Goal: Task Accomplishment & Management: Use online tool/utility

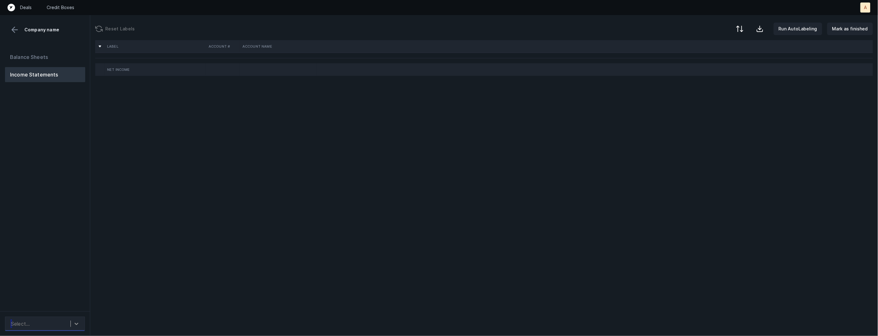
click at [75, 328] on div at bounding box center [76, 323] width 11 height 11
click at [64, 292] on div "ORourke_P&L([DATE]-[DATE])_Cleaned.csv" at bounding box center [45, 290] width 80 height 20
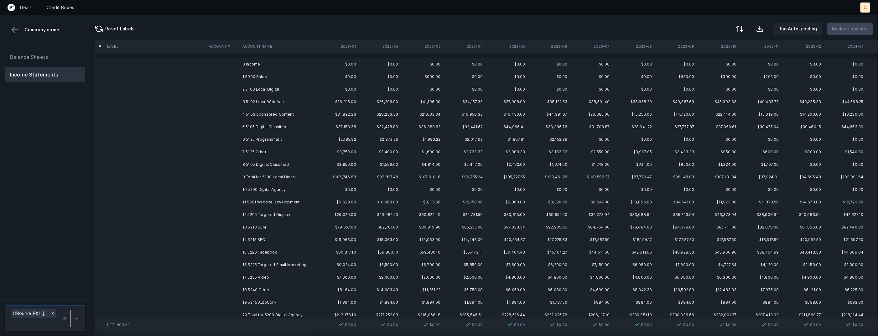
click at [275, 77] on td "1 5000 Sales" at bounding box center [278, 77] width 76 height 13
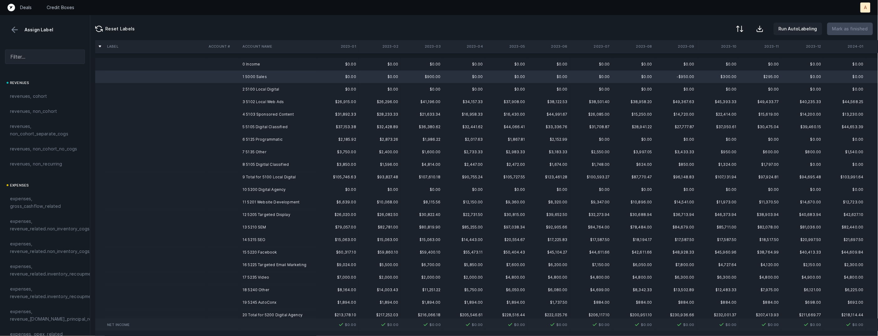
click at [252, 164] on td "8 5105 Digitlal Classified" at bounding box center [278, 164] width 76 height 13
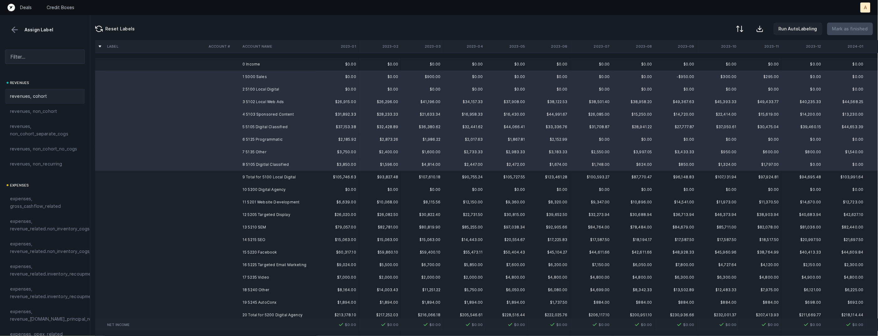
click at [63, 94] on div "revenues, cohort" at bounding box center [45, 96] width 70 height 8
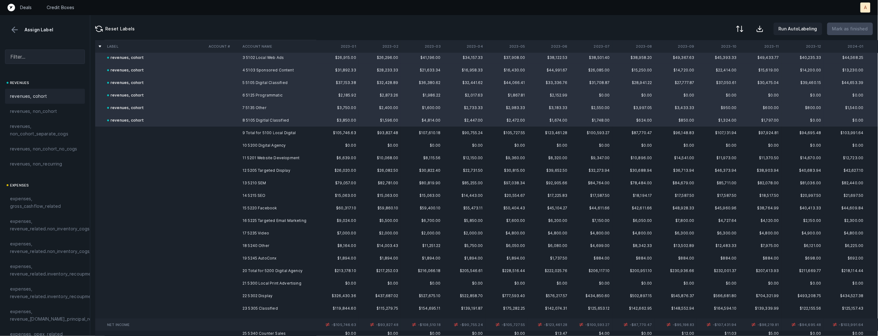
scroll to position [46, 0]
click at [260, 143] on td "10 5200 Digital Agency" at bounding box center [278, 143] width 76 height 13
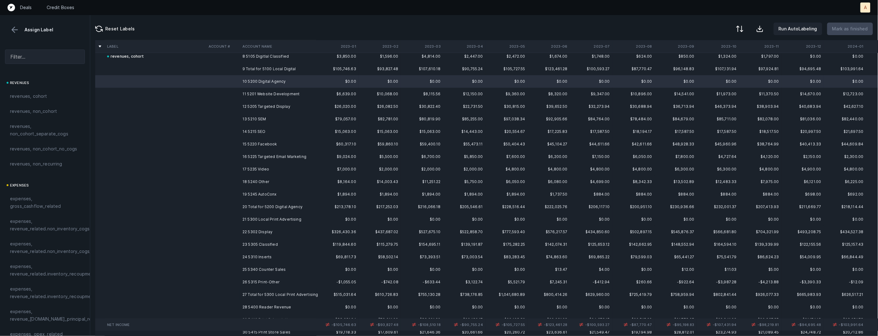
scroll to position [110, 0]
click at [253, 193] on td "19 5245 AutoConx" at bounding box center [278, 192] width 76 height 13
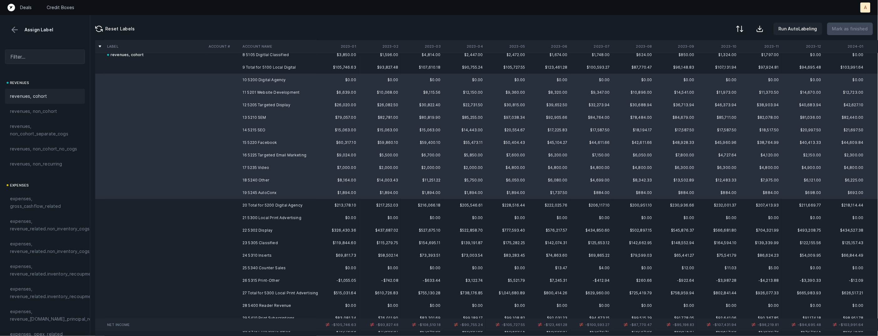
click at [45, 94] on span "revenues, cohort" at bounding box center [28, 96] width 37 height 8
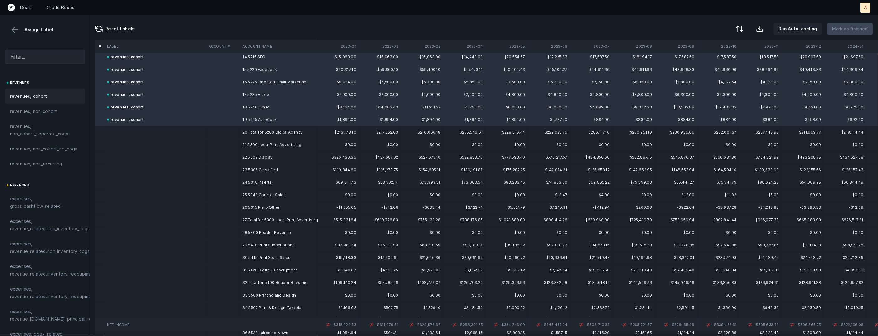
scroll to position [214, 0]
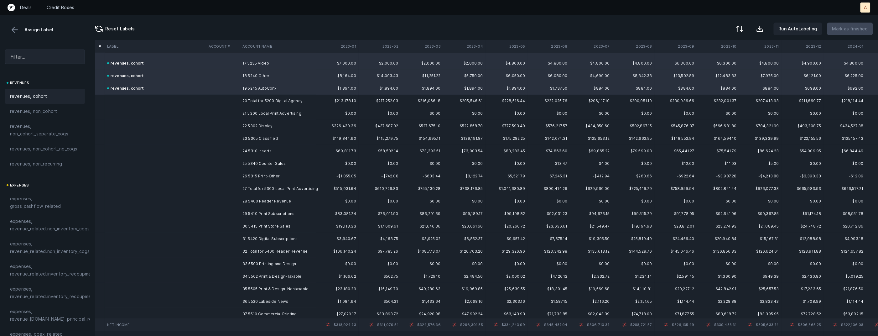
click at [257, 115] on td "21 5300 Local Print Advertising" at bounding box center [278, 113] width 76 height 13
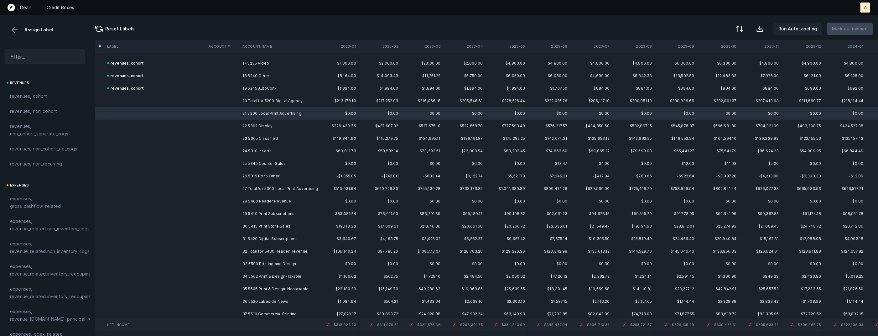
click at [253, 178] on td "26 5315 Print-Other" at bounding box center [278, 176] width 76 height 13
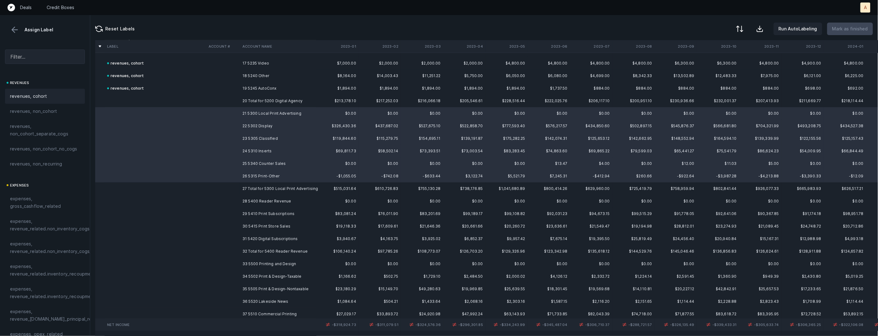
click at [57, 97] on div "revenues, cohort" at bounding box center [45, 96] width 70 height 8
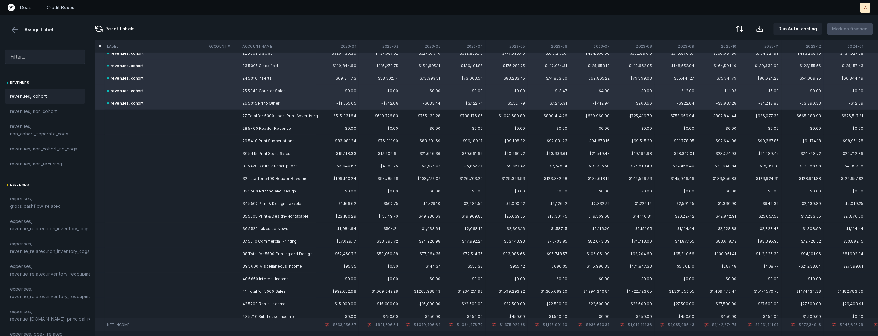
scroll to position [300, 0]
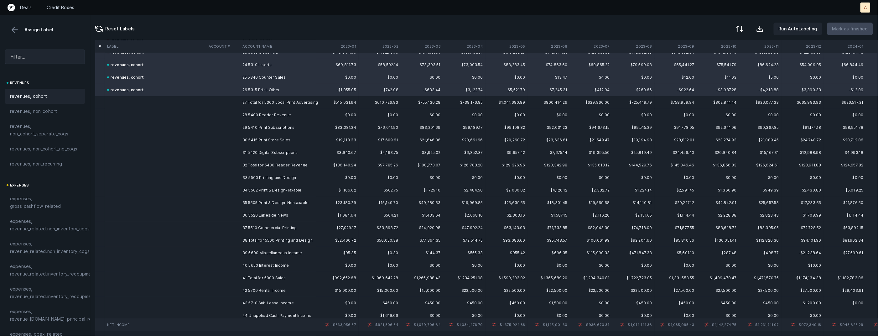
click at [267, 115] on td "28 5400 Reader Revenue" at bounding box center [278, 115] width 76 height 13
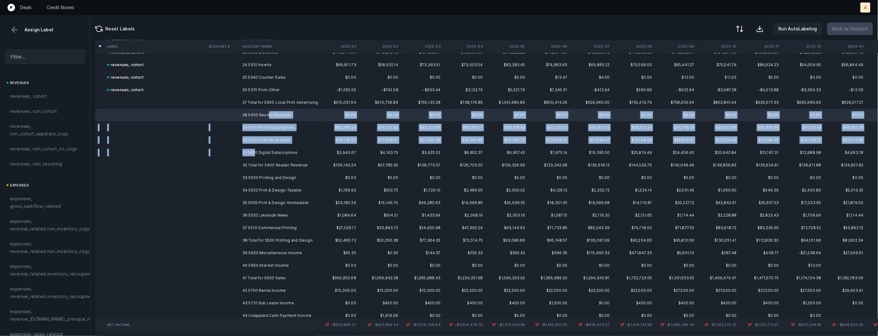
click at [256, 149] on td "31 5420 Digital Subscriptions" at bounding box center [278, 152] width 76 height 13
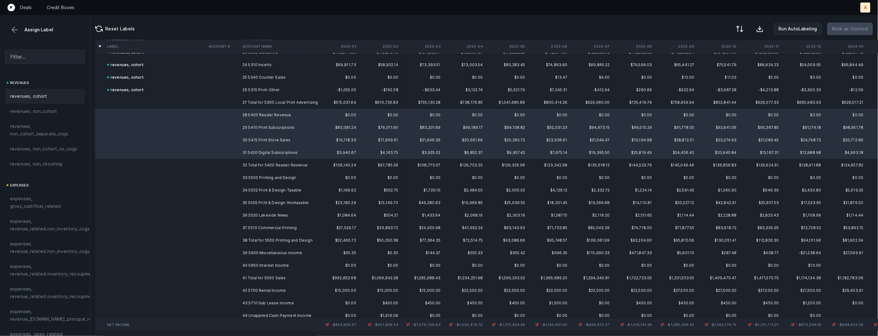
click at [52, 92] on div "revenues, cohort" at bounding box center [45, 96] width 80 height 15
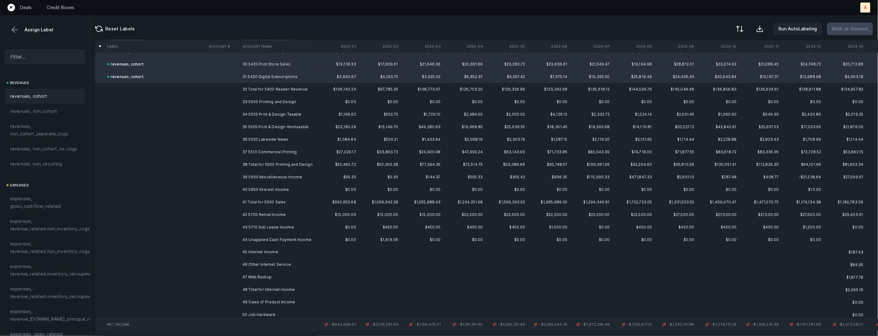
click at [256, 102] on td "33 5500 Printing and Design" at bounding box center [278, 102] width 76 height 13
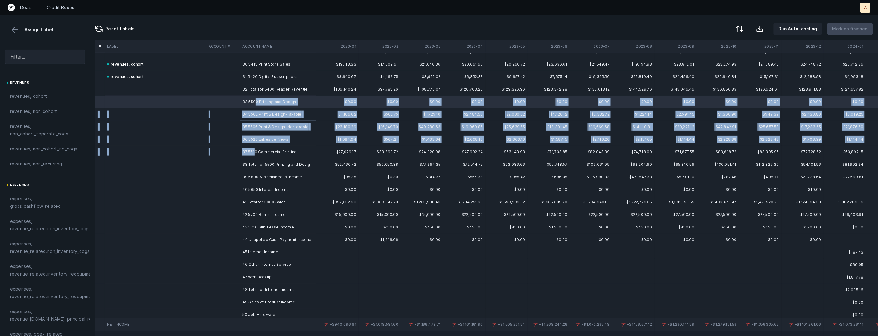
click at [255, 151] on td "37 5510 Commercial Printing" at bounding box center [278, 152] width 76 height 13
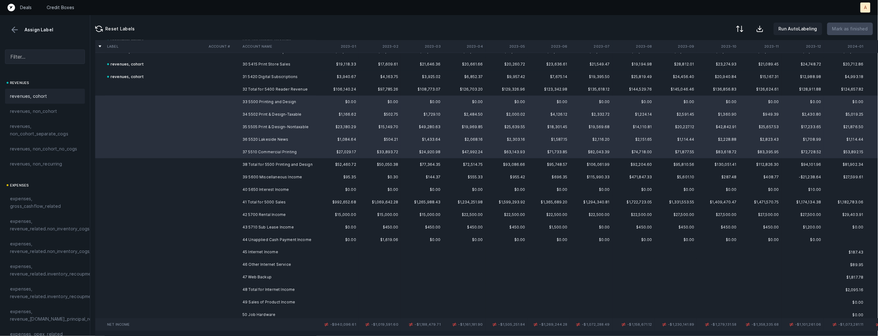
click at [49, 94] on div "revenues, cohort" at bounding box center [45, 96] width 70 height 8
click at [249, 174] on td "39 5600 Miscellaneous Income" at bounding box center [278, 177] width 76 height 13
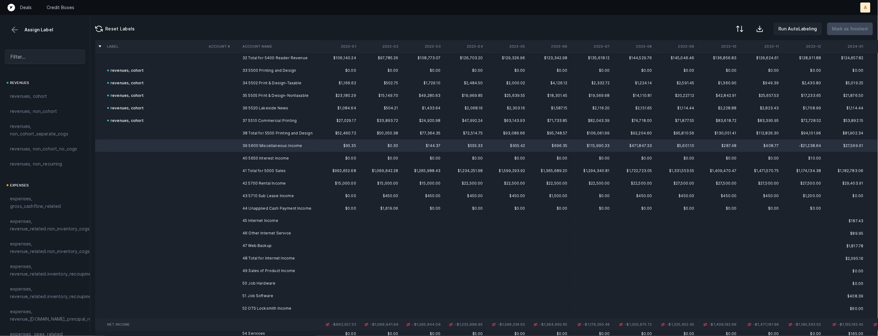
scroll to position [409, 0]
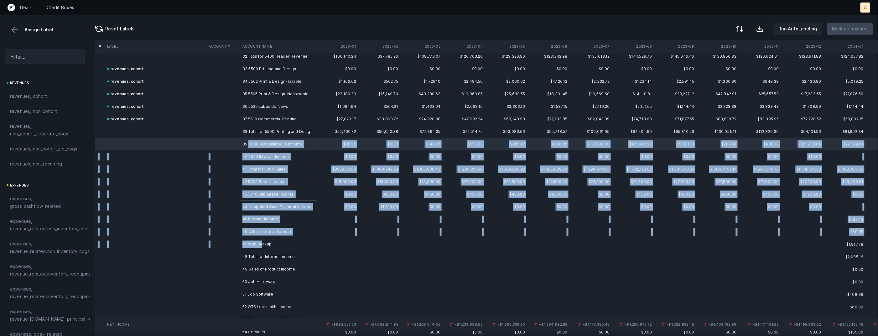
click at [262, 243] on td "47 Web Backup" at bounding box center [278, 244] width 76 height 13
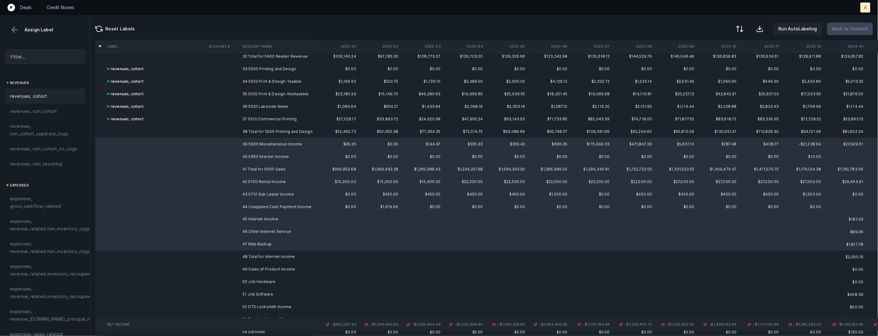
click at [31, 95] on span "revenues, cohort" at bounding box center [28, 96] width 37 height 8
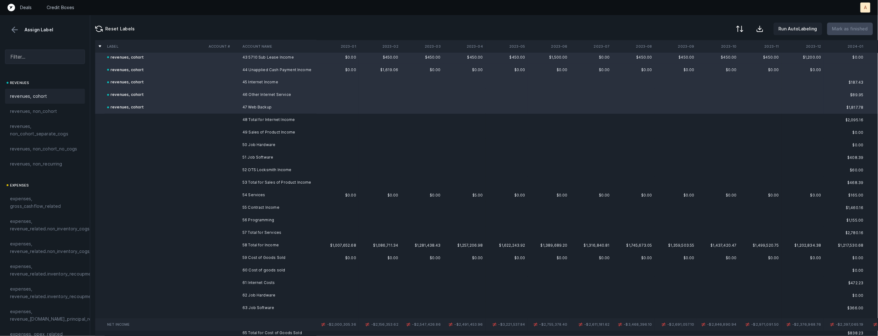
scroll to position [547, 0]
click at [298, 133] on td "49 Sales of Product Income" at bounding box center [278, 131] width 76 height 13
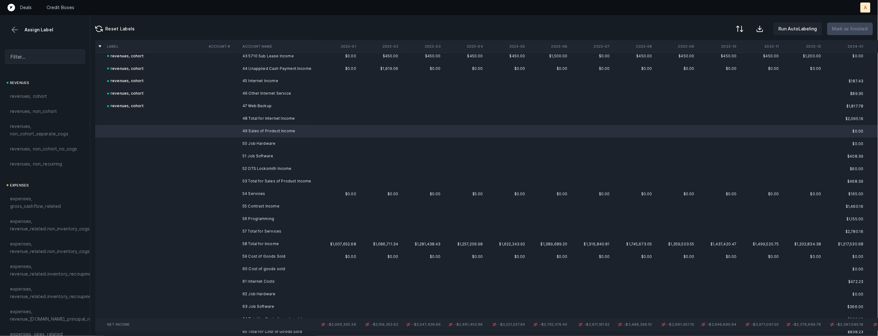
click at [273, 164] on td "52 OTS Locksmith Income" at bounding box center [278, 169] width 76 height 13
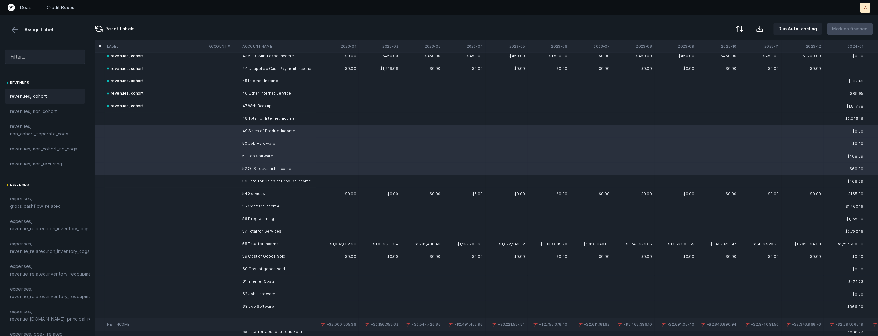
click at [45, 97] on span "revenues, cohort" at bounding box center [28, 96] width 37 height 8
click at [251, 193] on td "54 Services" at bounding box center [278, 194] width 76 height 13
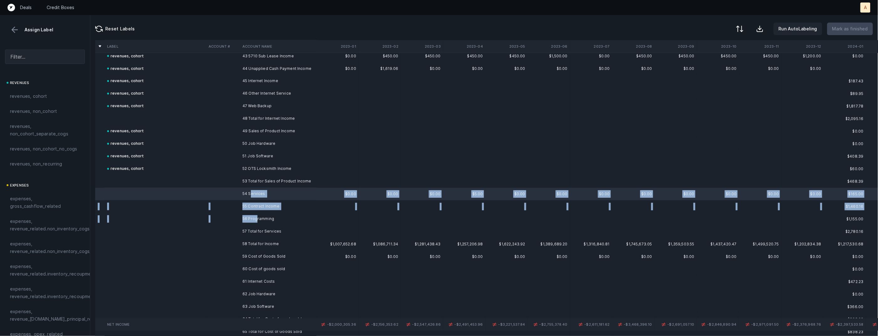
click at [257, 221] on td "56 Programming" at bounding box center [278, 219] width 76 height 13
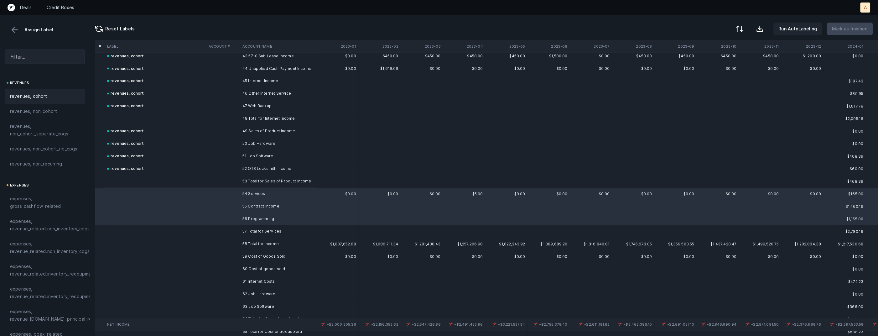
click at [36, 101] on div "revenues, cohort" at bounding box center [45, 96] width 80 height 15
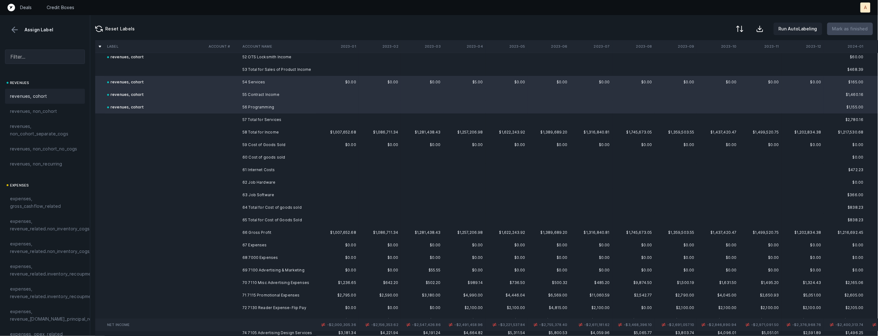
scroll to position [690, 0]
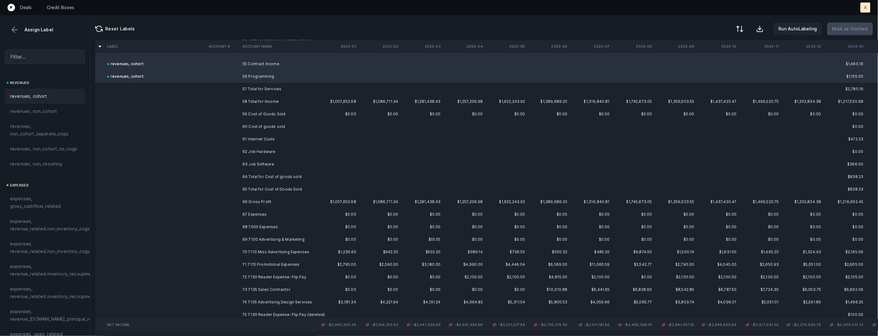
click at [275, 130] on td "60 Cost of goods sold" at bounding box center [278, 126] width 76 height 13
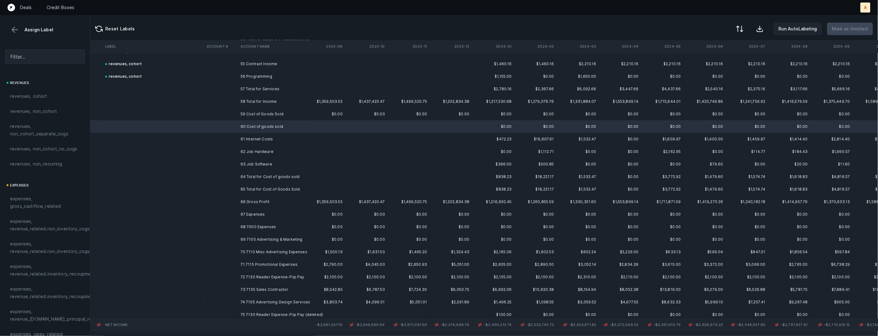
scroll to position [690, 354]
click at [47, 263] on span "expenses, revenue_related.inventory_recoupment" at bounding box center [53, 270] width 86 height 15
click at [271, 142] on td "61 Internet Costs" at bounding box center [276, 139] width 76 height 13
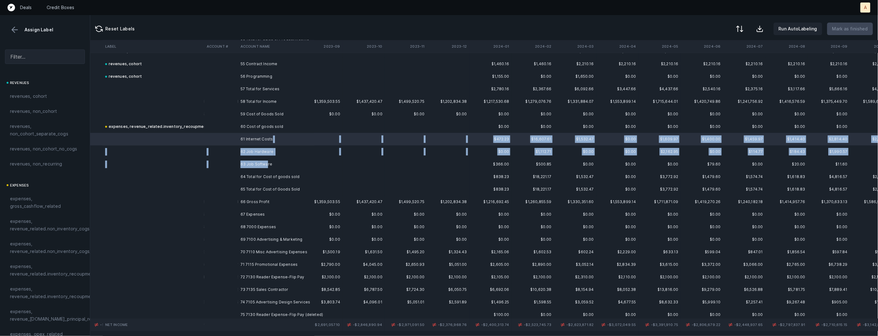
click at [267, 162] on td "63 Job Software" at bounding box center [276, 164] width 76 height 13
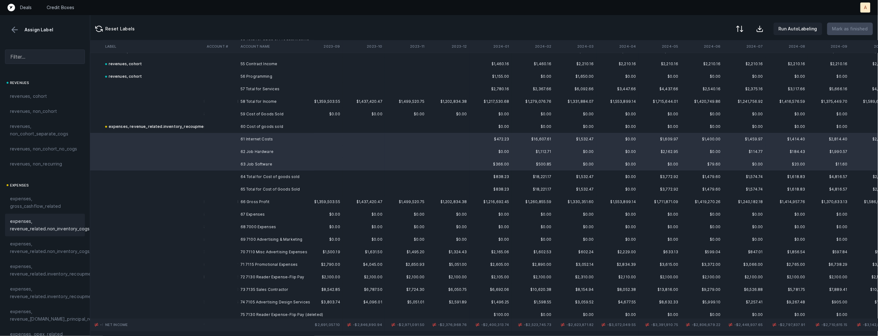
click at [56, 220] on span "expenses, revenue_related.non_inventory_cogs" at bounding box center [50, 224] width 80 height 15
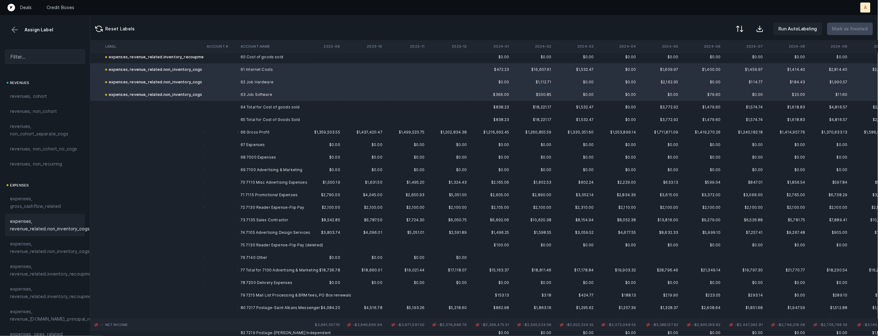
scroll to position [765, 354]
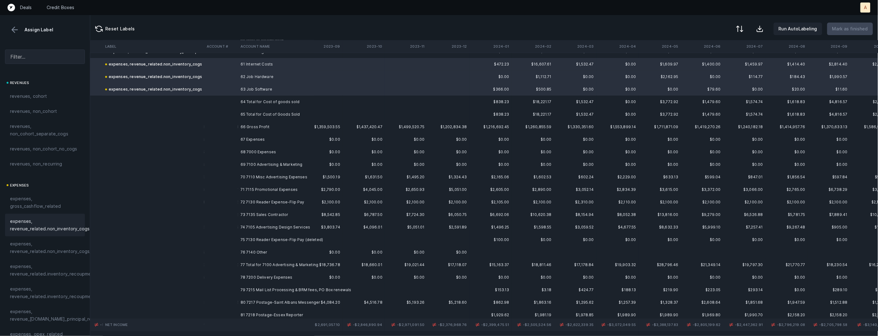
click at [282, 149] on td "68 7000 Expenses" at bounding box center [276, 152] width 76 height 13
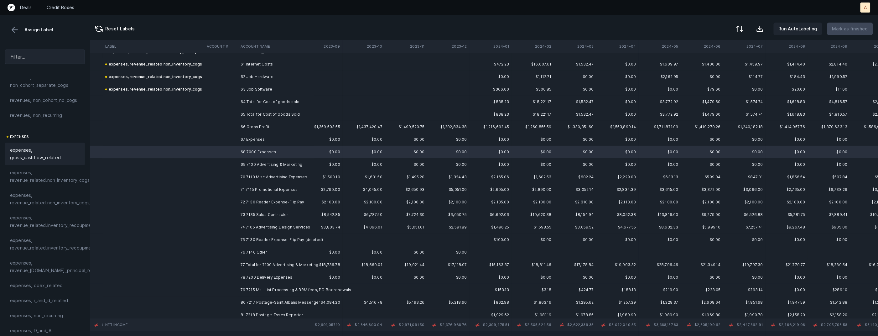
scroll to position [81, 0]
click at [49, 250] on span "expenses, opex_related" at bounding box center [36, 254] width 53 height 8
click at [228, 165] on td at bounding box center [221, 164] width 34 height 13
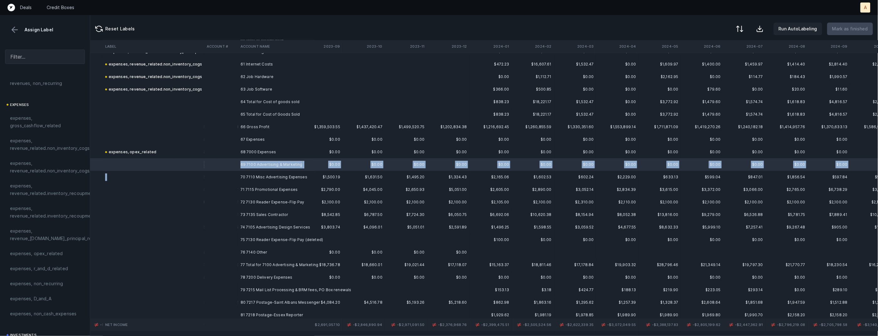
click at [228, 173] on td at bounding box center [221, 177] width 34 height 13
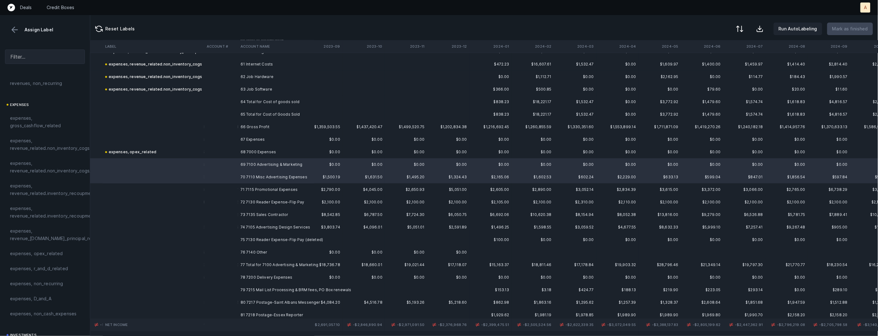
click at [228, 179] on td at bounding box center [221, 177] width 34 height 13
click at [229, 184] on td at bounding box center [221, 189] width 34 height 13
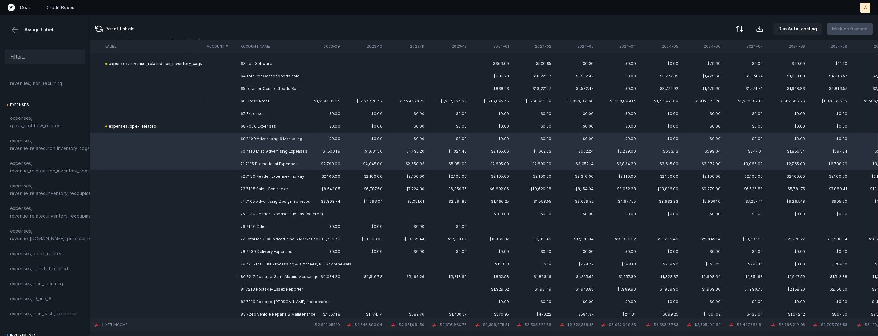
scroll to position [792, 354]
click at [248, 221] on td "76 7140 Other" at bounding box center [276, 225] width 76 height 13
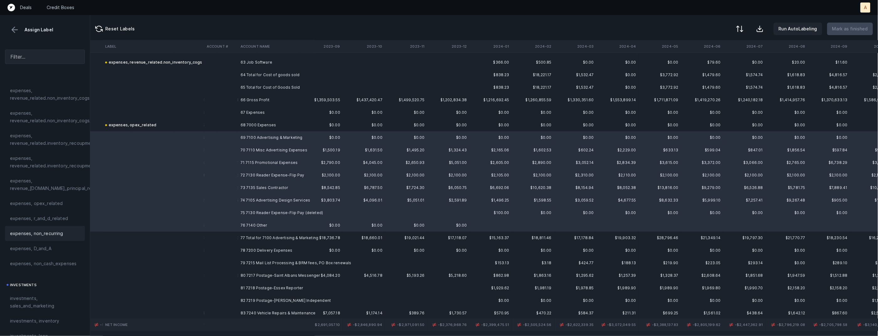
scroll to position [138, 0]
click at [43, 285] on div "investments, sales_and_marketing" at bounding box center [45, 294] width 80 height 23
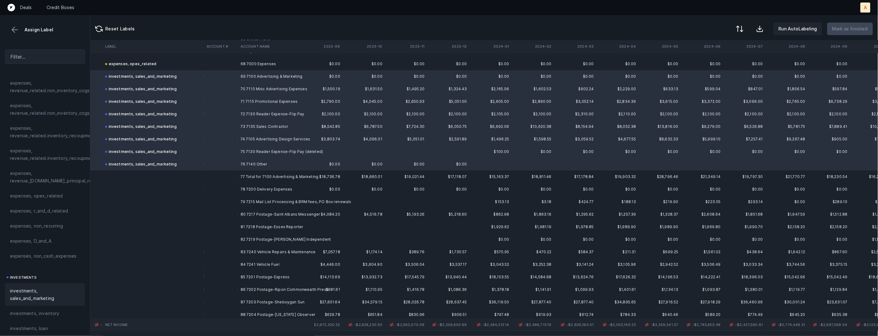
scroll to position [856, 354]
click at [243, 187] on td "78 7200 Delivery Expenses" at bounding box center [276, 186] width 76 height 13
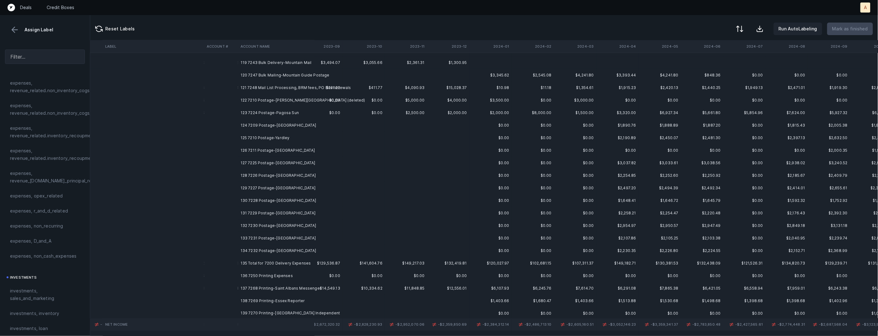
scroll to position [1533, 354]
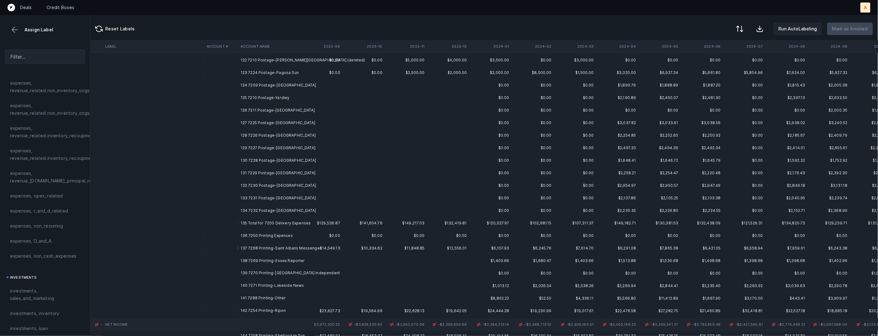
click at [251, 210] on td "134 7232 Postage-[GEOGRAPHIC_DATA]" at bounding box center [276, 210] width 76 height 13
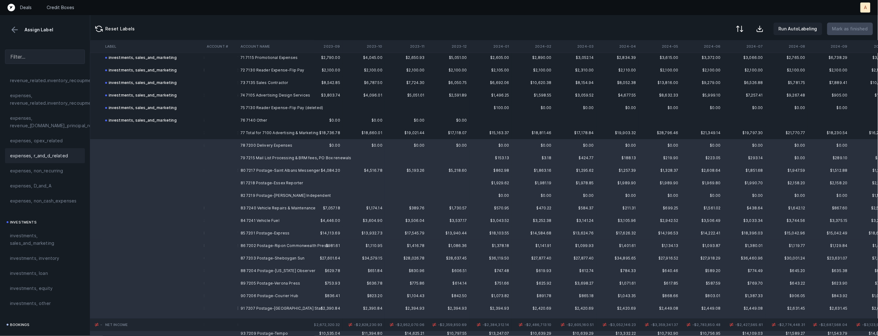
scroll to position [197, 0]
click at [48, 136] on span "expenses, opex_related" at bounding box center [36, 137] width 53 height 8
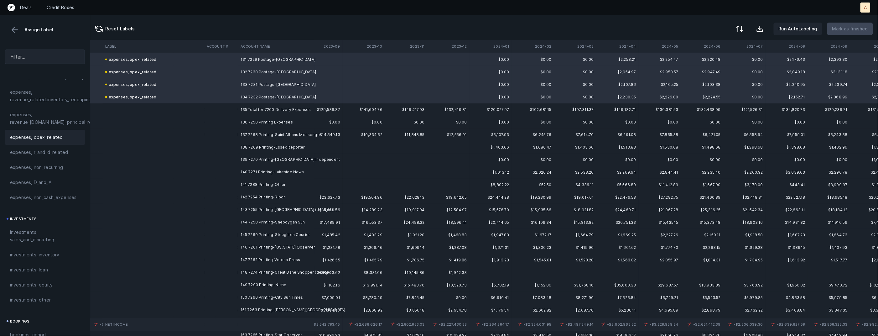
scroll to position [1660, 354]
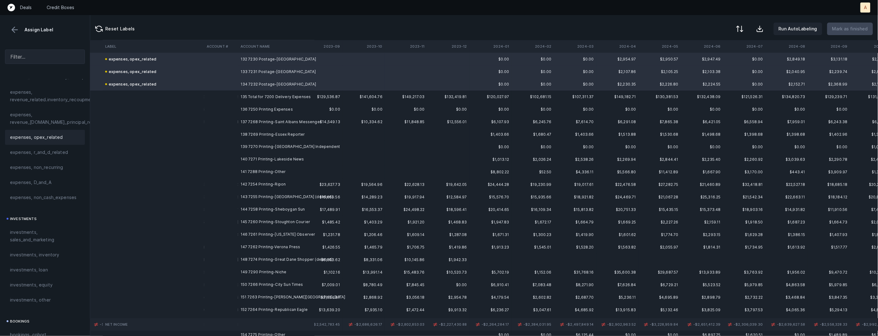
click at [278, 107] on td "136 7250 Printing Expenses" at bounding box center [276, 109] width 76 height 13
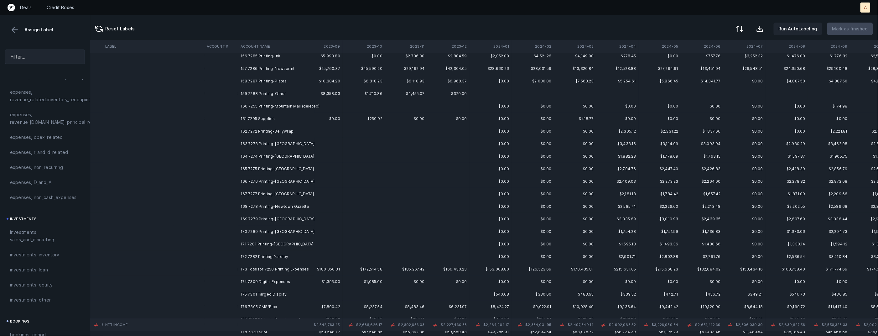
scroll to position [2003, 354]
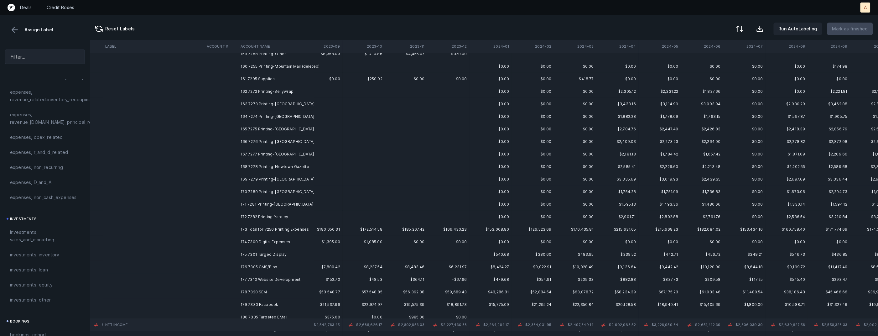
click at [254, 207] on td "171 7281 Printing-[GEOGRAPHIC_DATA]" at bounding box center [276, 204] width 76 height 13
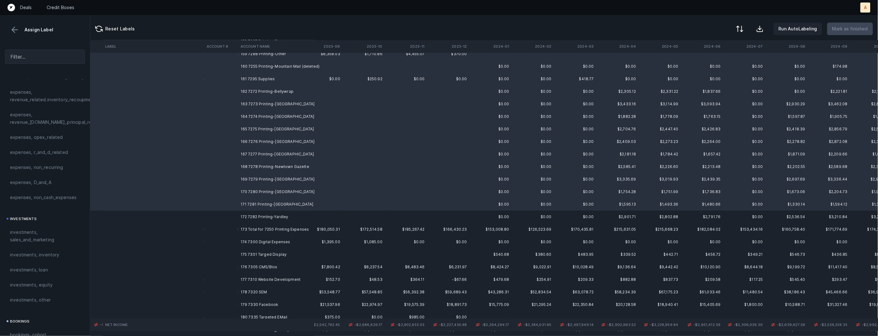
click at [248, 216] on td "172 7282 Printing-Yardley" at bounding box center [276, 217] width 76 height 13
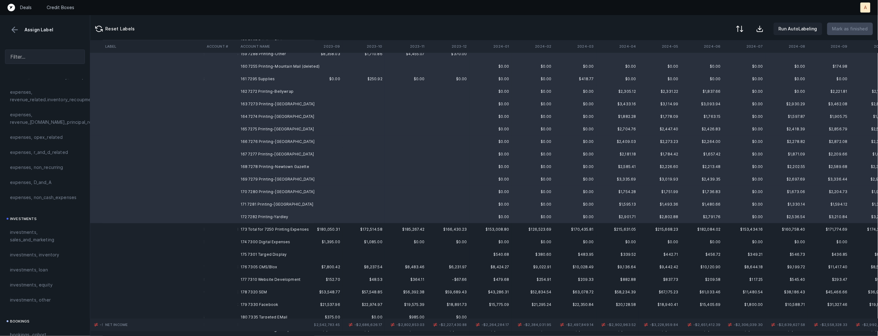
click at [47, 142] on div "expenses, opex_related" at bounding box center [45, 137] width 80 height 15
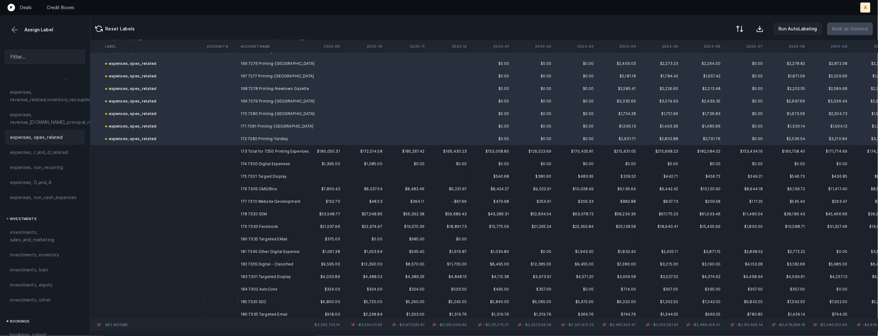
scroll to position [2083, 354]
click at [275, 160] on td "174 7300 Digital Expenses" at bounding box center [276, 162] width 76 height 13
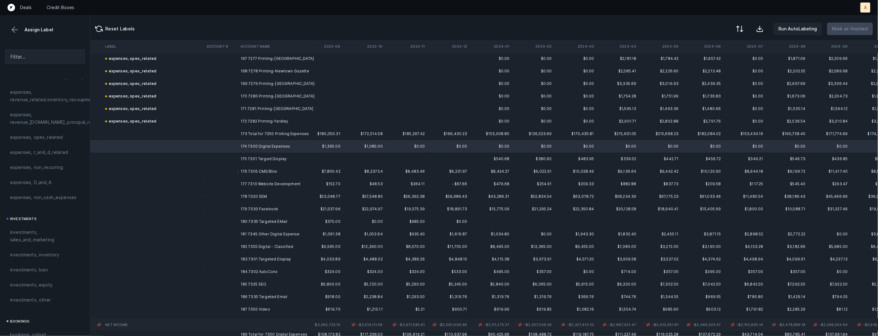
scroll to position [2100, 354]
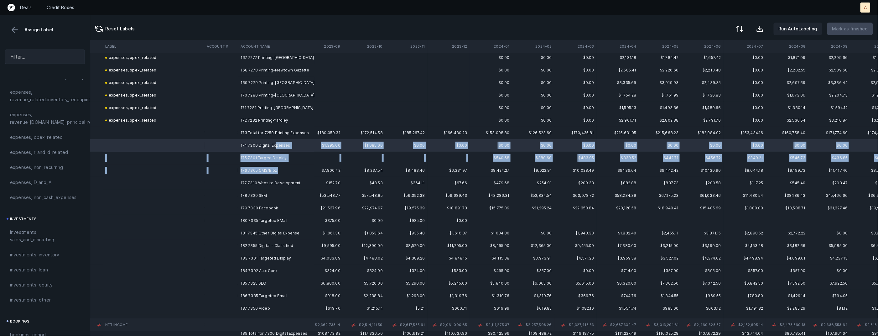
click at [286, 171] on td "176 7305 CMS/Blox" at bounding box center [276, 170] width 76 height 13
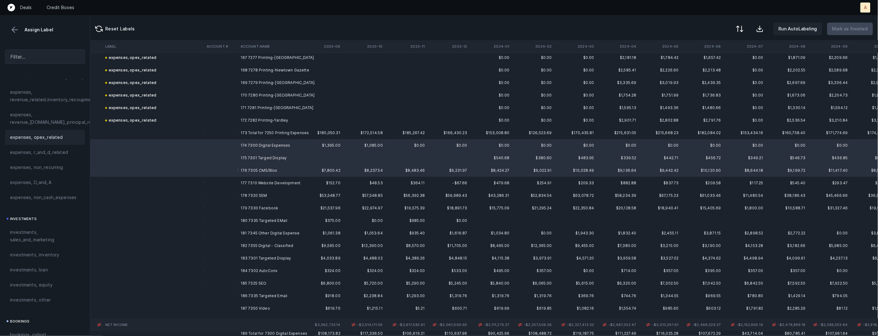
click at [53, 139] on span "expenses, opex_related" at bounding box center [36, 137] width 53 height 8
click at [228, 186] on td at bounding box center [221, 183] width 34 height 13
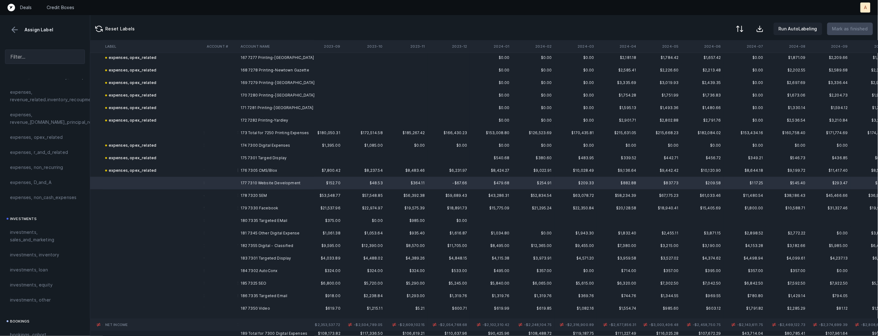
click at [50, 153] on span "expenses, r_and_d_related" at bounding box center [39, 153] width 58 height 8
click at [230, 193] on td at bounding box center [221, 195] width 34 height 13
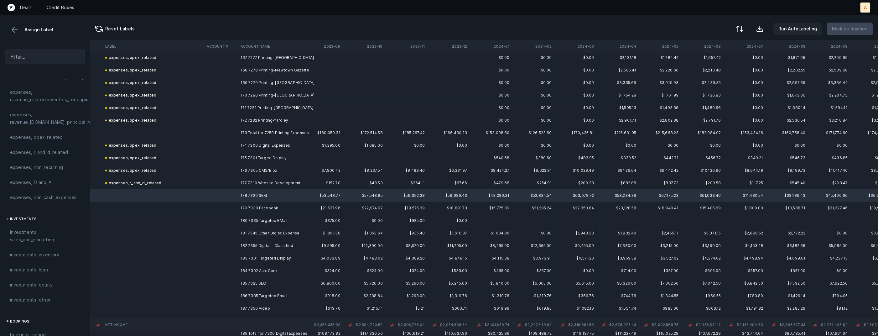
click at [253, 208] on td "179 7330 Facebook" at bounding box center [276, 208] width 76 height 13
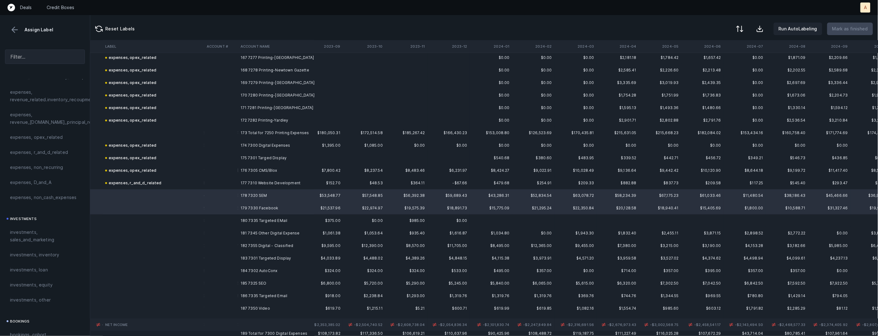
click at [253, 221] on td "180 7335 Targeted EMail" at bounding box center [276, 220] width 76 height 13
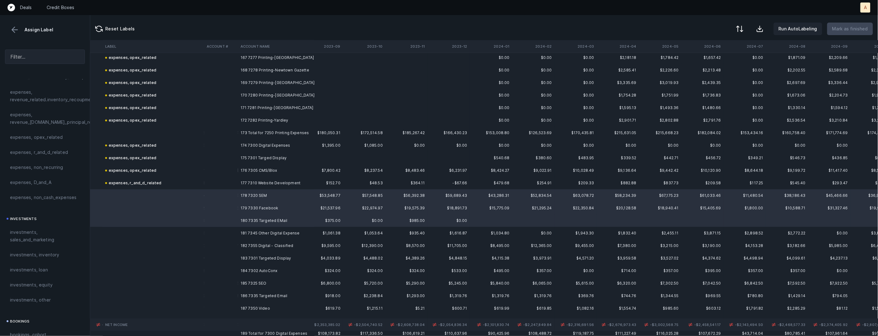
scroll to position [2104, 354]
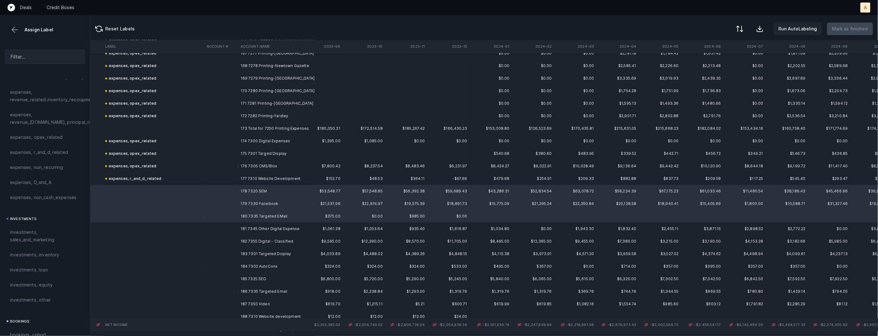
click at [14, 228] on div "investments, sales_and_marketing" at bounding box center [45, 236] width 80 height 23
click at [249, 226] on td "181 7345 Other Digital Expense" at bounding box center [276, 228] width 76 height 13
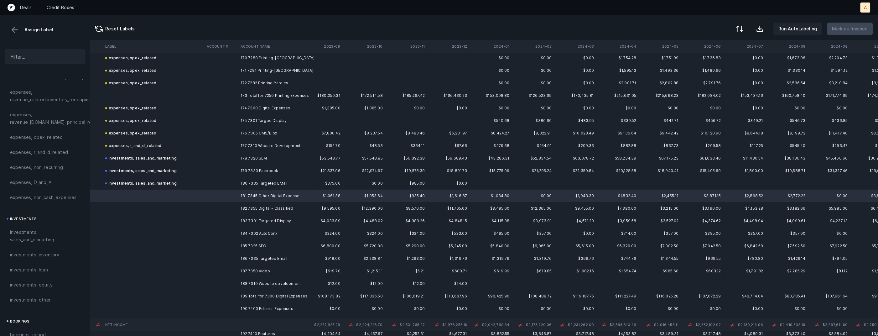
scroll to position [2138, 354]
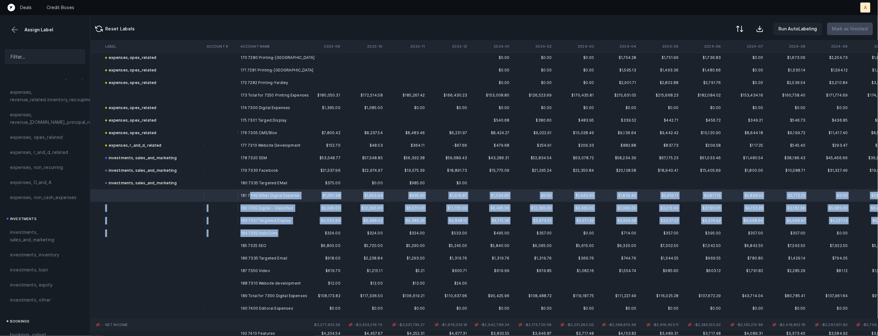
click at [282, 232] on td "184 7302 AutoConx" at bounding box center [276, 233] width 76 height 13
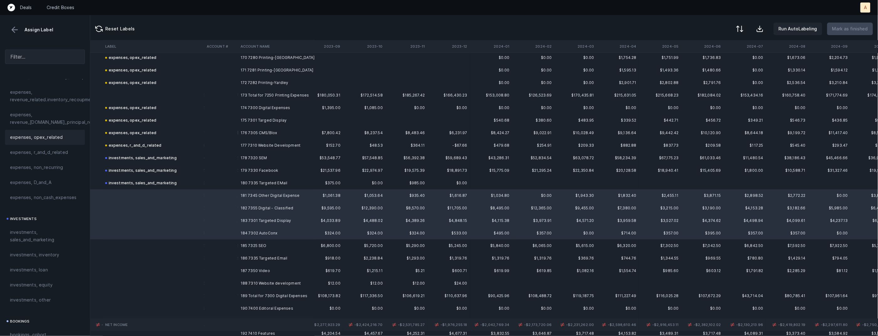
click at [55, 131] on div "expenses, opex_related" at bounding box center [45, 137] width 80 height 15
click at [260, 223] on td "183 7301 Targeted Display" at bounding box center [276, 220] width 76 height 13
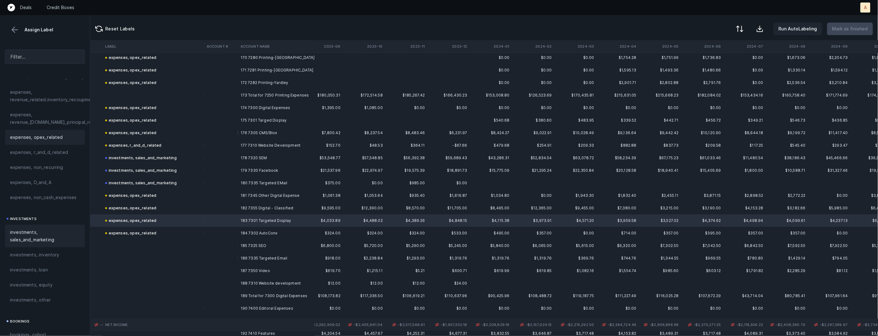
click at [43, 234] on span "investments, sales_and_marketing" at bounding box center [45, 235] width 70 height 15
click at [220, 245] on td at bounding box center [221, 245] width 34 height 13
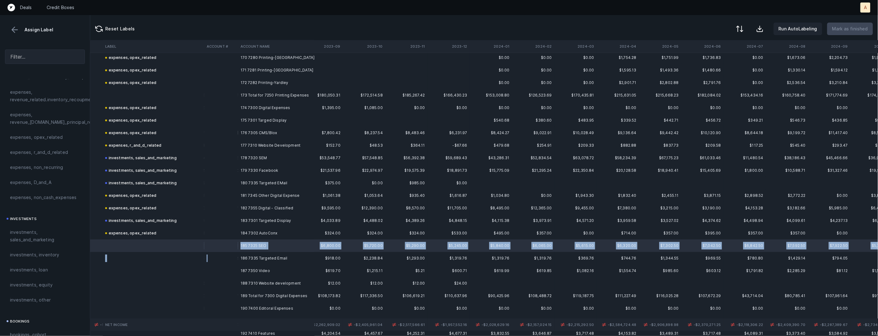
click at [221, 259] on td at bounding box center [221, 258] width 34 height 13
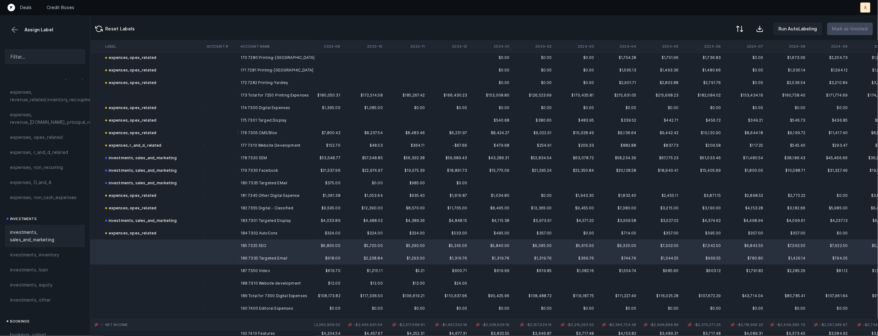
click at [44, 233] on span "investments, sales_and_marketing" at bounding box center [45, 235] width 70 height 15
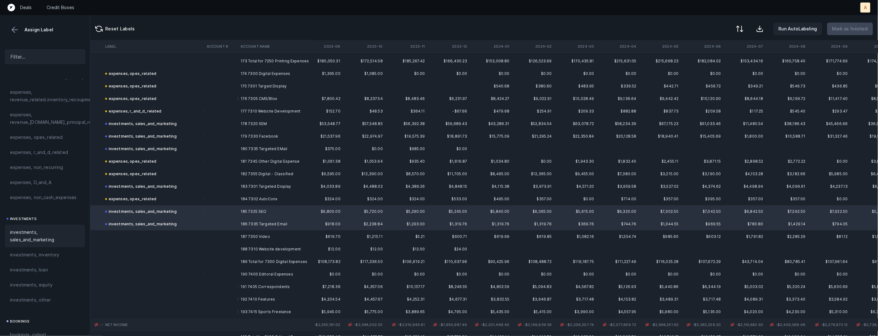
scroll to position [2193, 354]
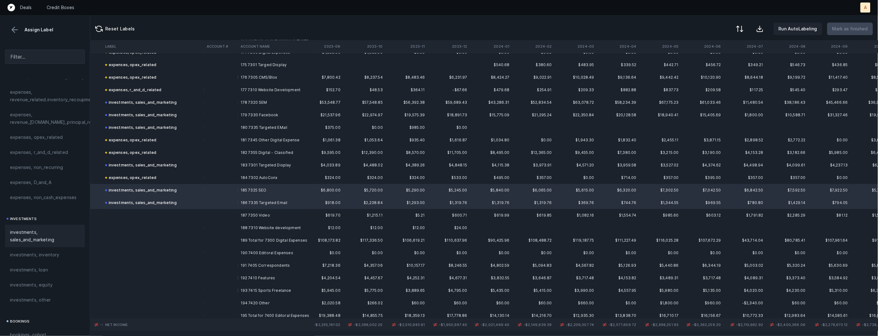
click at [172, 218] on td at bounding box center [154, 215] width 102 height 13
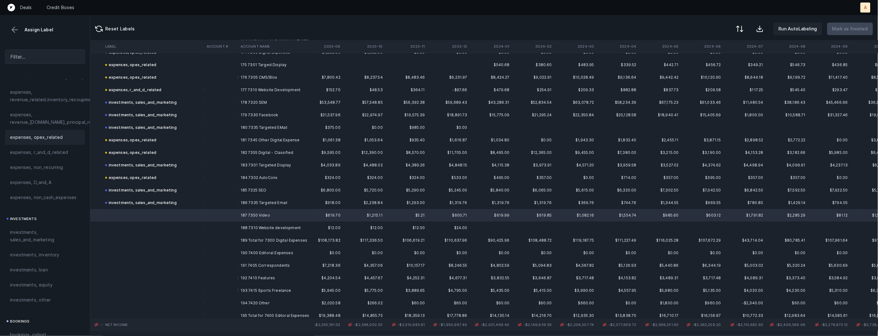
click at [61, 138] on div "expenses, opex_related" at bounding box center [45, 137] width 70 height 8
click at [260, 227] on td "188 7310 Website development" at bounding box center [276, 228] width 76 height 13
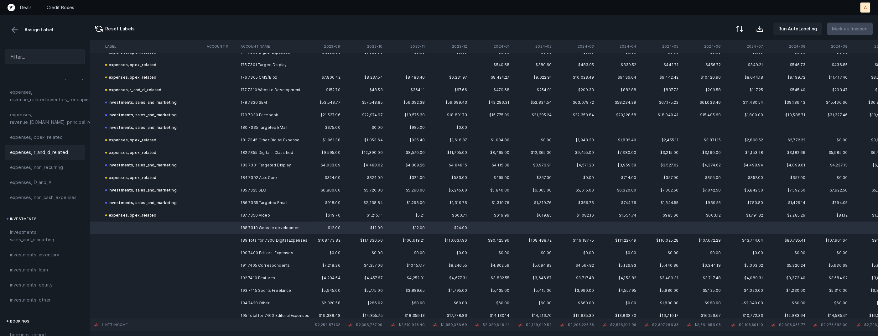
click at [67, 155] on div "expenses, r_and_d_related" at bounding box center [45, 153] width 70 height 8
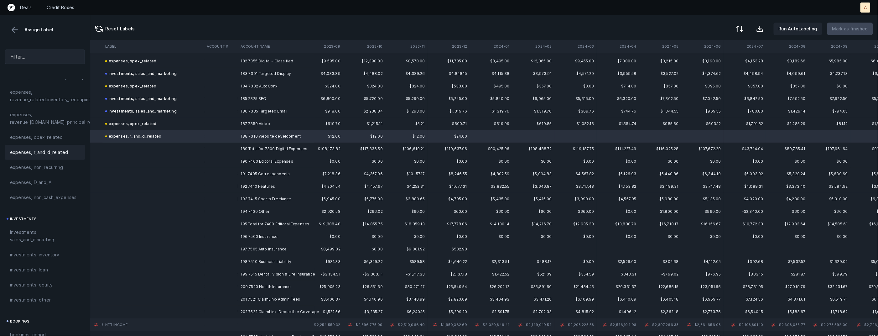
scroll to position [2293, 354]
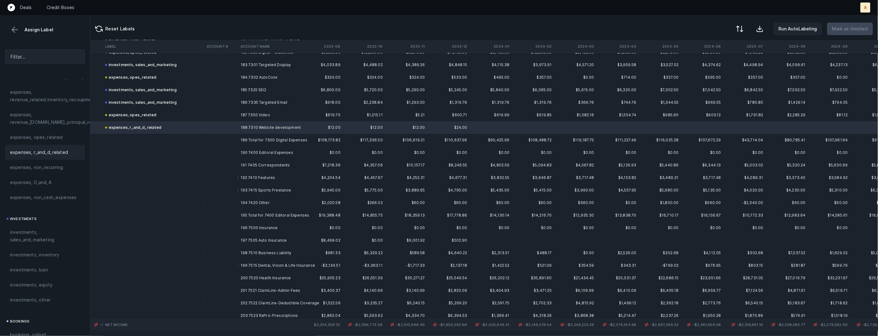
click at [271, 150] on td "190 7400 Editoral Expenses" at bounding box center [276, 152] width 76 height 13
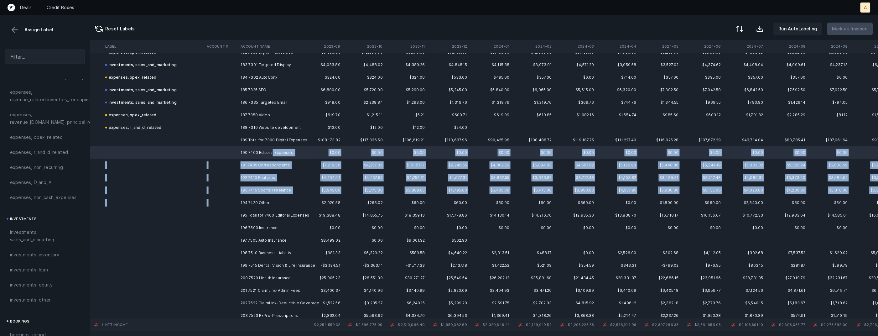
click at [258, 197] on td "194 7420 Other" at bounding box center [276, 202] width 76 height 13
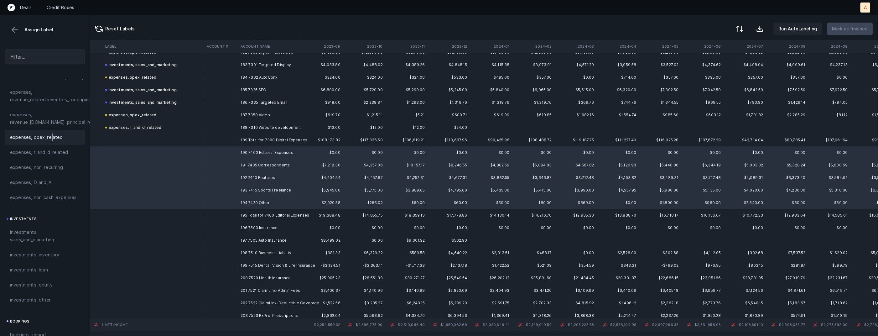
click at [50, 138] on span "expenses, opex_related" at bounding box center [36, 137] width 53 height 8
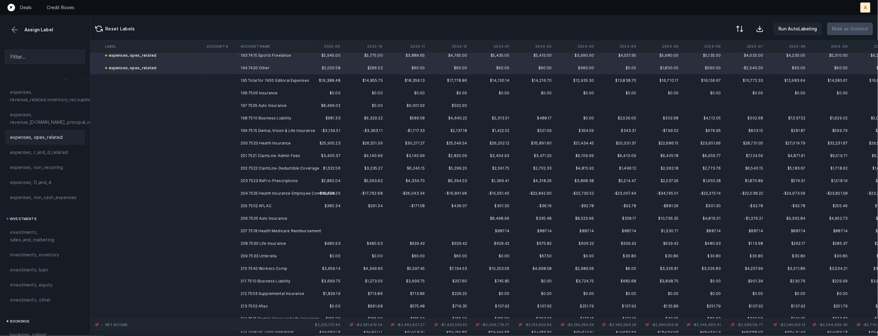
click at [264, 92] on td "196 7500 Insurance" at bounding box center [276, 93] width 76 height 13
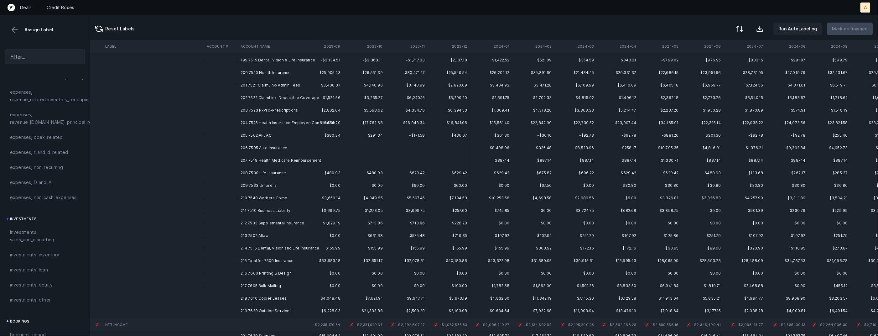
scroll to position [2502, 353]
click at [259, 245] on td "214 7515 Dental, Vision and Life Insurance" at bounding box center [276, 245] width 76 height 13
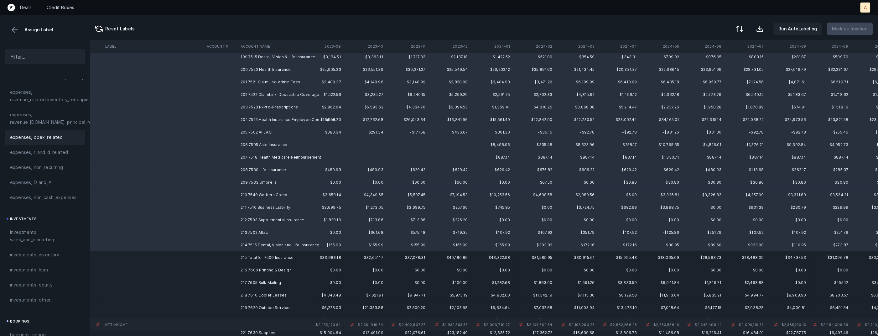
click at [57, 132] on div "expenses, opex_related" at bounding box center [45, 137] width 80 height 15
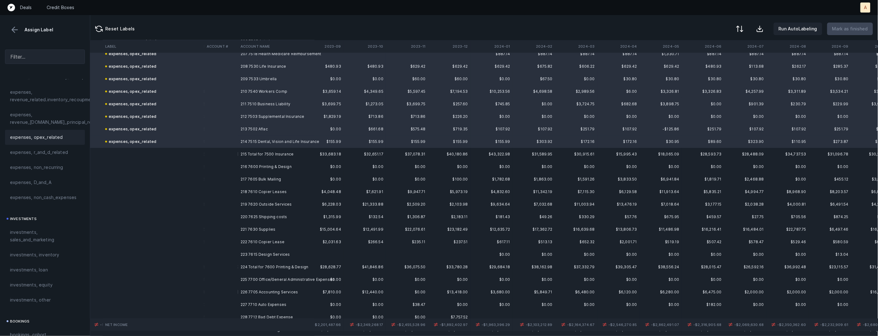
scroll to position [2614, 353]
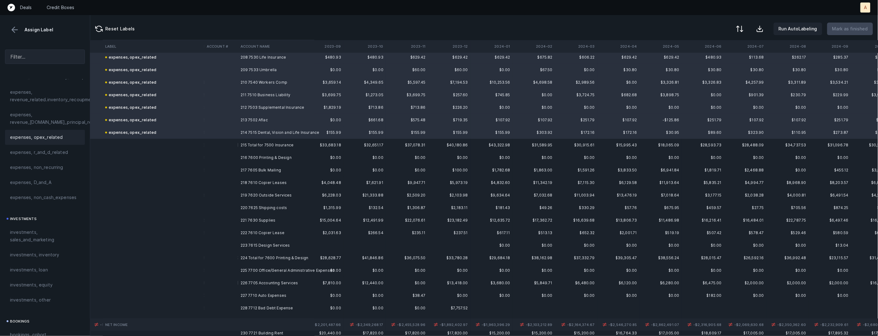
click at [287, 155] on td "216 7600 Printing & Design" at bounding box center [276, 157] width 76 height 13
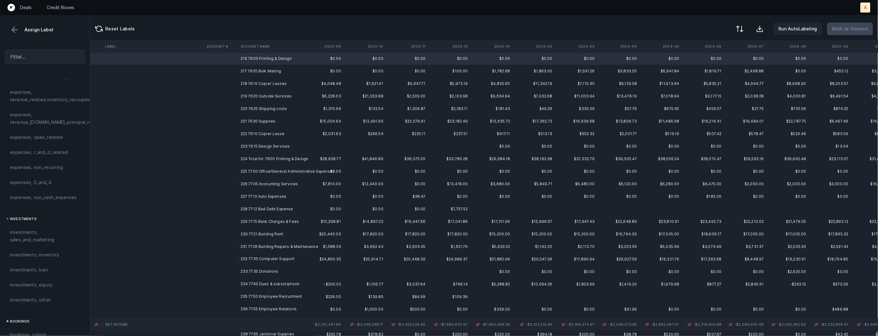
scroll to position [2715, 353]
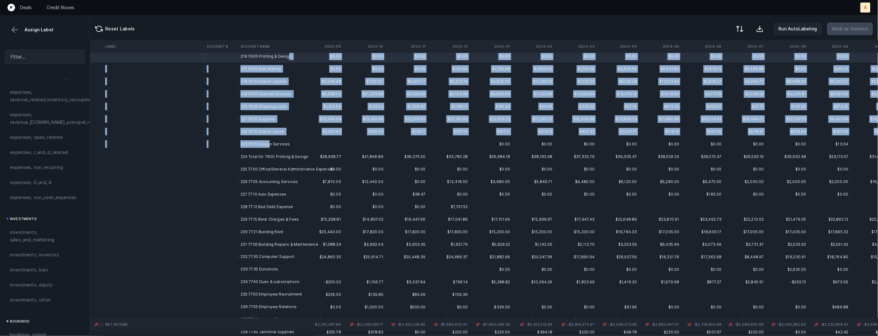
click at [269, 142] on td "223 7615 Design Services" at bounding box center [276, 144] width 76 height 13
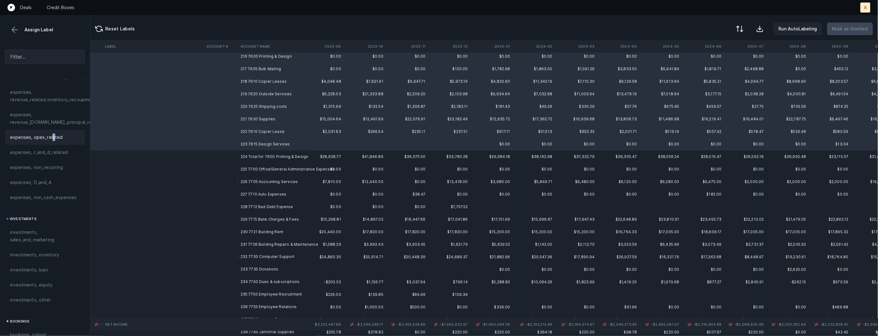
click at [52, 140] on span "expenses, opex_related" at bounding box center [36, 137] width 53 height 8
click at [259, 167] on td "225 7700 Office/General Administrative Expenses" at bounding box center [276, 169] width 76 height 13
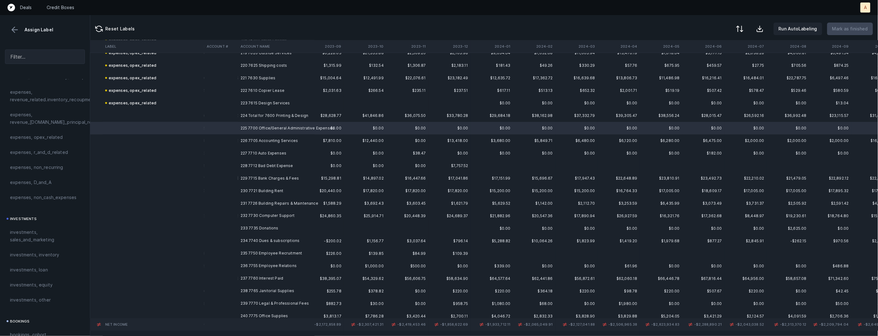
scroll to position [2769, 353]
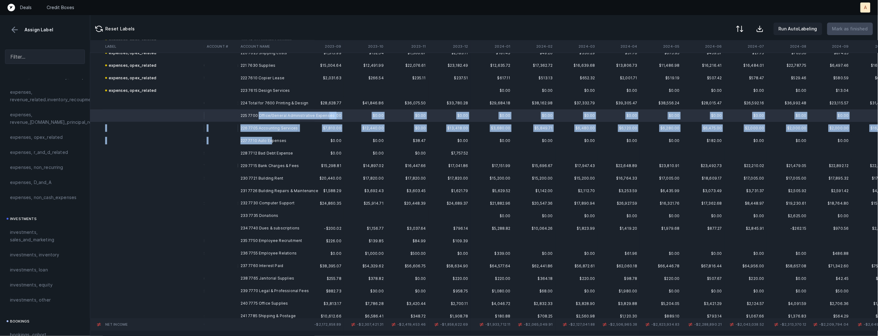
click at [272, 138] on td "227 7710 Auto Expenses" at bounding box center [276, 140] width 76 height 13
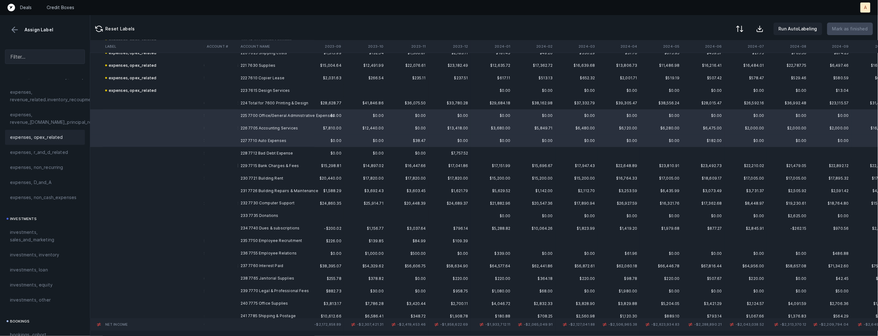
click at [38, 135] on span "expenses, opex_related" at bounding box center [36, 137] width 53 height 8
click at [232, 155] on td at bounding box center [221, 153] width 34 height 13
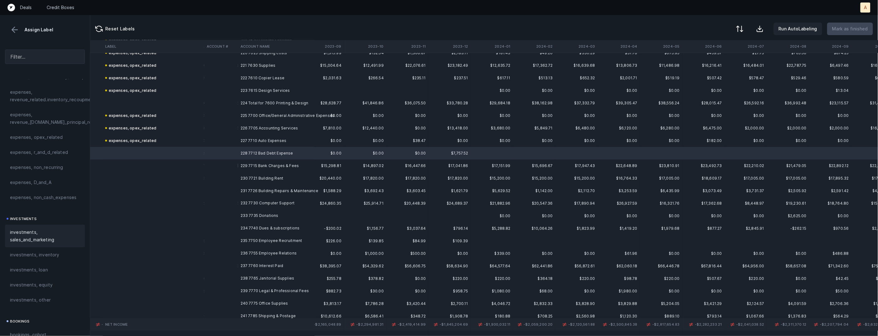
scroll to position [222, 0]
click at [52, 175] on span "expenses, non_cash_expenses" at bounding box center [43, 172] width 66 height 8
click at [274, 167] on td "229 7715 Bank Charges & Fees" at bounding box center [276, 166] width 76 height 13
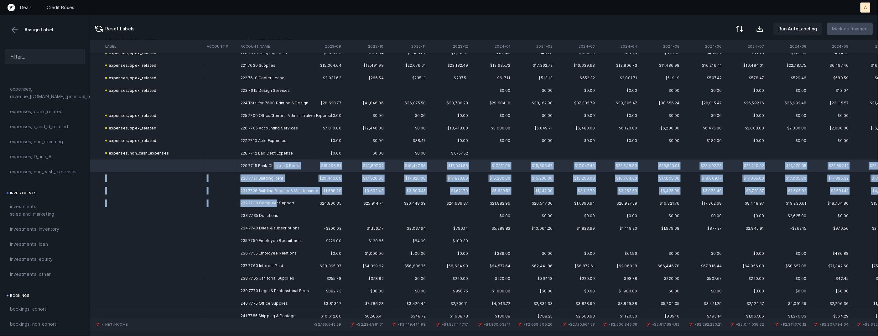
click at [276, 204] on td "232 7730 Computer Support" at bounding box center [276, 203] width 76 height 13
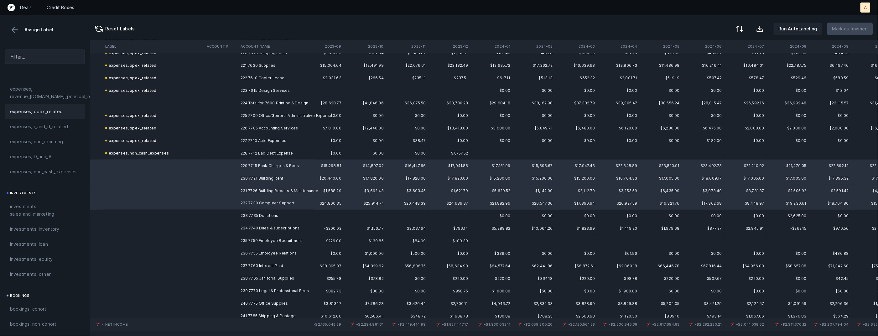
click at [46, 105] on div "expenses, opex_related" at bounding box center [45, 111] width 80 height 15
click at [229, 218] on td at bounding box center [221, 216] width 34 height 13
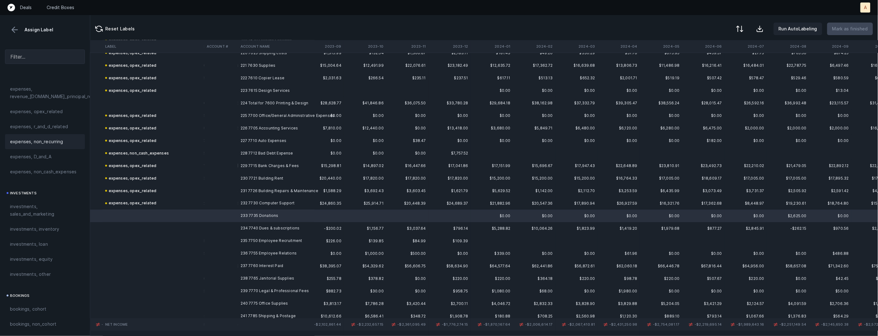
click at [53, 143] on span "expenses, non_recurring" at bounding box center [36, 142] width 53 height 8
click at [261, 228] on td "234 7740 Dues & subscriptions" at bounding box center [276, 228] width 76 height 13
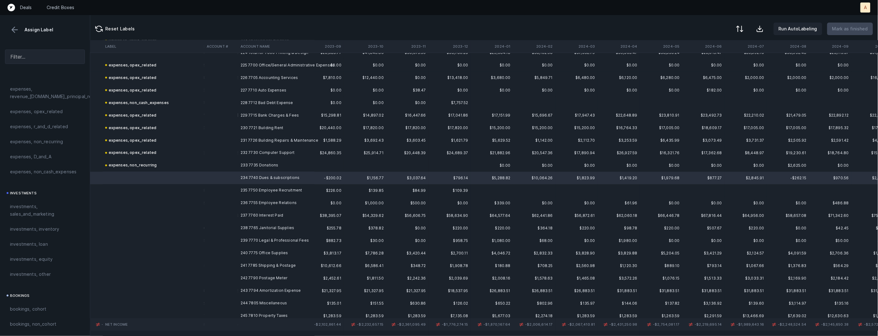
scroll to position [2829, 353]
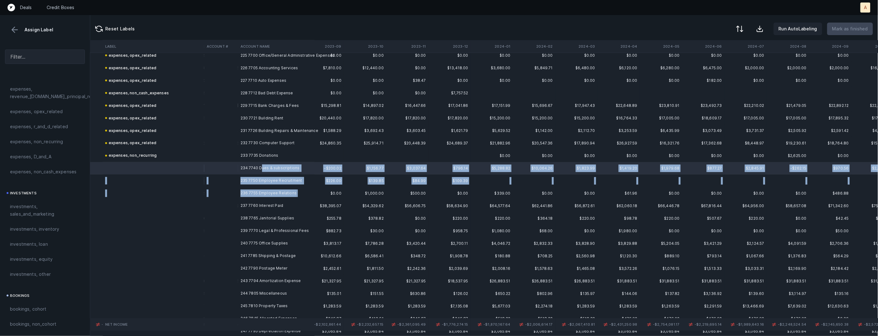
click at [274, 196] on td "236 7755 Employee Relations" at bounding box center [276, 193] width 76 height 13
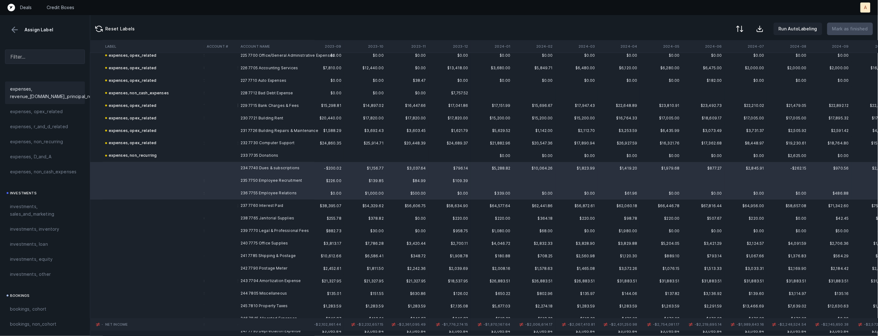
click at [43, 103] on div "expenses, revenue_[DOMAIN_NAME]_principal_recoupment" at bounding box center [45, 92] width 80 height 23
click at [46, 111] on span "expenses, opex_related" at bounding box center [36, 112] width 53 height 8
click at [192, 203] on td at bounding box center [154, 206] width 102 height 13
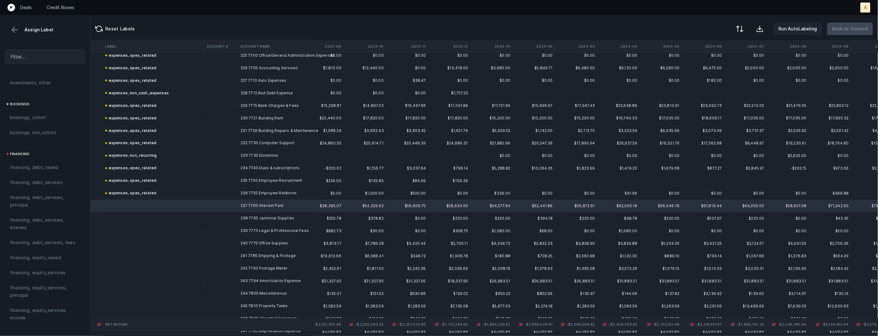
scroll to position [413, 0]
click at [30, 228] on span "financing, debt_services, interest" at bounding box center [45, 224] width 70 height 15
click at [293, 218] on td "238 7765 Janitorial Supplies" at bounding box center [276, 218] width 76 height 13
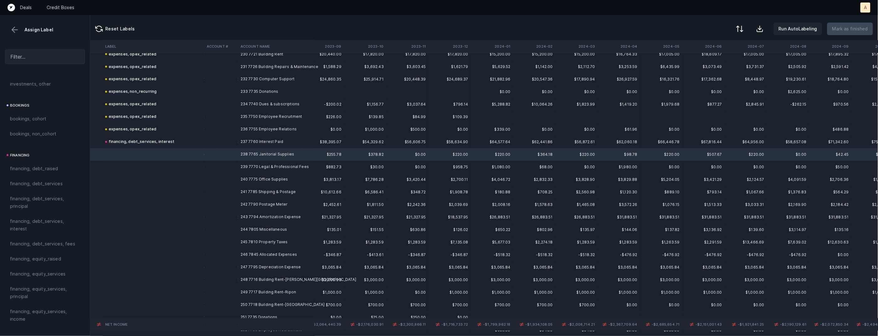
scroll to position [2904, 353]
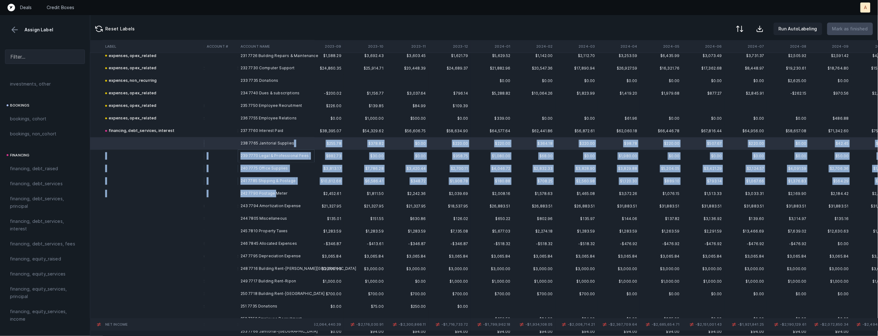
click at [276, 191] on td "242 7790 Postage Meter" at bounding box center [276, 193] width 76 height 13
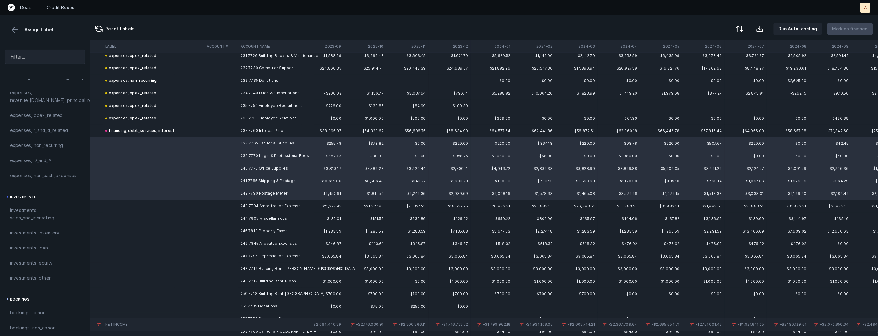
scroll to position [205, 0]
drag, startPoint x: 51, startPoint y: 130, endPoint x: 253, endPoint y: 187, distance: 209.3
click at [51, 129] on span "expenses, opex_related" at bounding box center [36, 129] width 53 height 8
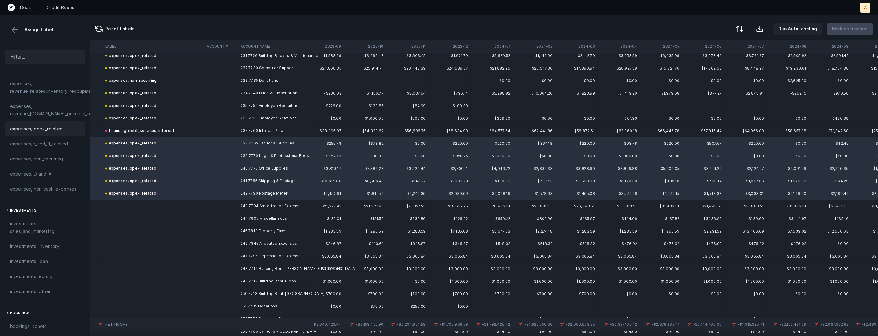
click at [248, 205] on td "243 7794 Amortization Expense" at bounding box center [276, 206] width 76 height 13
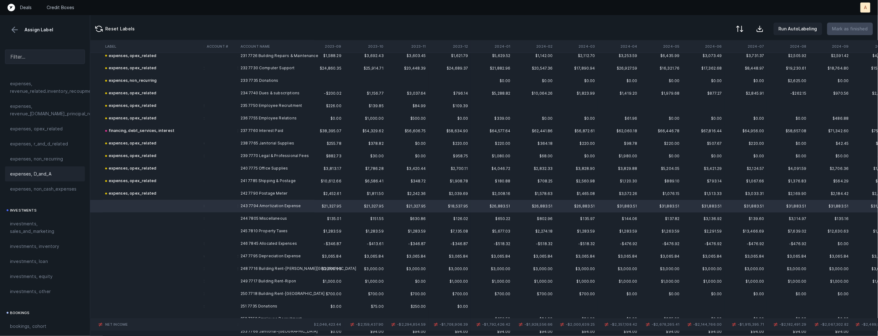
click at [22, 174] on span "expenses, D_and_A" at bounding box center [30, 174] width 41 height 8
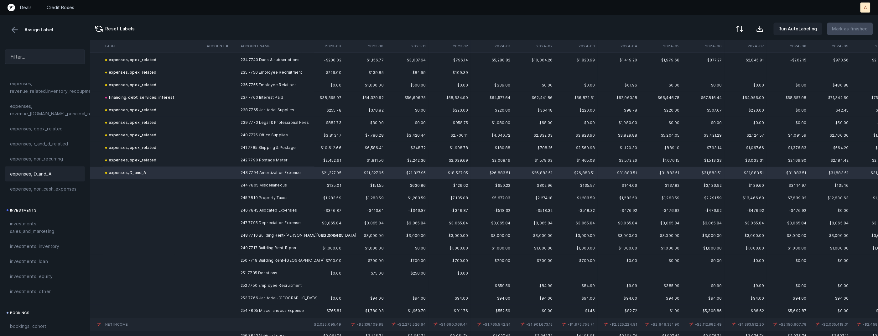
scroll to position [2954, 353]
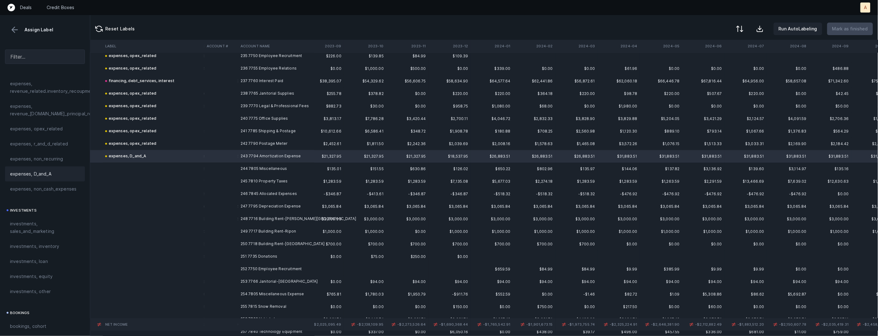
click at [256, 163] on td "244 7805 Miscellaneous" at bounding box center [276, 169] width 76 height 13
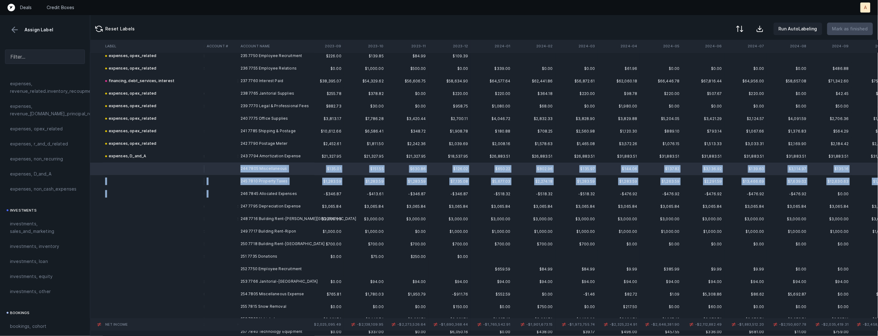
click at [241, 189] on td "246 7845 Allocated Expenses" at bounding box center [276, 194] width 76 height 13
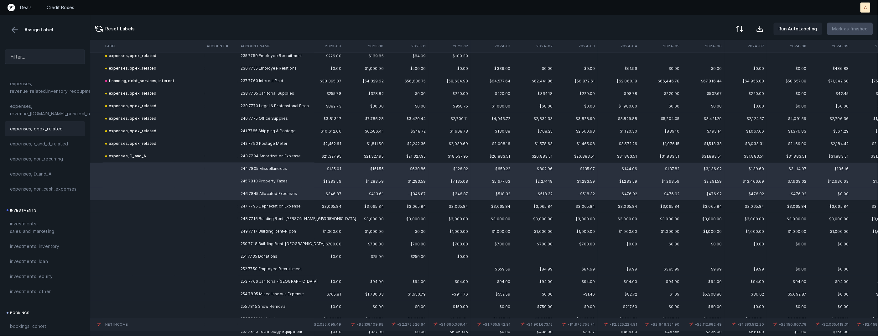
click at [63, 131] on div "expenses, opex_related" at bounding box center [45, 129] width 70 height 8
click at [239, 209] on td "247 7795 Depreciation Expense" at bounding box center [276, 206] width 76 height 13
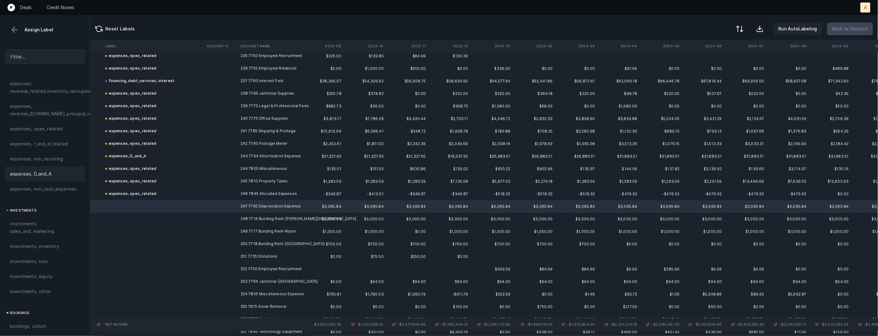
click at [46, 167] on div "expenses, D_and_A" at bounding box center [45, 173] width 80 height 15
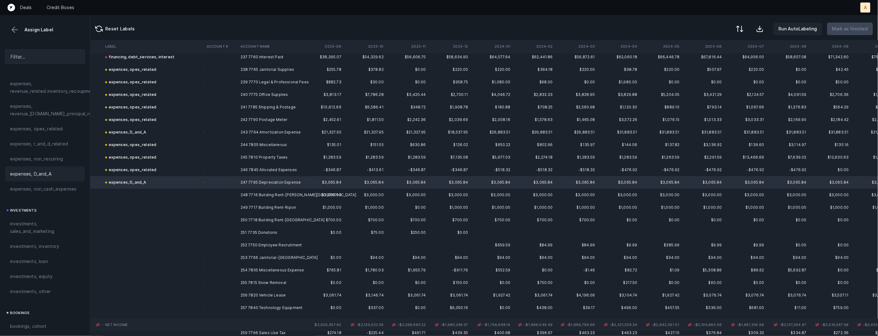
scroll to position [2999, 353]
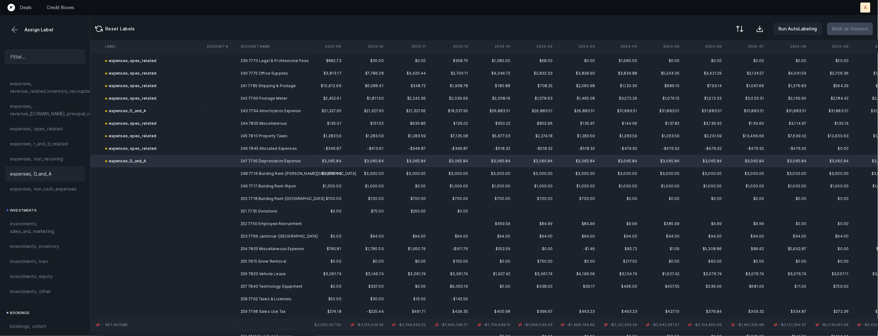
click at [251, 175] on td "248 7716 Building Rent-[PERSON_NAME][GEOGRAPHIC_DATA]" at bounding box center [276, 173] width 76 height 13
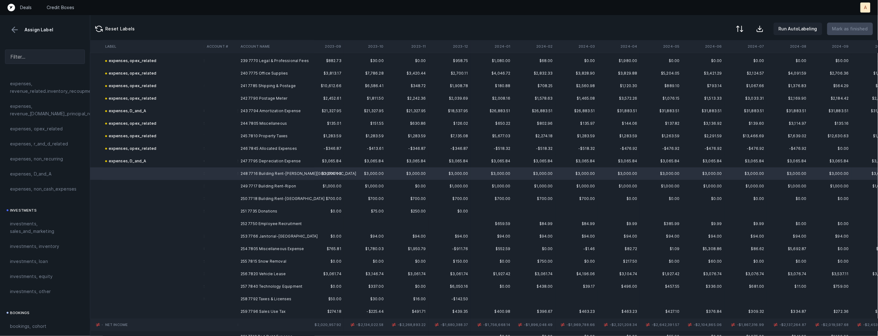
click at [241, 196] on td "250 7718 Building Rent-[GEOGRAPHIC_DATA]" at bounding box center [276, 198] width 76 height 13
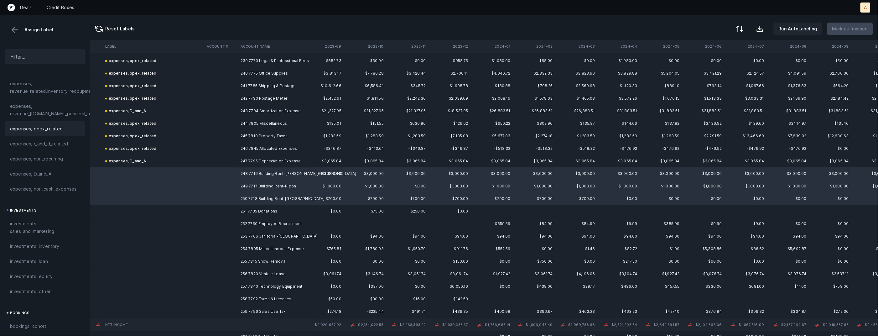
click at [35, 125] on span "expenses, opex_related" at bounding box center [36, 129] width 53 height 8
click at [203, 210] on td at bounding box center [154, 211] width 102 height 13
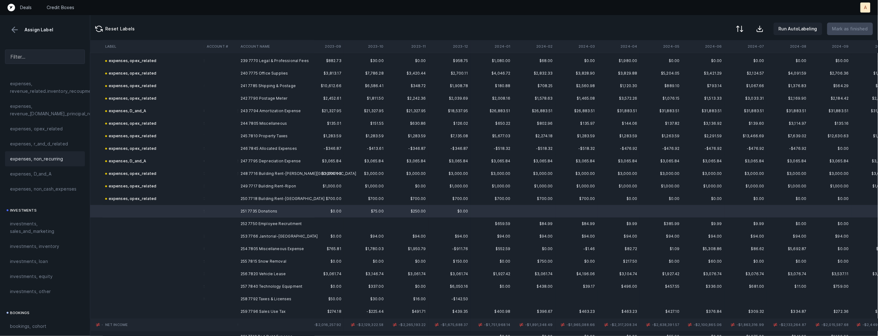
click at [36, 160] on span "expenses, non_recurring" at bounding box center [36, 159] width 53 height 8
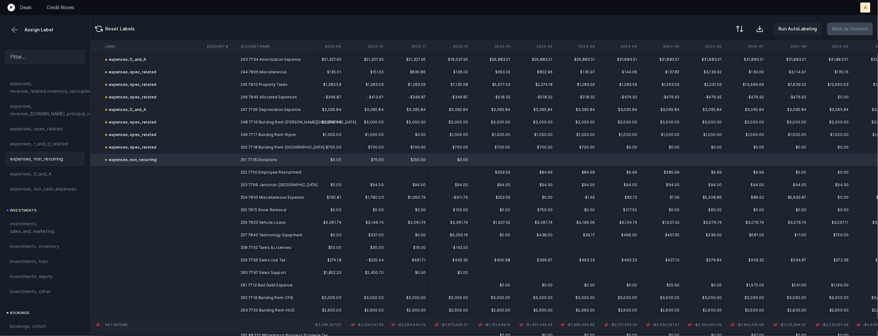
click at [238, 176] on td at bounding box center [221, 172] width 34 height 13
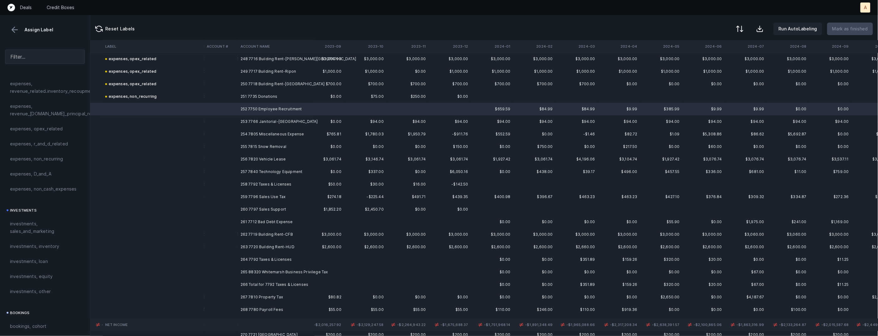
scroll to position [3115, 353]
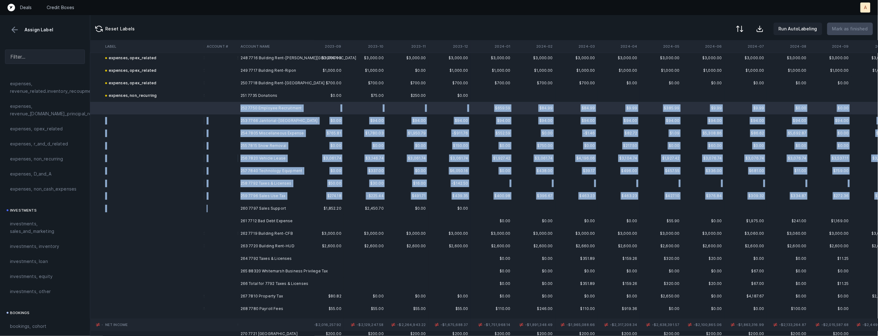
click at [237, 204] on td at bounding box center [221, 208] width 34 height 13
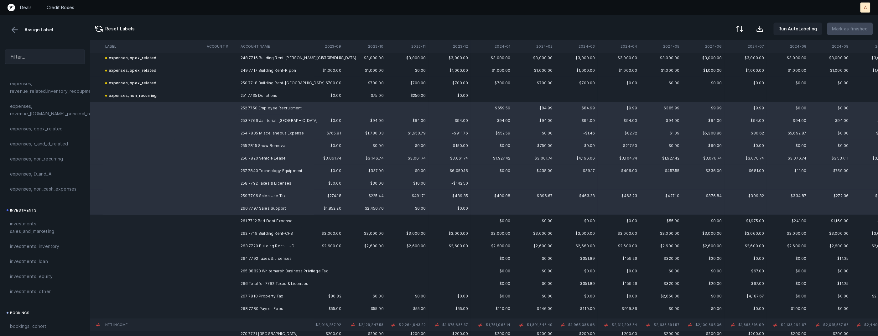
click at [22, 126] on span "expenses, opex_related" at bounding box center [36, 129] width 53 height 8
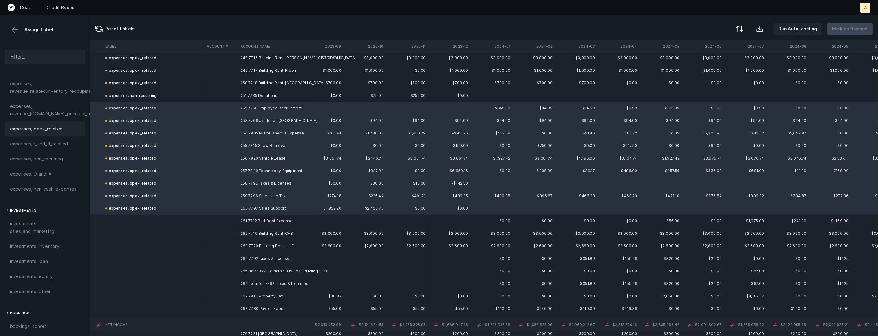
click at [241, 218] on td "261 7712 Bad Debt Expense" at bounding box center [276, 221] width 76 height 13
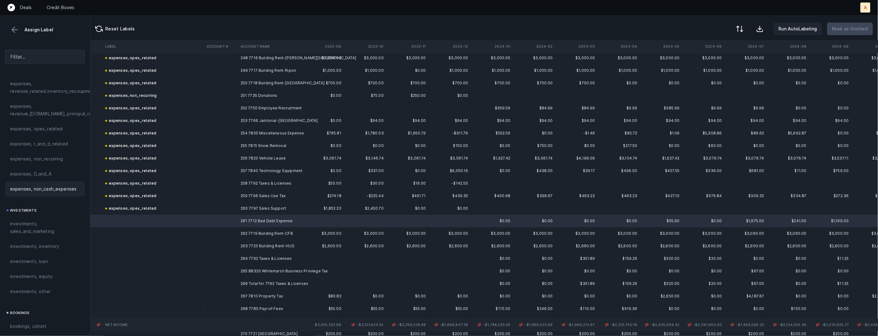
click at [55, 188] on span "expenses, non_cash_expenses" at bounding box center [43, 189] width 66 height 8
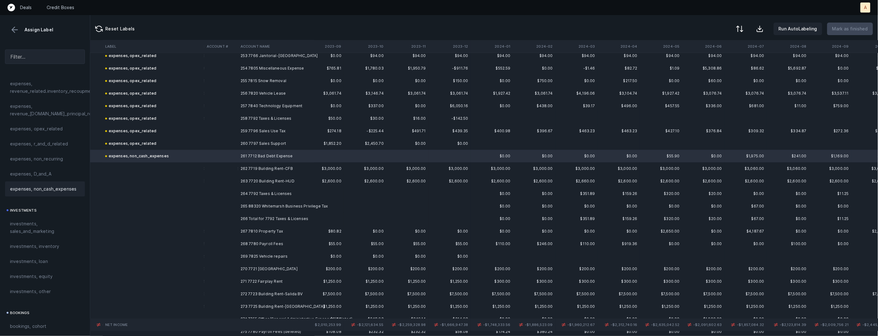
click at [249, 168] on td "262 7719 Building Rent-CFB" at bounding box center [276, 168] width 76 height 13
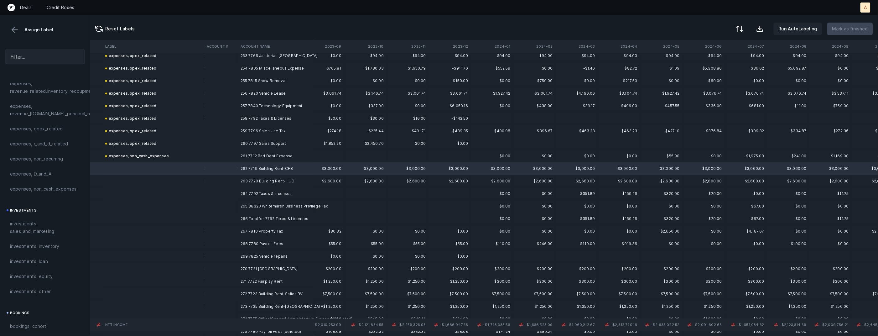
click at [237, 206] on td at bounding box center [221, 206] width 34 height 13
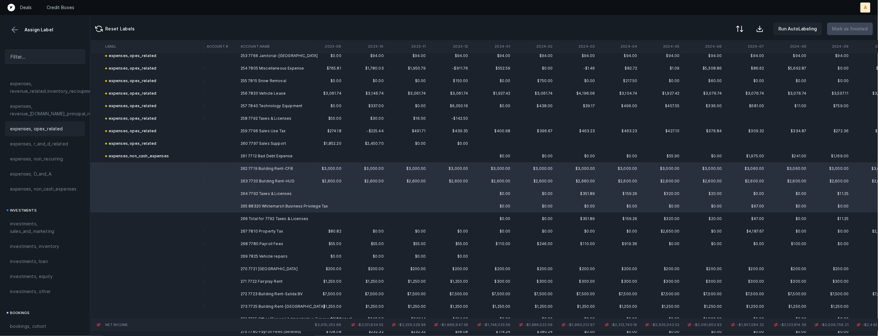
click at [58, 126] on span "expenses, opex_related" at bounding box center [36, 129] width 53 height 8
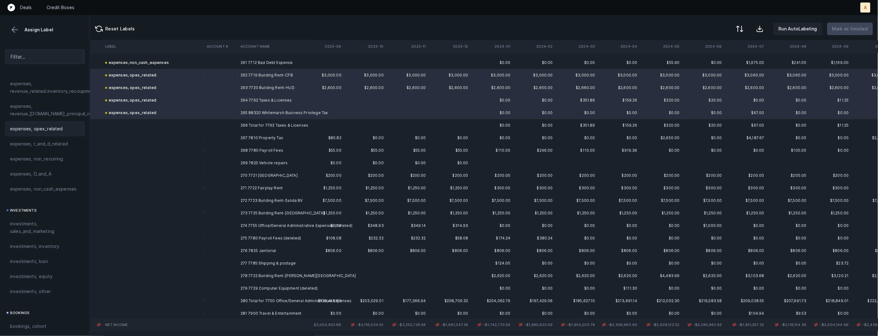
click at [230, 137] on td at bounding box center [221, 138] width 34 height 13
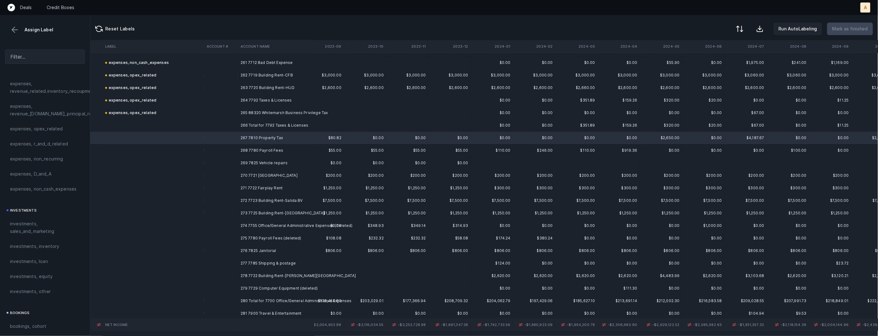
scroll to position [3289, 353]
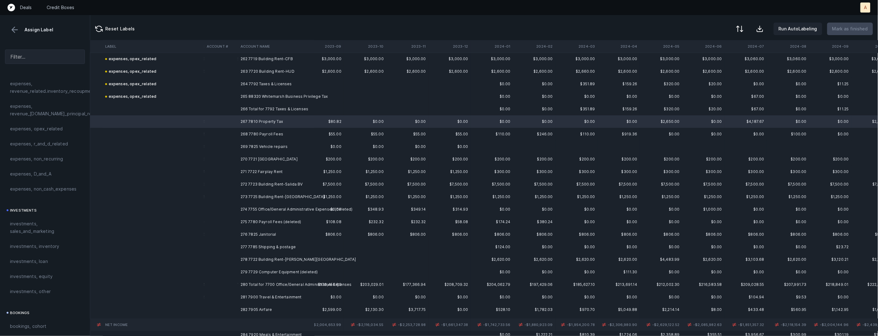
click at [243, 266] on td "279 7729 Computer Equipment (deleted)" at bounding box center [276, 272] width 76 height 13
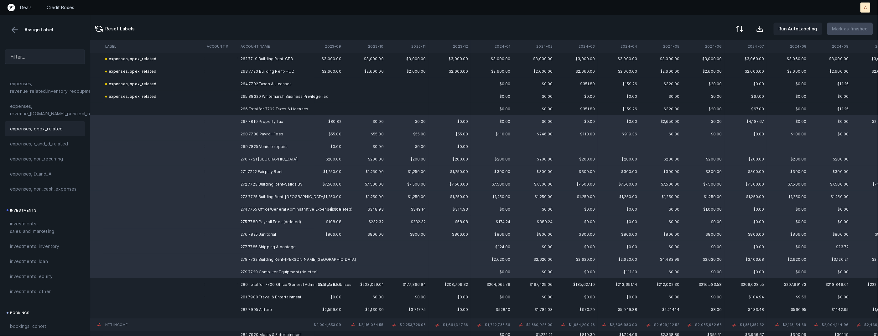
click at [63, 130] on div "expenses, opex_related" at bounding box center [45, 129] width 70 height 8
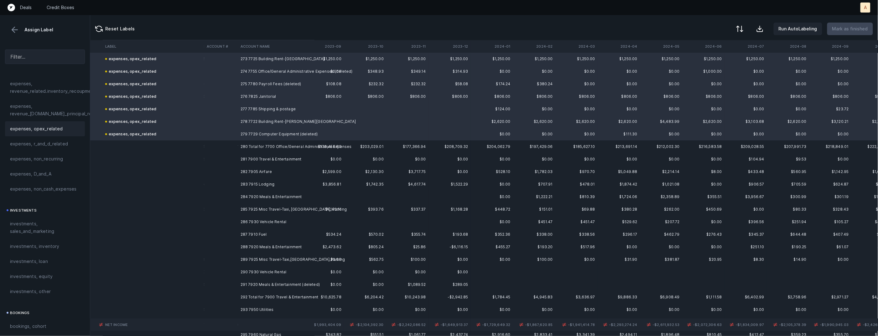
scroll to position [3436, 353]
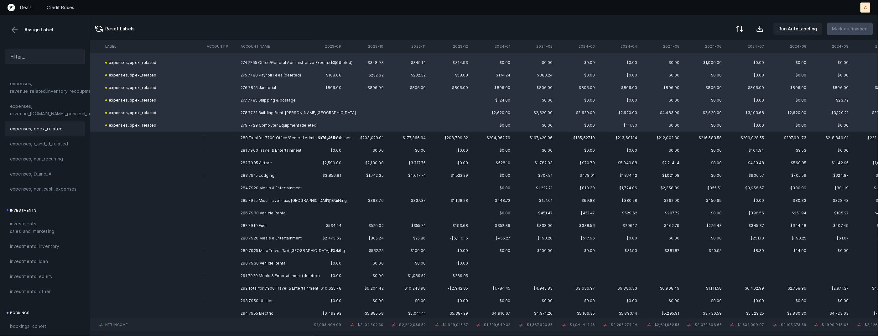
click at [252, 148] on td "281 7900 Travel & Entertainment" at bounding box center [276, 150] width 76 height 13
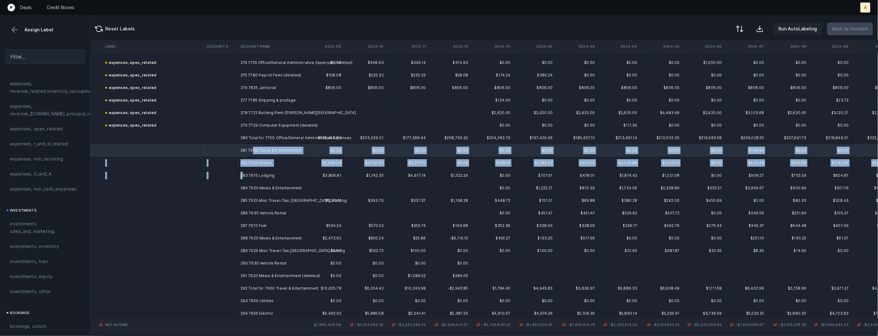
click at [243, 173] on td "283 7915 Lodging" at bounding box center [276, 175] width 76 height 13
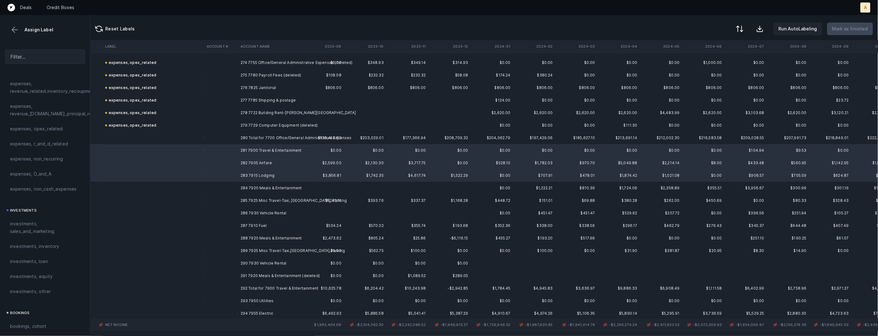
click at [240, 183] on td "284 7920 Meals & Entertainment" at bounding box center [276, 188] width 76 height 13
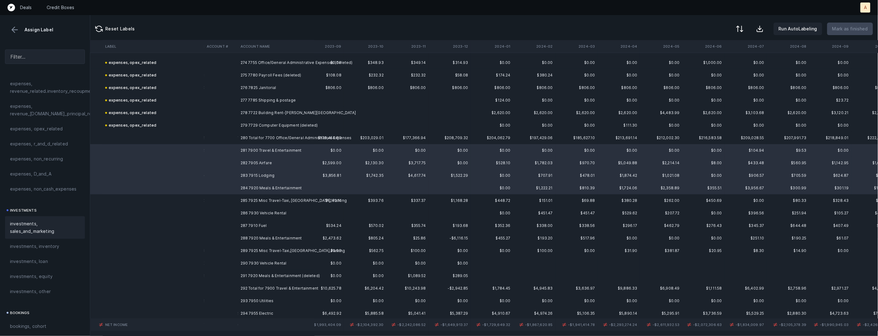
click at [43, 225] on span "investments, sales_and_marketing" at bounding box center [45, 227] width 70 height 15
click at [237, 195] on td at bounding box center [221, 200] width 34 height 13
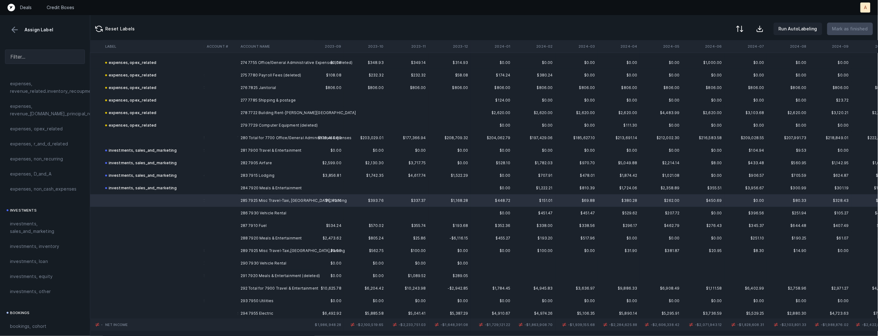
scroll to position [3437, 353]
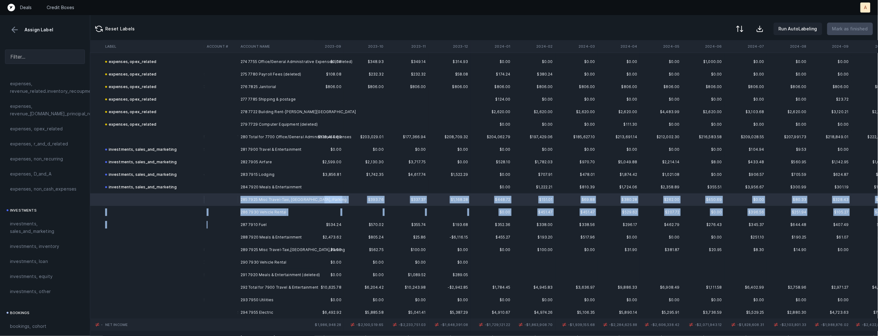
click at [232, 227] on td at bounding box center [221, 224] width 34 height 13
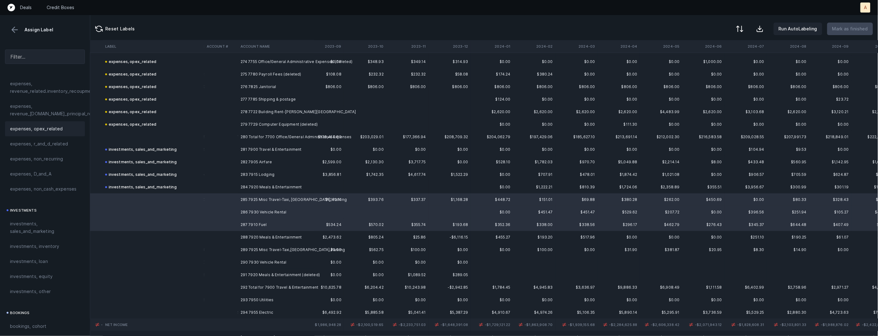
click at [49, 124] on div "expenses, opex_related" at bounding box center [45, 128] width 80 height 15
click at [225, 235] on td at bounding box center [221, 237] width 34 height 13
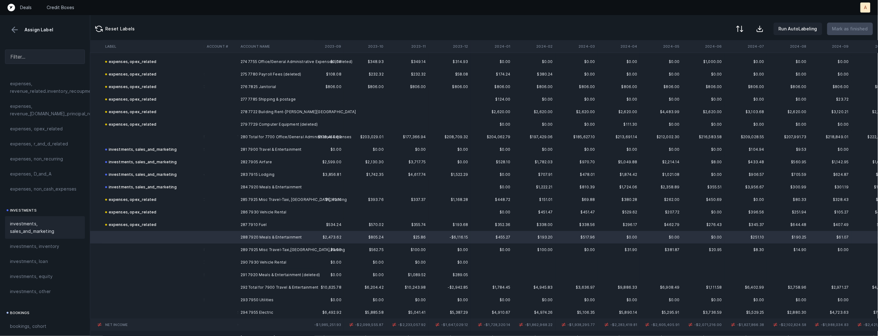
click at [40, 220] on div "investments, sales_and_marketing" at bounding box center [45, 227] width 80 height 23
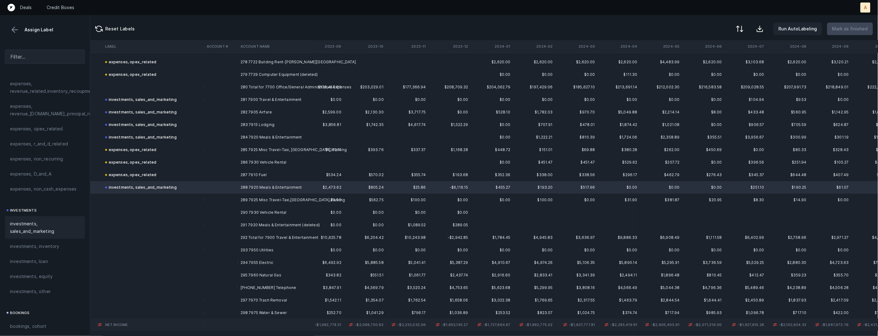
scroll to position [3497, 353]
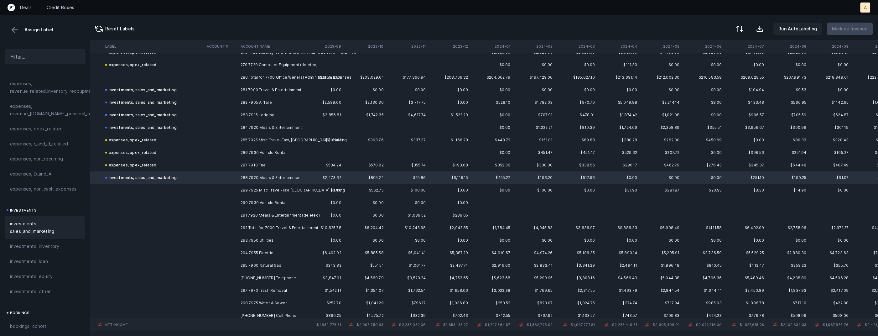
click at [237, 190] on td at bounding box center [221, 190] width 34 height 13
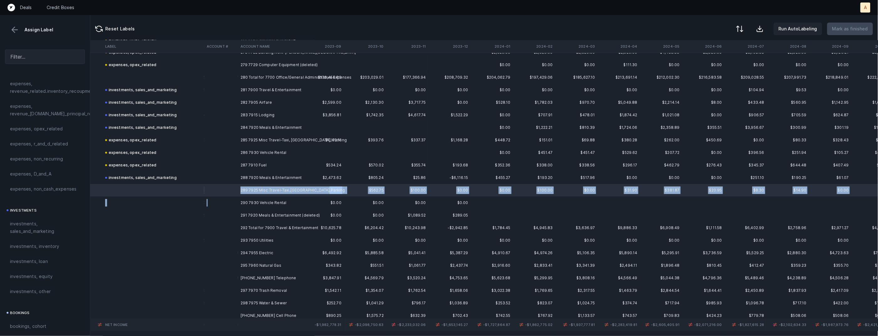
click at [233, 203] on td at bounding box center [221, 202] width 34 height 13
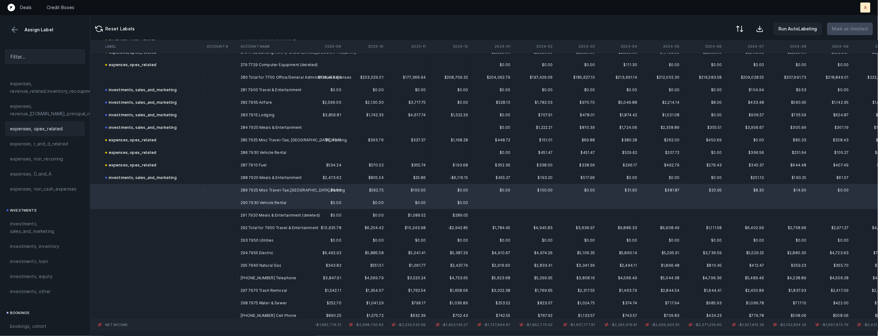
click at [56, 132] on span "expenses, opex_related" at bounding box center [36, 129] width 53 height 8
click at [213, 215] on td at bounding box center [221, 215] width 34 height 13
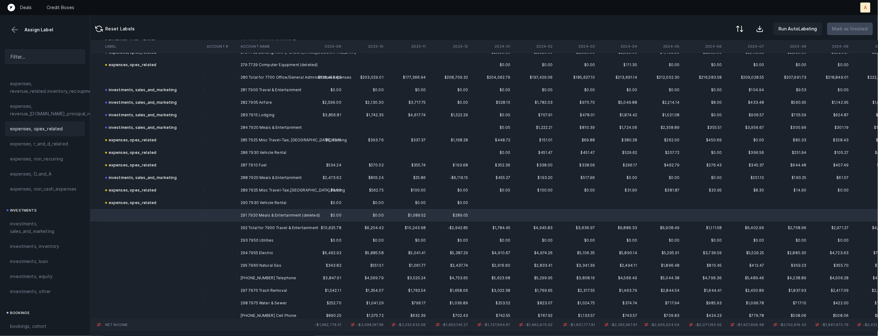
click at [66, 131] on div "expenses, opex_related" at bounding box center [45, 129] width 70 height 8
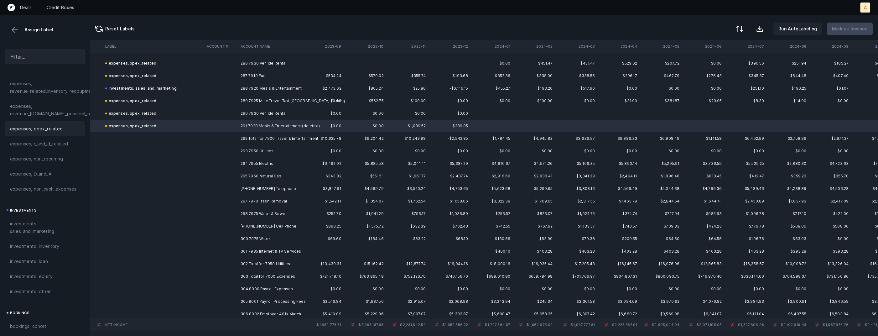
scroll to position [3588, 353]
click at [241, 151] on td "293 7950 Utilities" at bounding box center [276, 148] width 76 height 13
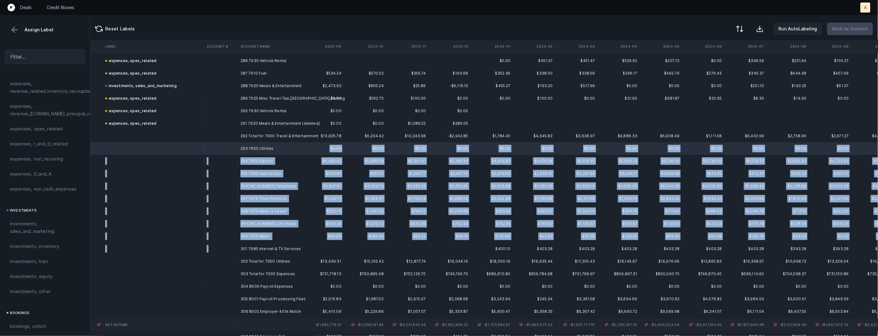
click at [252, 243] on td "301 7985 Internet & TV Services" at bounding box center [276, 249] width 76 height 13
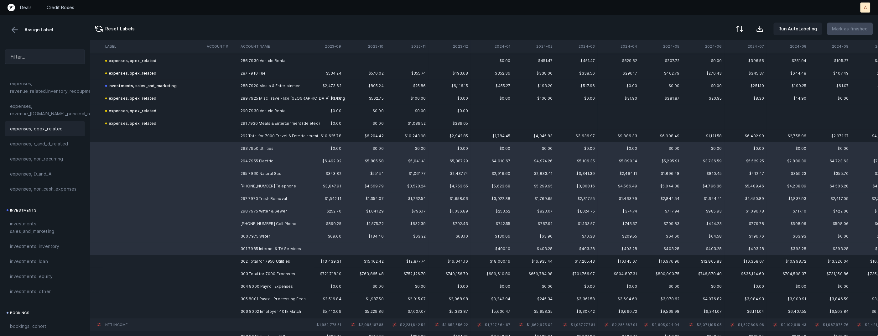
click at [46, 129] on span "expenses, opex_related" at bounding box center [36, 129] width 53 height 8
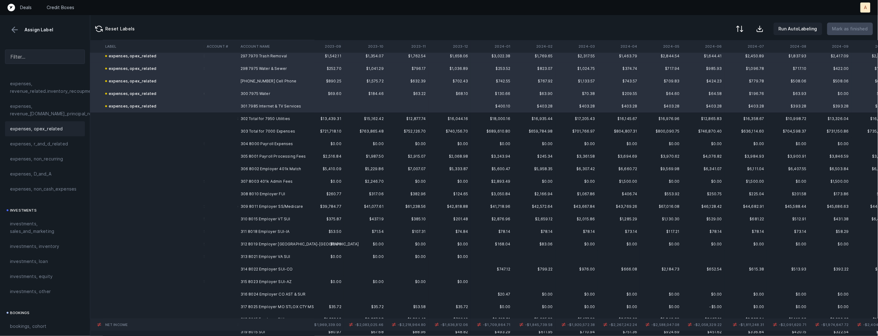
scroll to position [3734, 353]
click at [236, 134] on td at bounding box center [221, 140] width 34 height 13
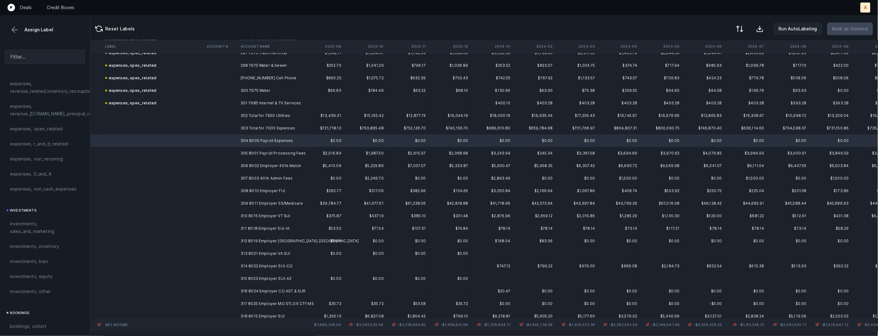
scroll to position [3738, 353]
click at [241, 297] on td "317 8025 Employer MO STLOX CTY MS" at bounding box center [276, 300] width 76 height 13
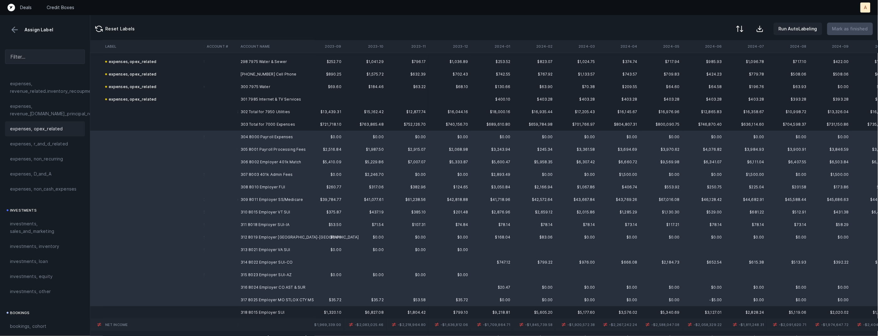
click at [55, 127] on span "expenses, opex_related" at bounding box center [36, 129] width 53 height 8
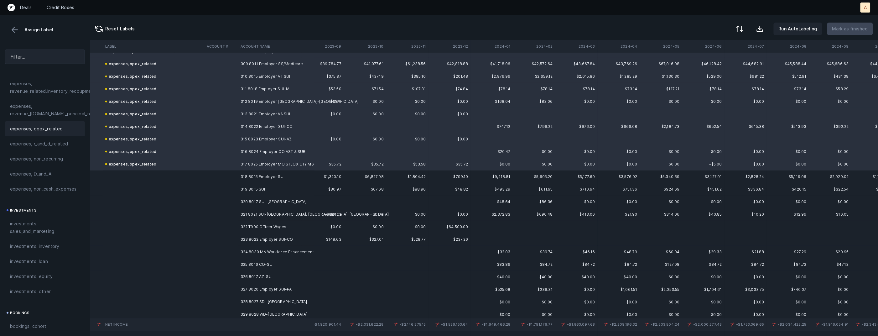
scroll to position [3883, 353]
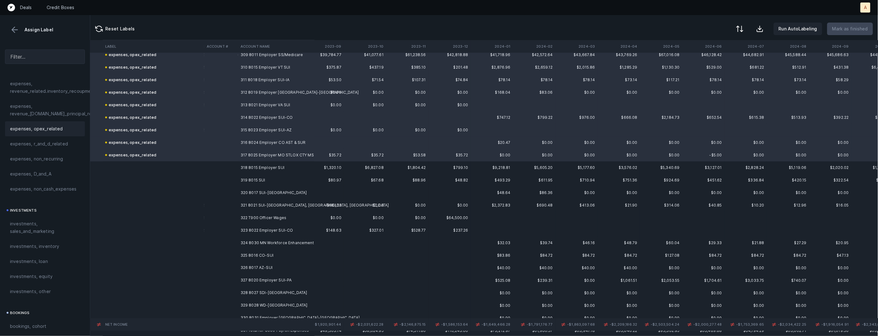
click at [238, 168] on td "318 8015 Employer SUI" at bounding box center [276, 167] width 76 height 13
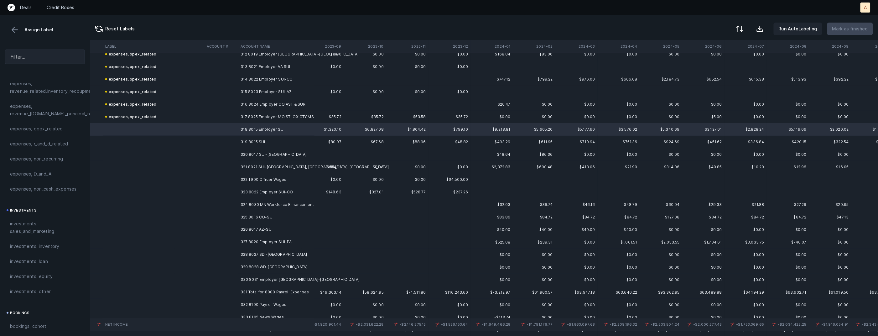
scroll to position [3937, 353]
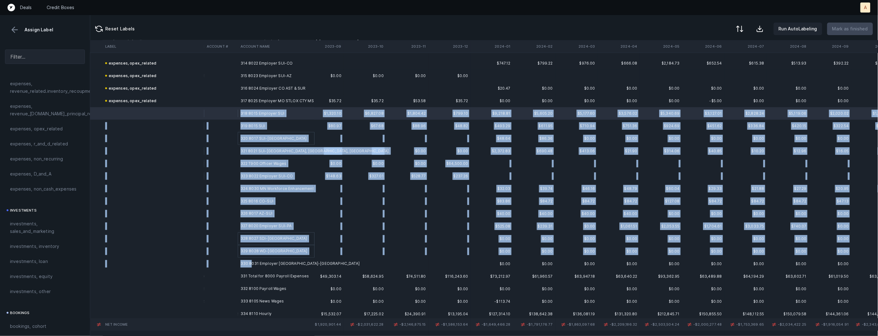
click at [252, 261] on td "330 8031 Employer [GEOGRAPHIC_DATA]-[GEOGRAPHIC_DATA]" at bounding box center [276, 264] width 76 height 13
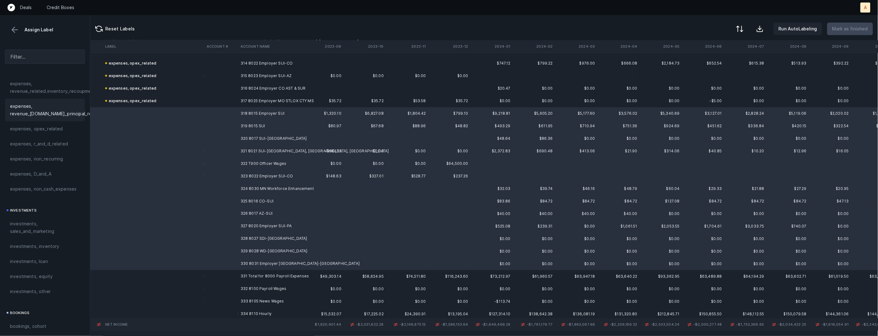
click at [45, 119] on div "expenses, revenue_[DOMAIN_NAME]_principal_recoupment" at bounding box center [45, 110] width 80 height 23
click at [41, 128] on span "expenses, opex_related" at bounding box center [36, 129] width 53 height 8
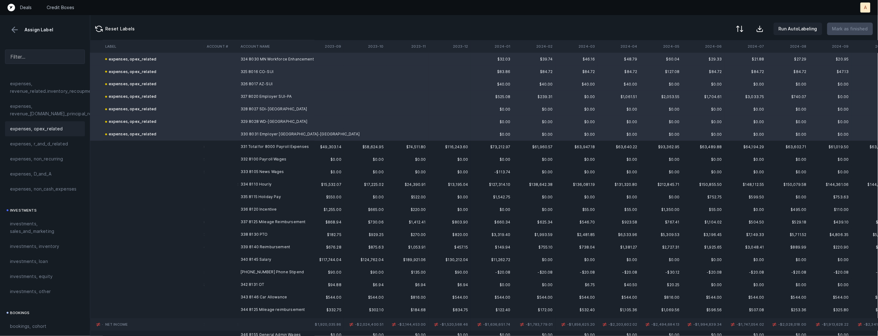
scroll to position [4077, 353]
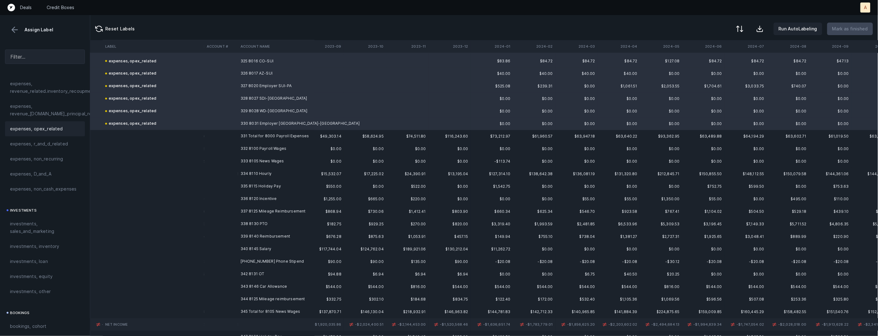
click at [272, 146] on td "332 8100 Payroll Wages" at bounding box center [276, 149] width 76 height 13
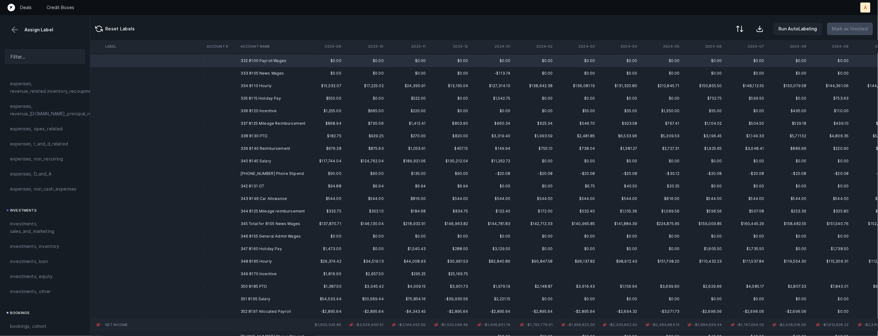
scroll to position [4140, 353]
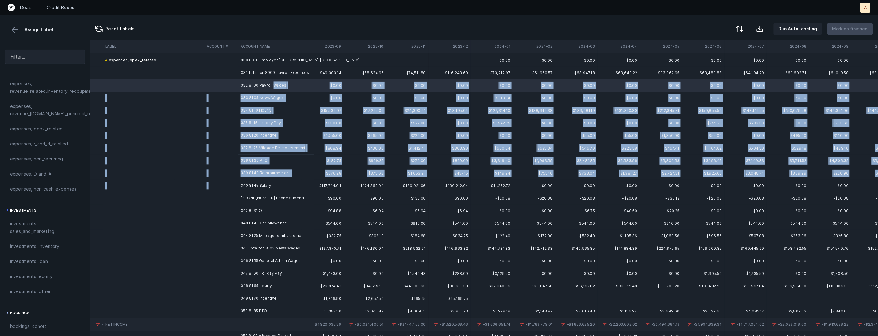
click at [274, 180] on td "340 8145 Salary" at bounding box center [276, 186] width 76 height 13
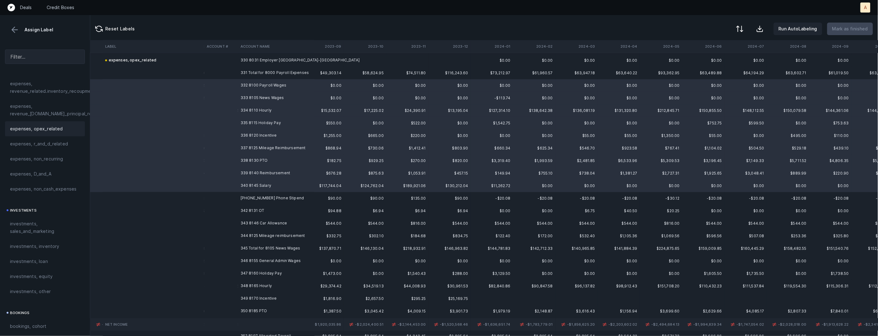
click at [58, 128] on span "expenses, opex_related" at bounding box center [36, 129] width 53 height 8
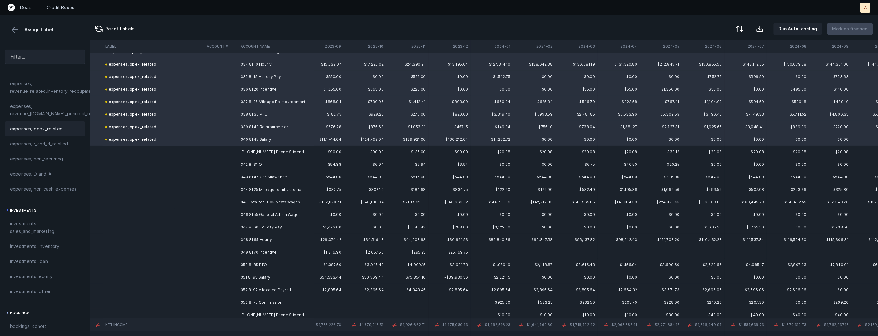
scroll to position [4201, 353]
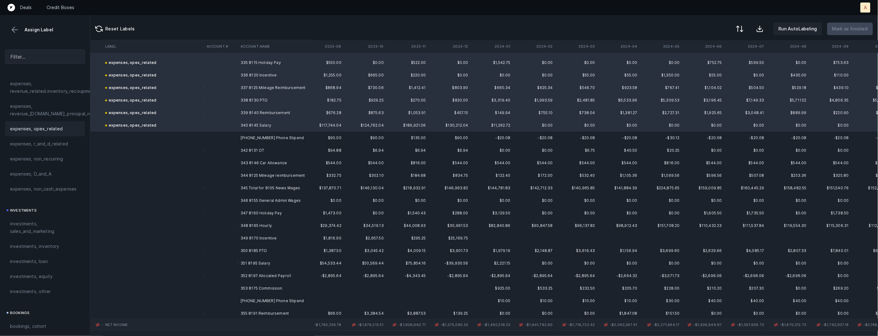
click at [272, 138] on td "[PHONE_NUMBER] Phone Stipend" at bounding box center [276, 138] width 76 height 13
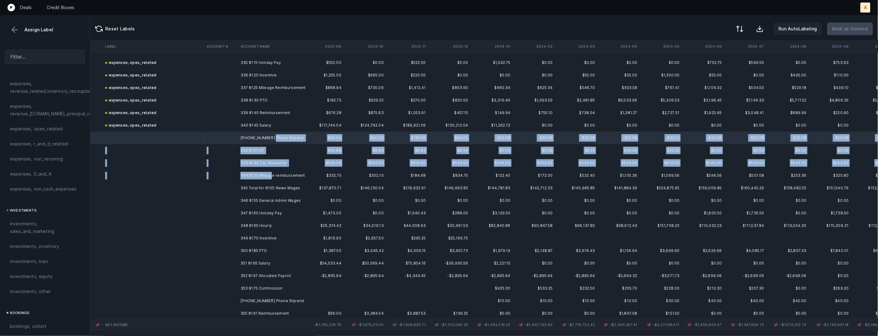
click at [271, 173] on td "344 8125 Mileage reimbursement" at bounding box center [276, 175] width 76 height 13
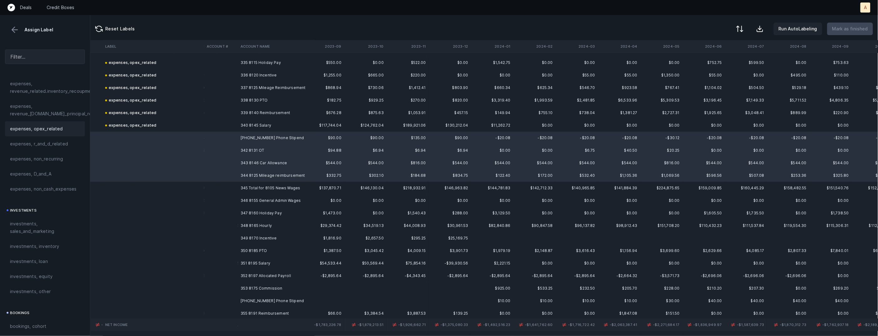
click at [49, 126] on span "expenses, opex_related" at bounding box center [36, 129] width 53 height 8
click at [248, 199] on td "346 8155 General Admin Wages" at bounding box center [276, 200] width 76 height 13
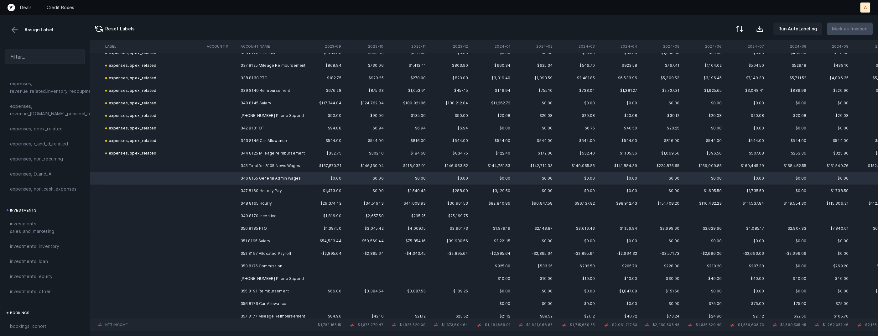
scroll to position [4231, 353]
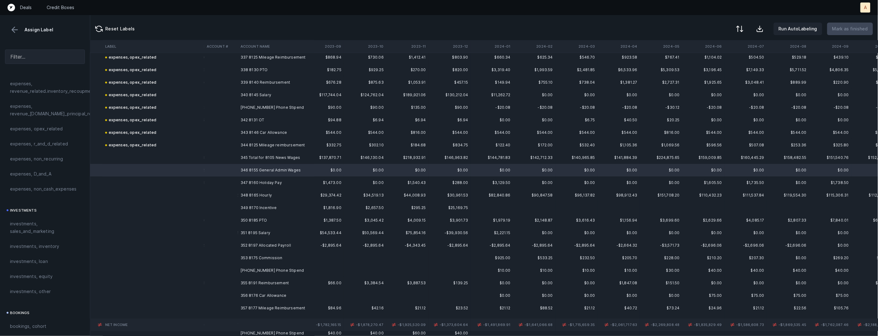
click at [270, 231] on td "351 8195 Salary" at bounding box center [276, 233] width 76 height 13
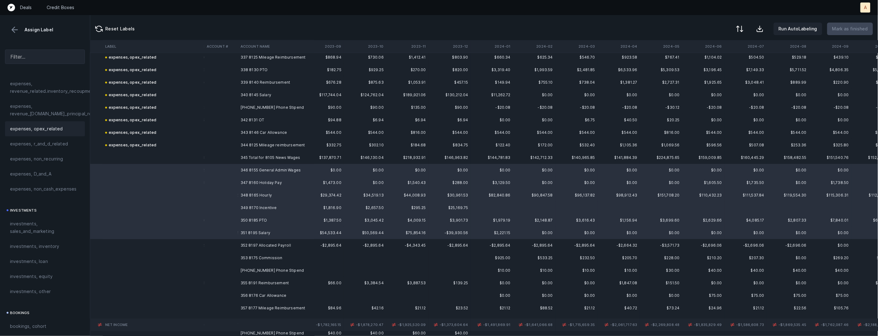
click at [43, 133] on div "expenses, opex_related" at bounding box center [45, 128] width 80 height 15
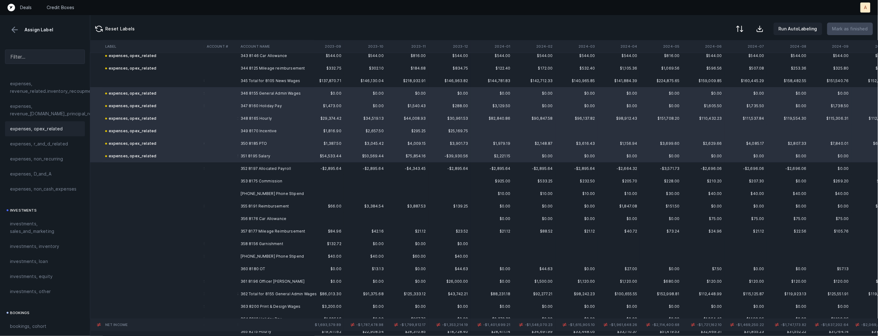
scroll to position [4334, 353]
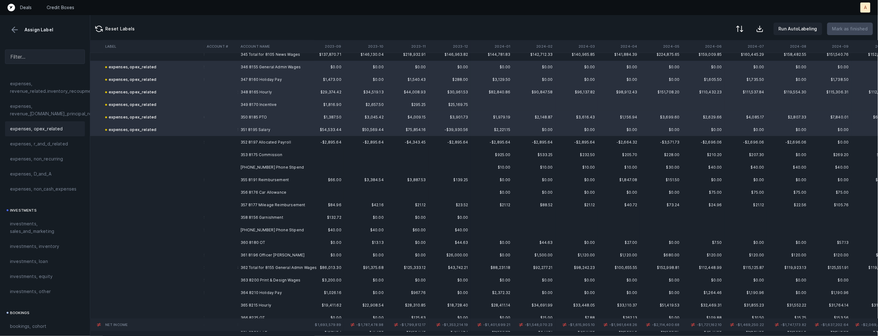
click at [292, 143] on td "352 8197 Allocated Payroll" at bounding box center [276, 142] width 76 height 13
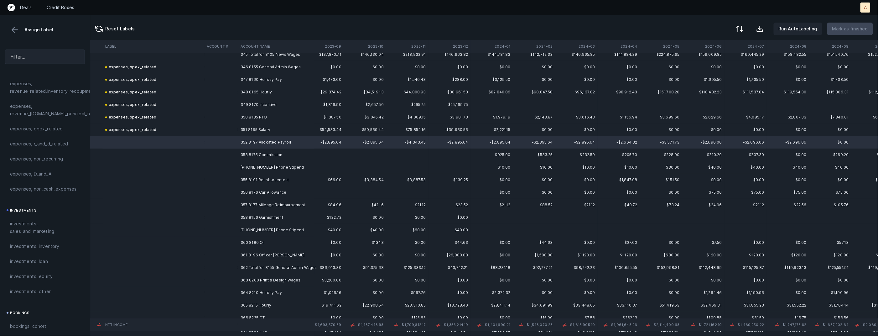
click at [44, 126] on span "expenses, opex_related" at bounding box center [36, 129] width 53 height 8
click at [271, 150] on td "353 8175 Commission" at bounding box center [276, 155] width 76 height 13
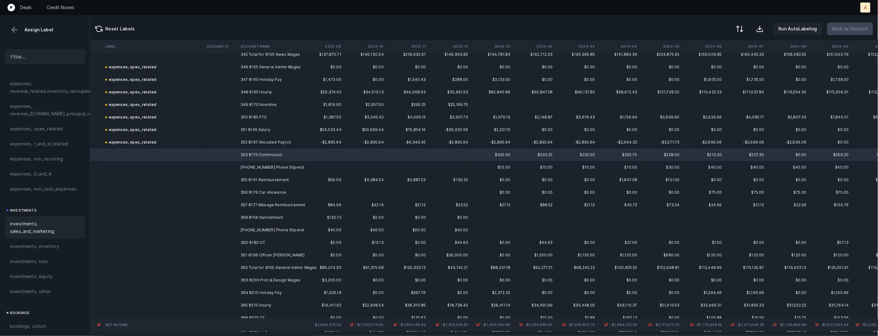
click at [50, 222] on span "investments, sales_and_marketing" at bounding box center [45, 227] width 70 height 15
click at [272, 167] on td "[PHONE_NUMBER] Phone Stipend" at bounding box center [276, 167] width 76 height 13
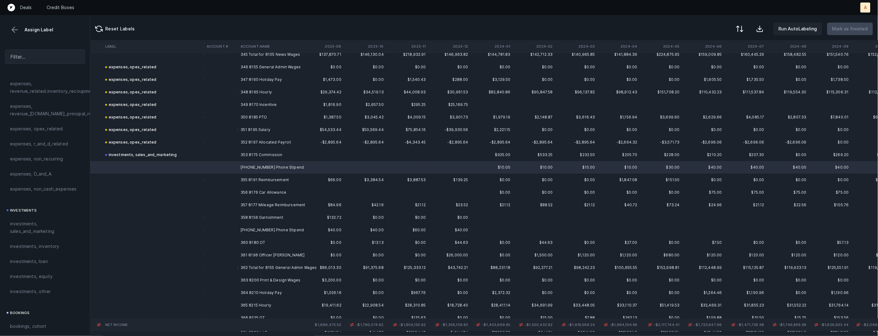
click at [265, 253] on td "361 8196 Officer [PERSON_NAME]" at bounding box center [276, 255] width 76 height 13
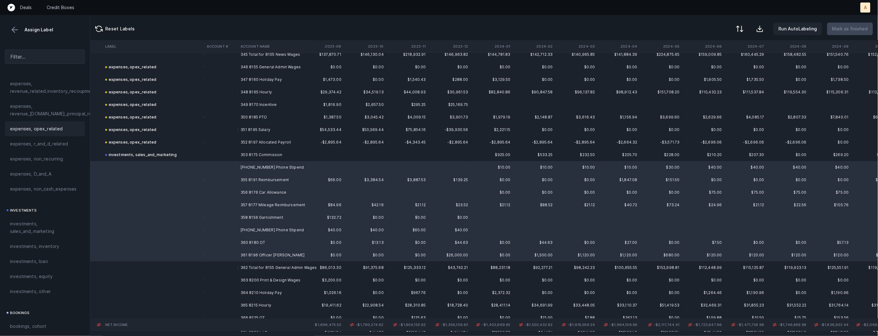
click at [59, 132] on span "expenses, opex_related" at bounding box center [36, 129] width 53 height 8
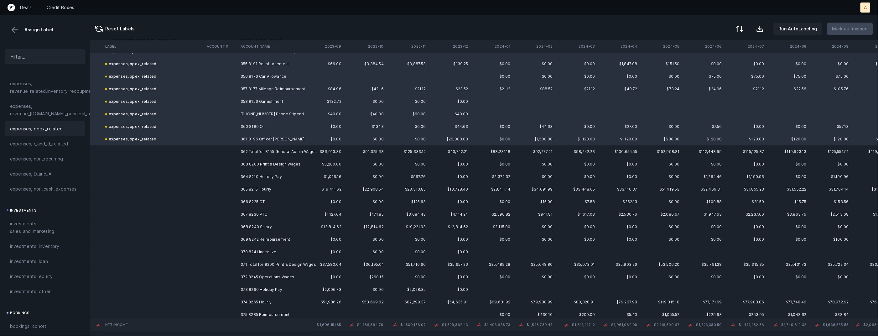
scroll to position [4456, 353]
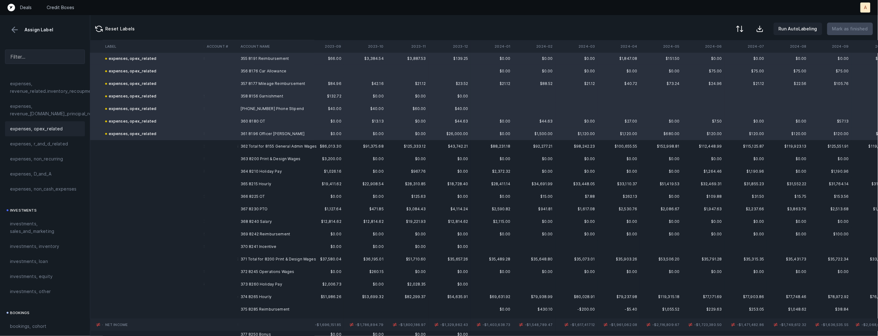
click at [269, 154] on td "363 8200 Print & Design Wages" at bounding box center [276, 159] width 76 height 13
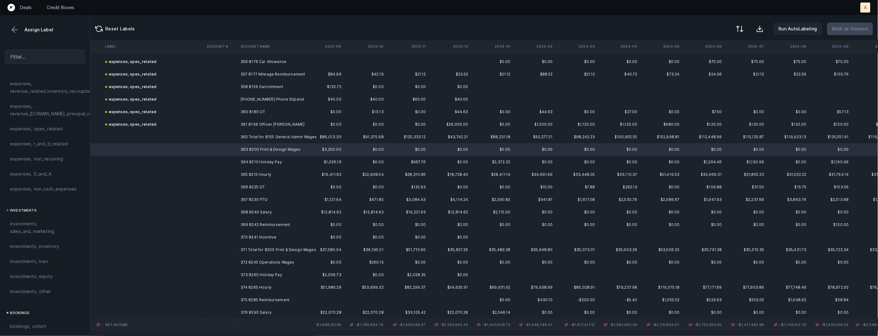
scroll to position [4471, 353]
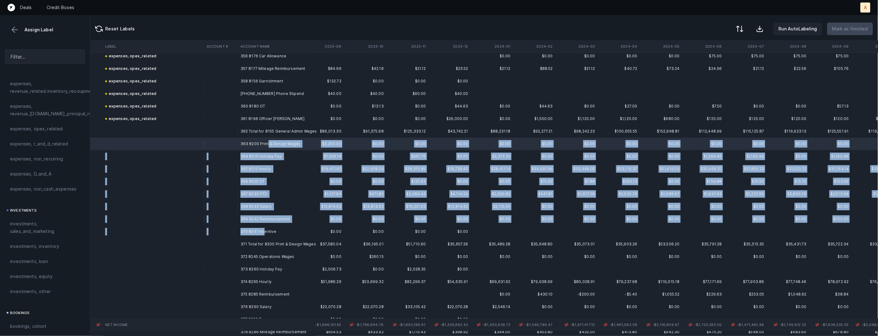
click at [263, 232] on td "370 8241 Incentive" at bounding box center [276, 231] width 76 height 13
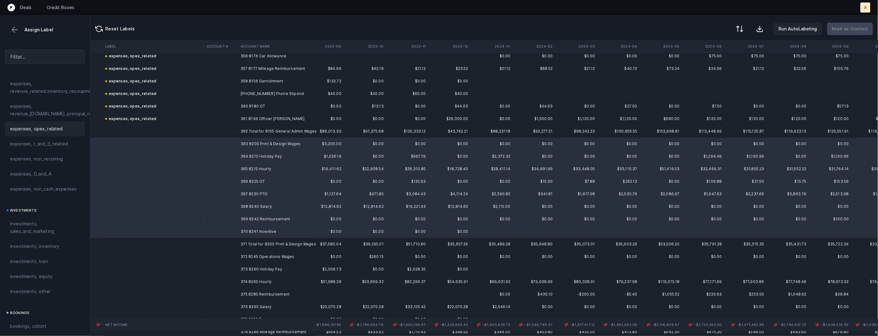
click at [57, 129] on span "expenses, opex_related" at bounding box center [36, 129] width 53 height 8
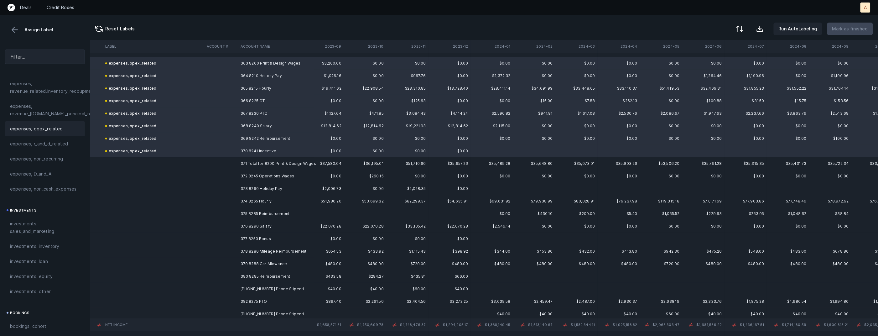
scroll to position [4571, 353]
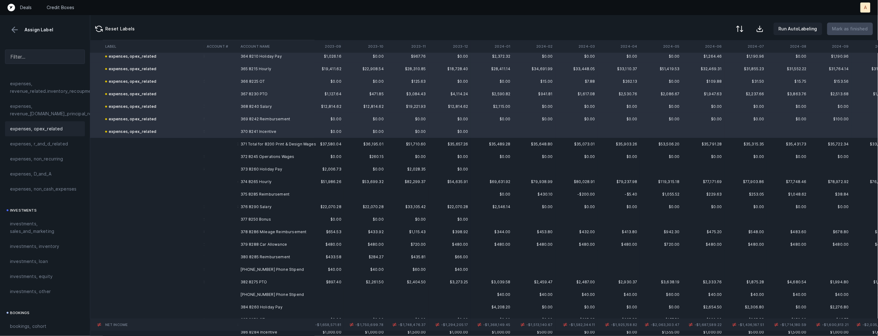
click at [259, 155] on td "372 8245 Operations Wages" at bounding box center [276, 156] width 76 height 13
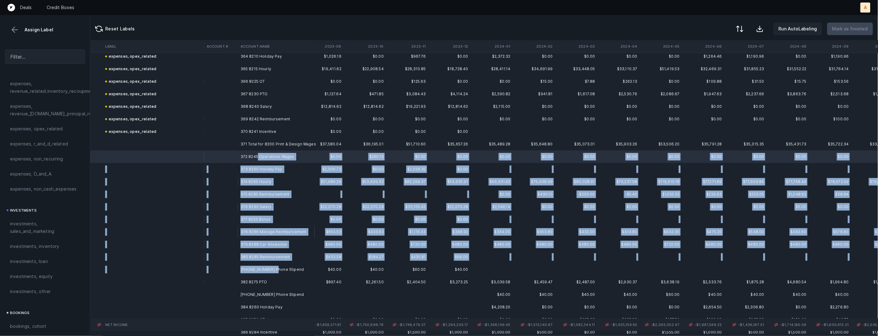
click at [272, 267] on td "[PHONE_NUMBER] Phone Stipend" at bounding box center [276, 269] width 76 height 13
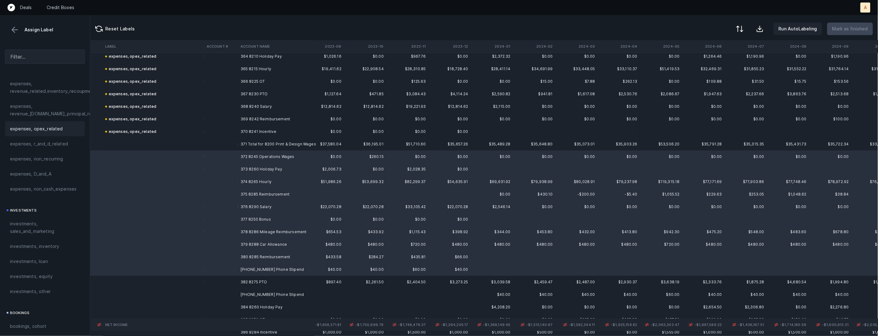
click at [53, 125] on span "expenses, opex_related" at bounding box center [36, 129] width 53 height 8
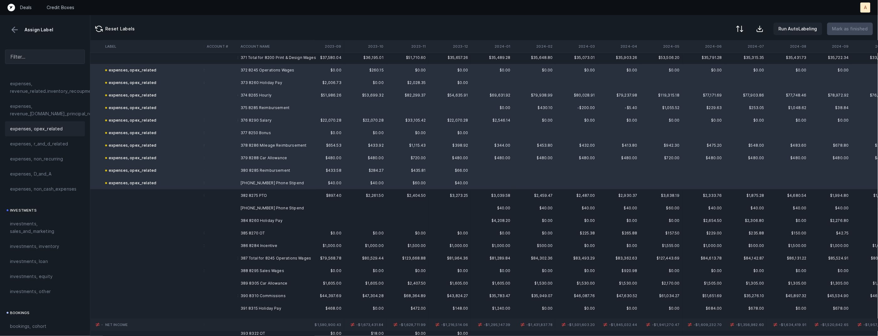
scroll to position [4679, 353]
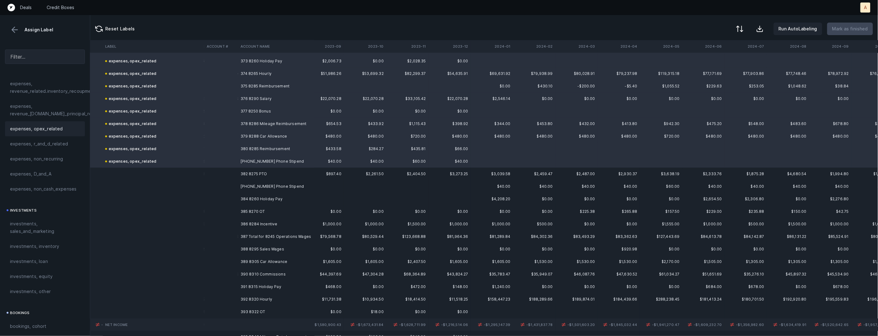
click at [260, 170] on td "382 8275 PTO" at bounding box center [276, 174] width 76 height 13
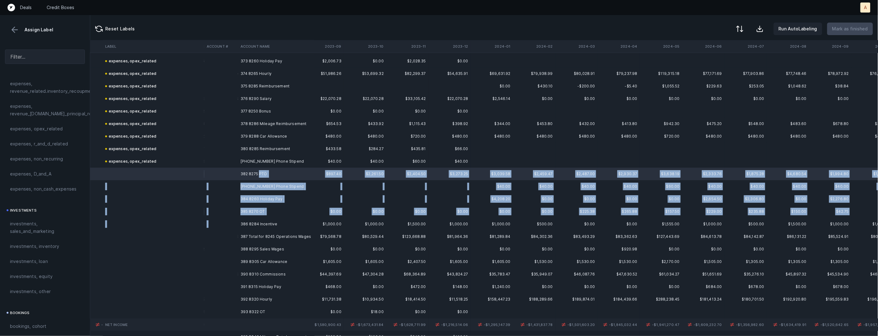
click at [262, 218] on td "386 8284 Incentive" at bounding box center [276, 224] width 76 height 13
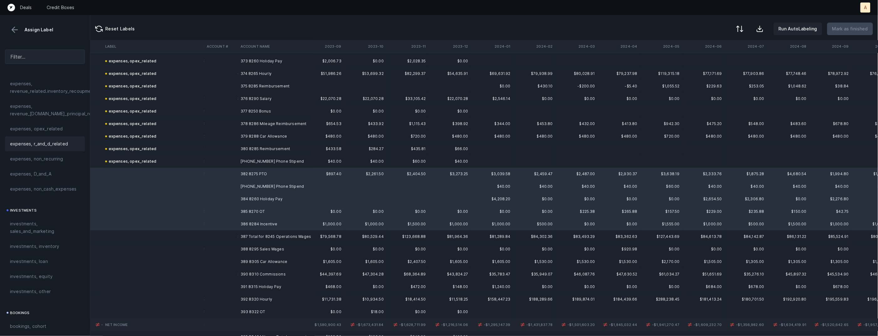
click at [56, 121] on div "expenses, opex_related" at bounding box center [45, 128] width 80 height 15
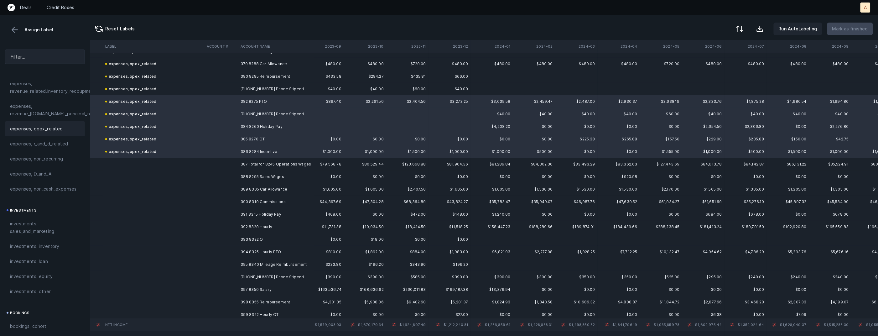
scroll to position [4776, 353]
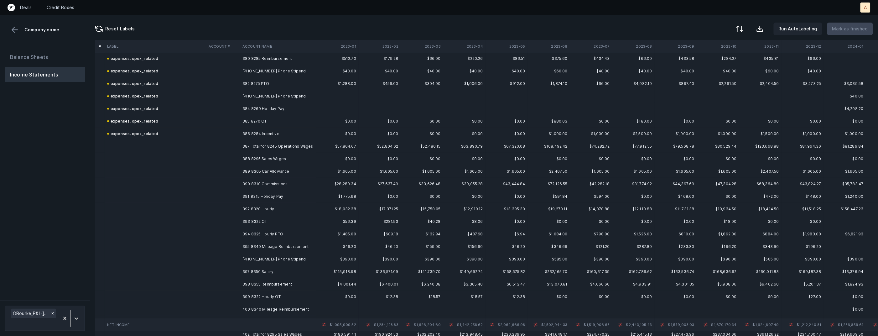
scroll to position [4769, 0]
click at [281, 155] on td "388 8295 Sales Wages" at bounding box center [278, 159] width 76 height 13
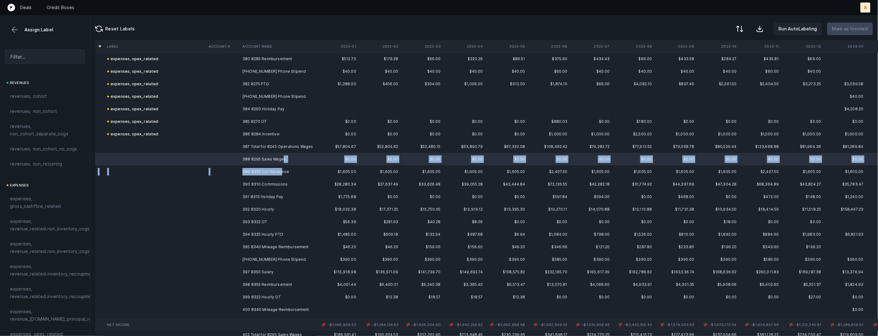
click at [281, 166] on td "389 8305 Car Allowance" at bounding box center [278, 171] width 76 height 13
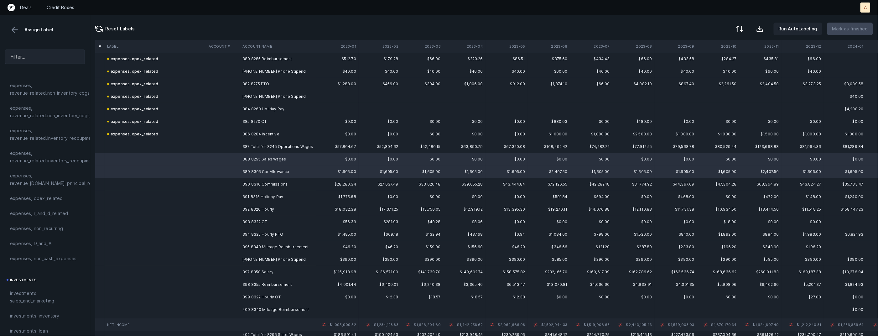
scroll to position [194, 0]
click at [53, 138] on span "expenses, opex_related" at bounding box center [36, 141] width 53 height 8
click at [240, 186] on td "390 8310 Commissions" at bounding box center [278, 184] width 76 height 13
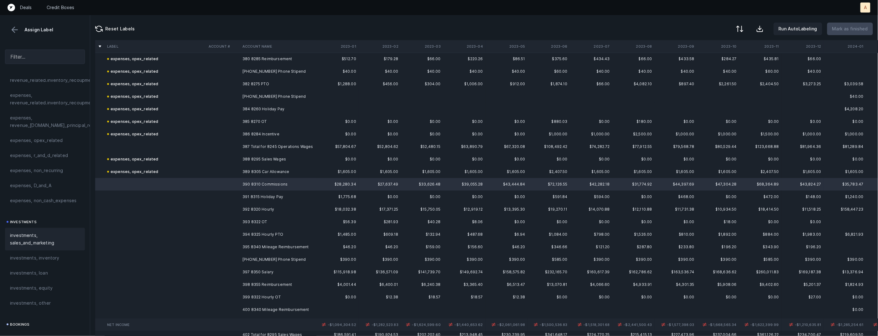
click at [46, 232] on span "investments, sales_and_marketing" at bounding box center [45, 239] width 70 height 15
click at [278, 193] on td "391 8315 Holiday Pay" at bounding box center [278, 197] width 76 height 13
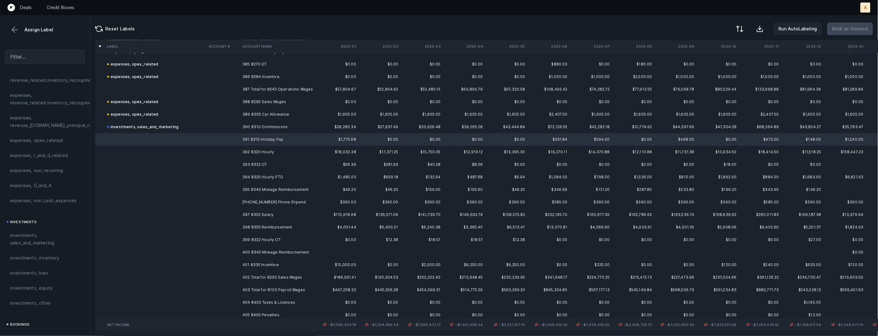
scroll to position [4827, 0]
click at [256, 258] on td "401 8335 Incentive" at bounding box center [278, 264] width 76 height 13
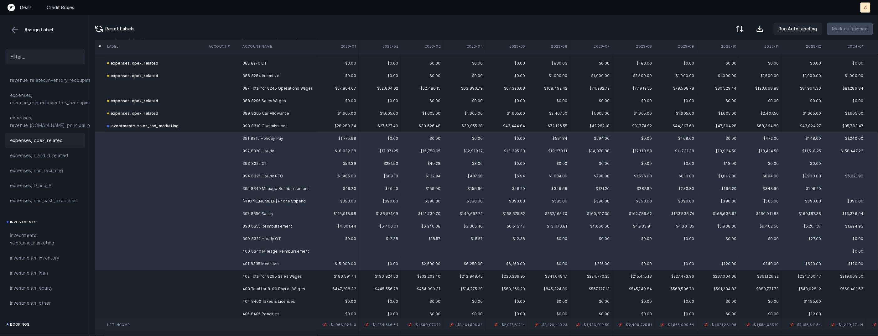
click at [49, 141] on span "expenses, opex_related" at bounding box center [36, 141] width 53 height 8
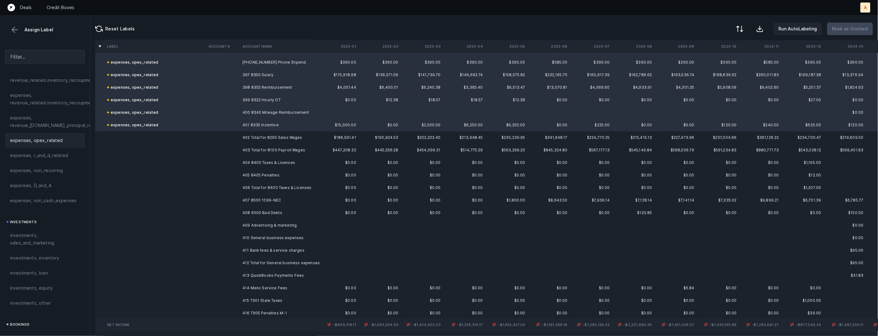
scroll to position [4973, 0]
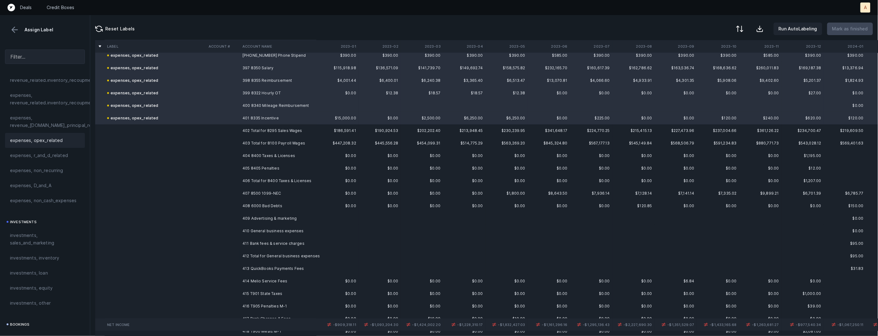
click at [281, 151] on td "404 8400 Taxes & Licenses" at bounding box center [278, 155] width 76 height 13
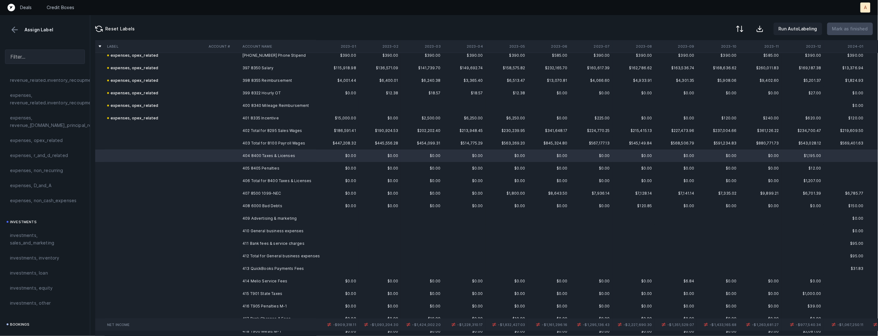
click at [260, 166] on td "405 8405 Penalties" at bounding box center [278, 168] width 76 height 13
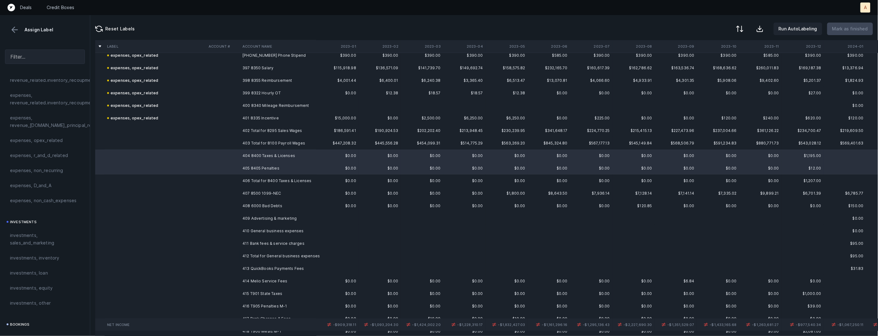
click at [50, 136] on div "expenses, opex_related" at bounding box center [45, 140] width 80 height 15
click at [280, 191] on td "407 8500 1099-NEC" at bounding box center [278, 193] width 76 height 13
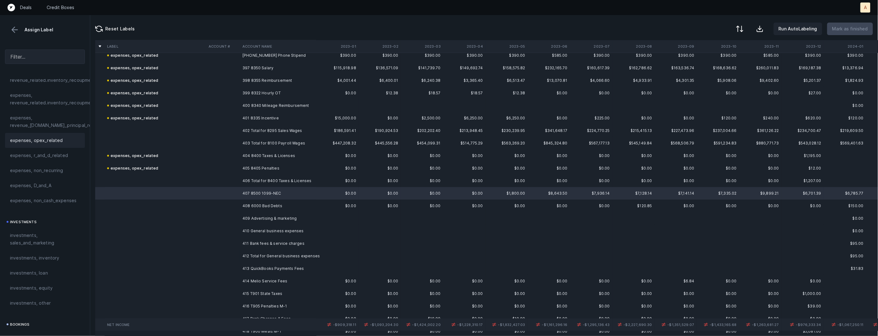
click at [52, 133] on div "expenses, opex_related" at bounding box center [45, 140] width 80 height 15
click at [275, 200] on td "408 6000 Bad Debts" at bounding box center [278, 206] width 76 height 13
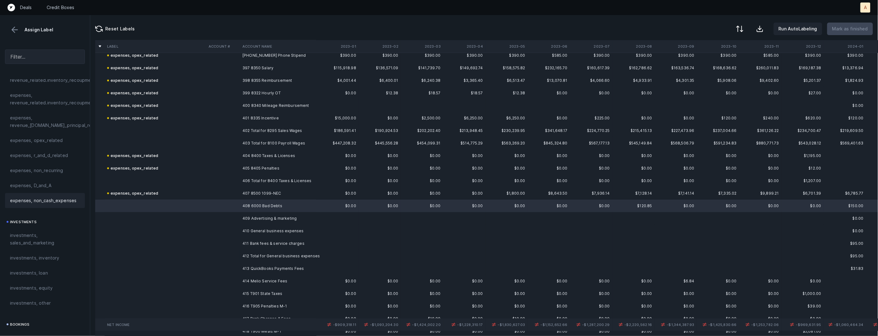
click at [49, 205] on div "expenses, non_cash_expenses" at bounding box center [45, 200] width 80 height 15
click at [245, 216] on td "409 Advertising & marketing" at bounding box center [278, 218] width 76 height 13
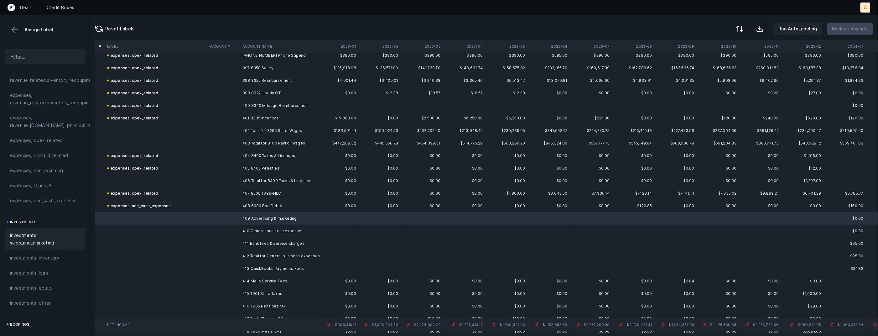
click at [33, 232] on span "investments, sales_and_marketing" at bounding box center [45, 239] width 70 height 15
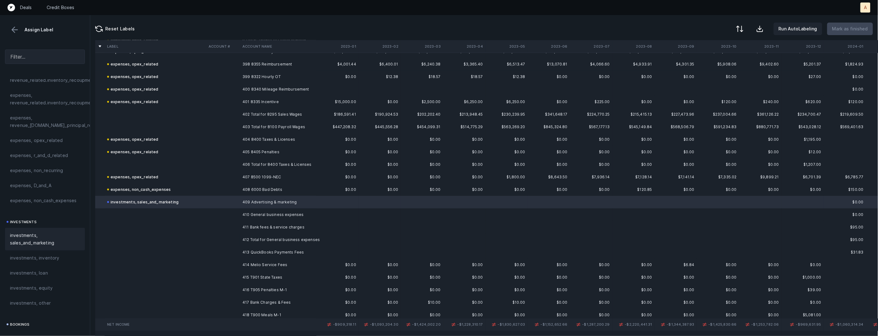
scroll to position [5015, 0]
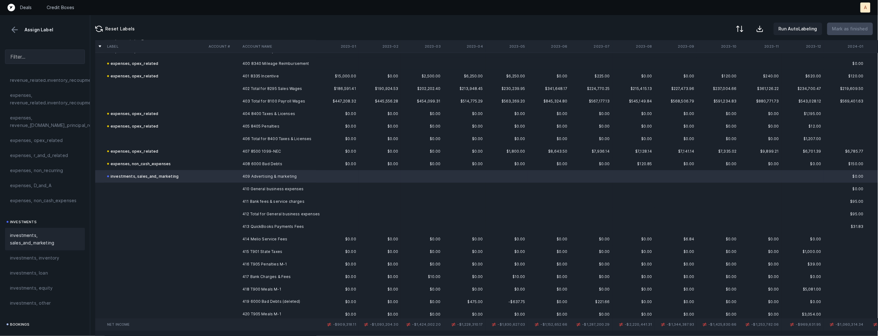
click at [285, 188] on td "410 General business expenses" at bounding box center [278, 189] width 76 height 13
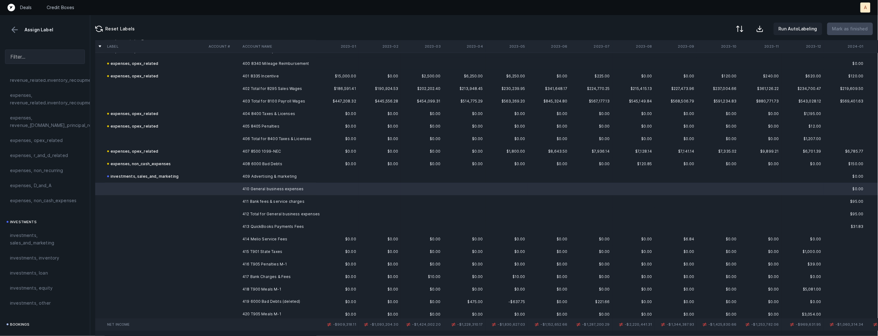
click at [266, 198] on td "411 Bank fees & service charges" at bounding box center [278, 201] width 76 height 13
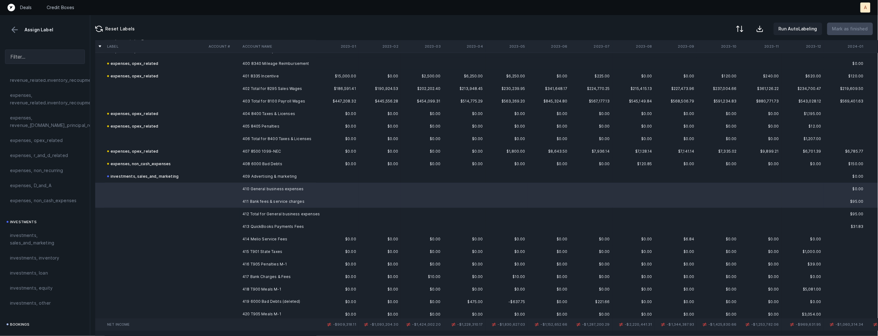
click at [57, 138] on span "expenses, opex_related" at bounding box center [36, 141] width 53 height 8
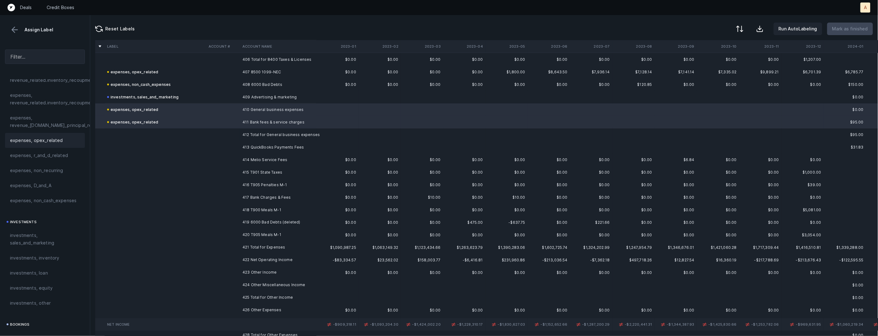
scroll to position [5100, 0]
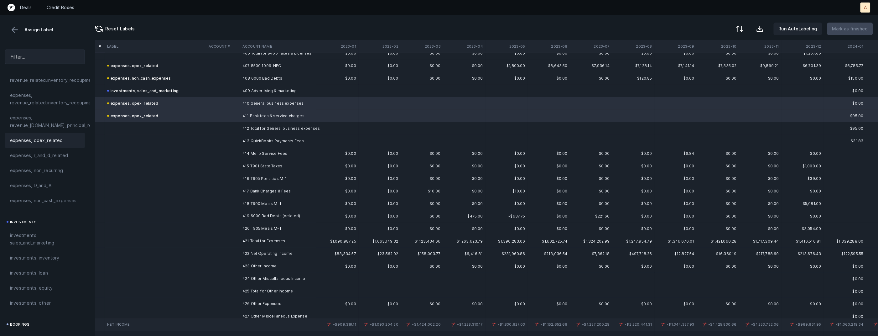
click at [294, 137] on td "413 QuickBooks Payments Fees" at bounding box center [278, 141] width 76 height 13
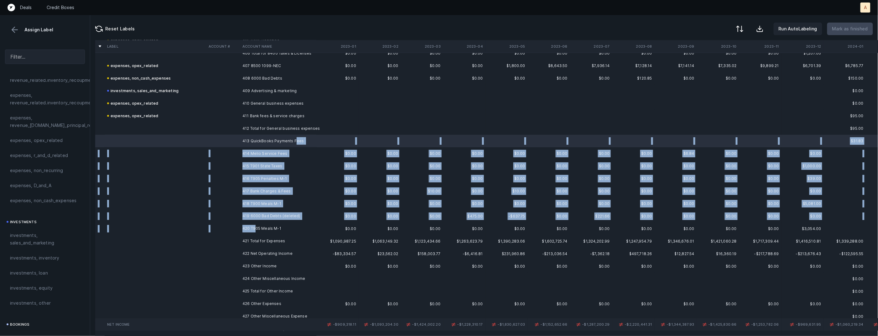
click at [255, 225] on td "420 T905 Meals M-1" at bounding box center [278, 228] width 76 height 13
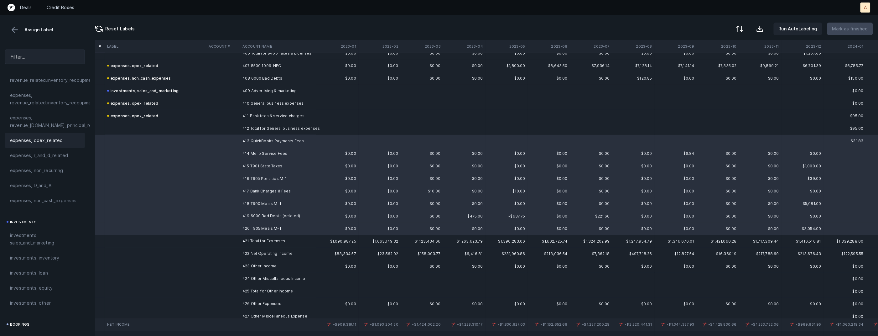
click at [61, 139] on div "expenses, opex_related" at bounding box center [45, 141] width 70 height 8
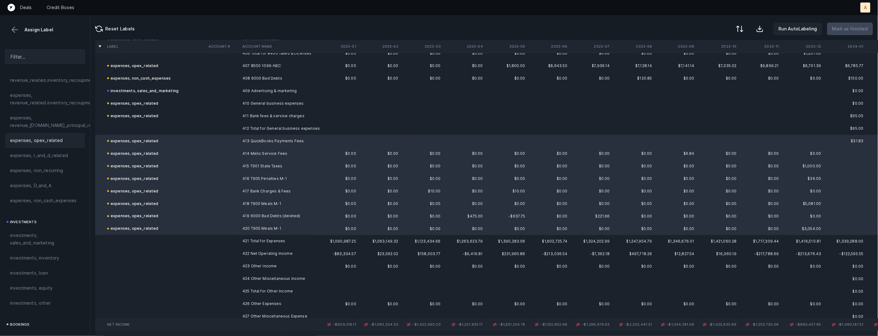
scroll to position [5145, 0]
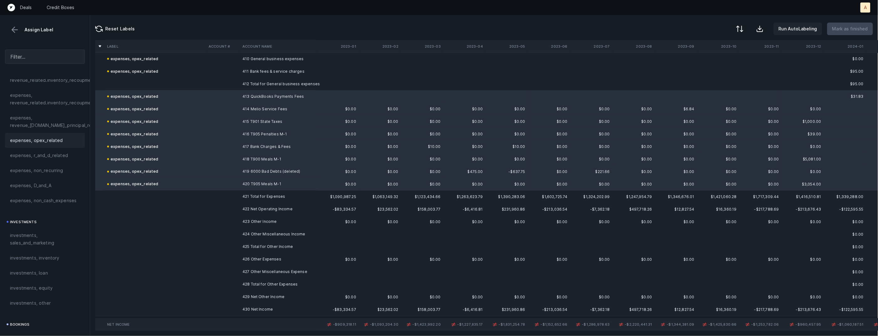
click at [254, 230] on td "424 Other Miscellaneous Income" at bounding box center [278, 234] width 76 height 13
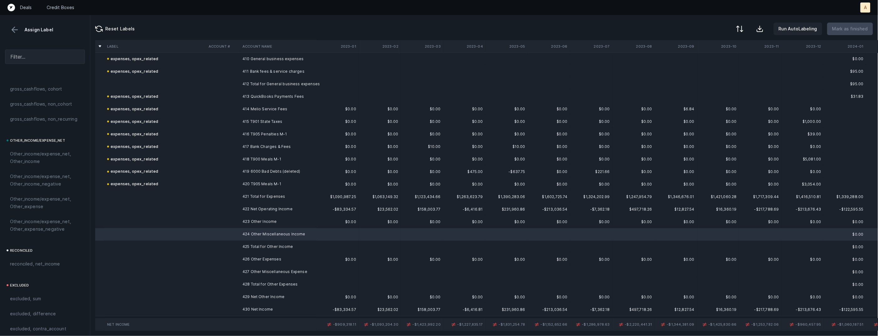
scroll to position [699, 0]
click at [41, 131] on span "Other_income/expense_net, Other_income" at bounding box center [45, 137] width 70 height 15
click at [214, 268] on td at bounding box center [223, 272] width 34 height 13
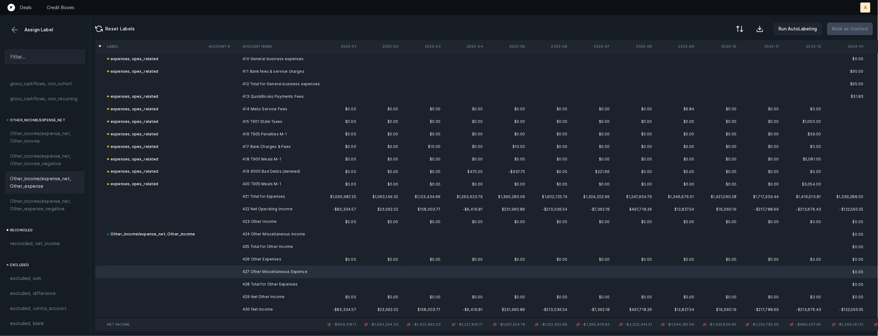
click at [29, 181] on span "Other_income/expense_net, Other_expense" at bounding box center [45, 182] width 70 height 15
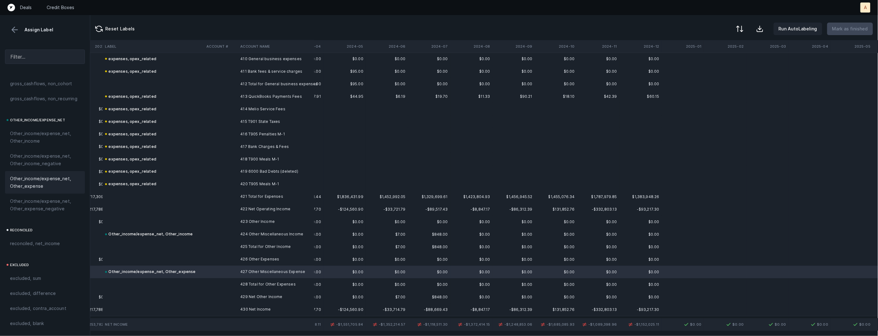
scroll to position [5145, 749]
click at [211, 306] on td at bounding box center [221, 309] width 34 height 13
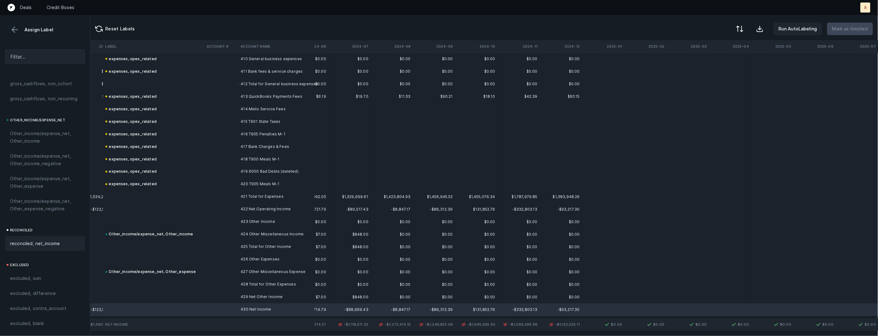
click at [40, 239] on div "reconciled, net_income" at bounding box center [45, 243] width 80 height 15
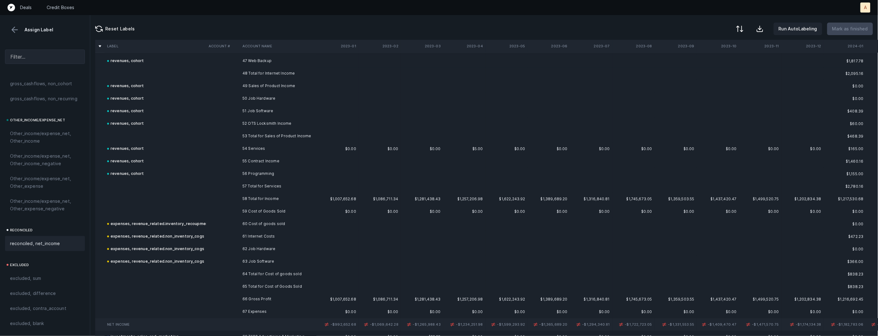
scroll to position [0, 0]
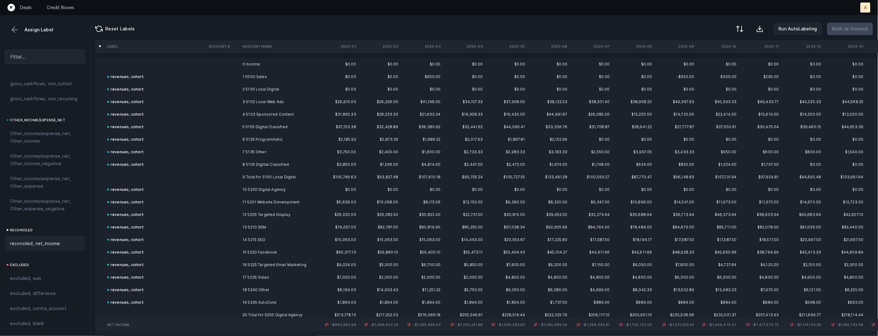
click at [348, 49] on th "2023-01" at bounding box center [338, 46] width 42 height 13
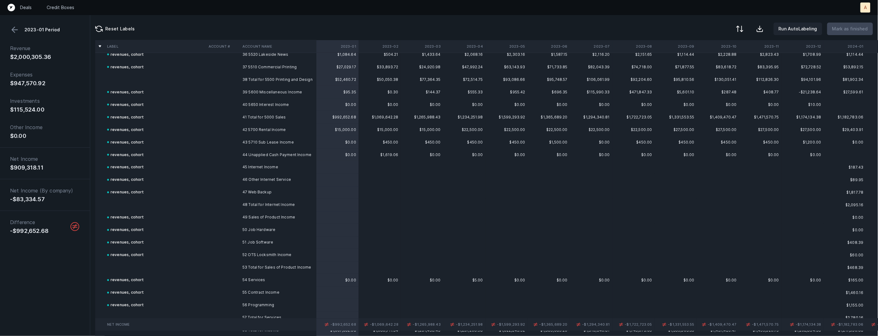
scroll to position [459, 0]
click at [258, 116] on td "41 Total for 5000 Sales" at bounding box center [278, 119] width 76 height 13
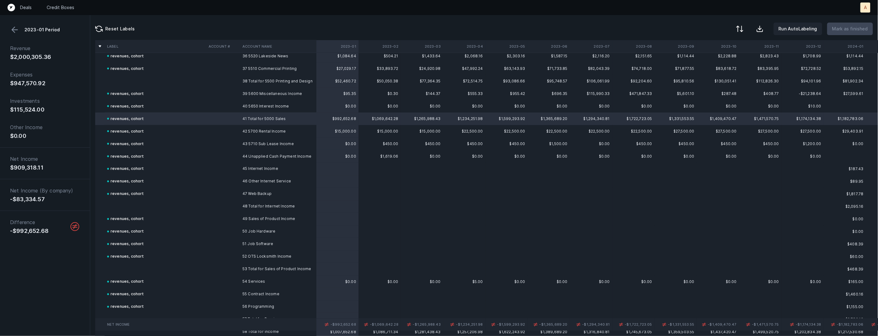
click at [13, 31] on button at bounding box center [14, 29] width 9 height 9
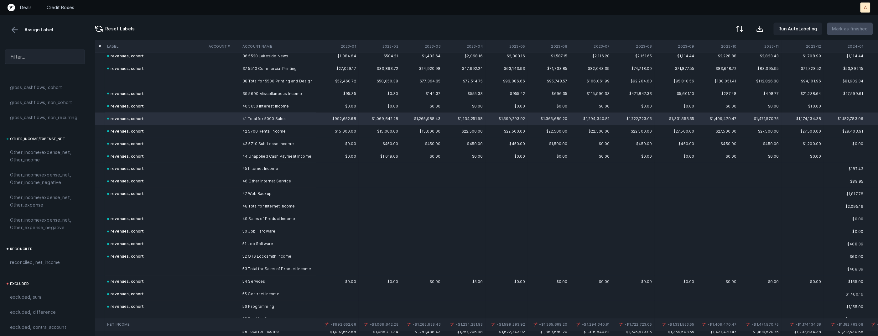
scroll to position [699, 0]
click at [37, 279] on span "excluded, sum" at bounding box center [25, 279] width 31 height 8
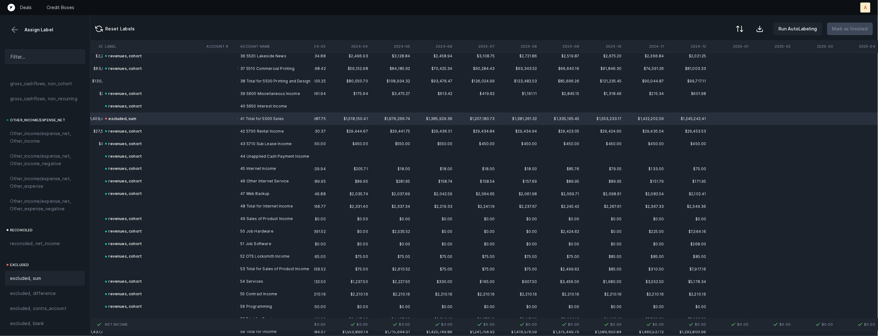
scroll to position [459, 749]
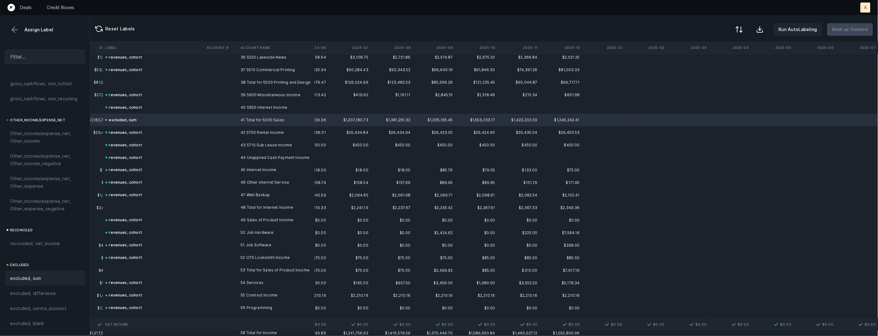
click at [743, 26] on div at bounding box center [740, 30] width 8 height 8
click at [701, 64] on div "By Hum label" at bounding box center [700, 67] width 28 height 8
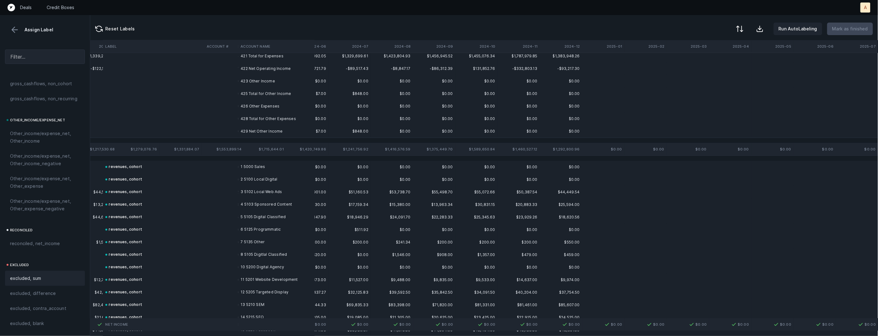
scroll to position [0, 749]
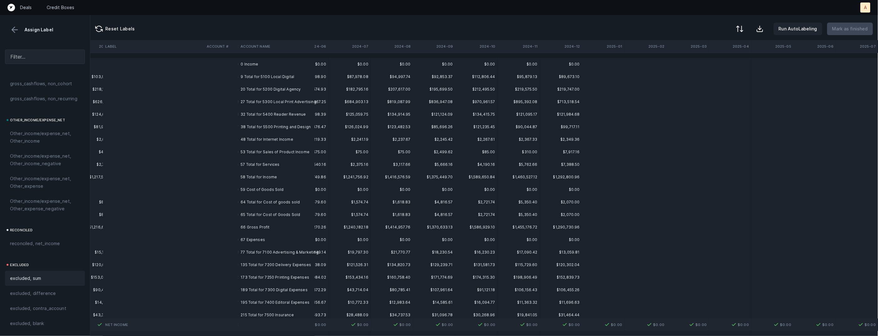
click at [253, 61] on td "0 Income" at bounding box center [276, 64] width 76 height 13
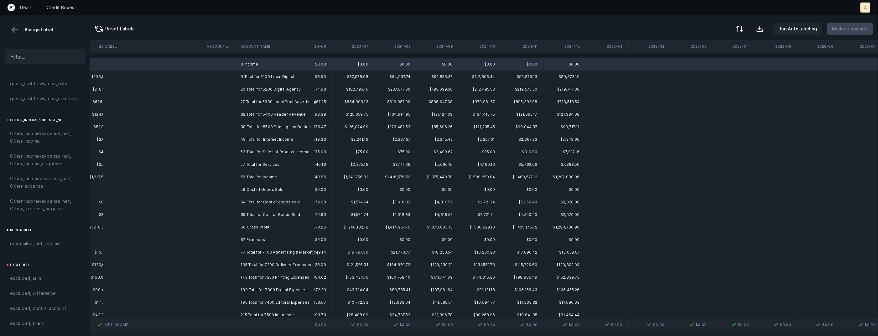
click at [251, 186] on td "59 Cost of Goods Sold" at bounding box center [276, 189] width 76 height 13
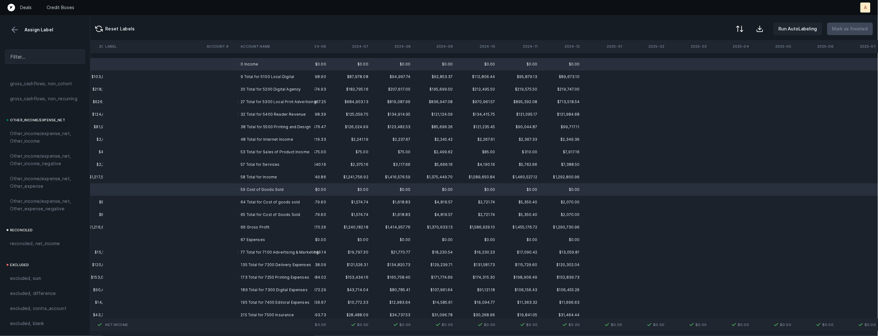
click at [248, 237] on td "67 Expenses" at bounding box center [276, 239] width 76 height 13
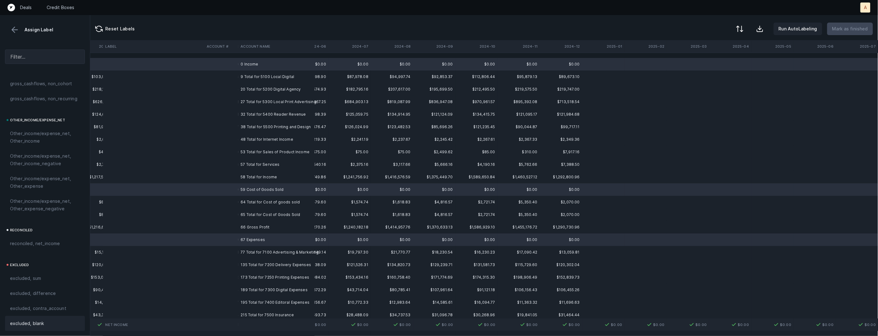
click at [55, 318] on div "excluded, blank" at bounding box center [45, 323] width 80 height 15
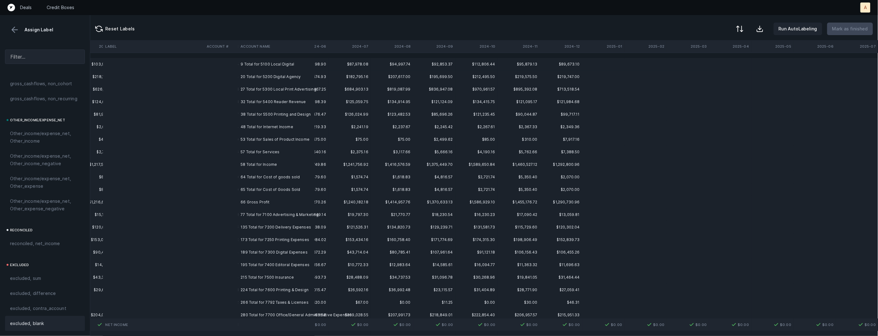
click at [250, 201] on td "66 Gross Profit" at bounding box center [276, 202] width 76 height 13
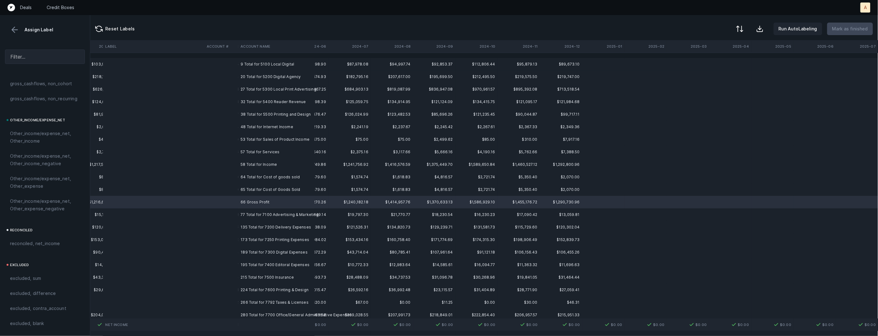
click at [44, 292] on span "excluded, difference" at bounding box center [33, 294] width 46 height 8
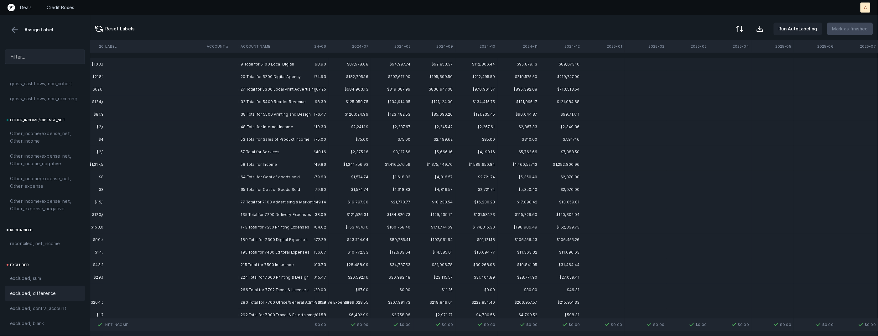
click at [275, 68] on td "9 Total for 5100 Local Digital" at bounding box center [276, 64] width 76 height 13
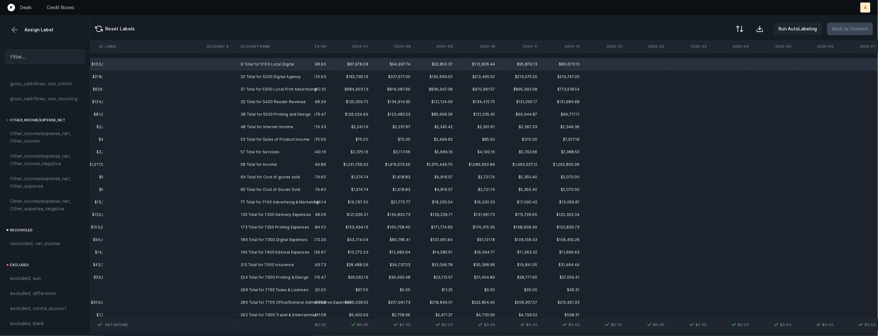
click at [270, 266] on td "215 Total for 7500 Insurance" at bounding box center [276, 265] width 76 height 13
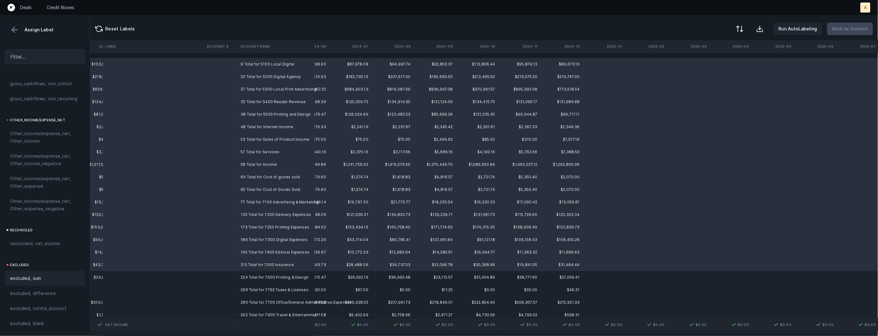
click at [60, 276] on div "excluded, sum" at bounding box center [45, 279] width 70 height 8
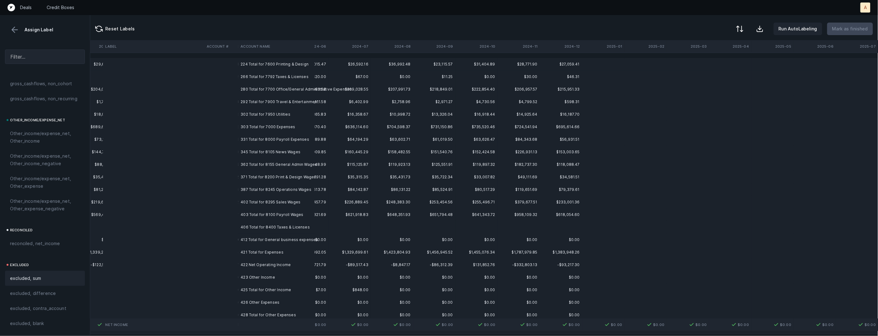
click at [272, 62] on td "224 Total for 7600 Printing & Design" at bounding box center [276, 64] width 76 height 13
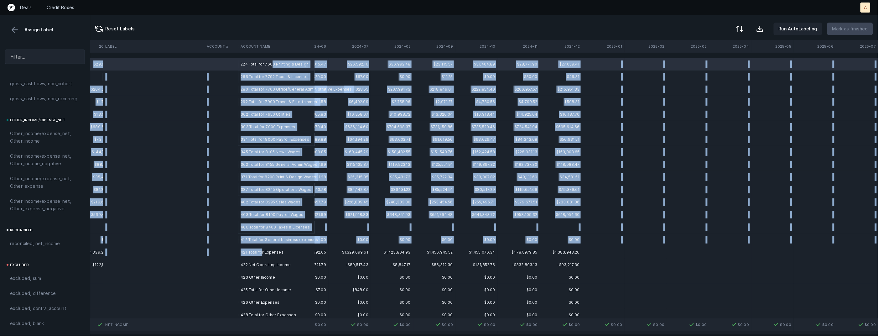
click at [262, 252] on td "421 Total for Expenses" at bounding box center [276, 252] width 76 height 13
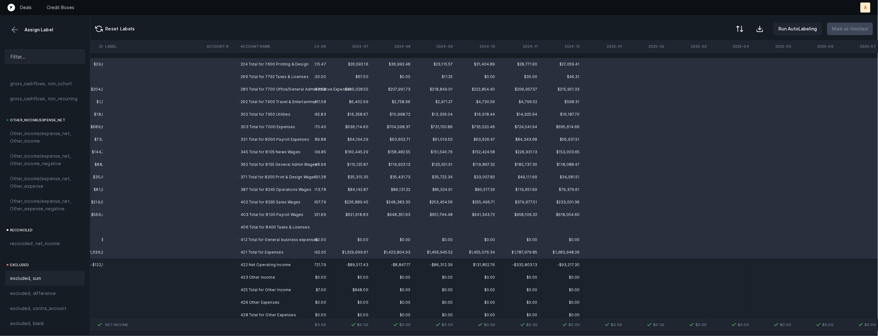
click at [52, 275] on div "excluded, sum" at bounding box center [45, 279] width 70 height 8
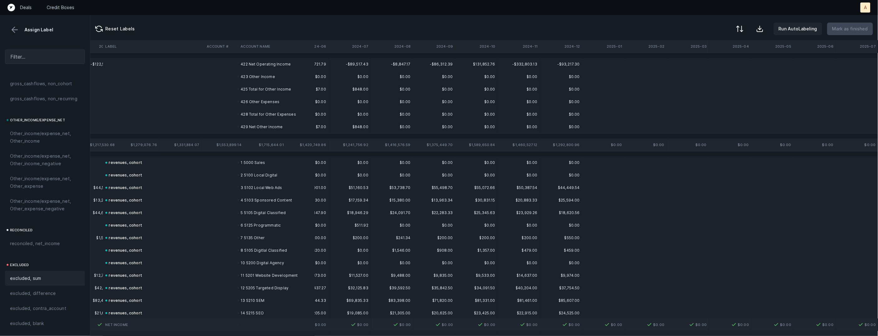
click at [264, 62] on td "422 Net Operating Income" at bounding box center [276, 64] width 76 height 13
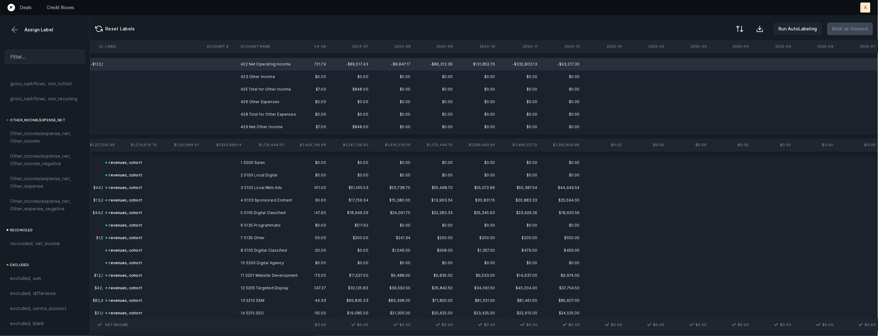
click at [250, 123] on td "429 Net Other Income" at bounding box center [276, 127] width 76 height 13
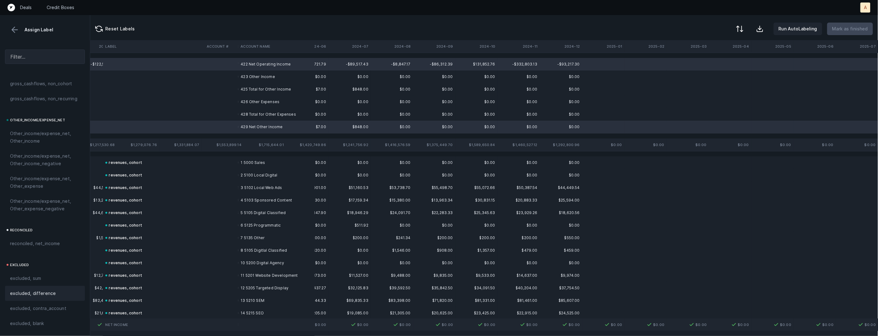
click at [42, 289] on div "excluded, difference" at bounding box center [45, 293] width 80 height 15
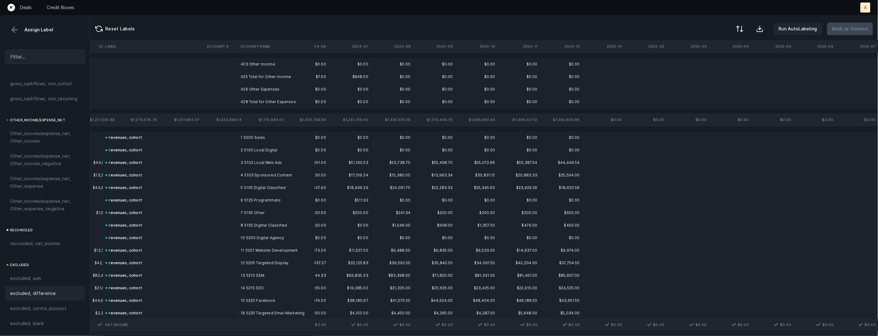
click at [264, 68] on td "423 Other Income" at bounding box center [276, 64] width 76 height 13
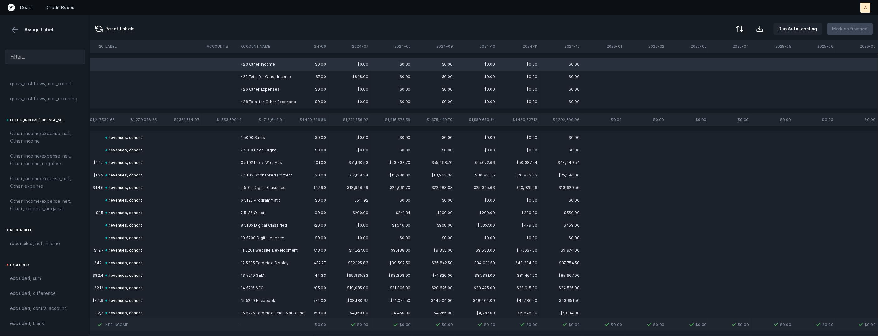
click at [261, 87] on td "426 Other Expenses" at bounding box center [276, 89] width 76 height 13
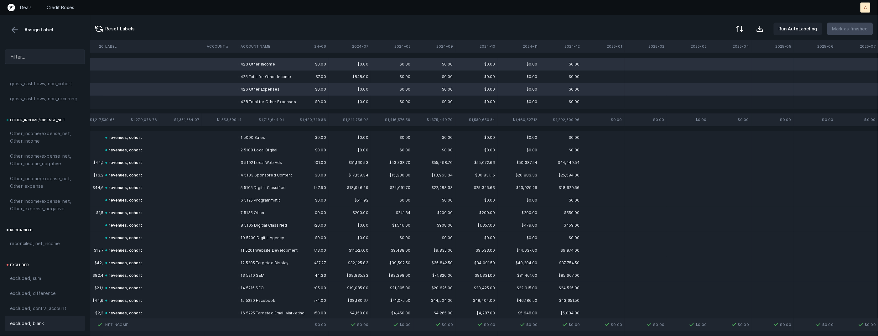
click at [34, 323] on span "excluded, blank" at bounding box center [27, 324] width 34 height 8
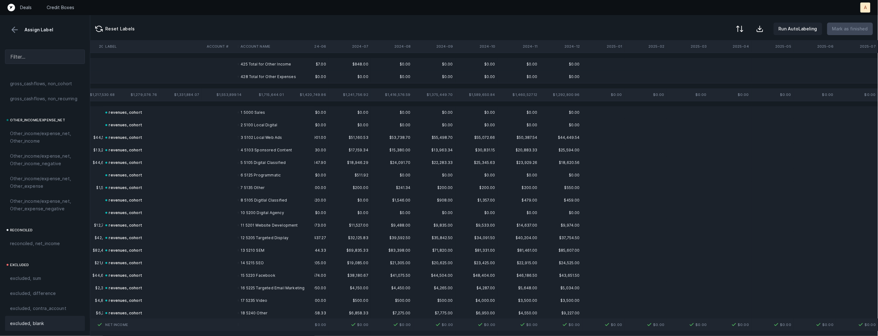
click at [253, 68] on td "425 Total for Other Income" at bounding box center [276, 64] width 76 height 13
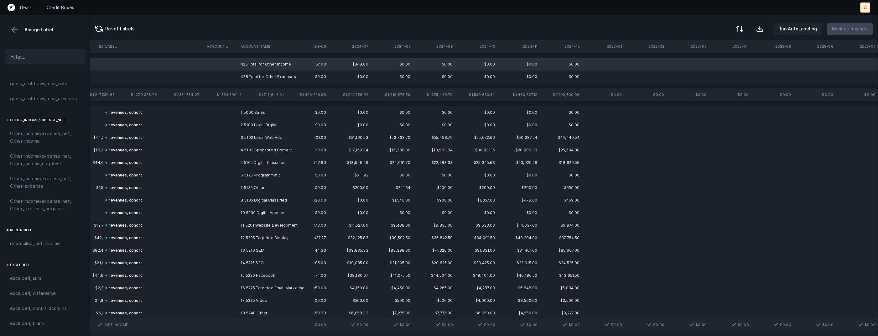
click at [253, 75] on td "428 Total for Other Expenses" at bounding box center [276, 77] width 76 height 13
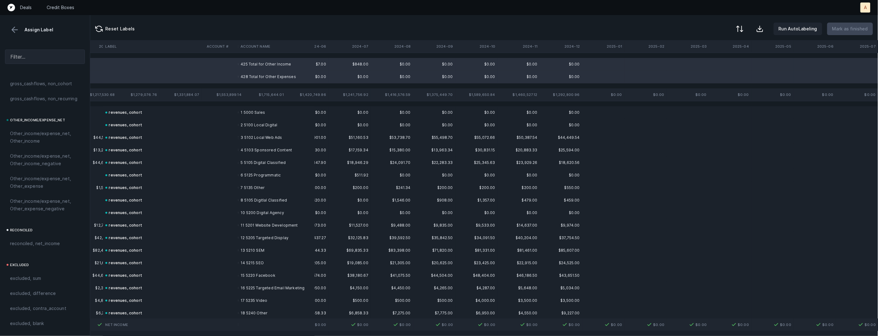
click at [32, 278] on span "excluded, sum" at bounding box center [25, 279] width 31 height 8
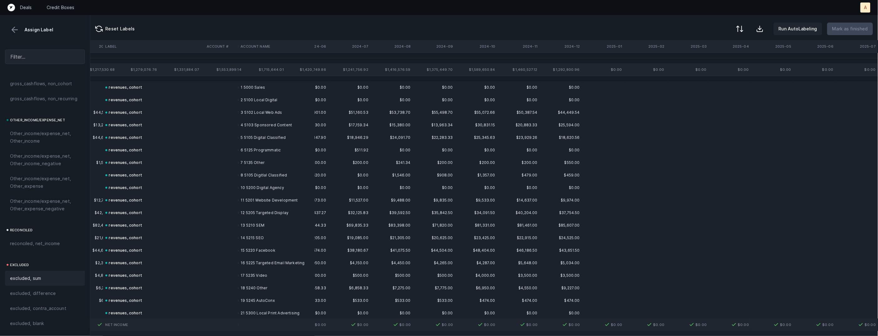
click at [12, 30] on button at bounding box center [14, 29] width 9 height 9
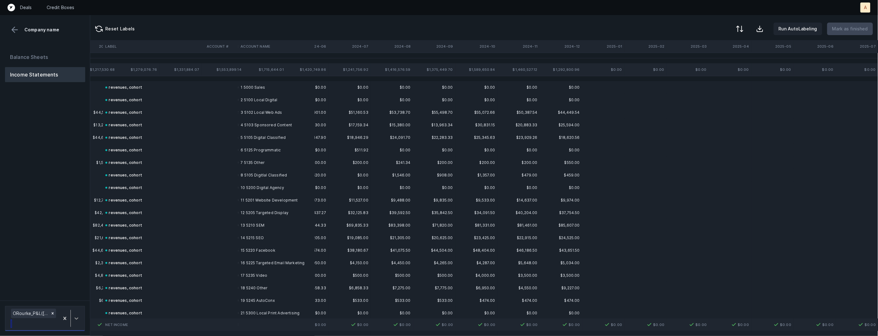
click at [75, 315] on icon at bounding box center [76, 318] width 6 height 6
click at [76, 297] on div "ORourke_P&L(2025)_Cleaned.csv" at bounding box center [45, 296] width 80 height 13
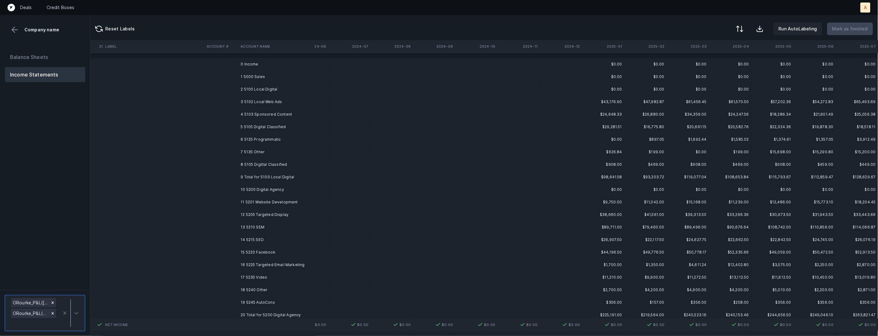
click at [270, 79] on td "1 5000 Sales" at bounding box center [276, 77] width 76 height 13
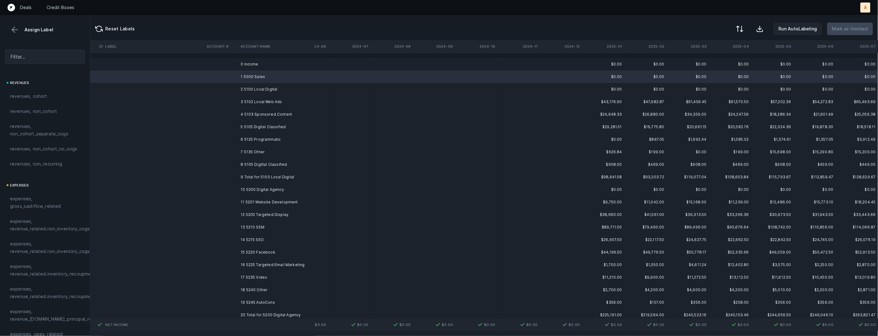
click at [248, 162] on td "8 5105 Digitlal Classified" at bounding box center [276, 164] width 76 height 13
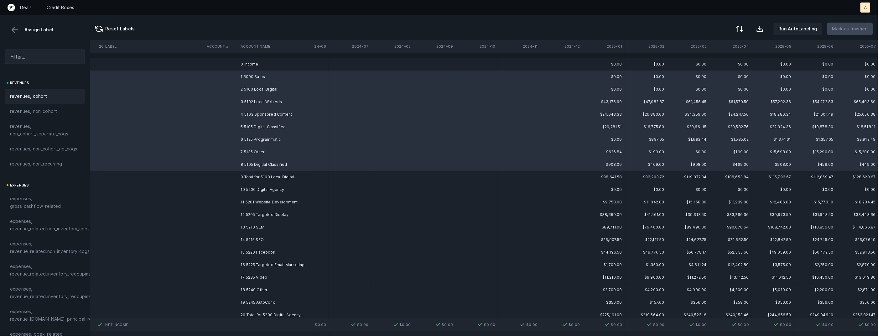
click at [40, 93] on span "revenues, cohort" at bounding box center [28, 96] width 37 height 8
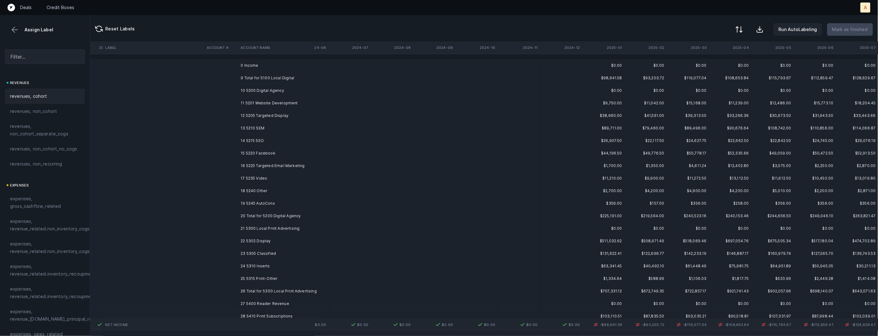
click at [741, 33] on button at bounding box center [740, 30] width 14 height 14
click at [719, 54] on div "By original order" at bounding box center [703, 54] width 35 height 8
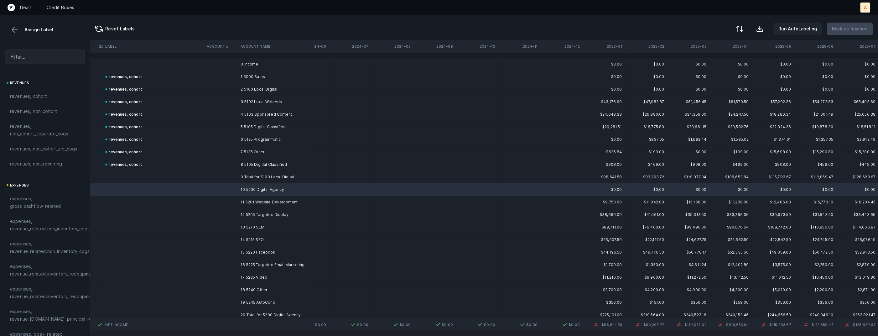
click at [257, 299] on td "19 5245 AutoConx" at bounding box center [276, 302] width 76 height 13
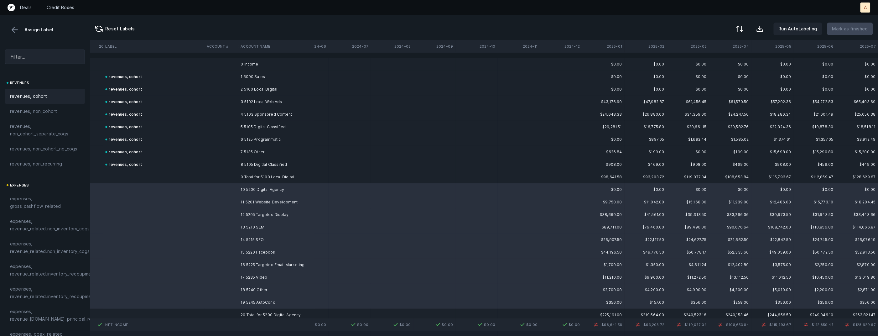
click at [49, 99] on div "revenues, cohort" at bounding box center [45, 96] width 70 height 8
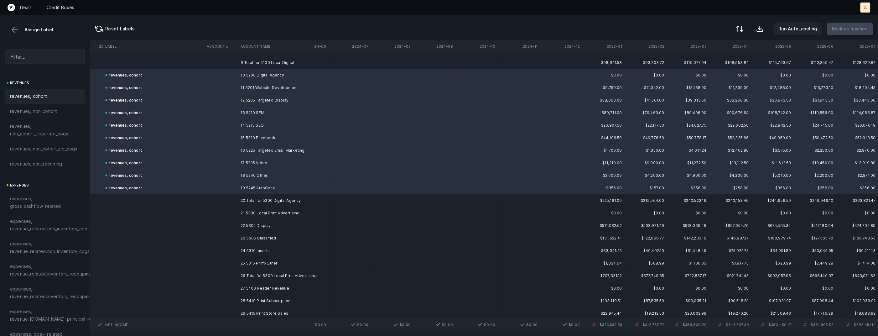
scroll to position [176, 749]
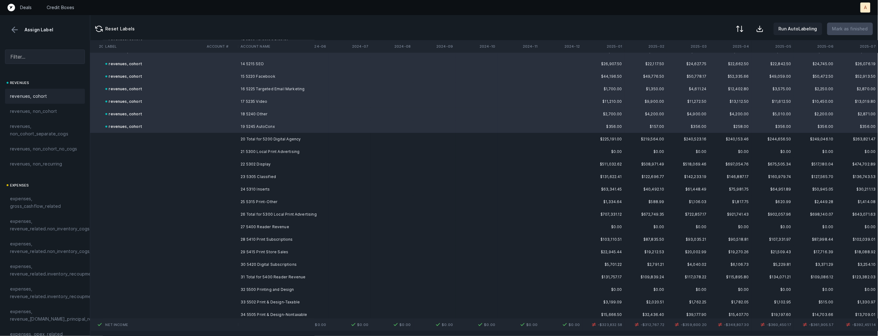
click at [291, 152] on td "21 5300 Local Print Advertising" at bounding box center [276, 151] width 76 height 13
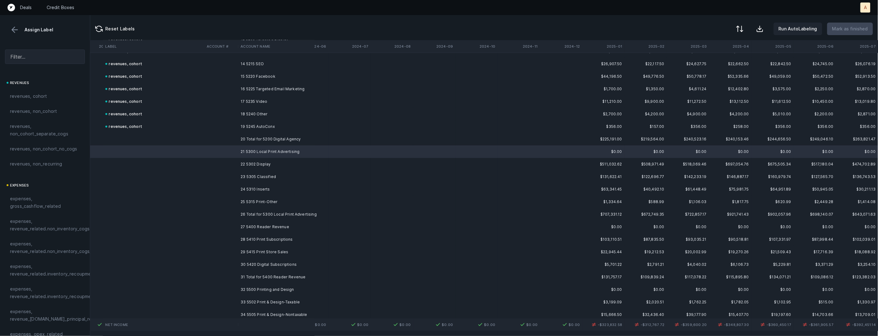
scroll to position [187, 749]
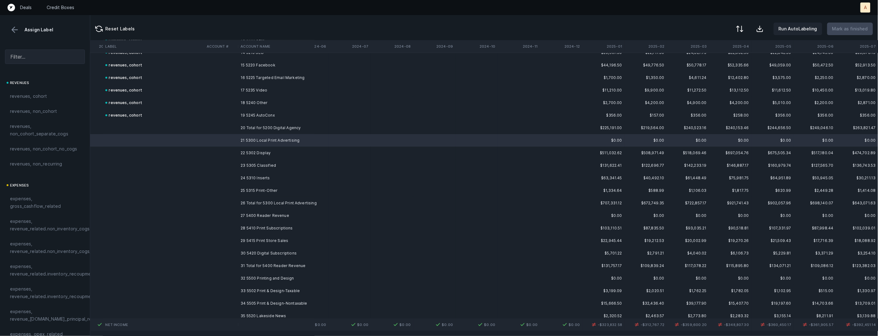
click at [251, 190] on td "25 5315 Print-Other" at bounding box center [276, 190] width 76 height 13
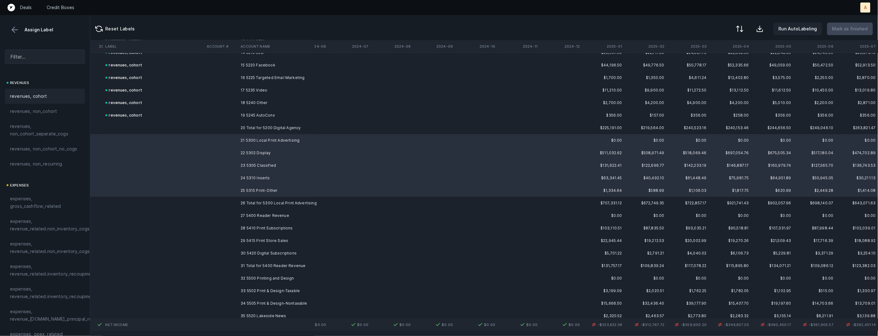
click at [53, 98] on div "revenues, cohort" at bounding box center [45, 96] width 70 height 8
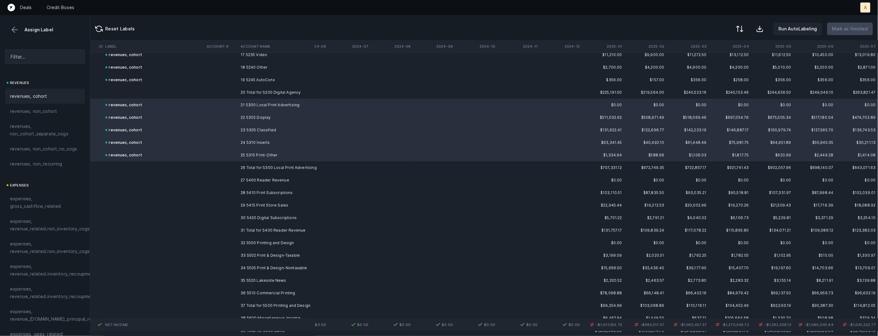
scroll to position [243, 749]
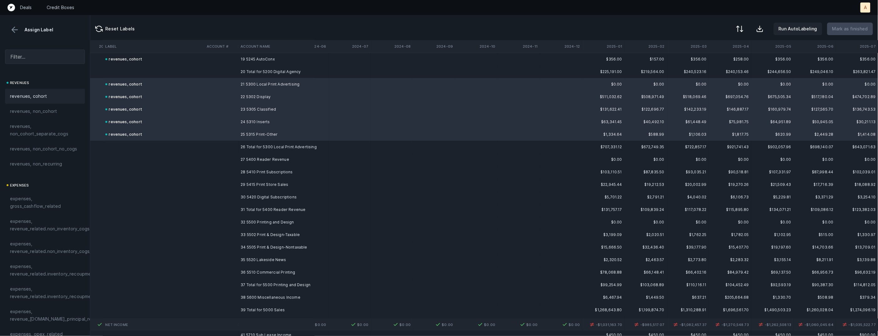
click at [267, 160] on td "27 5400 Reader Revenue" at bounding box center [276, 159] width 76 height 13
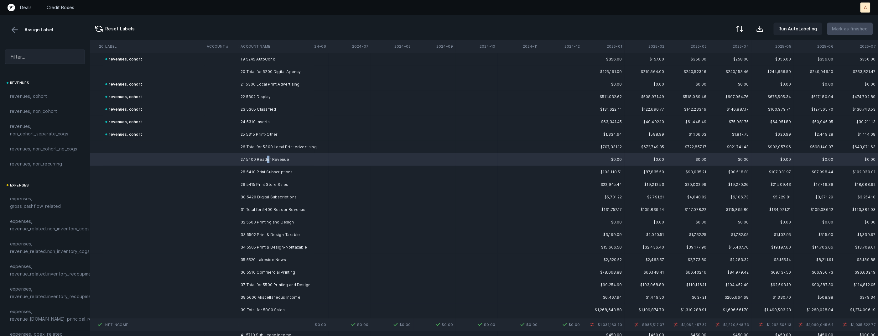
click at [256, 196] on td "30 5420 Digital Subscriptions" at bounding box center [276, 197] width 76 height 13
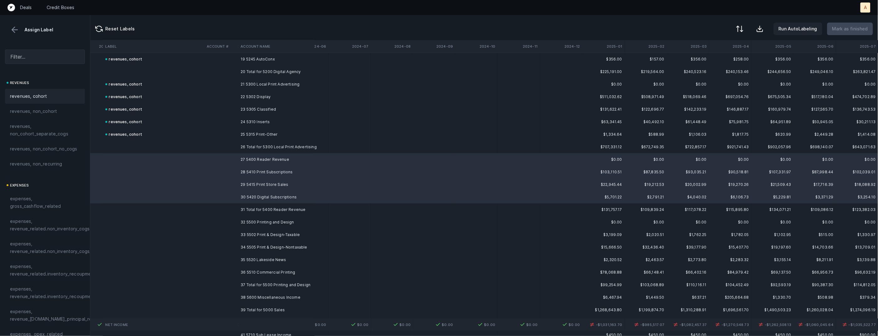
click at [61, 98] on div "revenues, cohort" at bounding box center [45, 96] width 70 height 8
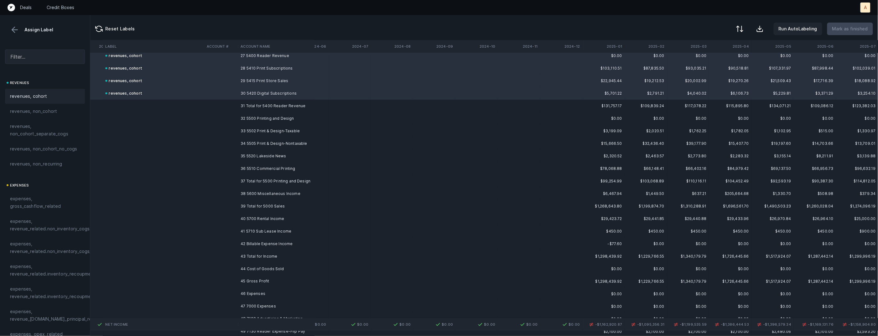
scroll to position [358, 749]
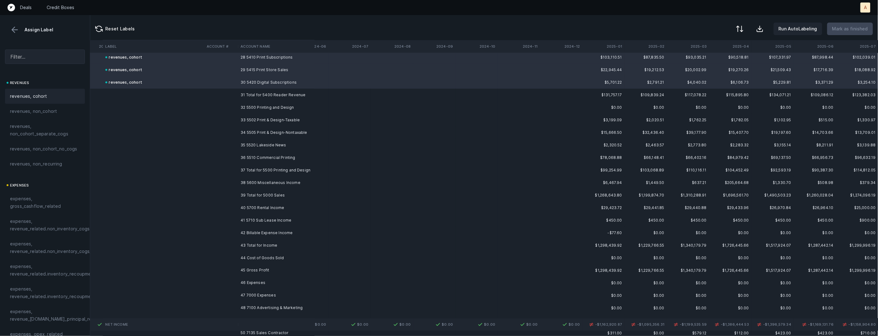
click at [268, 108] on td "32 5500 Printing and Design" at bounding box center [276, 107] width 76 height 13
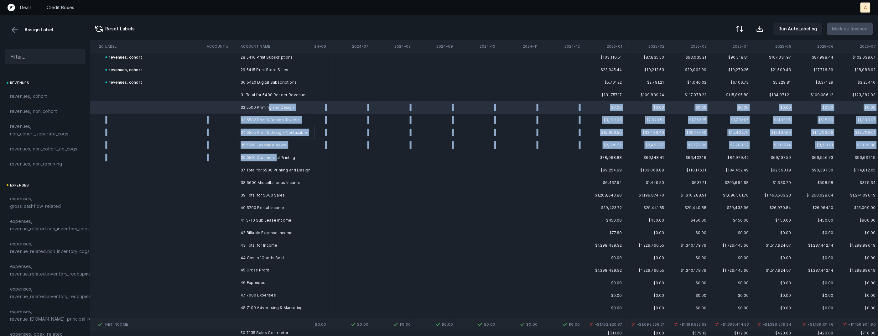
click at [275, 158] on td "36 5510 Commercial Printing" at bounding box center [276, 157] width 76 height 13
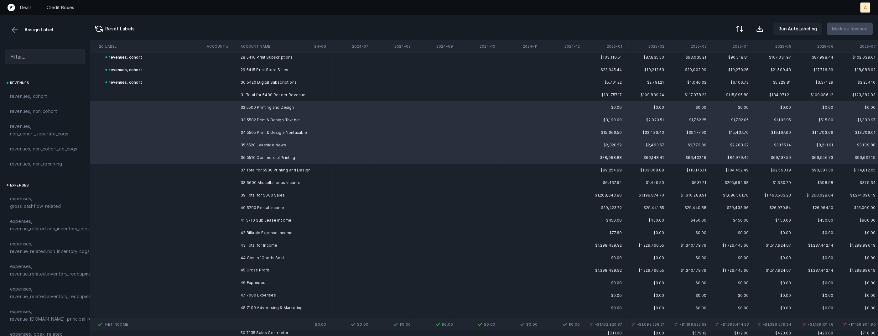
click at [35, 95] on span "revenues, cohort" at bounding box center [28, 96] width 37 height 8
click at [262, 180] on td "38 5600 Miscellaneous Income" at bounding box center [276, 182] width 76 height 13
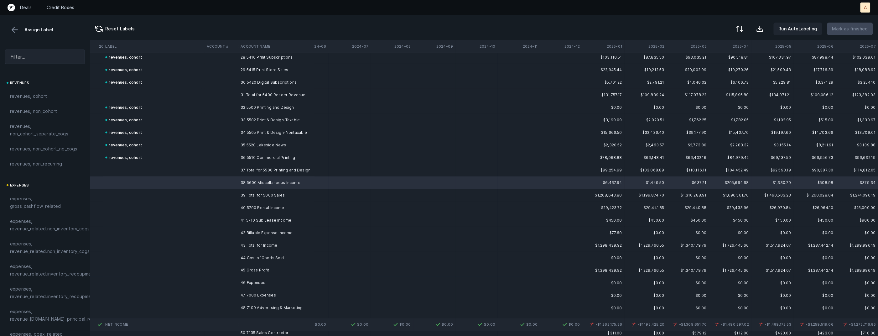
click at [250, 234] on td "42 Billable Expense Income" at bounding box center [276, 233] width 76 height 13
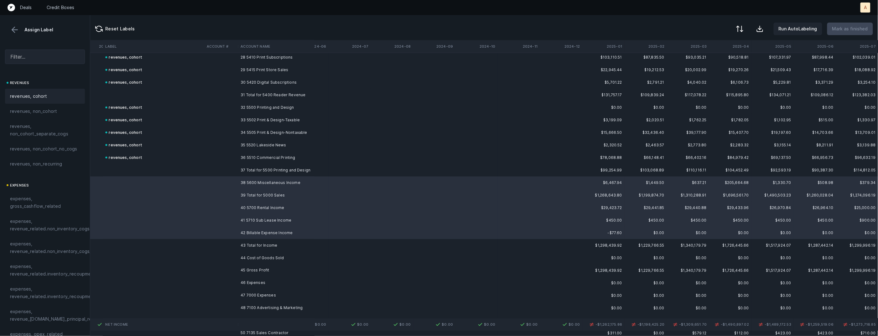
click at [50, 96] on div "revenues, cohort" at bounding box center [45, 96] width 70 height 8
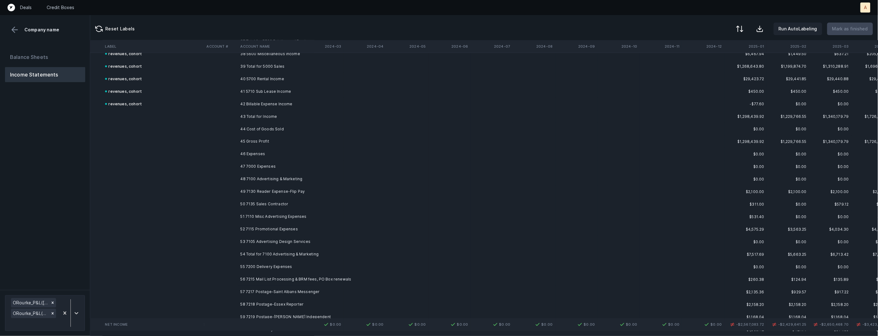
scroll to position [487, 749]
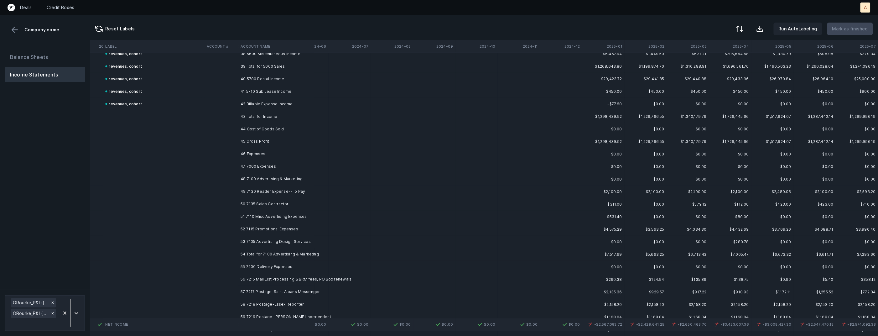
click at [280, 164] on td "47 7000 Expenses" at bounding box center [276, 166] width 76 height 13
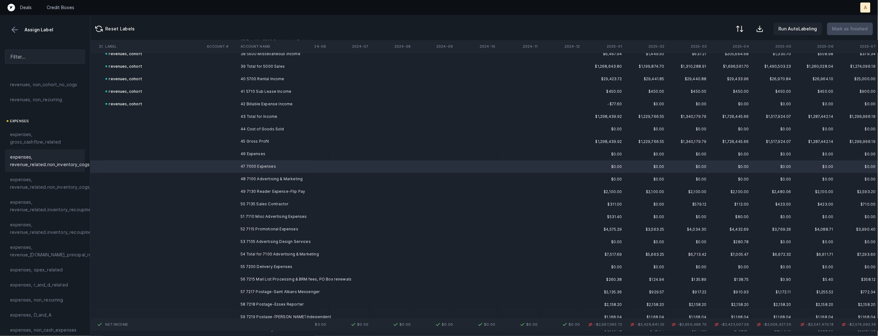
scroll to position [103, 0]
click at [37, 225] on div "expenses, opex_related" at bounding box center [45, 231] width 80 height 15
click at [258, 178] on td "48 7100 Advertising & Marketing" at bounding box center [276, 179] width 76 height 13
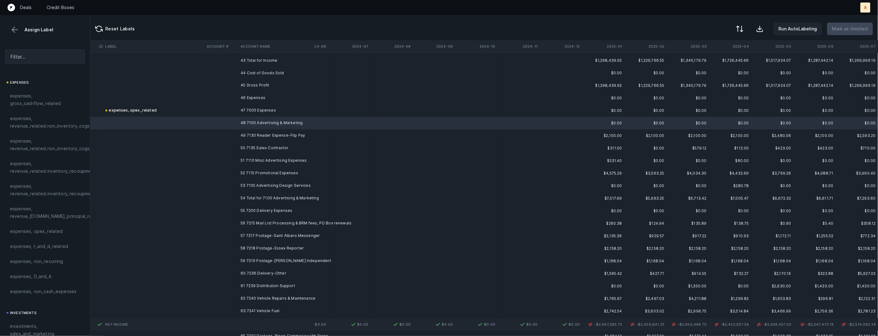
scroll to position [545, 749]
click at [291, 181] on td "53 7105 Advertising Design Services" at bounding box center [276, 184] width 76 height 13
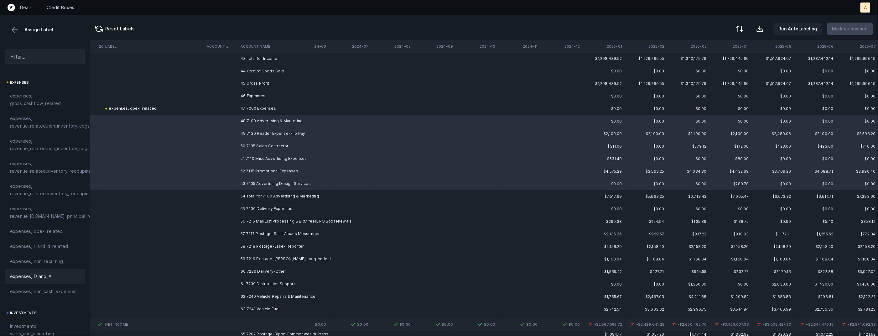
scroll to position [135, 0]
click at [34, 295] on span "investments, sales_and_marketing" at bounding box center [45, 297] width 70 height 15
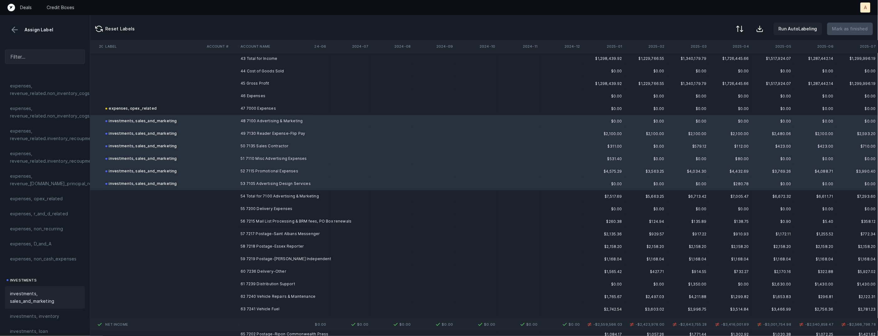
click at [290, 210] on td "55 7200 Delivery Expenses" at bounding box center [276, 209] width 76 height 13
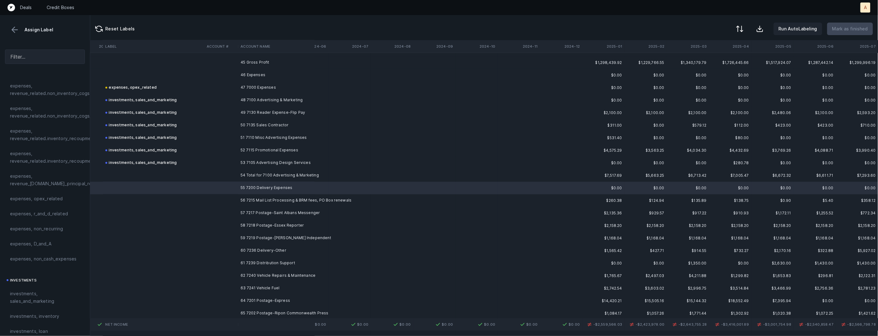
scroll to position [591, 749]
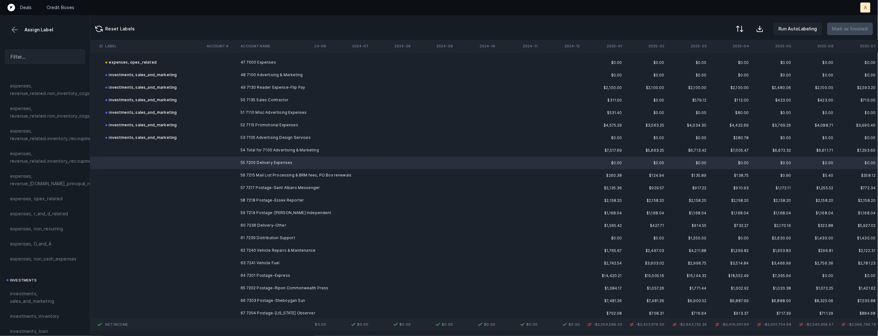
click at [281, 285] on td "65 7202 Postage-Ripon Commonwealth Press" at bounding box center [276, 288] width 76 height 13
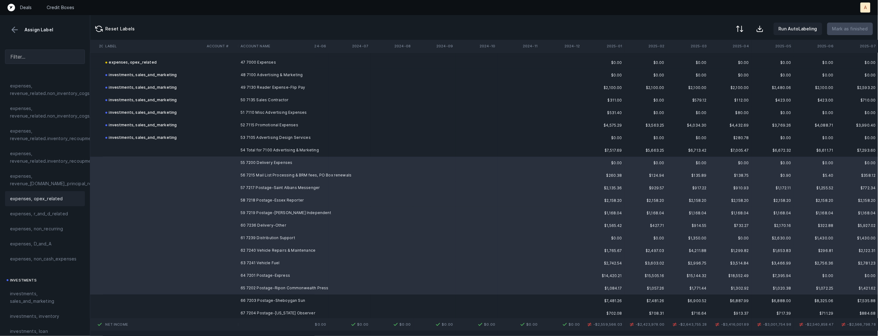
click at [53, 202] on span "expenses, opex_related" at bounding box center [36, 199] width 53 height 8
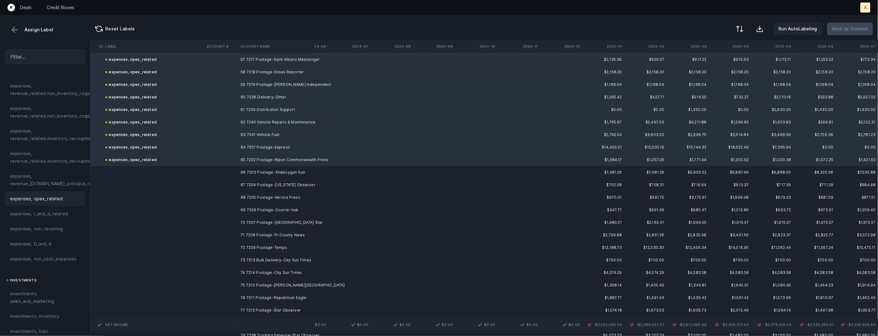
scroll to position [732, 749]
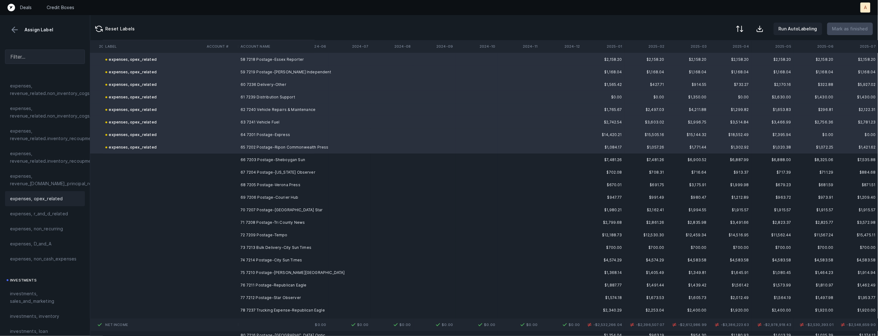
click at [276, 157] on td "66 7203 Postage-Sheboygan Sun" at bounding box center [276, 160] width 76 height 13
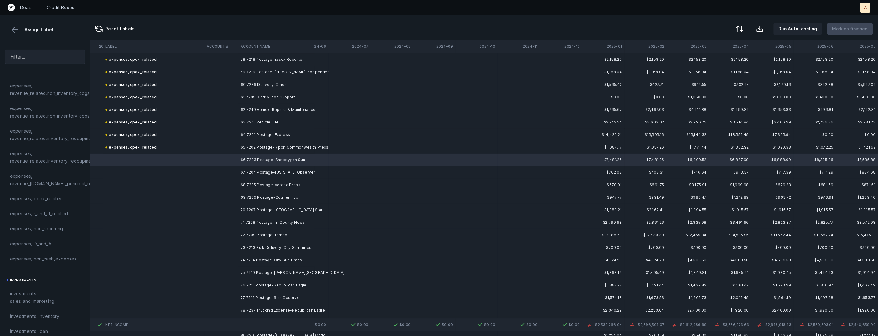
click at [270, 307] on td "78 7237 Trucking Expense-Republican Eagle" at bounding box center [276, 310] width 76 height 13
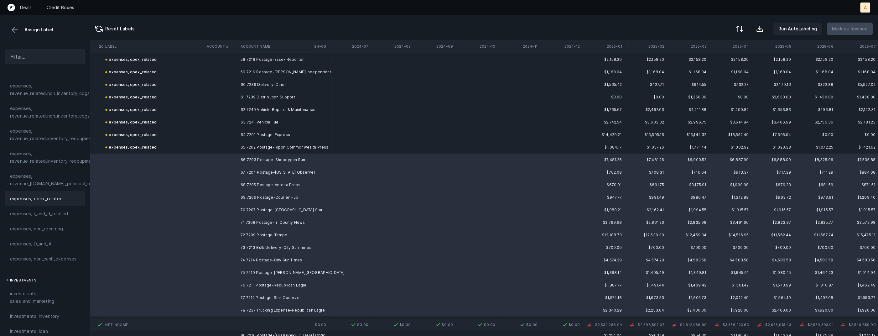
click at [63, 197] on div "expenses, opex_related" at bounding box center [45, 199] width 70 height 8
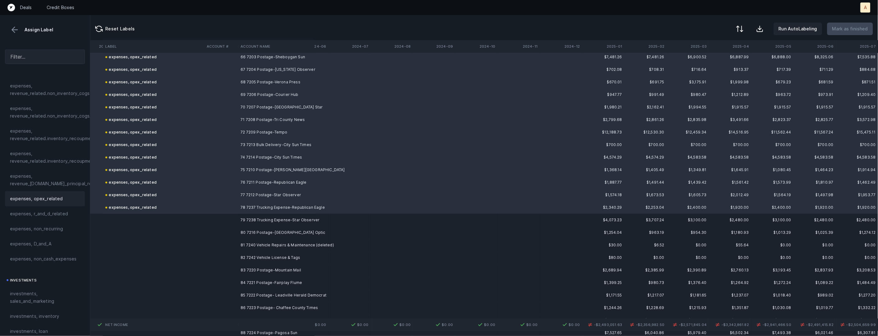
scroll to position [939, 749]
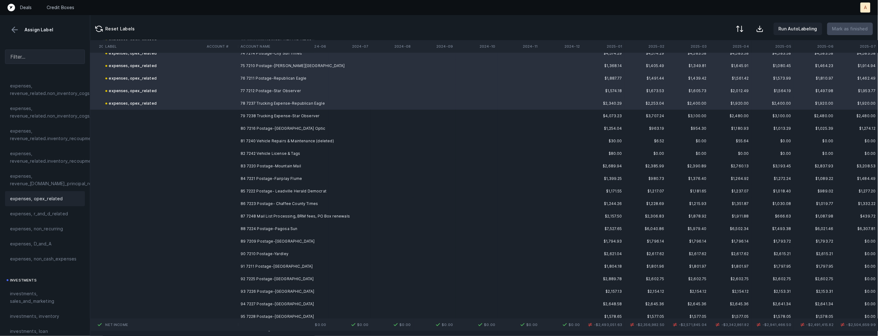
click at [284, 119] on td "79 7238 Trucking Expense-Star Observer" at bounding box center [276, 116] width 76 height 13
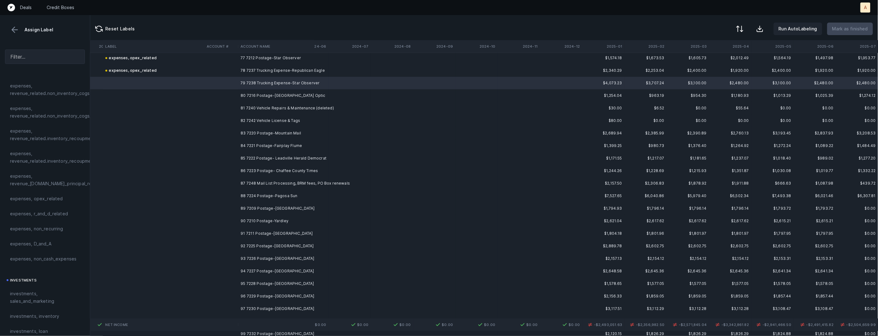
scroll to position [981, 749]
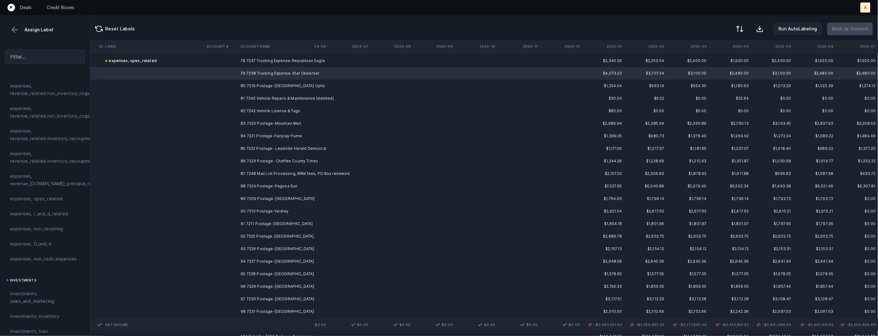
click at [269, 245] on td "93 7226 Postage-[GEOGRAPHIC_DATA]" at bounding box center [276, 249] width 76 height 13
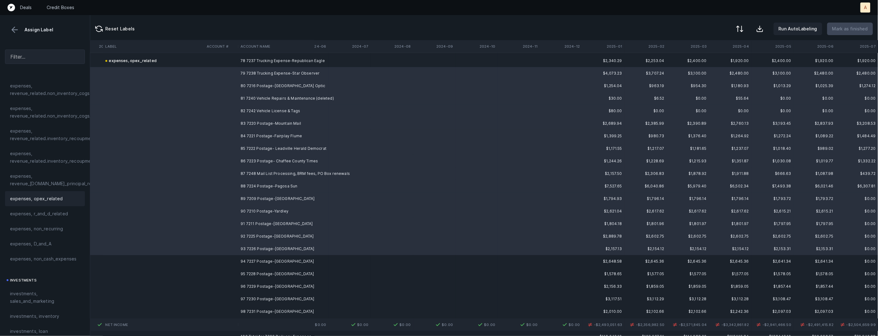
click at [55, 200] on span "expenses, opex_related" at bounding box center [36, 199] width 53 height 8
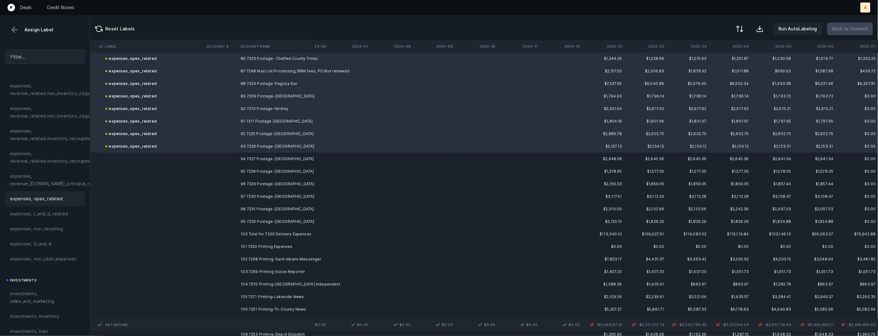
scroll to position [1112, 749]
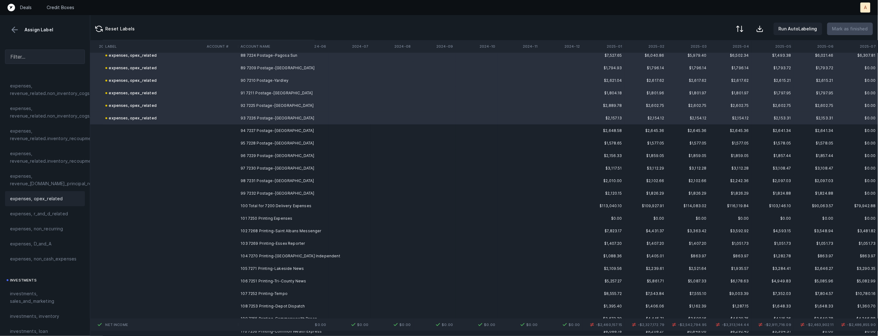
click at [263, 128] on td "94 7227 Postage-[GEOGRAPHIC_DATA]" at bounding box center [276, 130] width 76 height 13
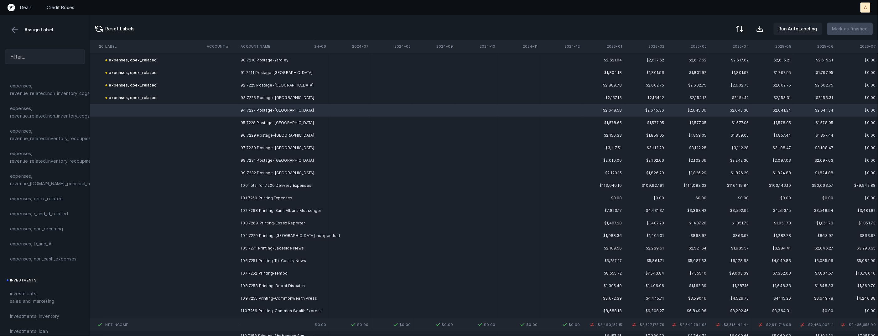
scroll to position [1138, 749]
click at [277, 166] on td "99 7232 Postage-[GEOGRAPHIC_DATA]" at bounding box center [276, 167] width 76 height 13
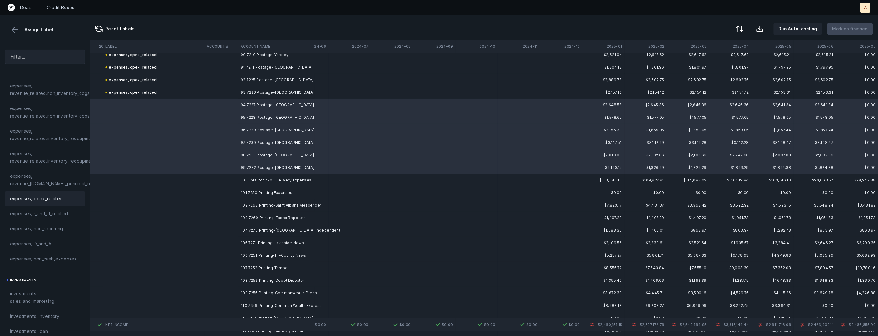
click at [35, 196] on span "expenses, opex_related" at bounding box center [36, 199] width 53 height 8
click at [280, 191] on td "101 7250 Printing Expenses" at bounding box center [276, 192] width 76 height 13
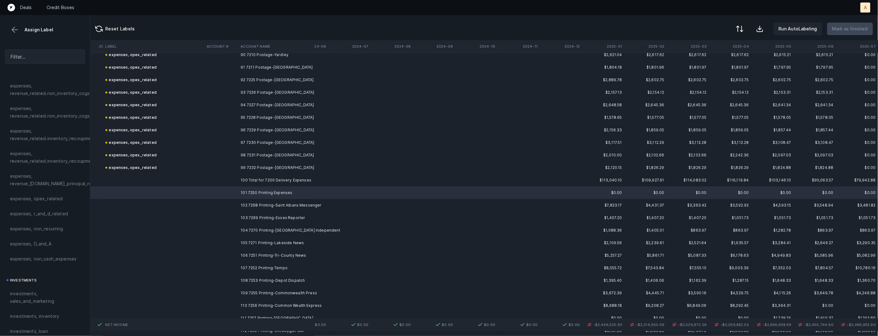
click at [285, 277] on td "108 7253 Printing-Depot Dispatch" at bounding box center [276, 280] width 76 height 13
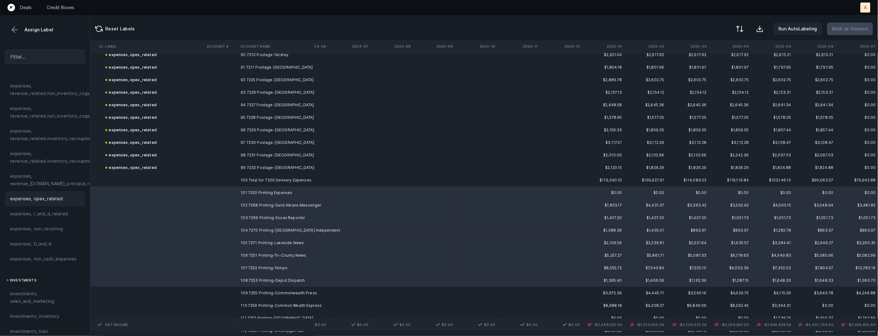
click at [43, 196] on span "expenses, opex_related" at bounding box center [36, 199] width 53 height 8
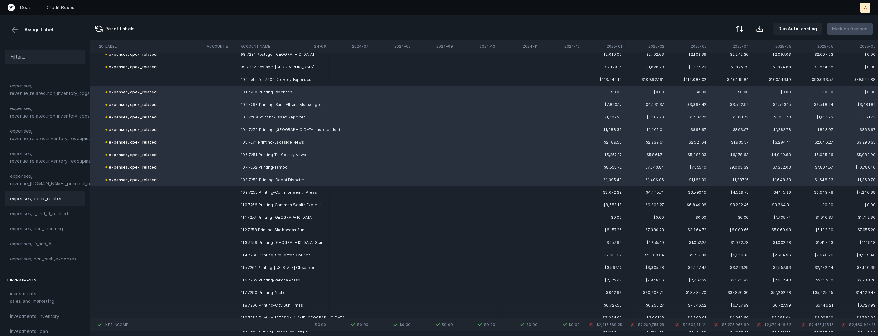
scroll to position [1289, 749]
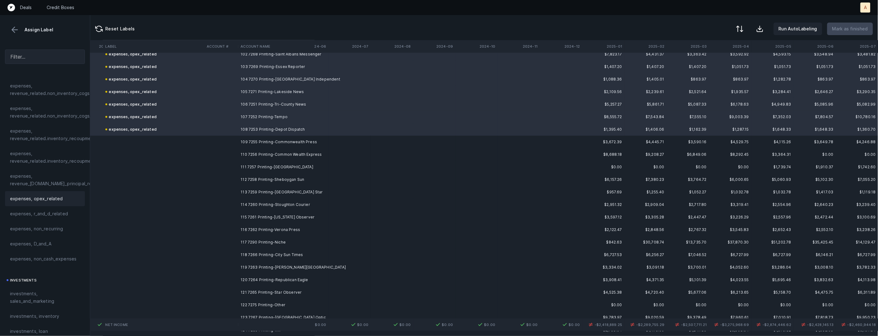
click at [299, 142] on td "109 7255 Printing-Commonwealth Press" at bounding box center [276, 142] width 76 height 13
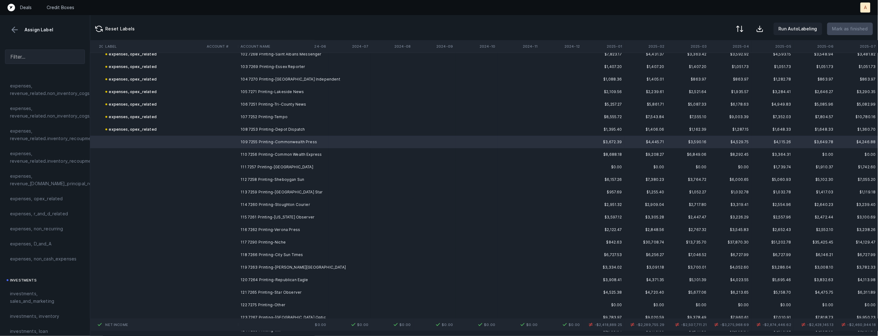
click at [281, 276] on td "120 7264 Printing-Republican Eagle" at bounding box center [276, 280] width 76 height 13
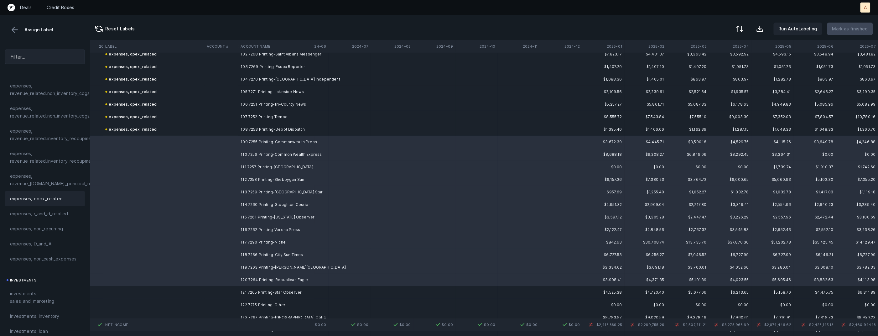
click at [67, 203] on div "expenses, opex_related" at bounding box center [45, 198] width 80 height 15
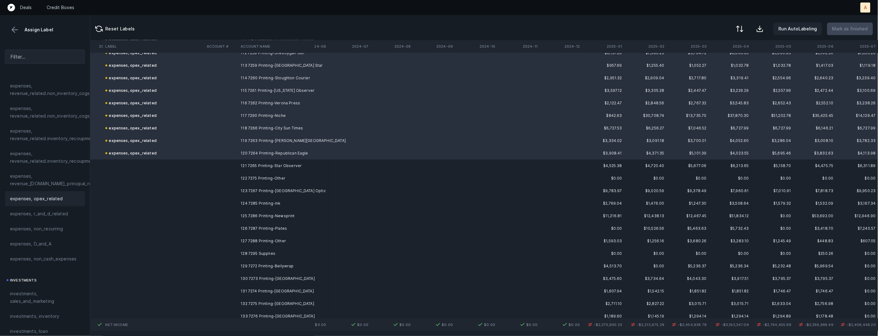
scroll to position [1420, 749]
click at [295, 161] on td "121 7265 Printing-Star Observer" at bounding box center [276, 160] width 76 height 13
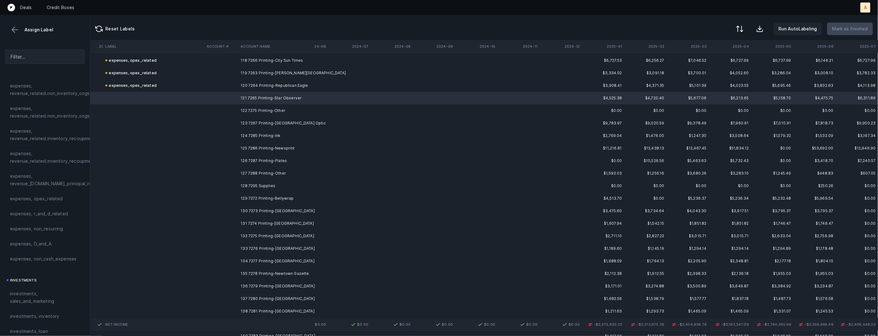
scroll to position [1504, 749]
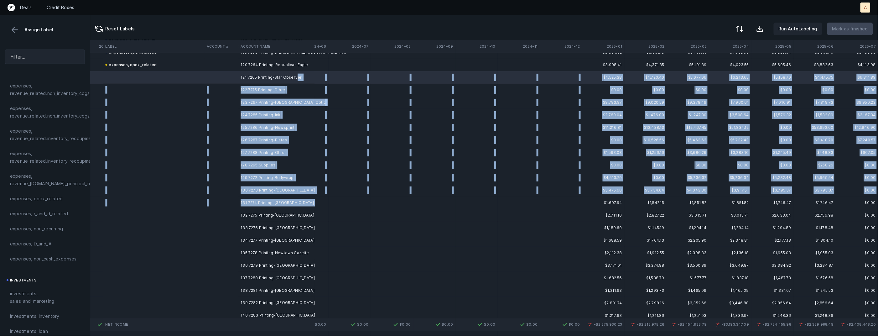
click at [290, 206] on td "131 7274 Printing-[GEOGRAPHIC_DATA]" at bounding box center [276, 202] width 76 height 13
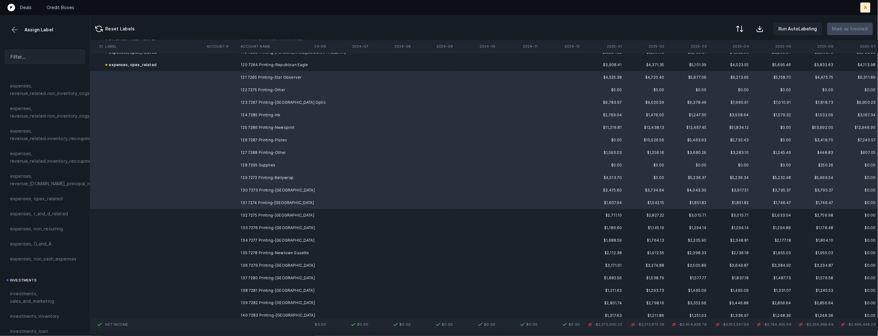
click at [39, 197] on span "expenses, opex_related" at bounding box center [36, 199] width 53 height 8
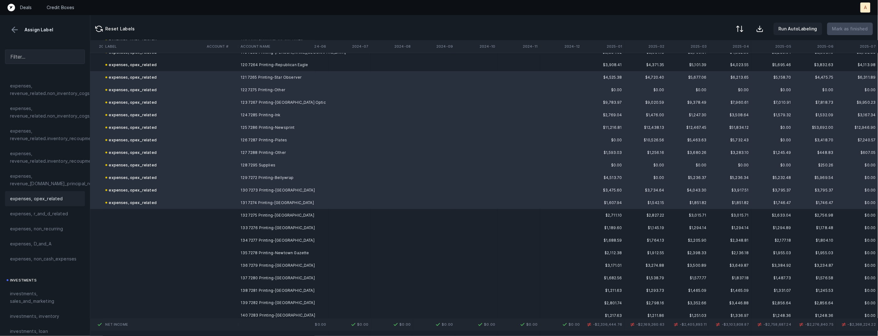
click at [247, 213] on td "132 7275 Printing-[GEOGRAPHIC_DATA]" at bounding box center [276, 215] width 76 height 13
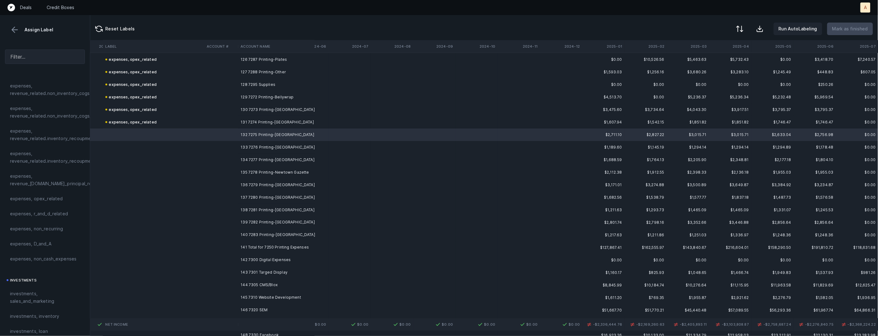
scroll to position [1601, 749]
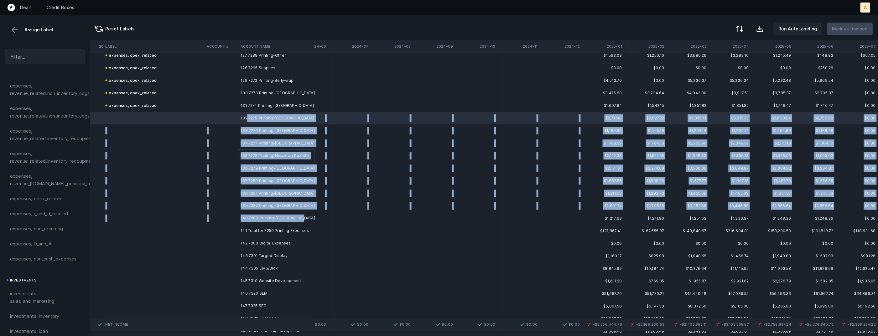
click at [299, 220] on td "140 7283 Printing-Huntingdon Valley View" at bounding box center [276, 218] width 76 height 13
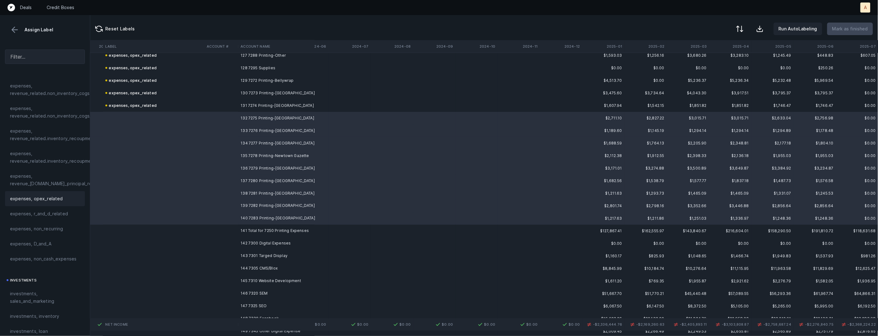
click at [43, 195] on span "expenses, opex_related" at bounding box center [36, 199] width 53 height 8
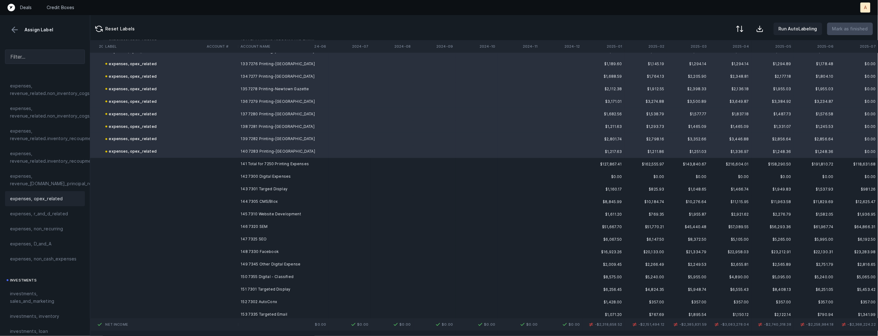
scroll to position [1689, 749]
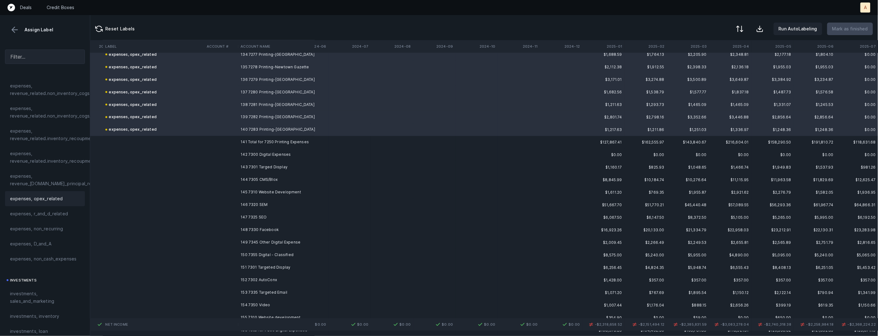
click at [294, 153] on td "142 7300 Digital Expenses" at bounding box center [276, 155] width 76 height 13
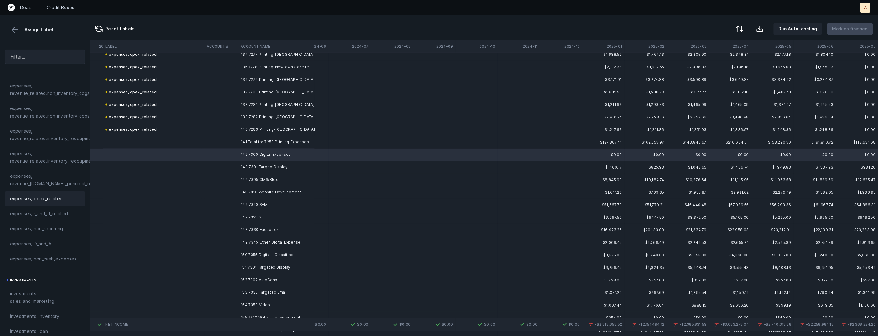
click at [20, 199] on span "expenses, opex_related" at bounding box center [36, 199] width 53 height 8
click at [286, 166] on td "143 7301 Targed Display" at bounding box center [276, 167] width 76 height 13
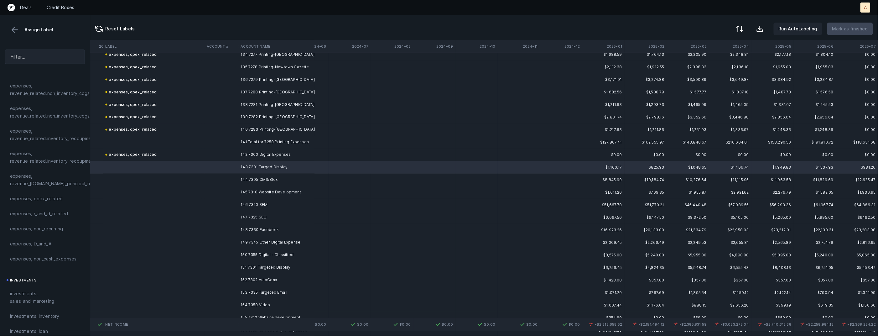
click at [280, 180] on td "144 7305 CMS/Blox" at bounding box center [276, 180] width 76 height 13
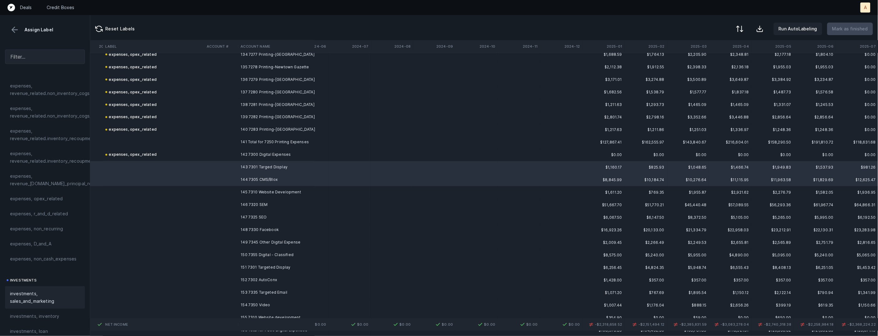
click at [57, 294] on span "investments, sales_and_marketing" at bounding box center [45, 297] width 70 height 15
click at [271, 201] on td "146 7320 SEM" at bounding box center [276, 205] width 76 height 13
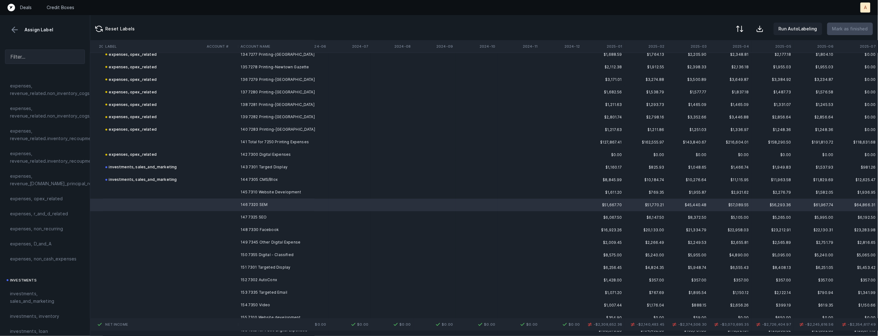
click at [261, 229] on td "148 7330 Facebook" at bounding box center [276, 230] width 76 height 13
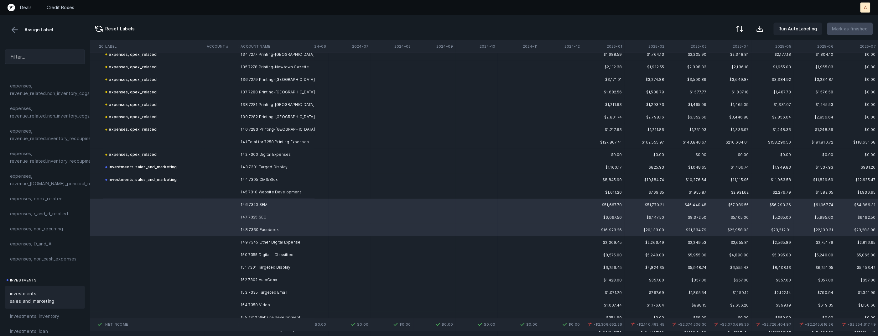
click at [35, 299] on span "investments, sales_and_marketing" at bounding box center [45, 297] width 70 height 15
click at [248, 192] on td "145 7310 Website Development" at bounding box center [276, 192] width 76 height 13
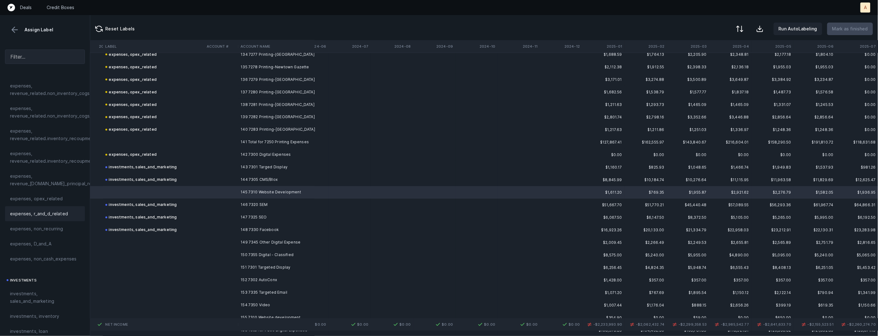
click at [39, 209] on div "expenses, r_and_d_related" at bounding box center [45, 213] width 80 height 15
click at [263, 239] on td "149 7345 Other Digital Expense" at bounding box center [276, 242] width 76 height 13
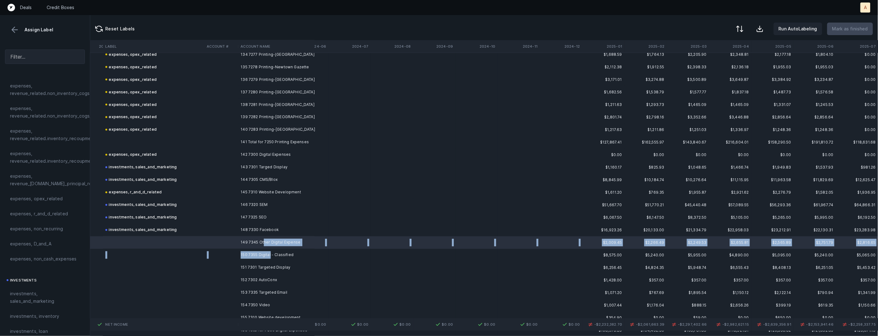
click at [270, 257] on td "150 7355 Digital - Classified" at bounding box center [276, 255] width 76 height 13
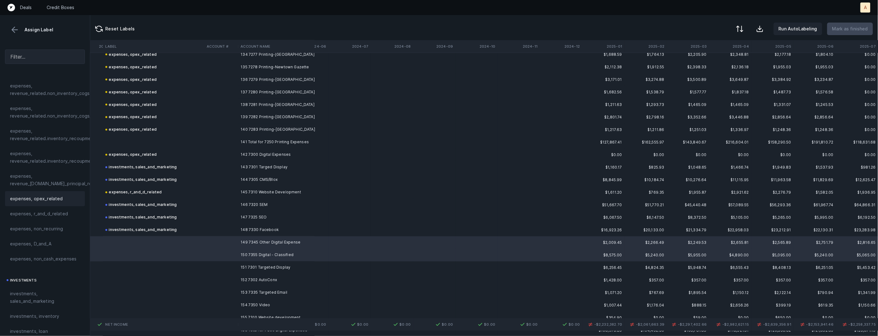
click at [44, 198] on span "expenses, opex_related" at bounding box center [36, 199] width 53 height 8
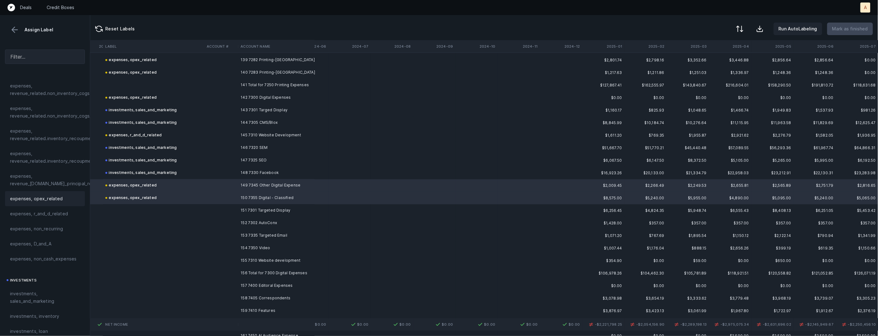
scroll to position [1762, 749]
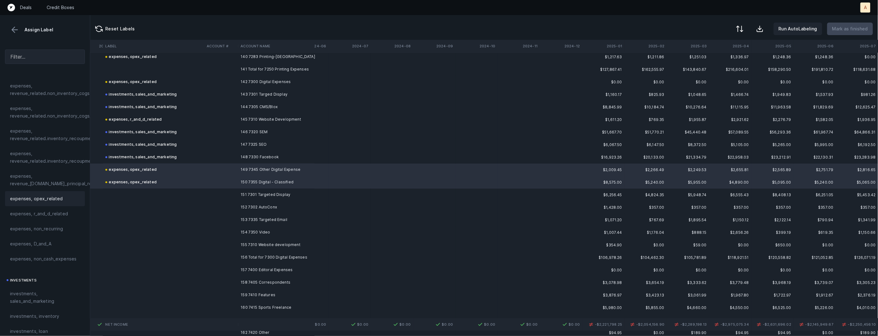
click at [299, 198] on td "151 7301 Targeted Display" at bounding box center [276, 195] width 76 height 13
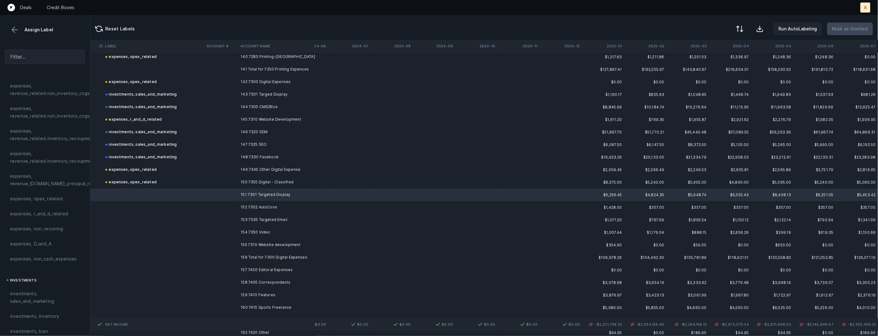
click at [277, 214] on td "153 7335 Targeted Email" at bounding box center [276, 220] width 76 height 13
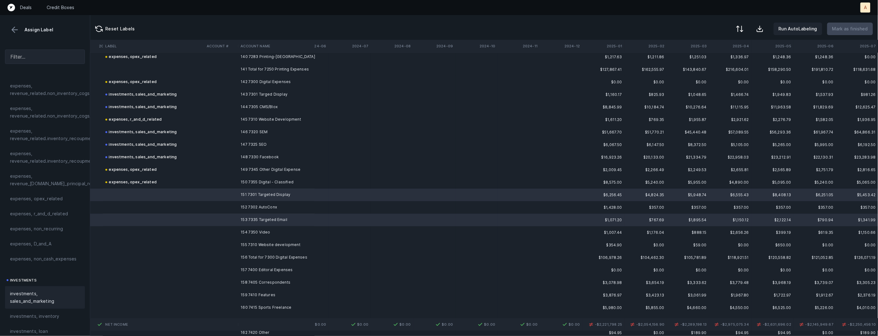
click at [24, 290] on span "investments, sales_and_marketing" at bounding box center [45, 297] width 70 height 15
click at [254, 205] on td "152 7302 AutoConx" at bounding box center [276, 207] width 76 height 13
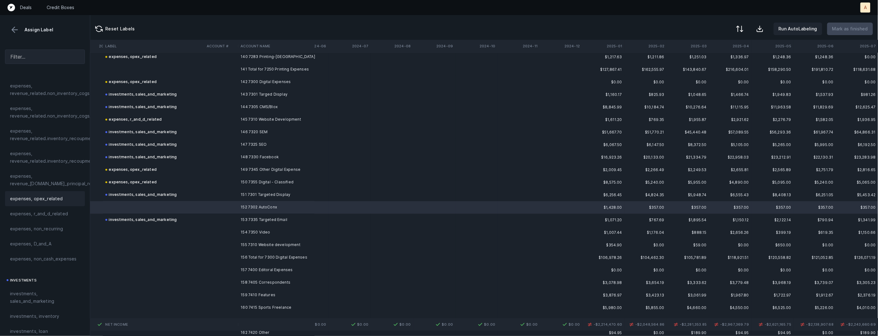
click at [68, 201] on div "expenses, opex_related" at bounding box center [45, 199] width 70 height 8
click at [194, 233] on td at bounding box center [154, 232] width 102 height 13
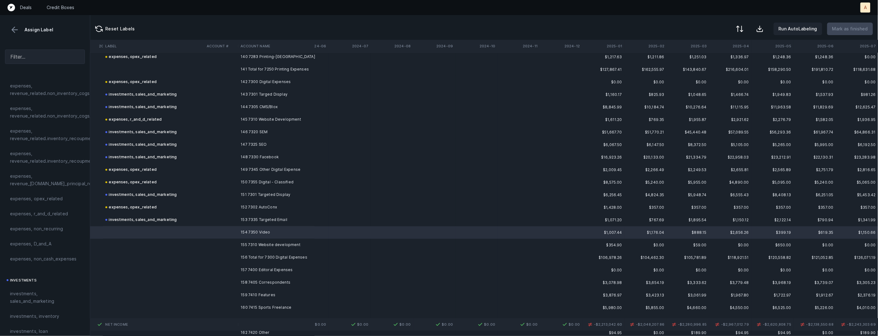
click at [185, 243] on td at bounding box center [154, 245] width 102 height 13
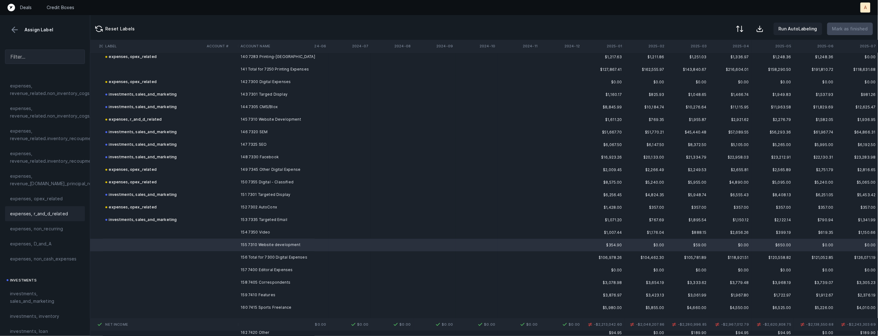
click at [43, 212] on span "expenses, r_and_d_related" at bounding box center [39, 214] width 58 height 8
click at [152, 236] on td at bounding box center [154, 232] width 102 height 13
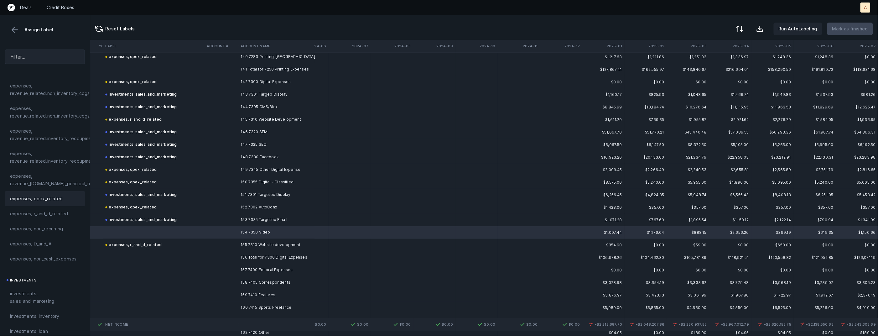
click at [55, 201] on span "expenses, opex_related" at bounding box center [36, 199] width 53 height 8
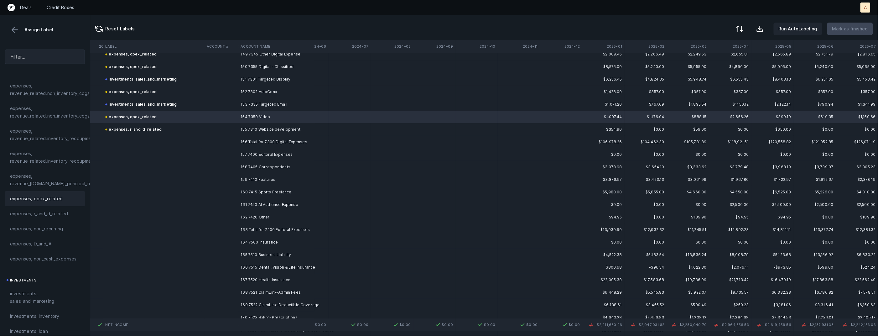
scroll to position [1884, 749]
click at [295, 148] on td "157 7400 Editoral Expenses" at bounding box center [276, 148] width 76 height 13
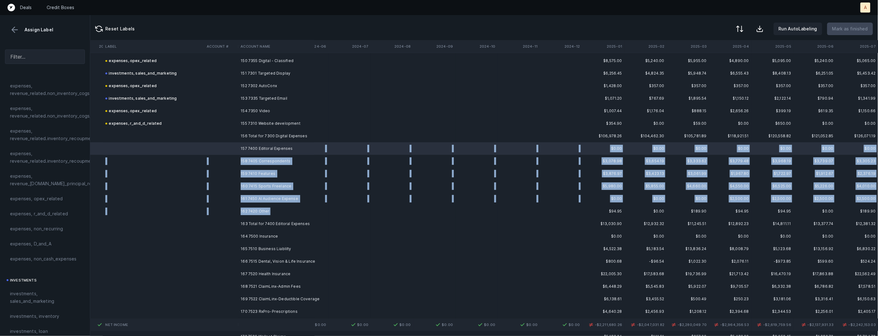
click at [283, 209] on td "162 7420 Other" at bounding box center [276, 211] width 76 height 13
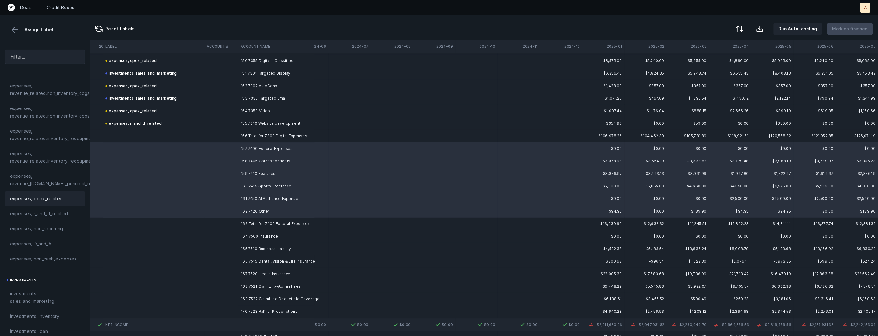
click at [64, 198] on div "expenses, opex_related" at bounding box center [45, 199] width 70 height 8
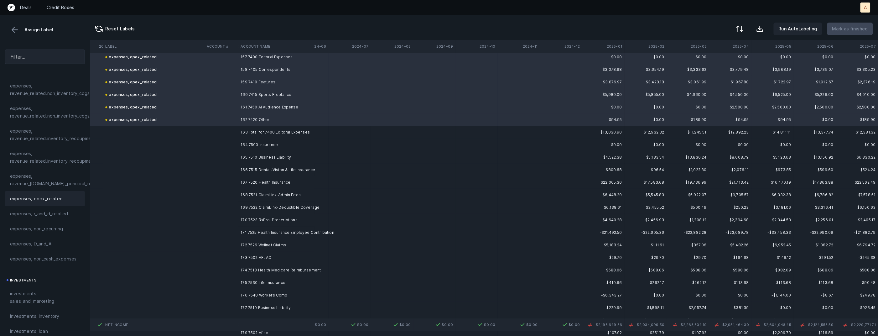
click at [274, 139] on td "164 7500 Insurance" at bounding box center [276, 145] width 76 height 13
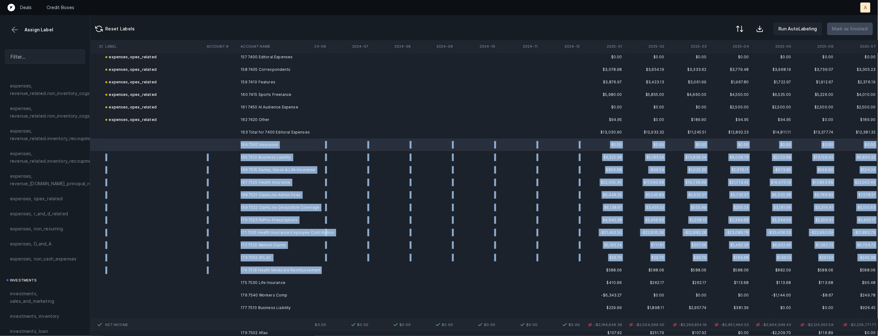
click at [276, 275] on td "174 7518 Health Medicare Reimbursement" at bounding box center [276, 270] width 76 height 13
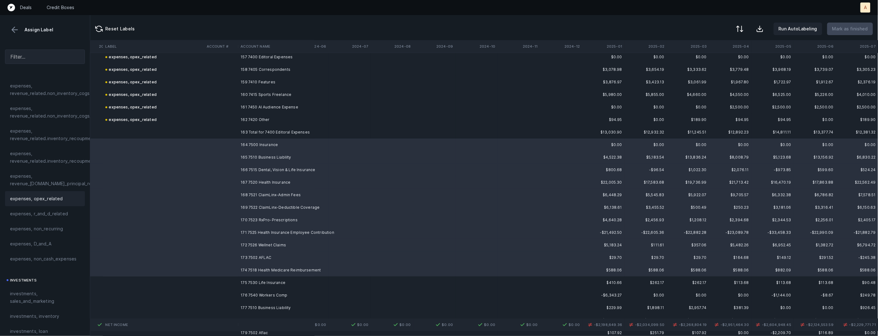
click at [60, 200] on div "expenses, opex_related" at bounding box center [45, 199] width 70 height 8
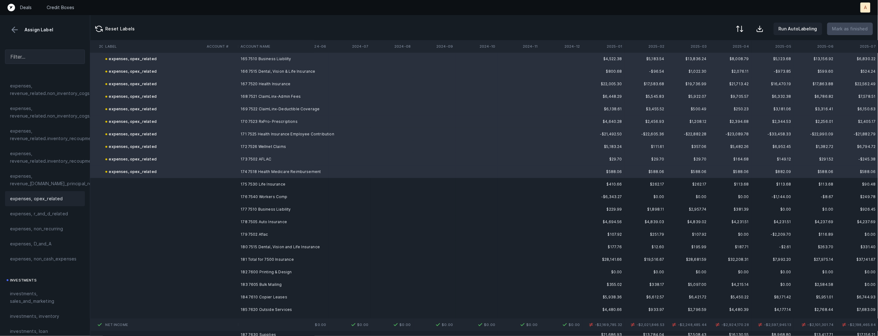
scroll to position [2074, 749]
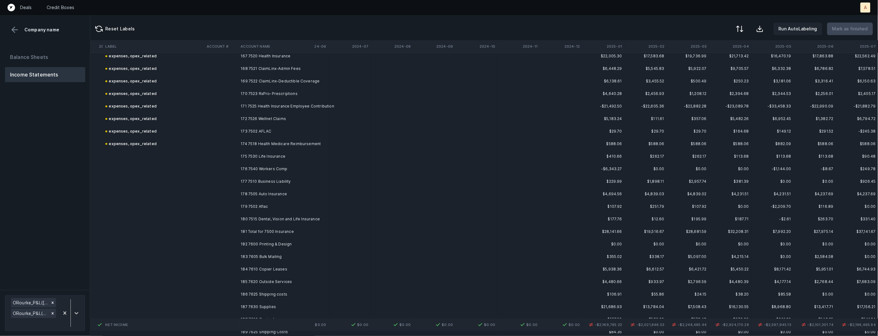
scroll to position [2095, 749]
click at [277, 164] on td "175 7530 Life Insurance" at bounding box center [276, 162] width 76 height 13
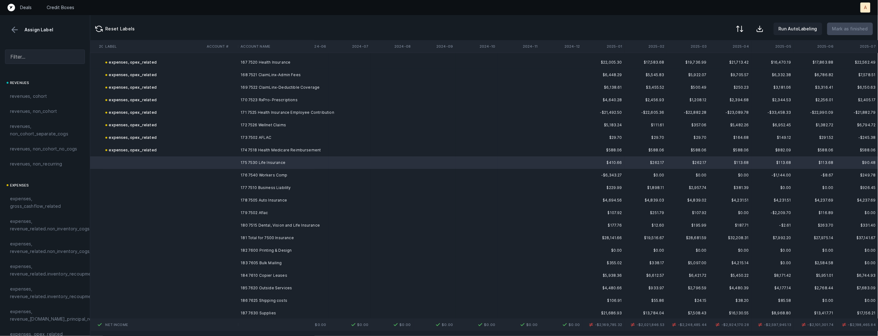
click at [258, 225] on td "180 7515 Dental, Vision and Life Insurance" at bounding box center [276, 225] width 76 height 13
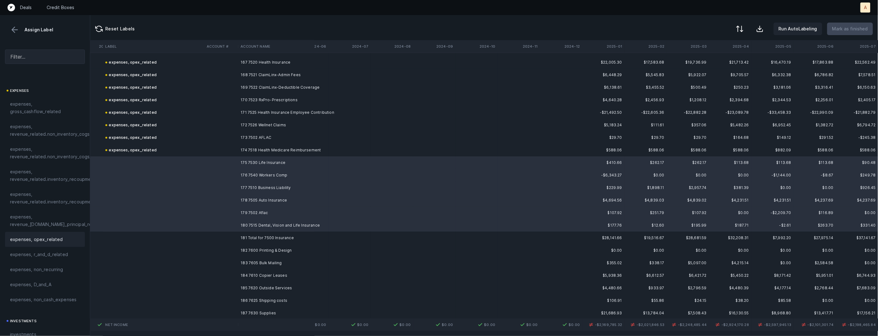
scroll to position [107, 0]
click at [50, 232] on div "expenses, opex_related" at bounding box center [45, 227] width 80 height 15
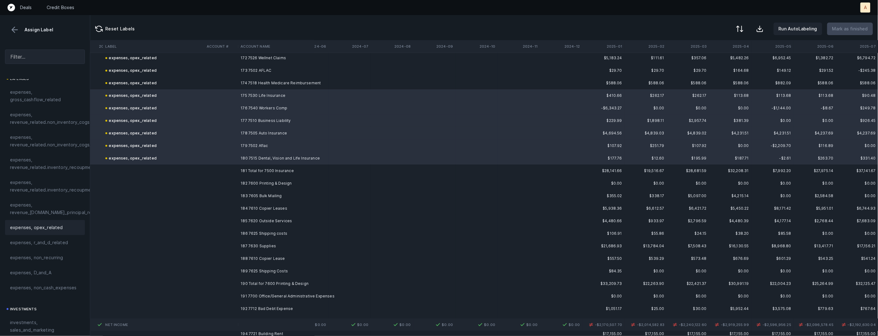
scroll to position [2176, 749]
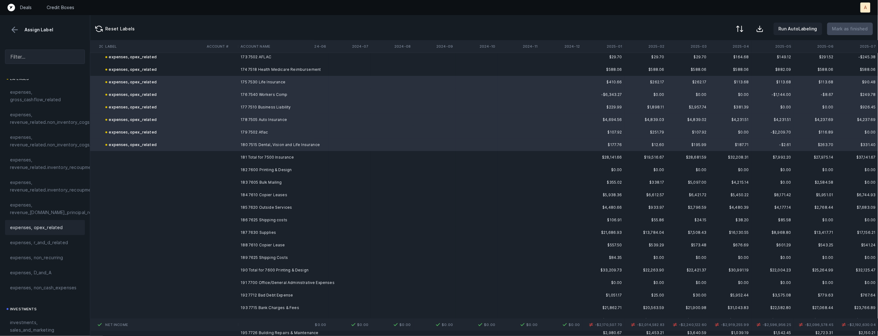
click at [287, 169] on td "182 7600 Printing & Design" at bounding box center [276, 170] width 76 height 13
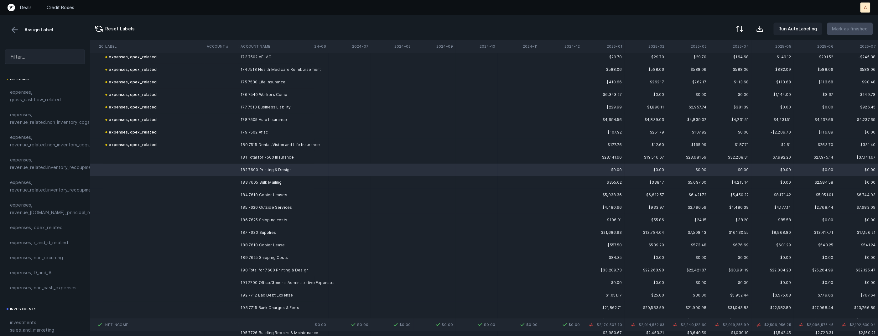
click at [280, 254] on td "189 7625 Shipping Costs" at bounding box center [276, 257] width 76 height 13
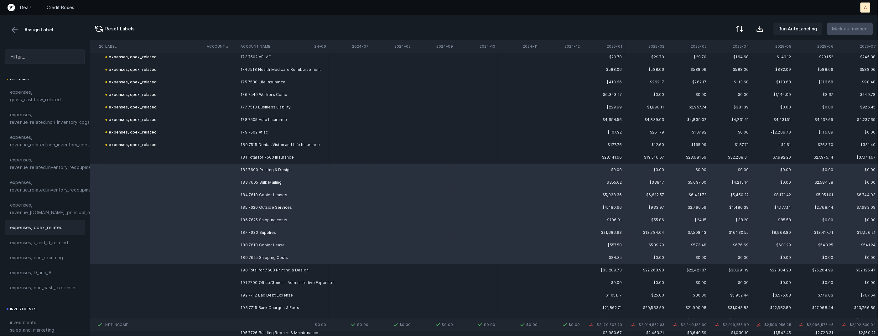
click at [46, 227] on span "expenses, opex_related" at bounding box center [36, 228] width 53 height 8
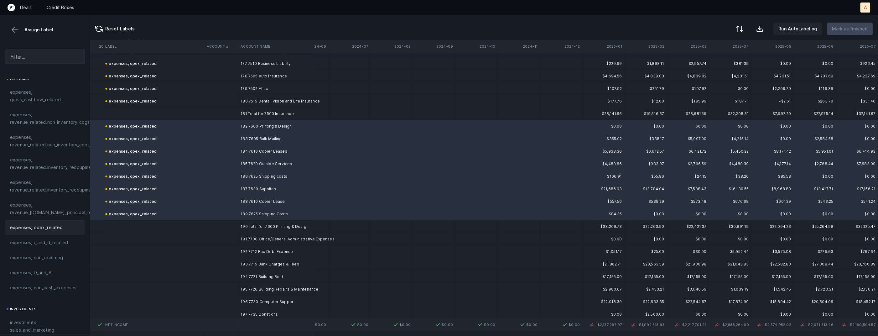
scroll to position [2285, 749]
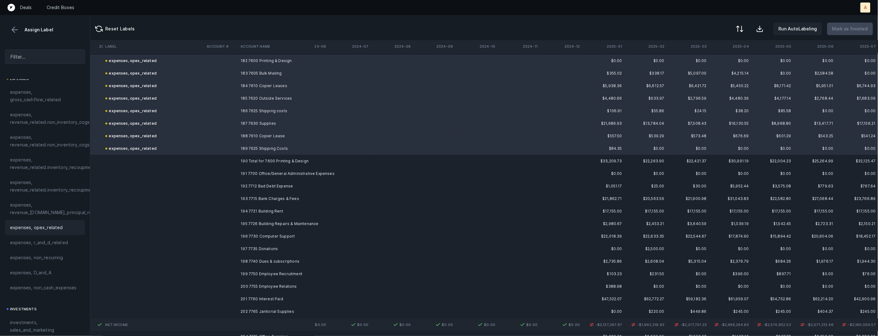
click at [298, 176] on td "191 7700 Office/General Administrative Expenses" at bounding box center [276, 173] width 76 height 13
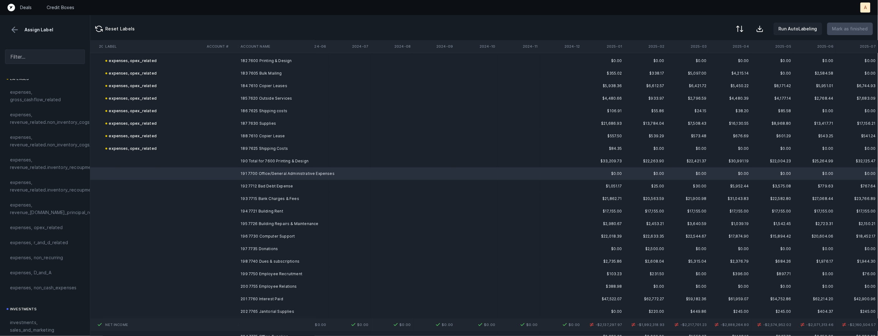
click at [33, 235] on div "expenses, r_and_d_related" at bounding box center [45, 242] width 80 height 15
click at [59, 226] on span "expenses, opex_related" at bounding box center [36, 228] width 53 height 8
click at [274, 186] on td "192 7712 Bad Debt Expense" at bounding box center [276, 186] width 76 height 13
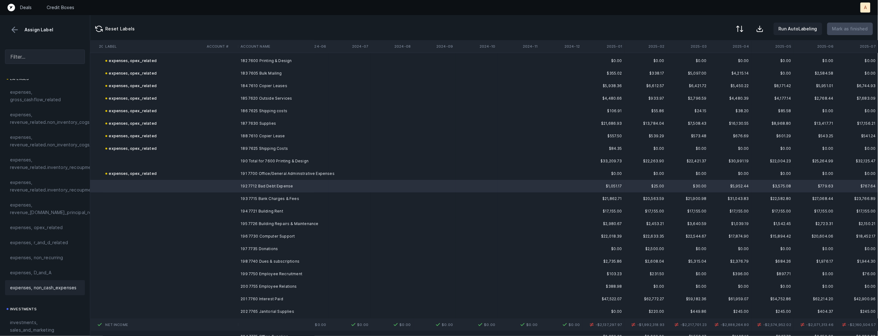
click at [38, 282] on div "expenses, non_cash_expenses" at bounding box center [45, 287] width 80 height 15
click at [301, 196] on td "193 7715 Bank Charges & Fees" at bounding box center [276, 198] width 76 height 13
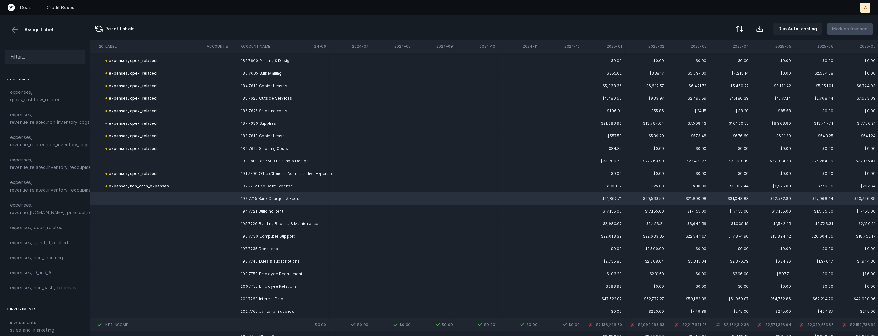
click at [266, 234] on td "196 7730 Computer Support" at bounding box center [276, 236] width 76 height 13
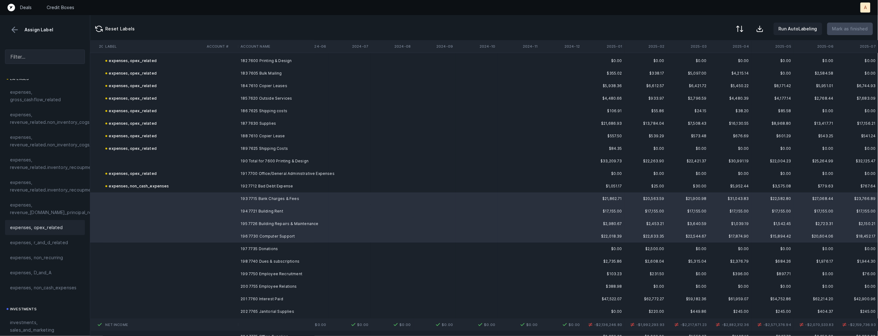
click at [37, 228] on span "expenses, opex_related" at bounding box center [36, 228] width 53 height 8
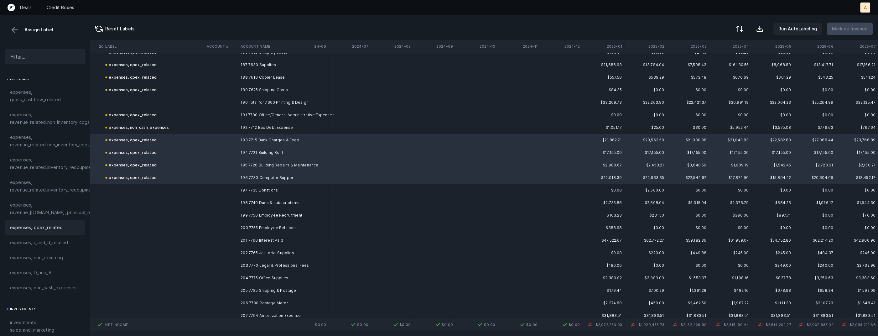
scroll to position [2385, 749]
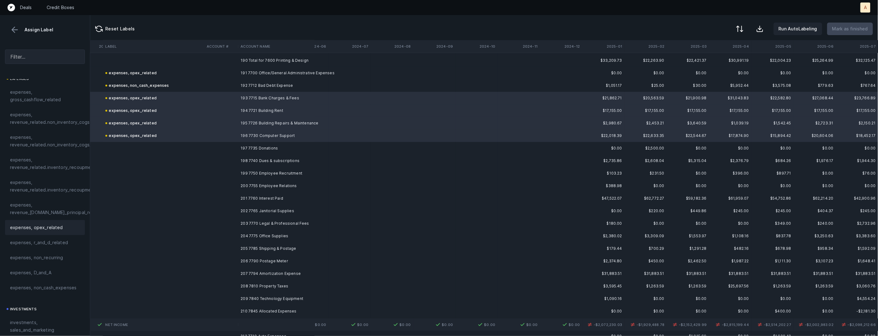
click at [257, 148] on td "197 7735 Donations" at bounding box center [276, 148] width 76 height 13
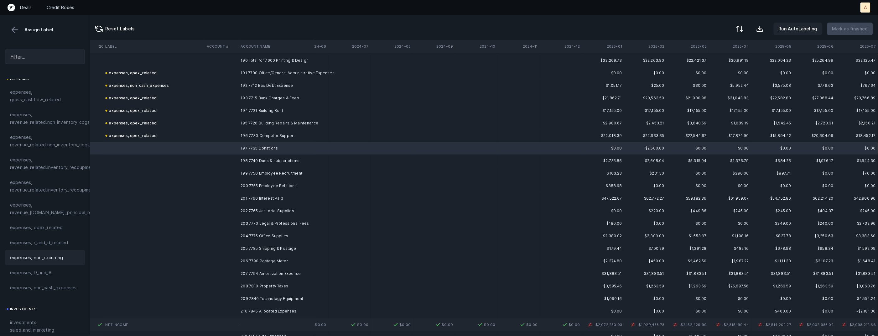
click at [55, 255] on span "expenses, non_recurring" at bounding box center [36, 258] width 53 height 8
click at [298, 157] on td "198 7740 Dues & subscriptions" at bounding box center [276, 160] width 76 height 13
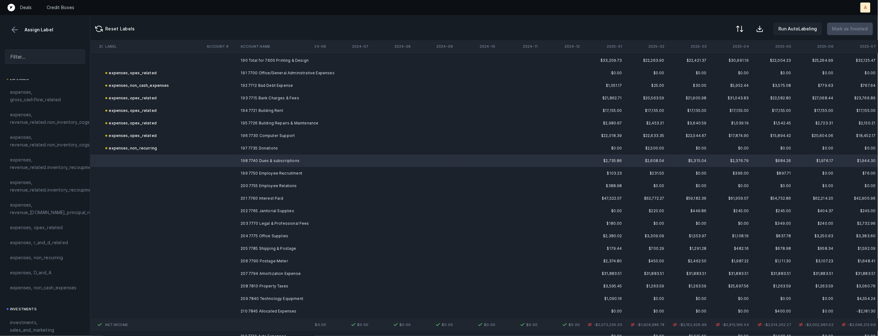
click at [267, 183] on td "200 7755 Employee Relations" at bounding box center [276, 186] width 76 height 13
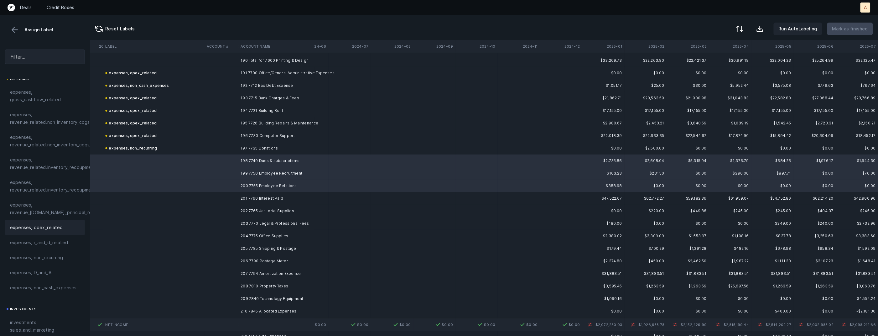
click at [73, 232] on div "expenses, opex_related" at bounding box center [45, 227] width 80 height 15
click at [268, 196] on td "201 7760 Interest Paid" at bounding box center [276, 198] width 76 height 13
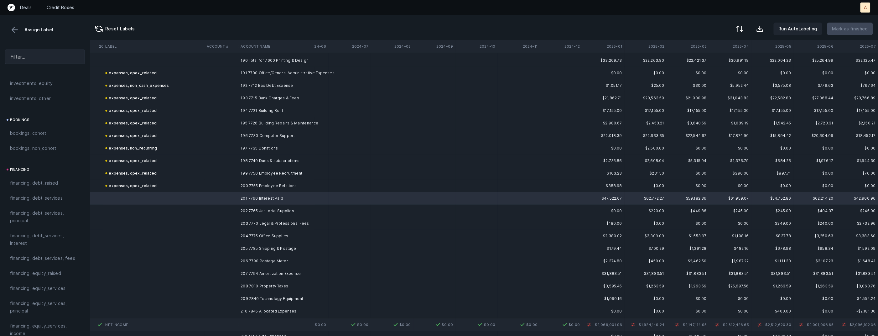
scroll to position [397, 0]
click at [35, 245] on span "financing, debt_services, interest" at bounding box center [45, 240] width 70 height 15
click at [275, 207] on td "202 7765 Janitorial Supplies" at bounding box center [276, 211] width 76 height 13
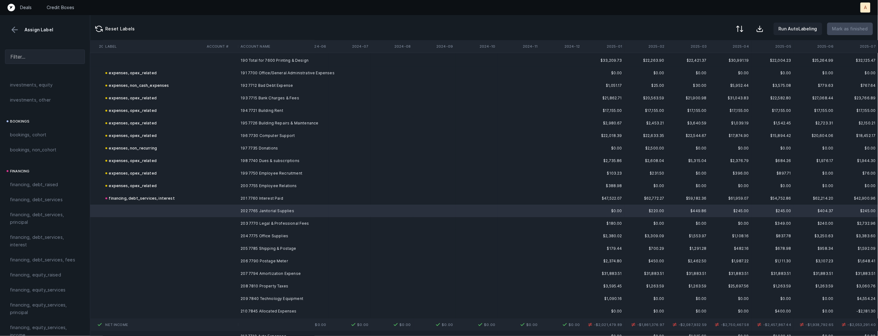
scroll to position [2387, 749]
click at [274, 257] on td "206 7790 Postage Meter" at bounding box center [276, 259] width 76 height 13
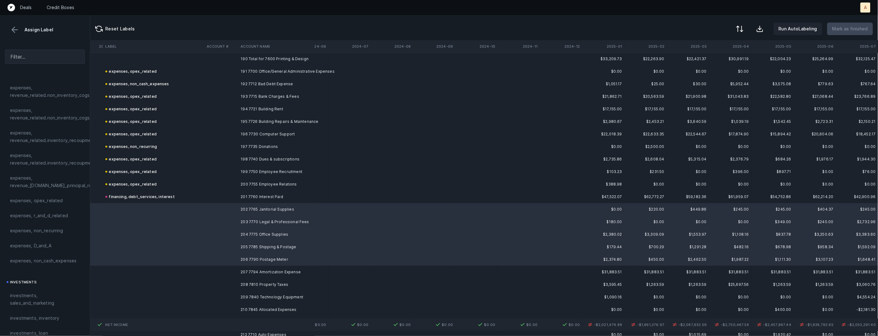
scroll to position [123, 0]
click at [41, 207] on span "expenses, opex_related" at bounding box center [36, 211] width 53 height 8
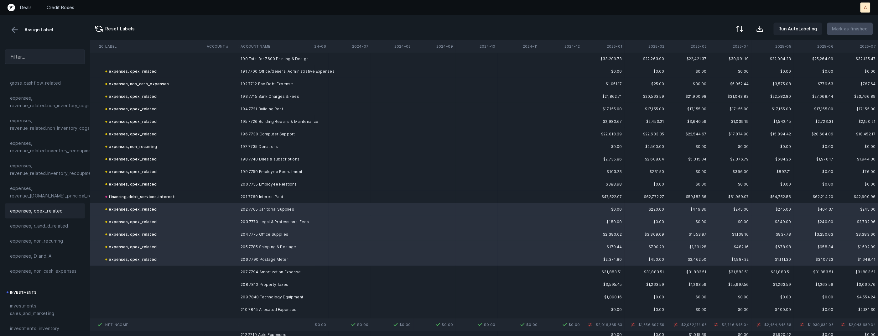
scroll to position [2482, 749]
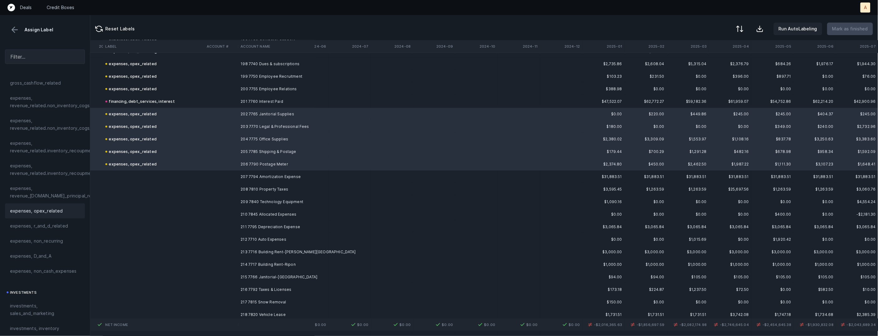
click at [281, 171] on td "207 7794 Amortization Expense" at bounding box center [276, 176] width 76 height 13
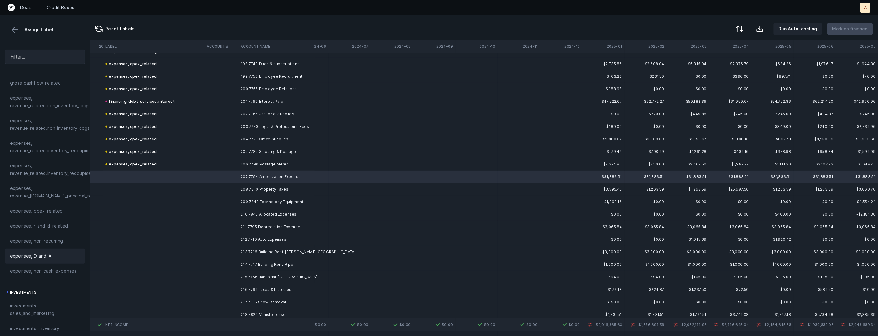
click at [42, 256] on span "expenses, D_and_A" at bounding box center [30, 256] width 41 height 8
click at [264, 187] on td "208 7810 Property Taxes" at bounding box center [276, 189] width 76 height 13
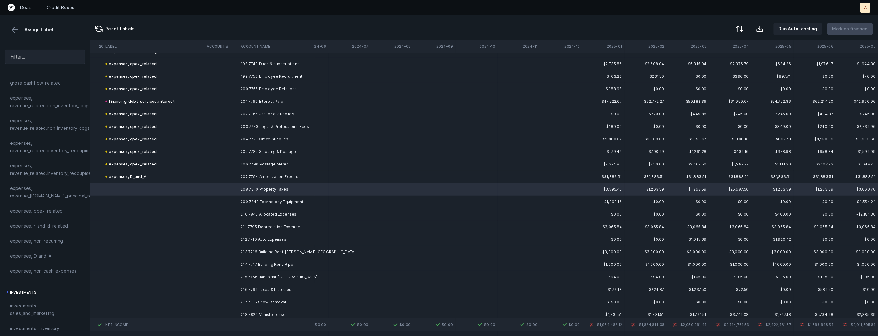
click at [265, 214] on td "210 7845 Allocated Expenses" at bounding box center [276, 214] width 76 height 13
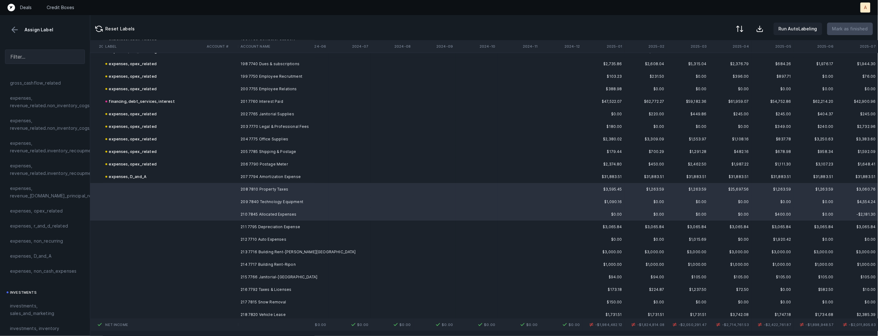
click at [50, 215] on div "expenses, opex_related" at bounding box center [45, 210] width 80 height 15
click at [259, 223] on td "211 7795 Depreciation Expense" at bounding box center [276, 227] width 76 height 13
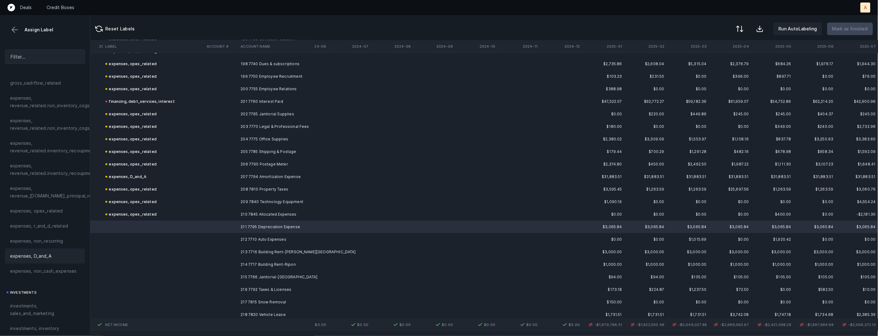
click at [34, 255] on span "expenses, D_and_A" at bounding box center [30, 256] width 41 height 8
click at [276, 240] on td "212 7710 Auto Expenses" at bounding box center [276, 239] width 76 height 13
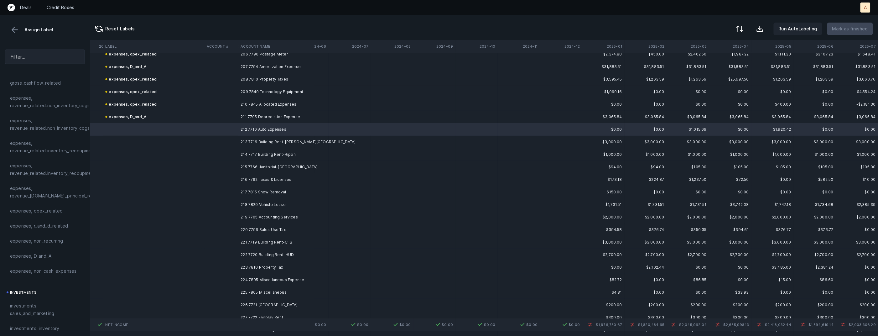
scroll to position [2614, 749]
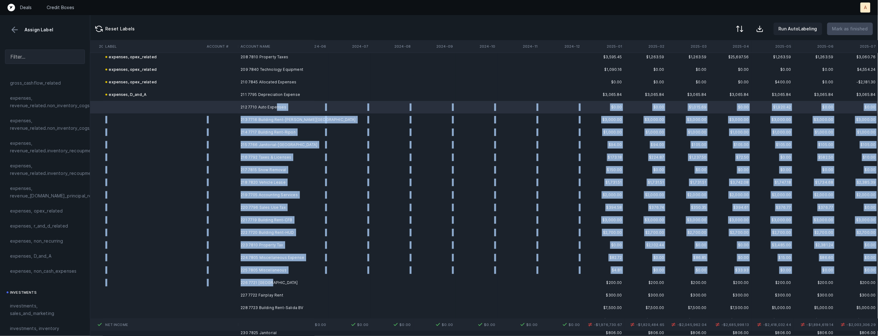
click at [269, 284] on td "226 7721 [GEOGRAPHIC_DATA]" at bounding box center [276, 282] width 76 height 13
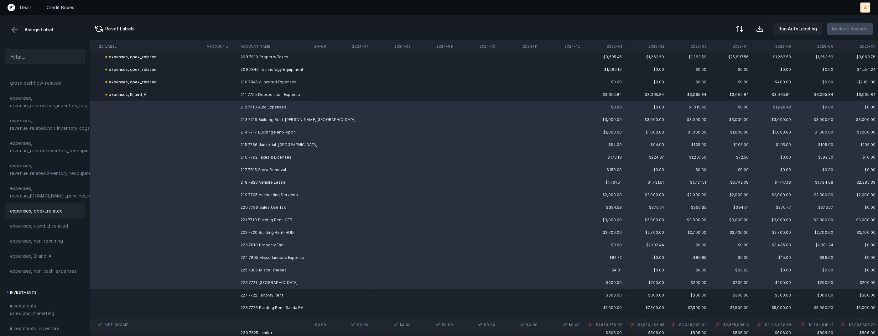
click at [60, 209] on div "expenses, opex_related" at bounding box center [45, 211] width 70 height 8
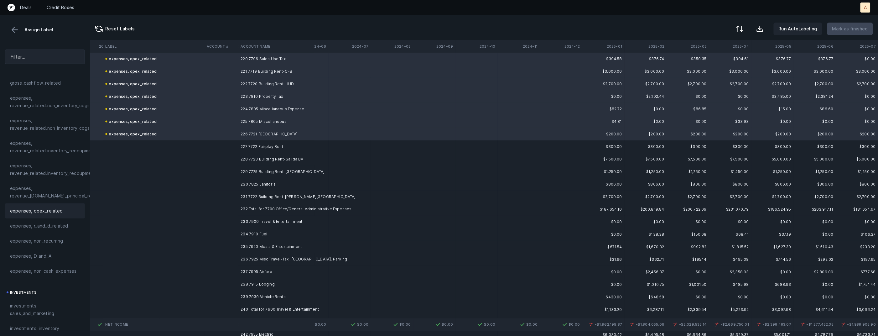
scroll to position [2803, 749]
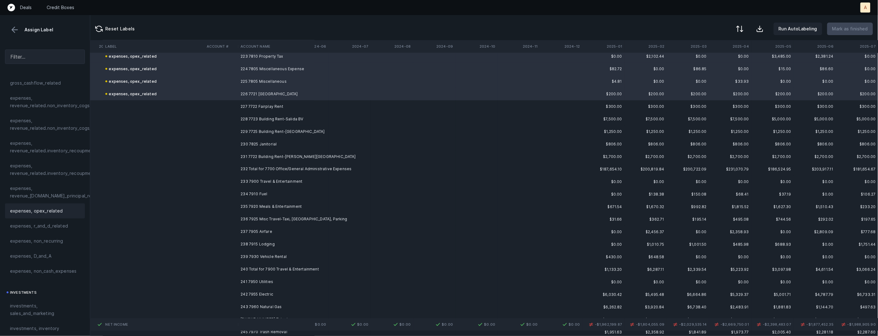
click at [283, 107] on td "227 7722 Fairplay Rent" at bounding box center [276, 106] width 76 height 13
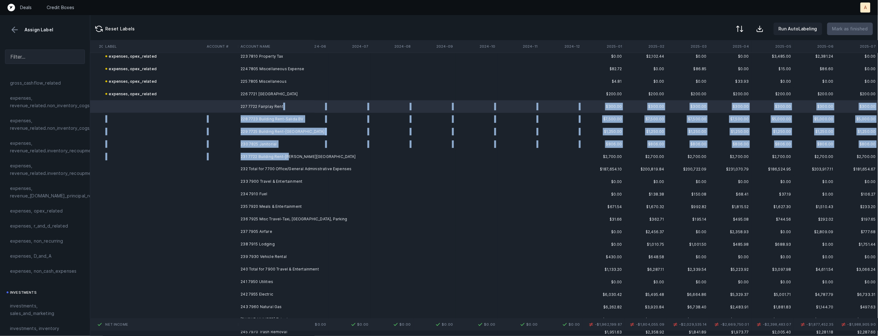
click at [288, 156] on td "231 7722 Building Rent-[PERSON_NAME][GEOGRAPHIC_DATA]" at bounding box center [276, 156] width 76 height 13
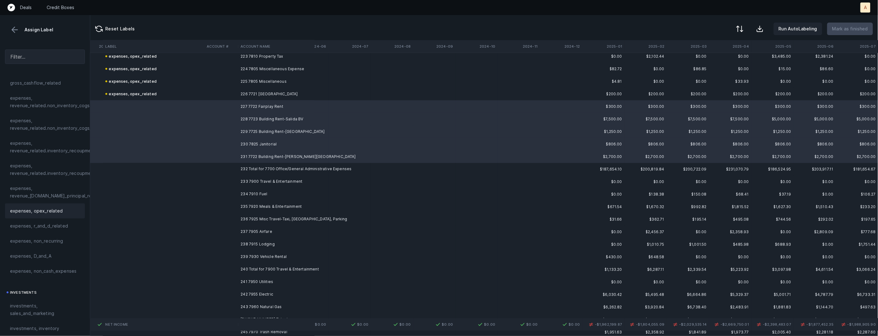
click at [50, 209] on span "expenses, opex_related" at bounding box center [36, 211] width 53 height 8
click at [270, 177] on td "233 7900 Travel & Entertainment" at bounding box center [276, 181] width 76 height 13
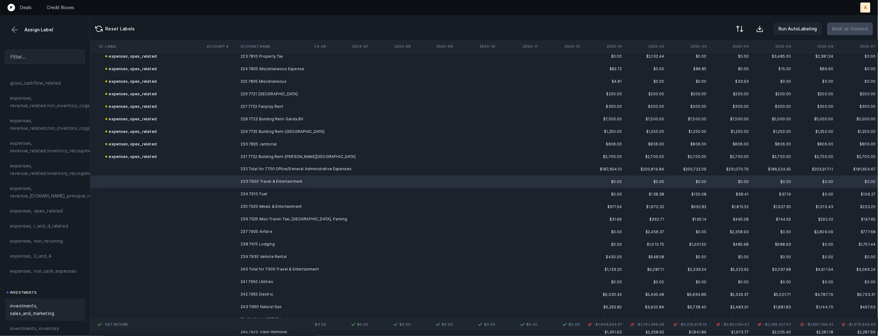
click at [46, 311] on span "investments, sales_and_marketing" at bounding box center [45, 309] width 70 height 15
click at [268, 192] on td "234 7910 Fuel" at bounding box center [276, 194] width 76 height 13
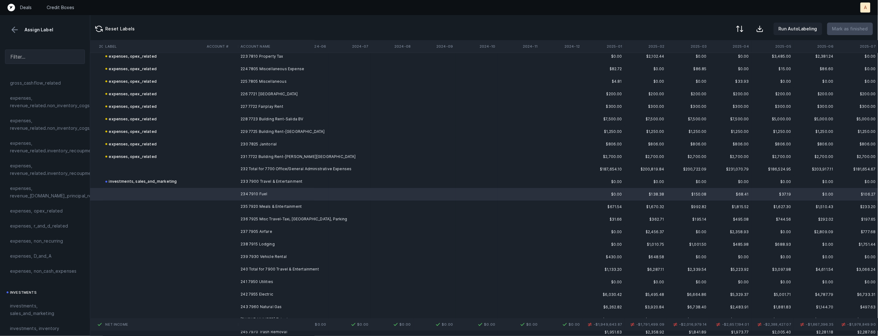
click at [55, 213] on span "expenses, opex_related" at bounding box center [36, 211] width 53 height 8
click at [297, 204] on td "235 7920 Meals & Entertainment" at bounding box center [276, 207] width 76 height 13
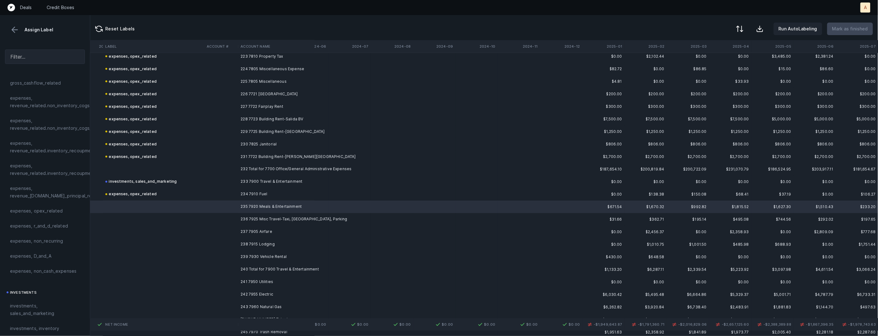
click at [266, 231] on td "237 7905 Airfare" at bounding box center [276, 232] width 76 height 13
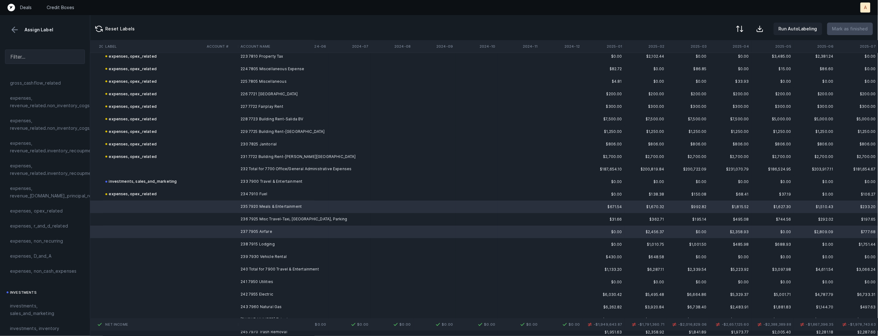
click at [262, 247] on td "238 7915 Lodging" at bounding box center [276, 244] width 76 height 13
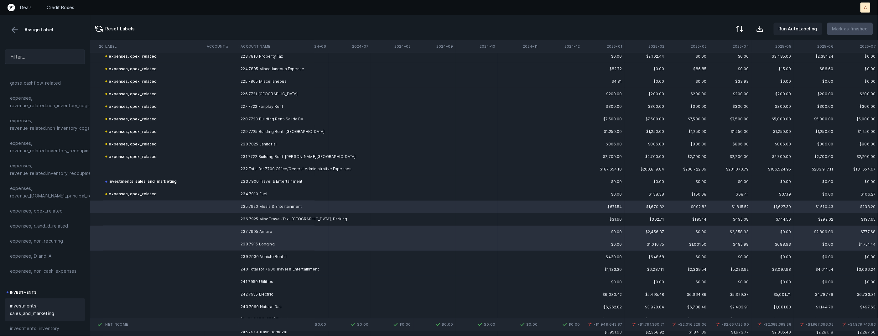
click at [31, 317] on span "investments, sales_and_marketing" at bounding box center [45, 309] width 70 height 15
click at [241, 255] on td "239 7930 Vehicle Rental" at bounding box center [276, 257] width 76 height 13
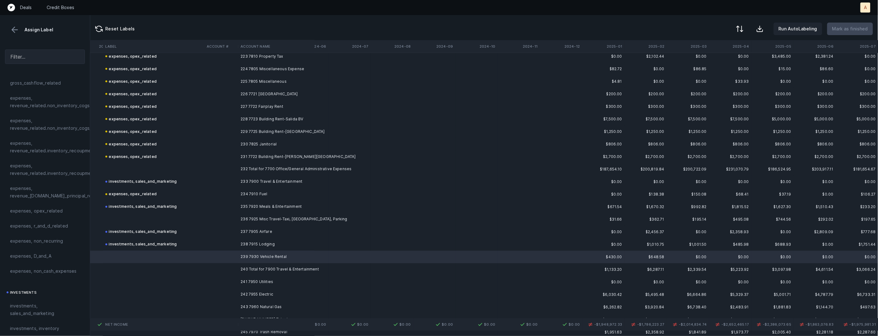
click at [234, 222] on td at bounding box center [221, 219] width 34 height 13
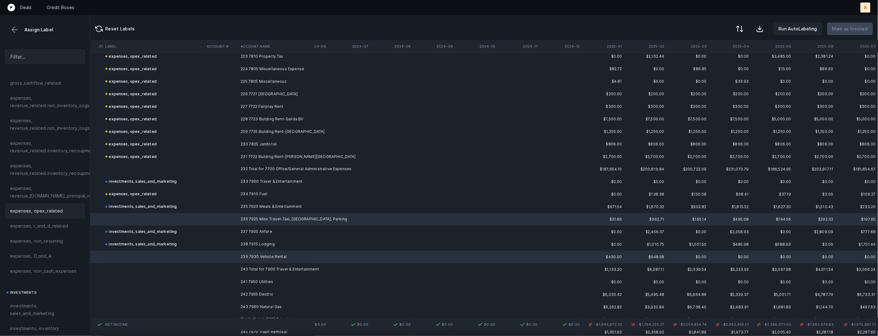
click at [52, 213] on span "expenses, opex_related" at bounding box center [36, 211] width 53 height 8
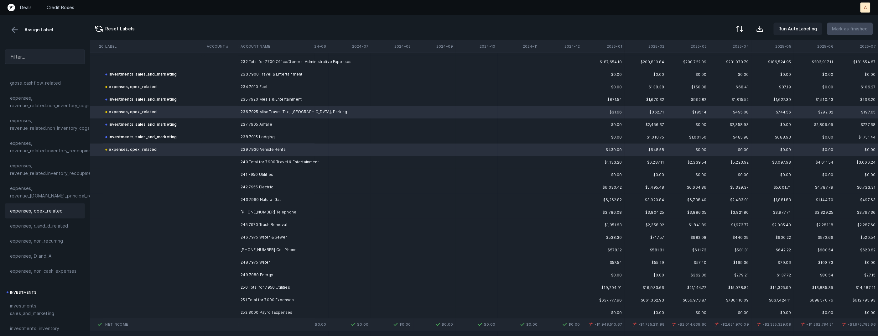
scroll to position [2958, 749]
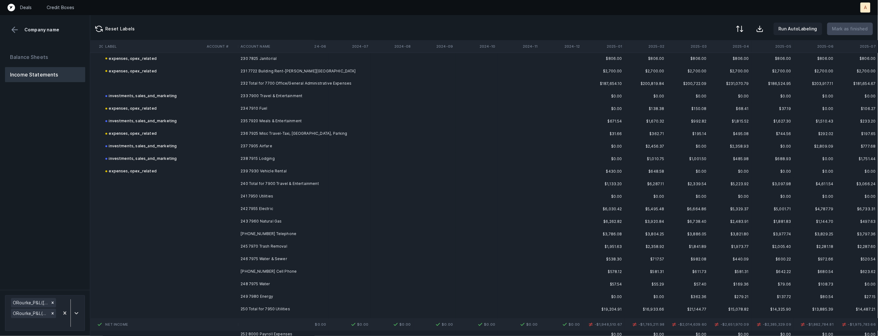
scroll to position [2885, 749]
click at [270, 198] on td "241 7950 Utilities" at bounding box center [276, 200] width 76 height 13
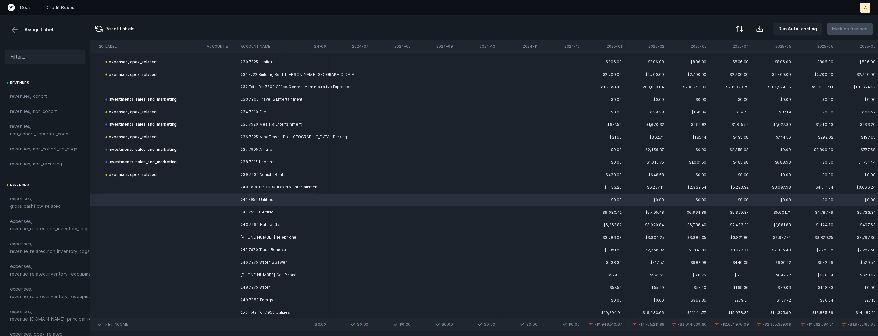
click at [265, 298] on td "249 7980 Energy" at bounding box center [276, 300] width 76 height 13
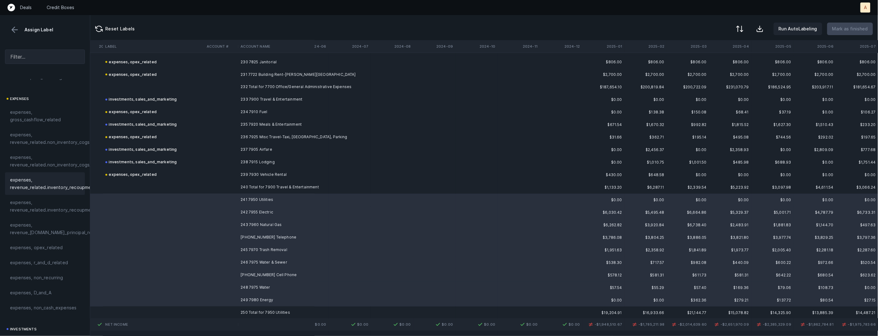
scroll to position [138, 0]
click at [55, 197] on span "expenses, opex_related" at bounding box center [36, 196] width 53 height 8
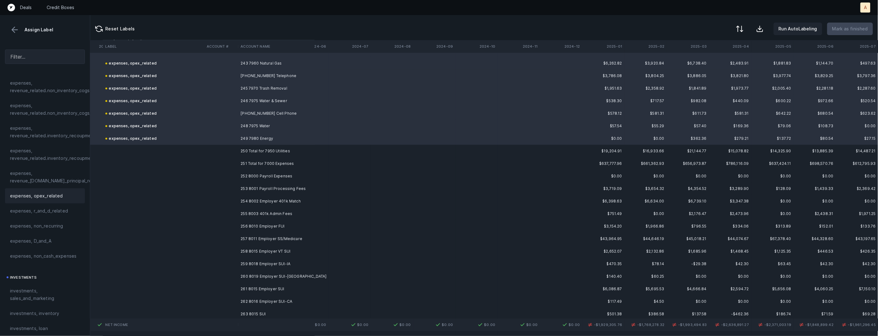
scroll to position [3060, 749]
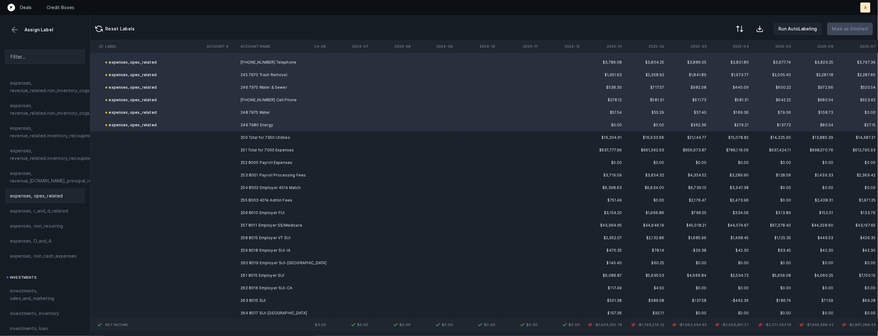
click at [287, 164] on td "252 8000 Payroll Expenses" at bounding box center [276, 162] width 76 height 13
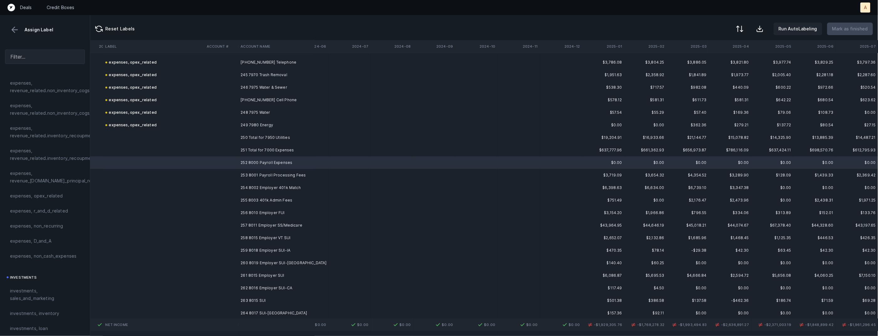
click at [265, 287] on td "262 8016 Employer SUI-CA" at bounding box center [276, 288] width 76 height 13
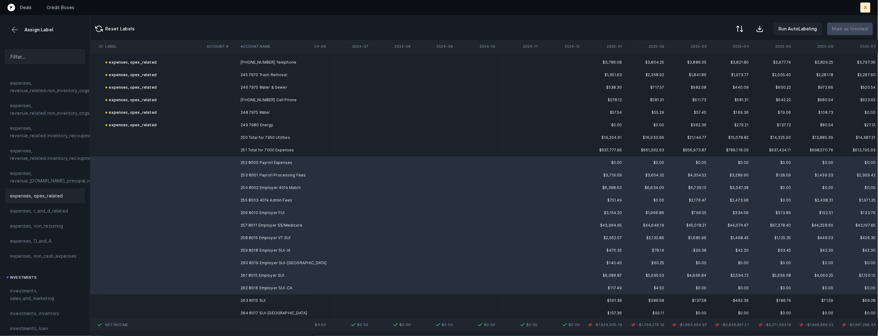
click at [58, 190] on div "expenses, opex_related" at bounding box center [45, 195] width 80 height 15
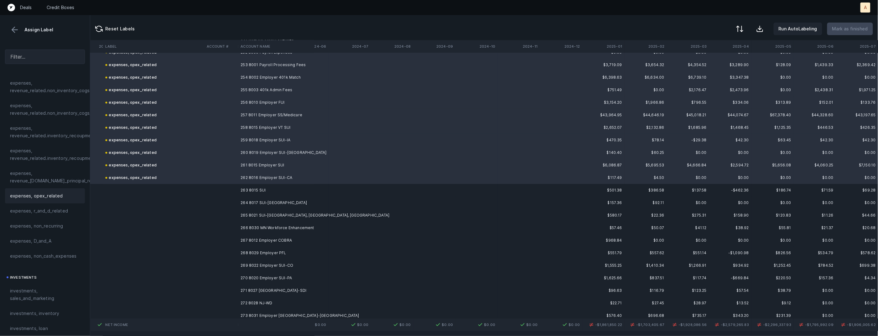
scroll to position [3245, 749]
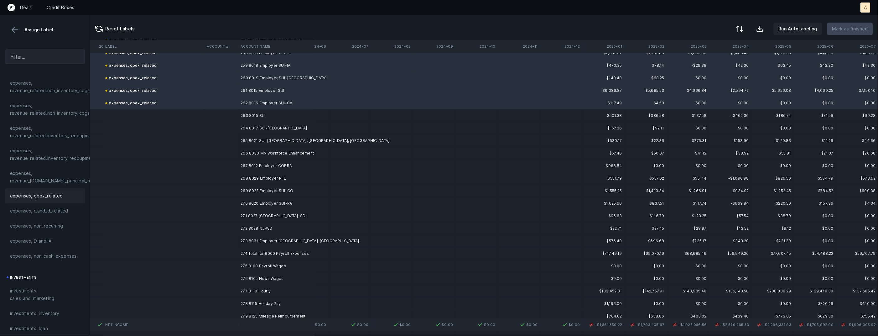
click at [264, 115] on td "263 8015 SUI" at bounding box center [276, 115] width 76 height 13
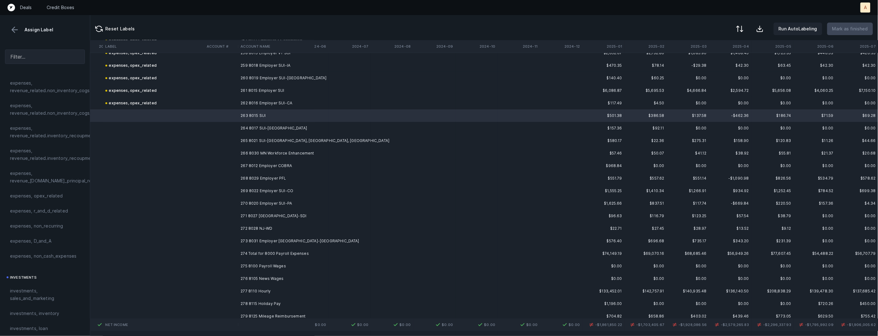
click at [277, 238] on td "273 8031 Employer [GEOGRAPHIC_DATA]-[GEOGRAPHIC_DATA]" at bounding box center [276, 241] width 76 height 13
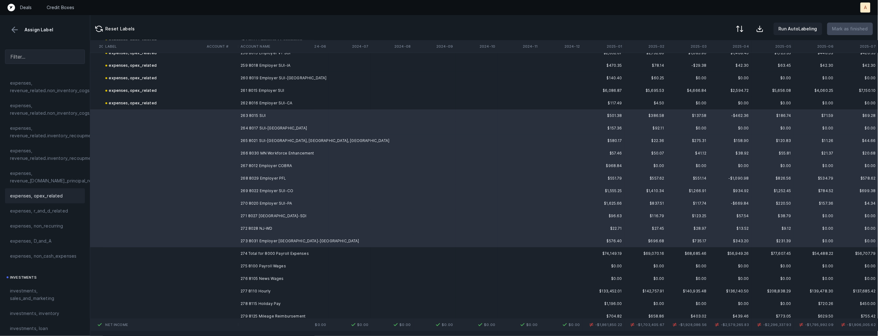
click at [47, 195] on span "expenses, opex_related" at bounding box center [36, 196] width 53 height 8
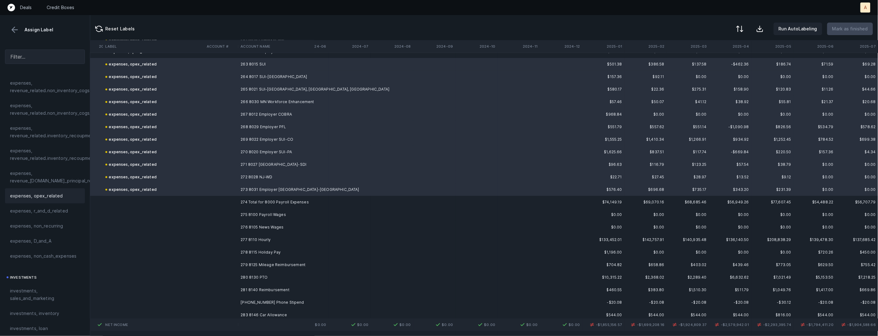
scroll to position [3345, 749]
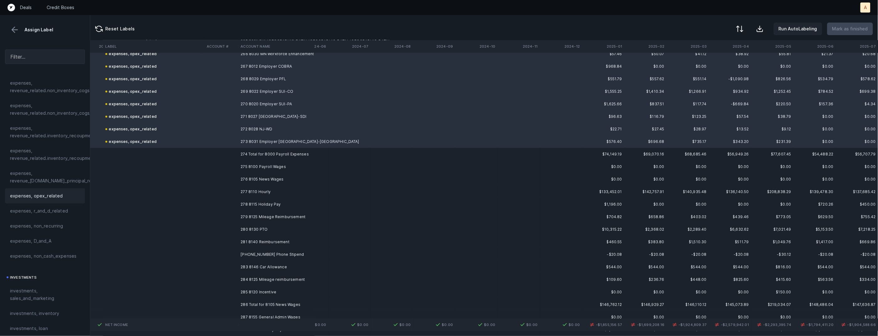
click at [274, 163] on td "275 8100 Payroll Wages" at bounding box center [276, 166] width 76 height 13
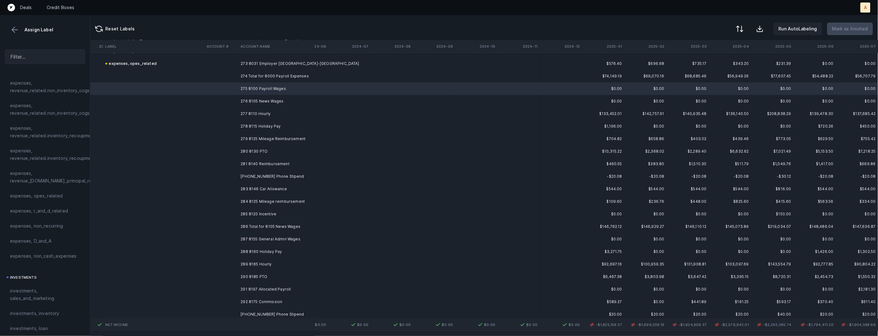
scroll to position [3424, 749]
click at [275, 288] on td "291 8197 Allocated Payroll" at bounding box center [276, 288] width 76 height 13
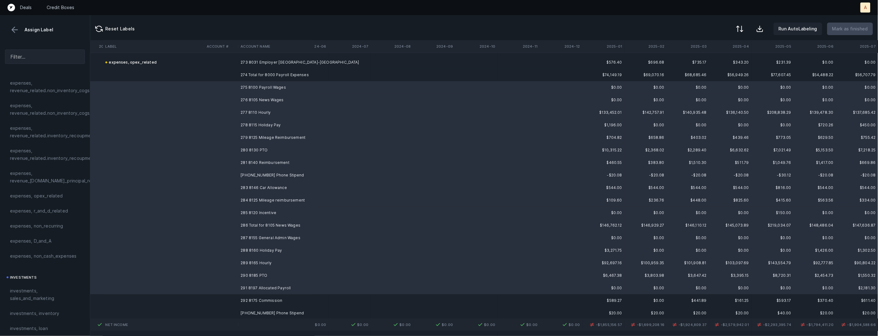
click at [260, 210] on td "285 8120 Incentive" at bounding box center [276, 213] width 76 height 13
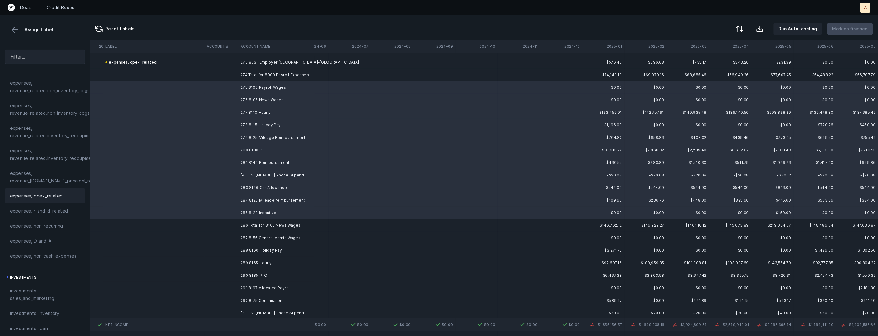
click at [38, 197] on span "expenses, opex_related" at bounding box center [36, 196] width 53 height 8
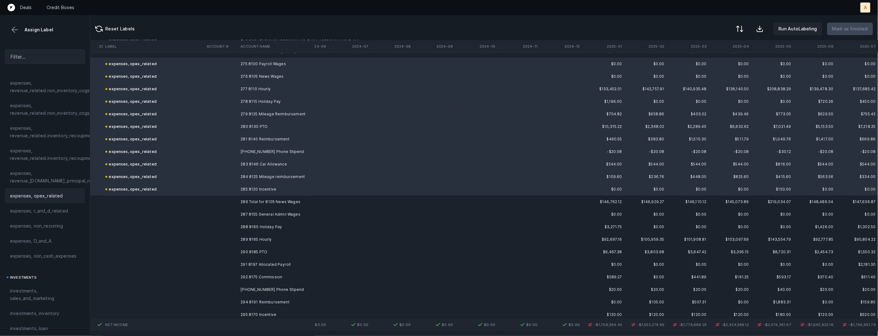
scroll to position [3497, 749]
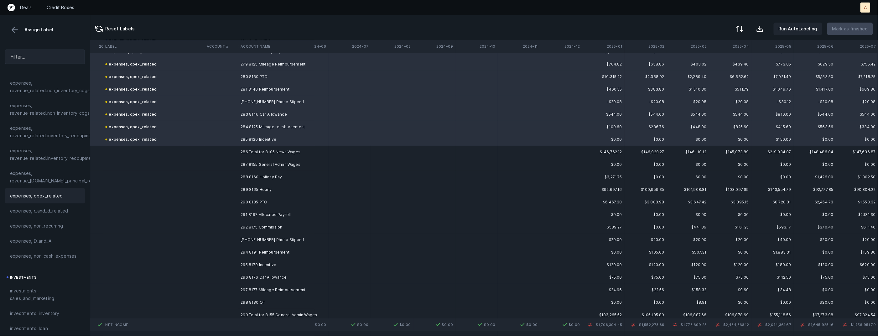
click at [281, 164] on td "287 8155 General Admin Wages" at bounding box center [276, 164] width 76 height 13
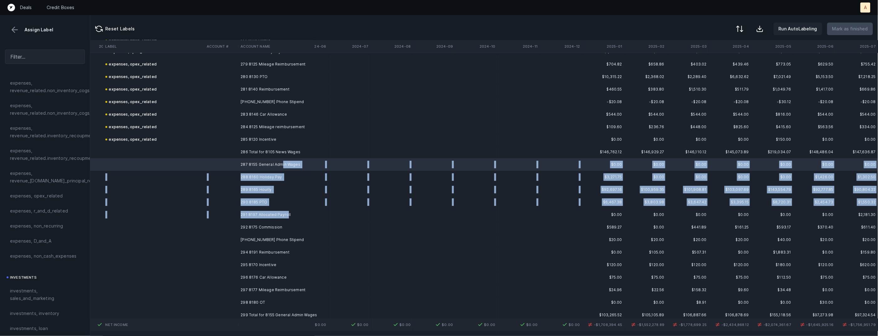
click at [286, 215] on td "291 8197 Allocated Payroll" at bounding box center [276, 214] width 76 height 13
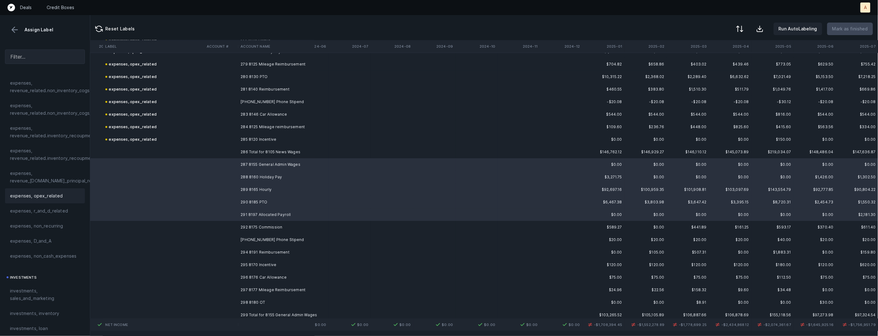
click at [66, 196] on div "expenses, opex_related" at bounding box center [45, 196] width 70 height 8
click at [249, 225] on td "292 8175 Commission" at bounding box center [276, 227] width 76 height 13
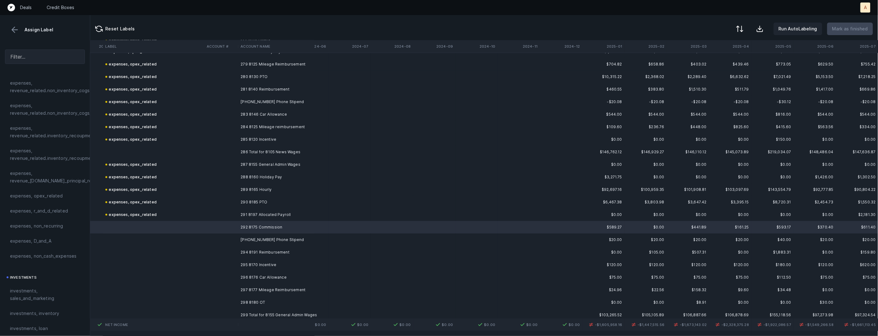
click at [53, 295] on span "investments, sales_and_marketing" at bounding box center [45, 294] width 70 height 15
click at [265, 236] on td "293 8181 Phone Stipend" at bounding box center [276, 239] width 76 height 13
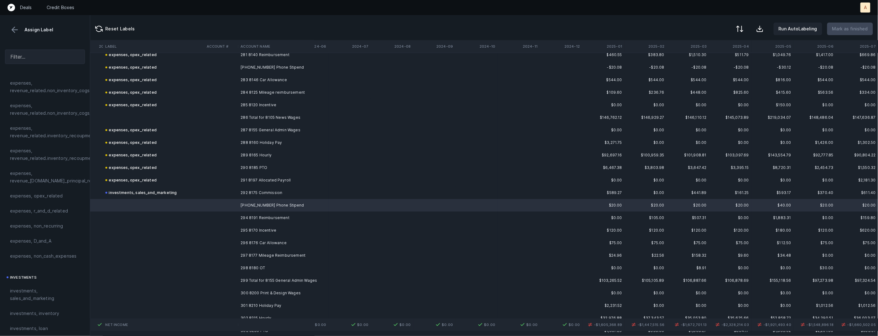
scroll to position [3560, 749]
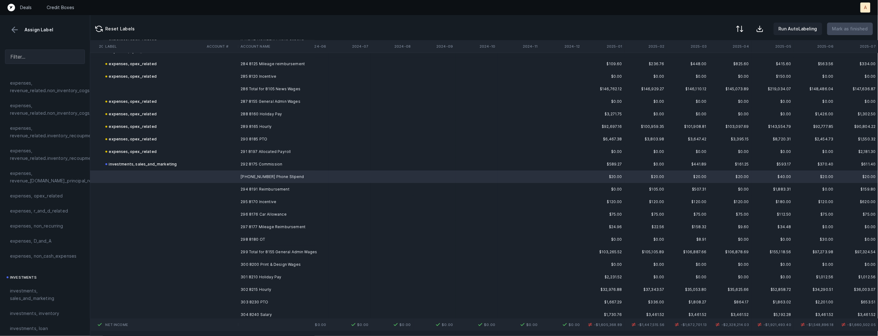
click at [285, 235] on td "298 8180 OT" at bounding box center [276, 239] width 76 height 13
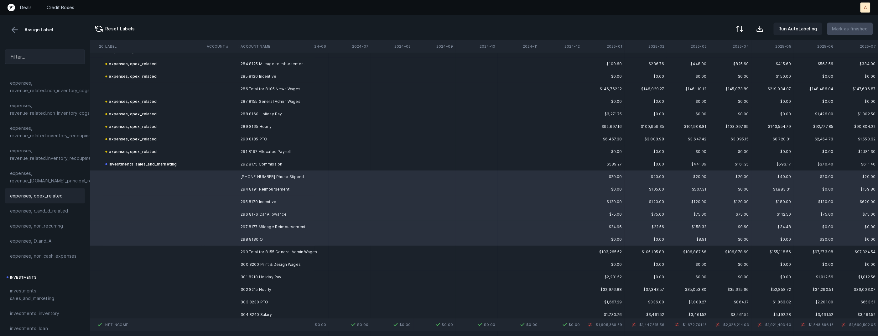
click at [61, 192] on div "expenses, opex_related" at bounding box center [45, 196] width 70 height 8
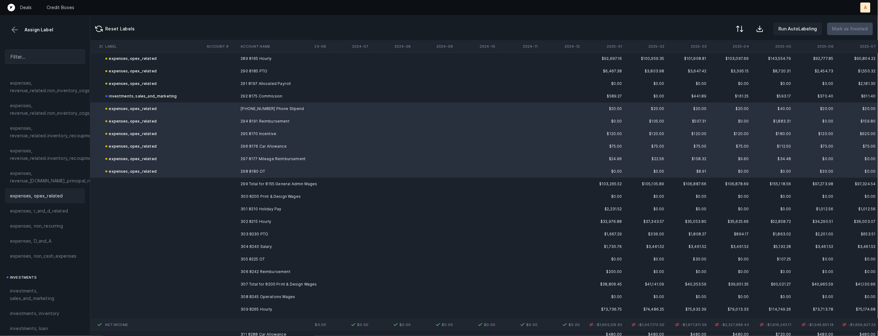
scroll to position [3644, 749]
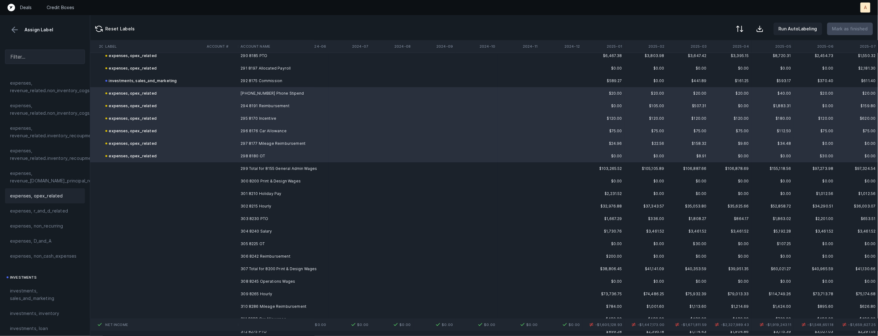
click at [294, 183] on td "300 8200 Print & Design Wages" at bounding box center [276, 181] width 76 height 13
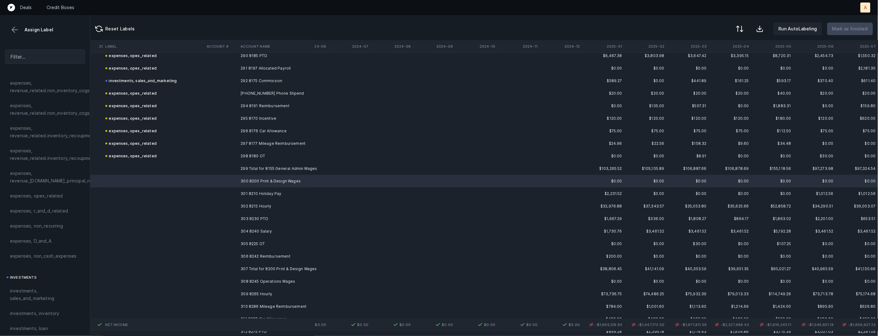
click at [267, 250] on td "306 8242 Reimbursement" at bounding box center [276, 256] width 76 height 13
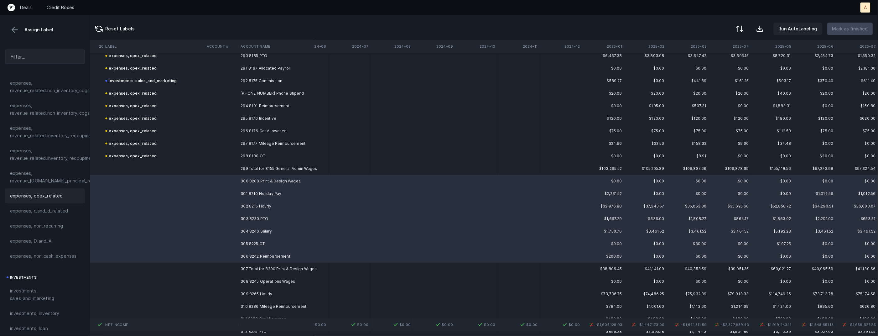
click at [67, 194] on div "expenses, opex_related" at bounding box center [45, 196] width 70 height 8
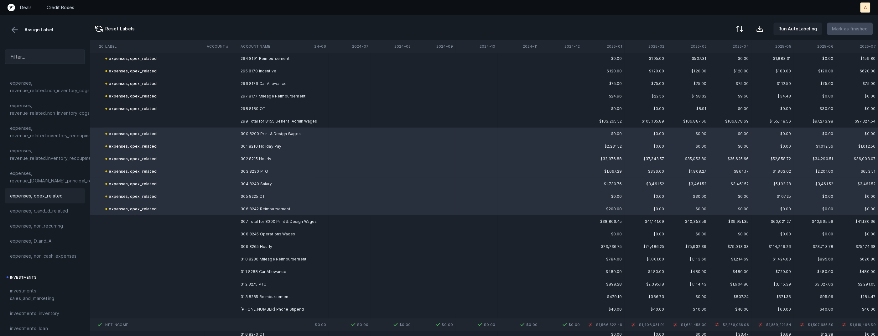
scroll to position [3727, 749]
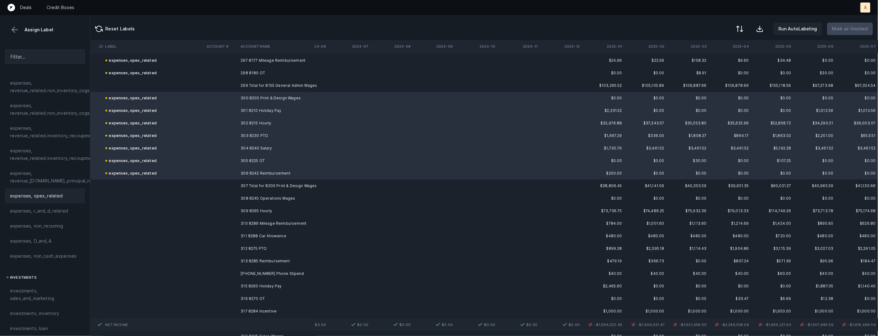
click at [277, 198] on td "308 8245 Operations Wages" at bounding box center [276, 198] width 76 height 13
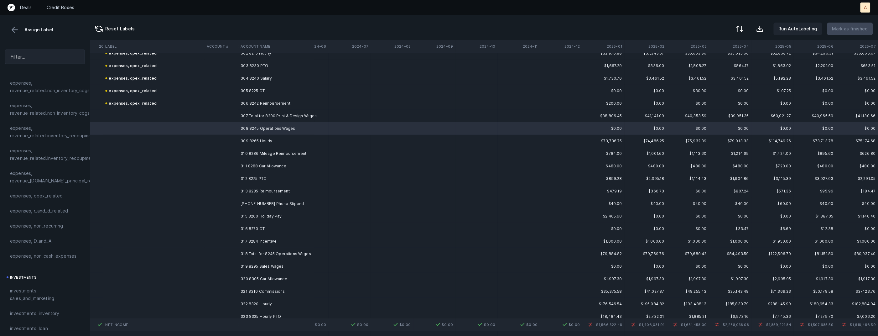
scroll to position [3811, 749]
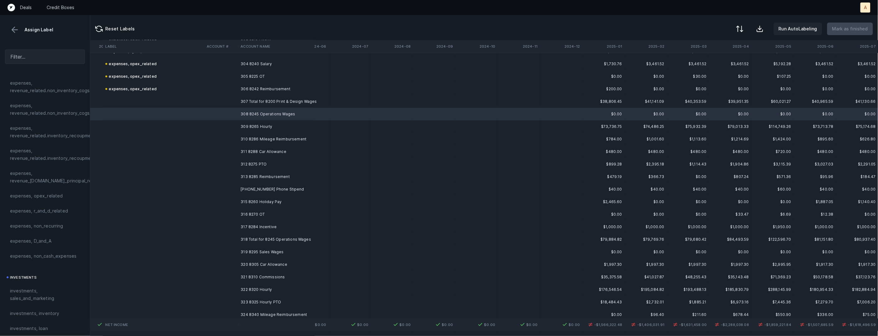
click at [270, 223] on td "317 8284 Incentive" at bounding box center [276, 227] width 76 height 13
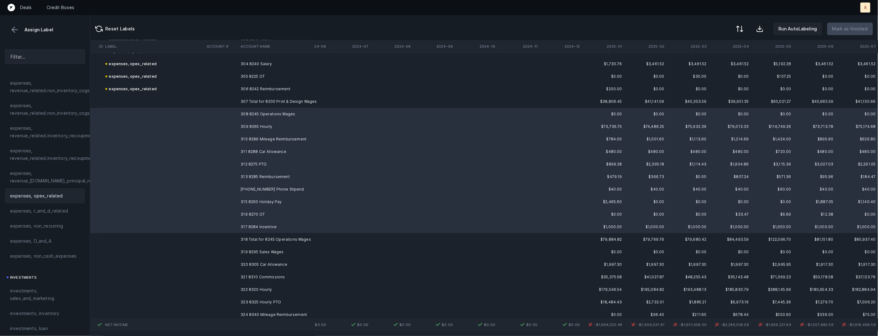
click at [62, 200] on div "expenses, opex_related" at bounding box center [45, 195] width 80 height 15
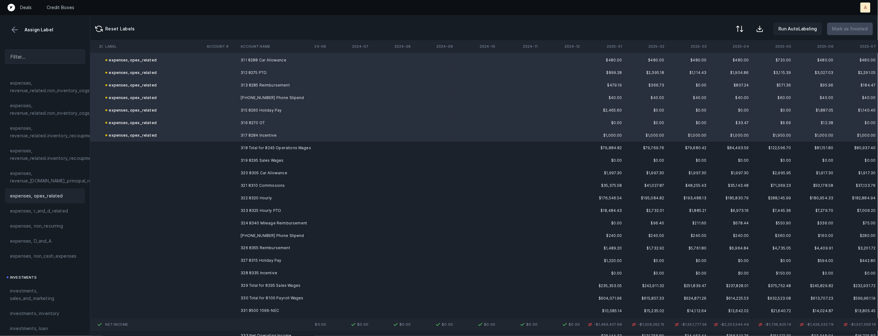
scroll to position [3905, 749]
click at [274, 155] on td "319 8295 Sales Wages" at bounding box center [276, 157] width 76 height 13
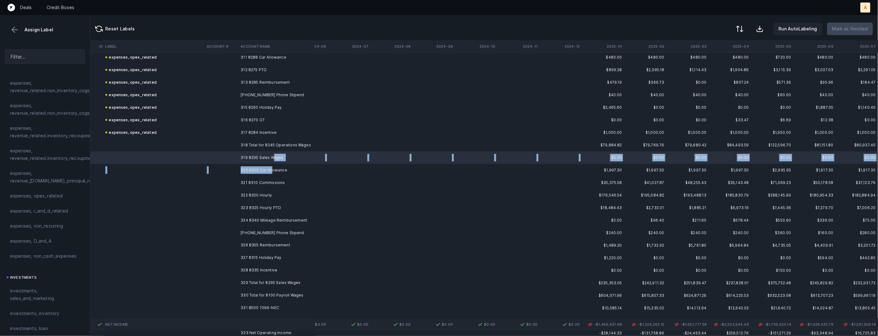
click at [271, 165] on td "320 8305 Car Allowance" at bounding box center [276, 170] width 76 height 13
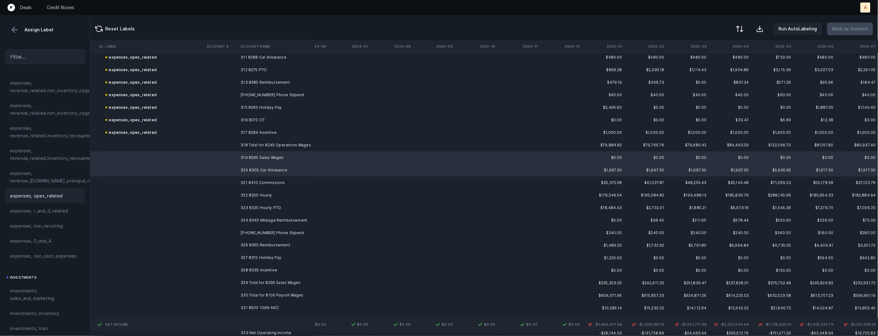
click at [55, 195] on span "expenses, opex_related" at bounding box center [36, 196] width 53 height 8
click at [273, 179] on td "321 8310 Commissions" at bounding box center [276, 182] width 76 height 13
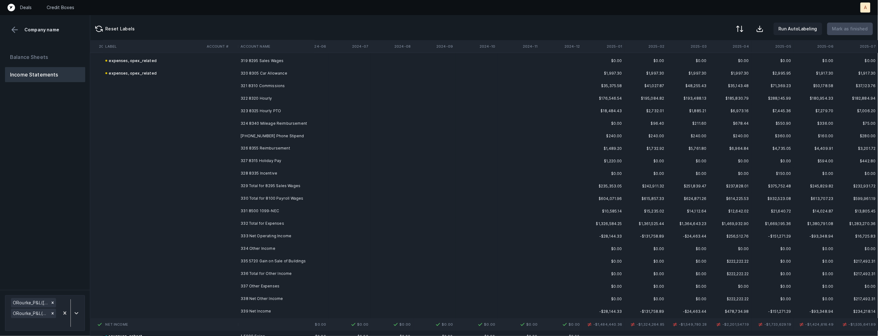
scroll to position [3982, 749]
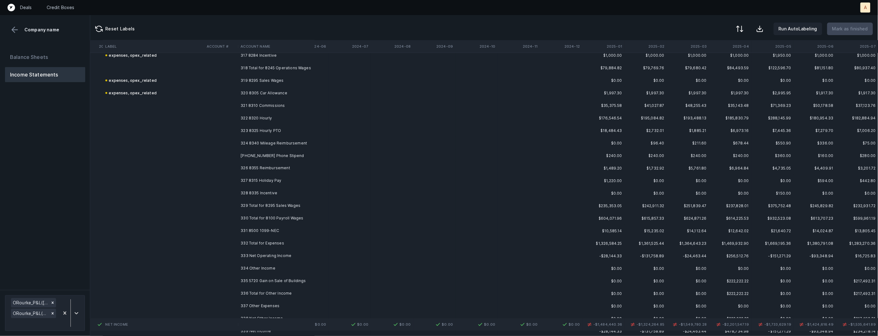
click at [262, 104] on td "321 8310 Commissions" at bounding box center [276, 105] width 76 height 13
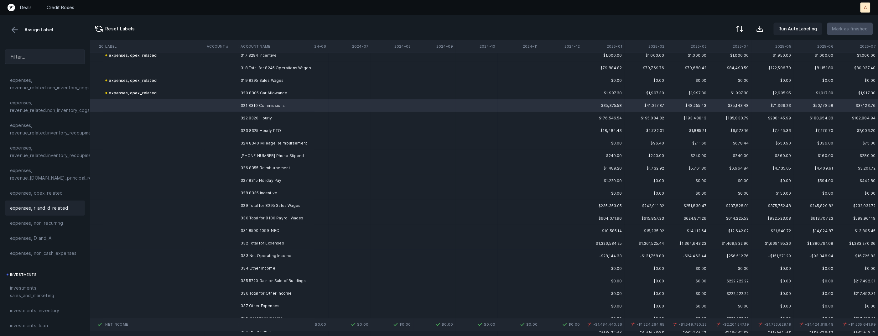
scroll to position [149, 0]
click at [41, 280] on span "investments, sales_and_marketing" at bounding box center [45, 283] width 70 height 15
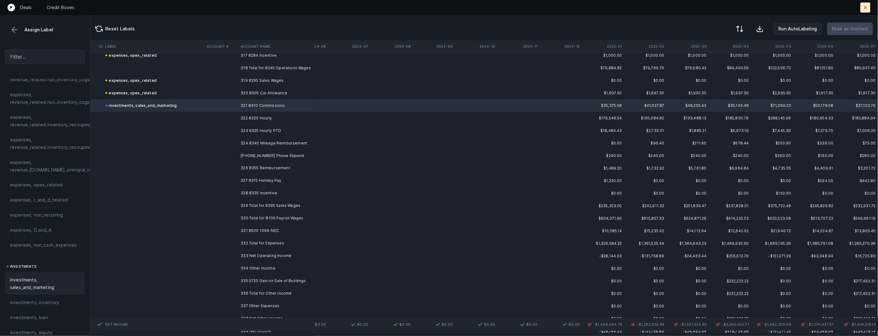
click at [275, 116] on td "322 8320 Hourly" at bounding box center [276, 118] width 76 height 13
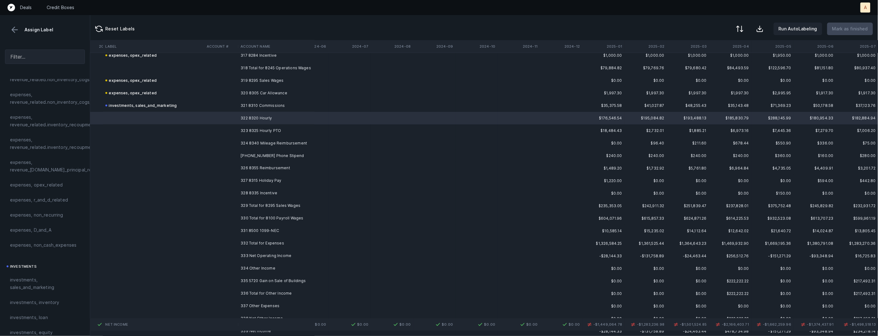
click at [273, 191] on td "328 8335 Incentive" at bounding box center [276, 193] width 76 height 13
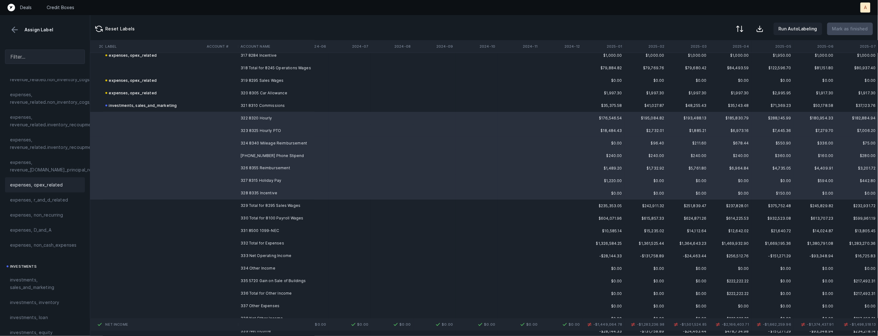
click at [57, 188] on span "expenses, opex_related" at bounding box center [36, 185] width 53 height 8
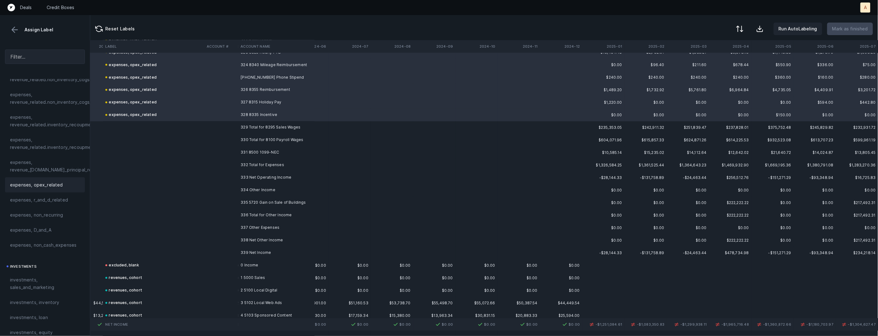
click at [273, 150] on td "331 8500 1099-NEC" at bounding box center [276, 152] width 76 height 13
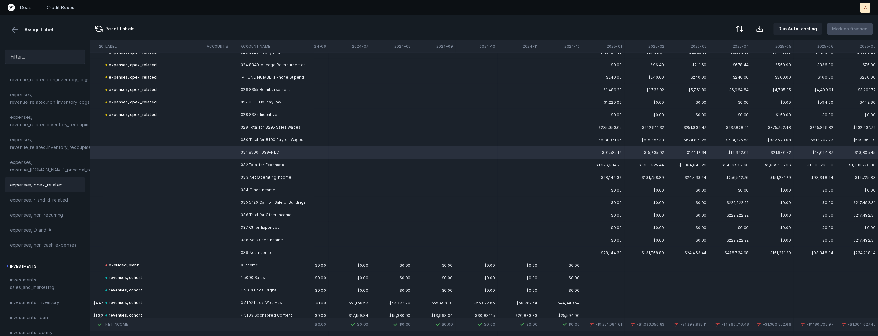
click at [55, 192] on div "expenses, opex_related" at bounding box center [45, 184] width 80 height 15
click at [254, 201] on td "335 5720 Gain on Sale of Buildings" at bounding box center [276, 202] width 76 height 13
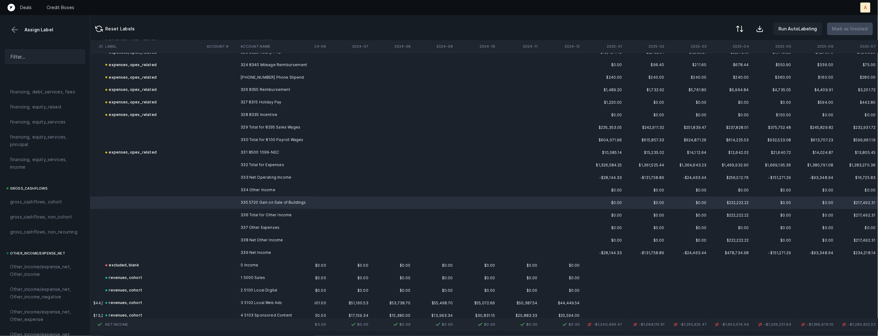
scroll to position [699, 0]
click at [50, 133] on span "Other_income/expense_net, Other_income" at bounding box center [45, 137] width 70 height 15
click at [243, 223] on td "337 Other Expenses" at bounding box center [276, 228] width 76 height 13
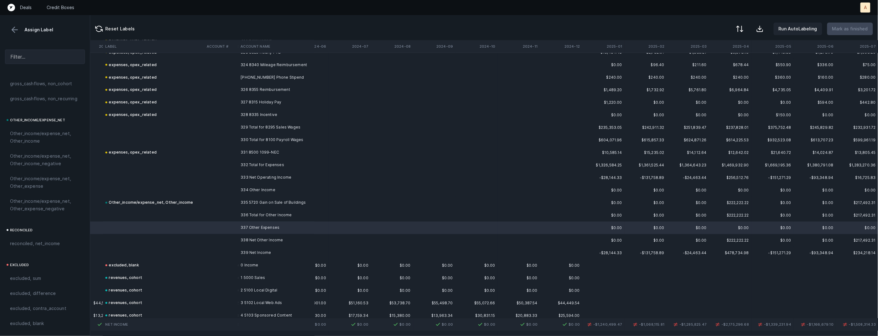
click at [32, 183] on span "Other_income/expense_net, Other_expense" at bounding box center [45, 182] width 70 height 15
click at [268, 249] on td "339 Net Income" at bounding box center [276, 253] width 76 height 13
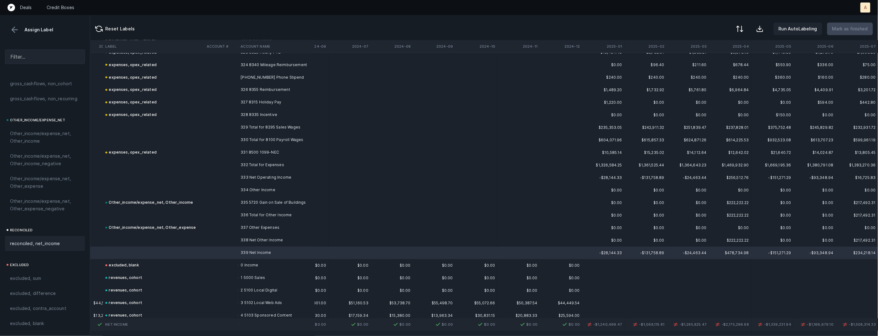
click at [59, 241] on div "reconciled, net_income" at bounding box center [45, 244] width 70 height 8
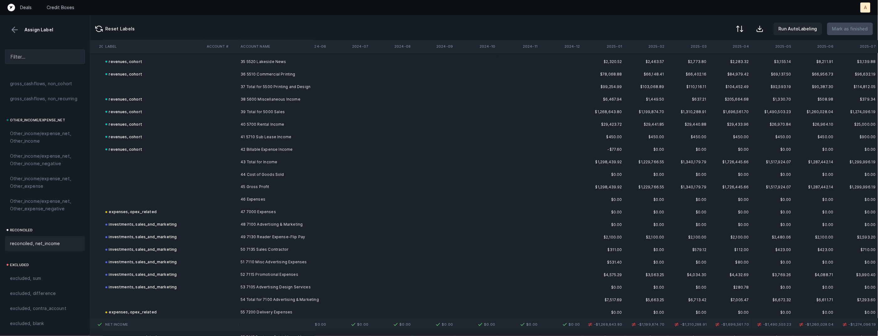
scroll to position [0, 749]
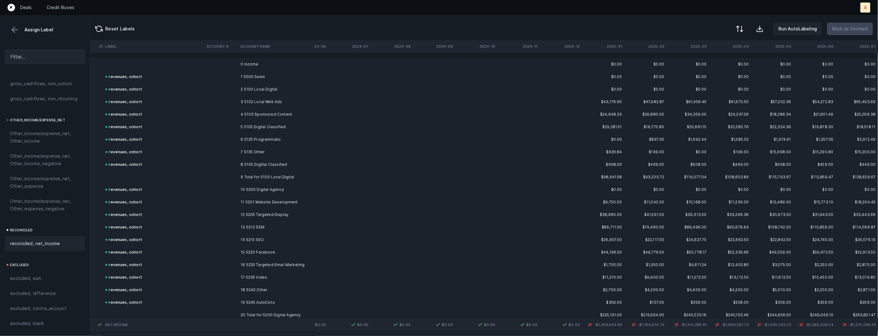
click at [614, 49] on th "2025-01" at bounding box center [604, 46] width 42 height 13
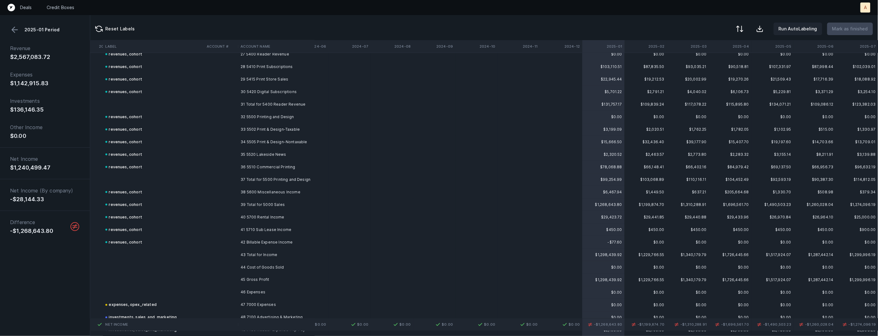
scroll to position [353, 749]
click at [311, 198] on td "39 Total for 5000 Sales" at bounding box center [276, 199] width 76 height 13
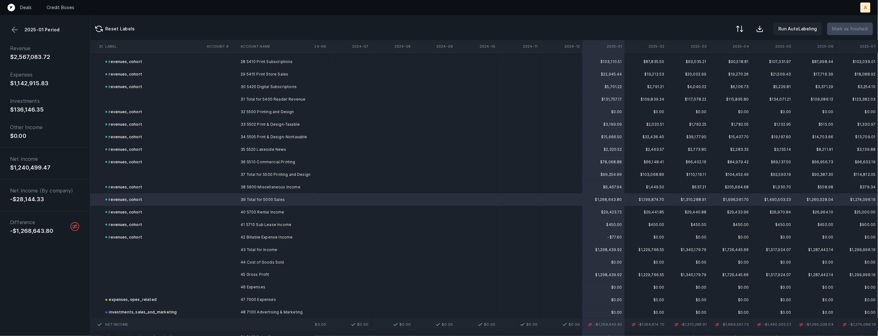
click at [18, 30] on button at bounding box center [14, 29] width 9 height 9
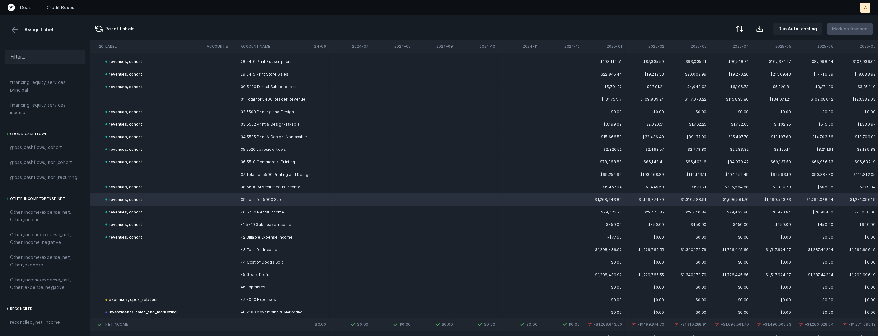
scroll to position [699, 0]
click at [35, 278] on span "excluded, sum" at bounding box center [25, 279] width 31 height 8
click at [740, 29] on div at bounding box center [740, 30] width 8 height 8
click at [708, 71] on div "By Hum label" at bounding box center [712, 66] width 63 height 13
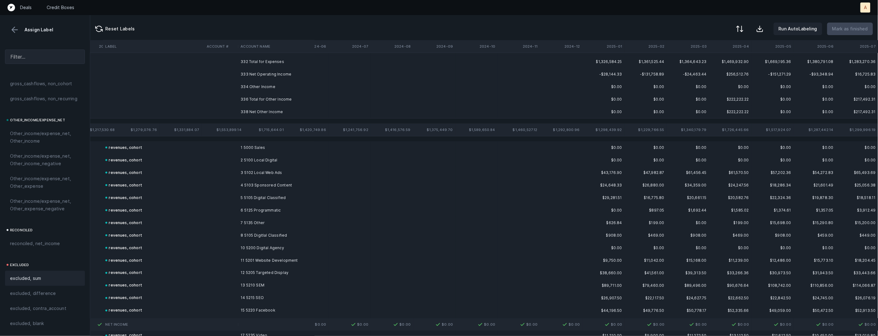
scroll to position [0, 749]
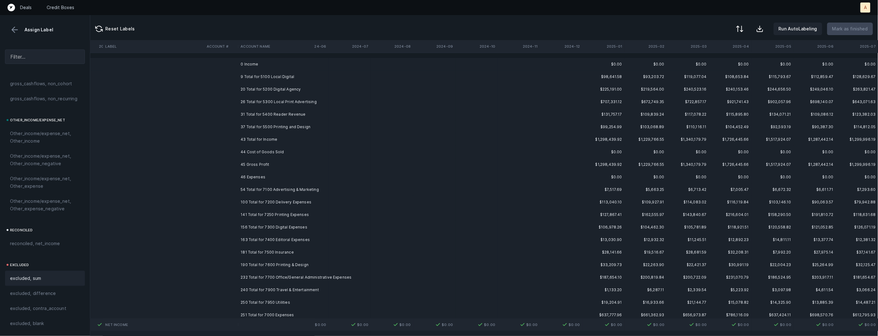
click at [250, 63] on td "0 Income" at bounding box center [276, 64] width 76 height 13
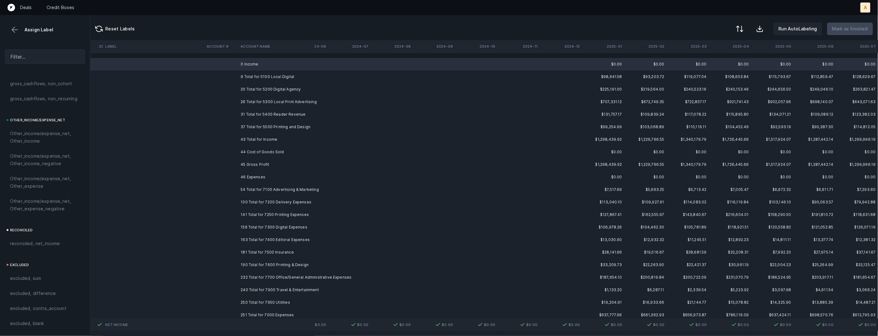
click at [249, 153] on td "44 Cost of Goods Sold" at bounding box center [276, 152] width 76 height 13
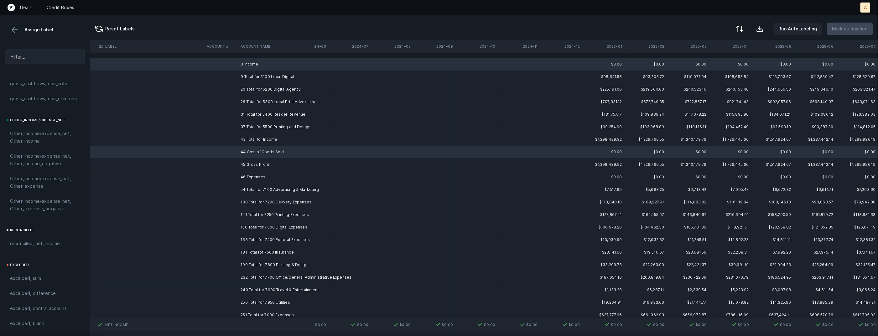
click at [255, 180] on td "46 Expenses" at bounding box center [276, 177] width 76 height 13
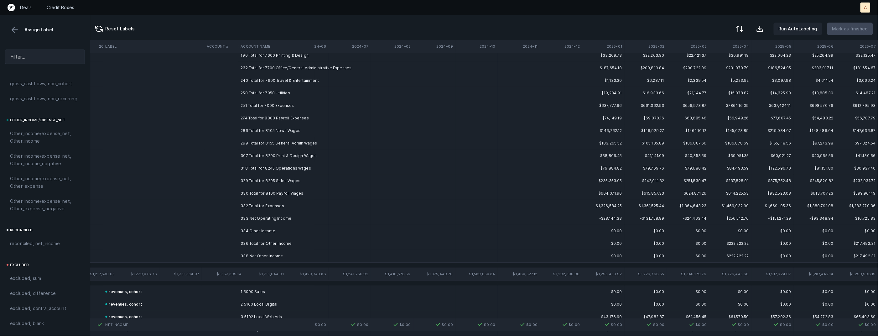
scroll to position [228, 749]
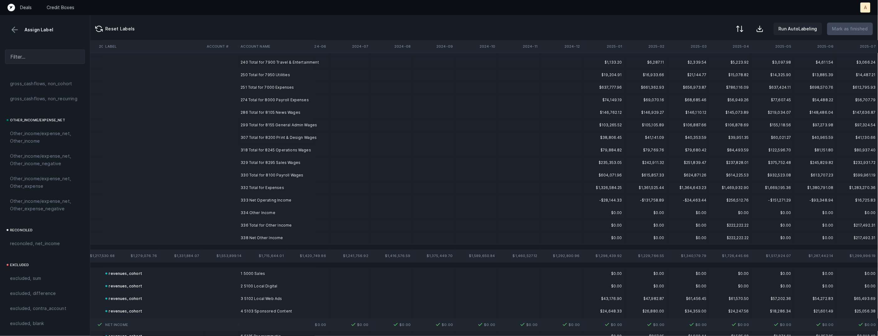
click at [250, 213] on td "334 Other Income" at bounding box center [276, 213] width 76 height 13
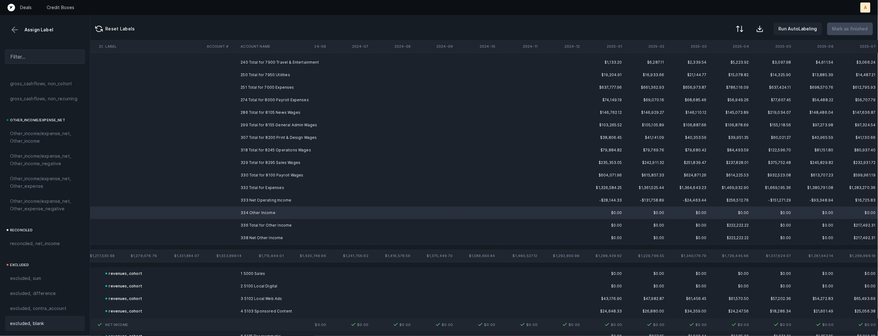
click at [21, 325] on span "excluded, blank" at bounding box center [27, 324] width 34 height 8
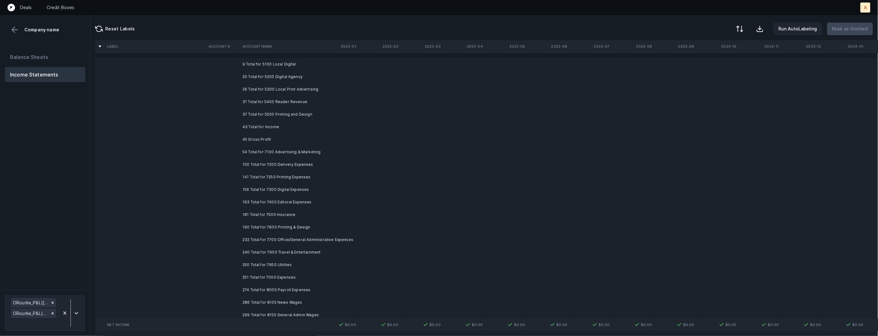
click at [252, 139] on td "45 Gross Profit" at bounding box center [278, 139] width 76 height 13
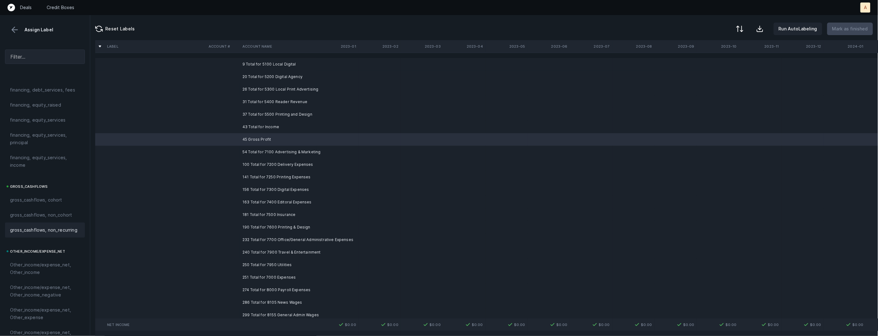
scroll to position [699, 0]
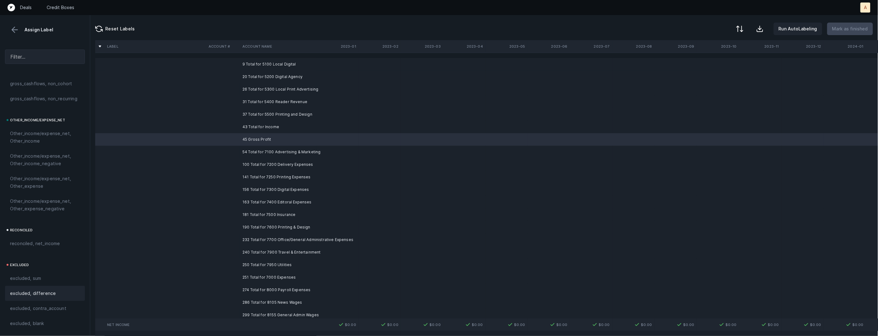
click at [36, 293] on span "excluded, difference" at bounding box center [33, 294] width 46 height 8
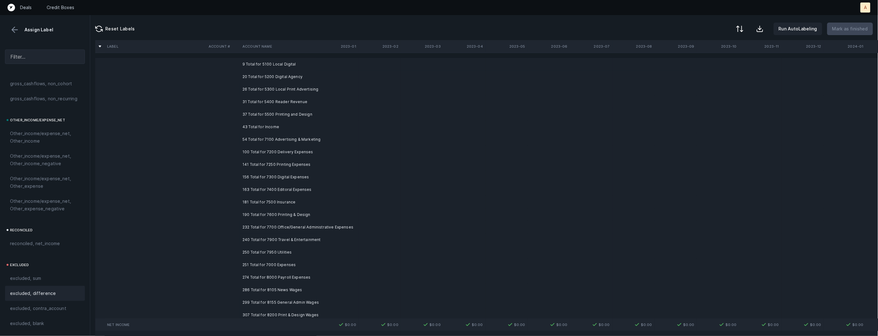
click at [277, 64] on td "9 Total for 5100 Local Digital" at bounding box center [278, 64] width 76 height 13
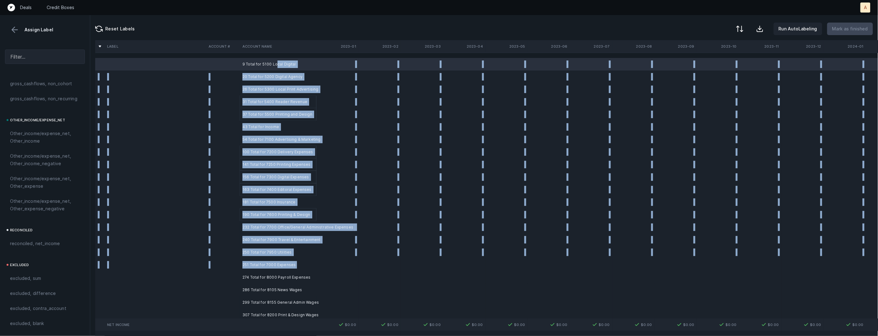
click at [289, 269] on td "251 Total for 7000 Expenses" at bounding box center [278, 265] width 76 height 13
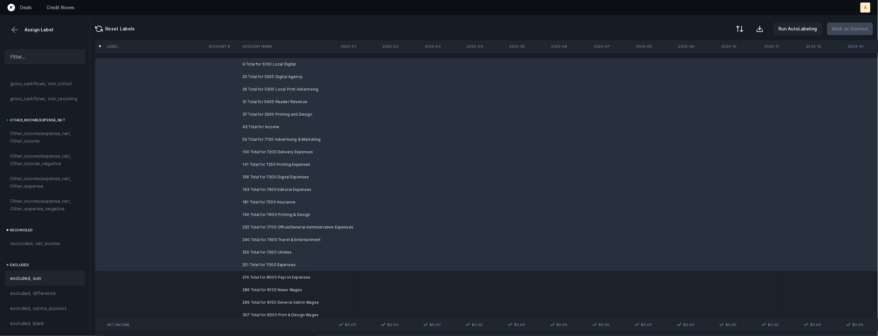
click at [73, 275] on div "excluded, sum" at bounding box center [45, 279] width 70 height 8
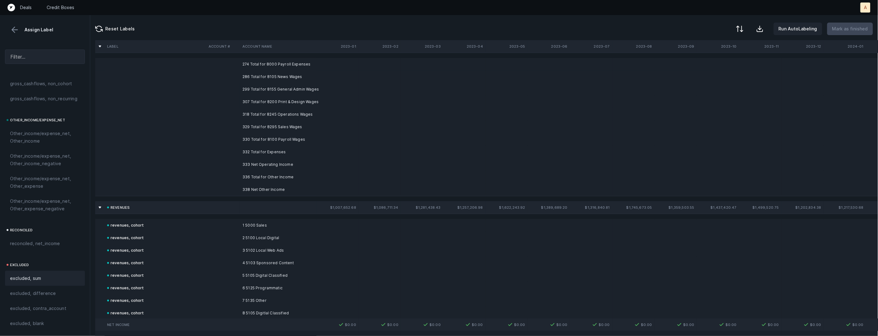
click at [259, 161] on td "333 Net Operating Income" at bounding box center [278, 164] width 76 height 13
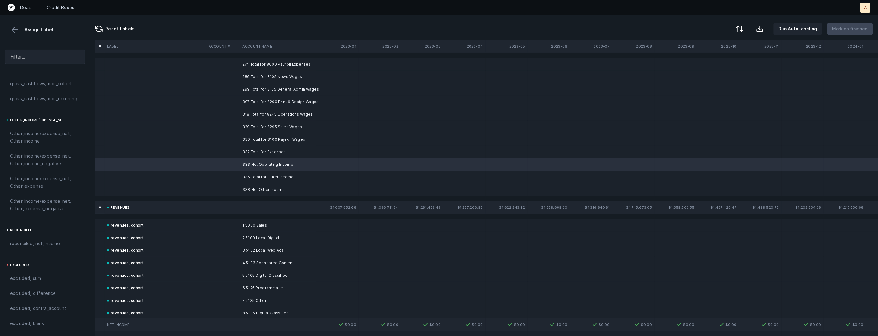
click at [258, 192] on td "338 Net Other Income" at bounding box center [278, 189] width 76 height 13
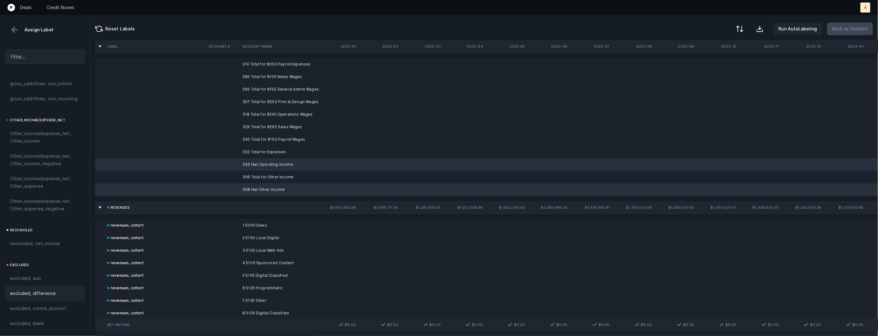
click at [47, 293] on span "excluded, difference" at bounding box center [33, 294] width 46 height 8
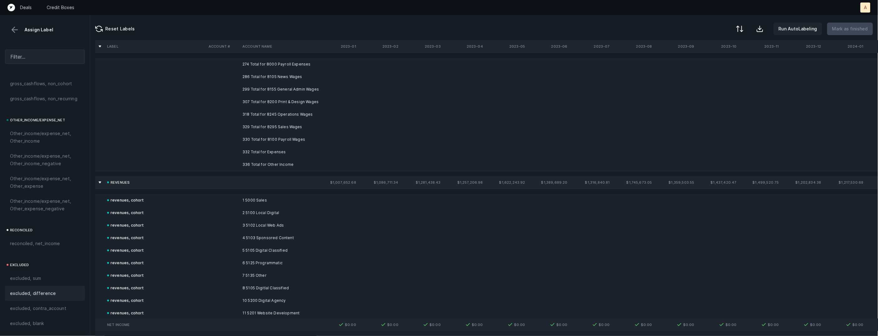
click at [270, 64] on td "274 Total for 8000 Payroll Expenses" at bounding box center [278, 64] width 76 height 13
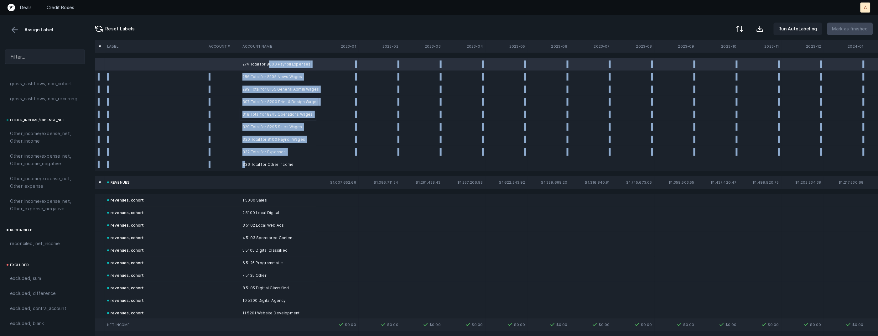
click at [244, 163] on td "336 Total for Other Income" at bounding box center [278, 164] width 76 height 13
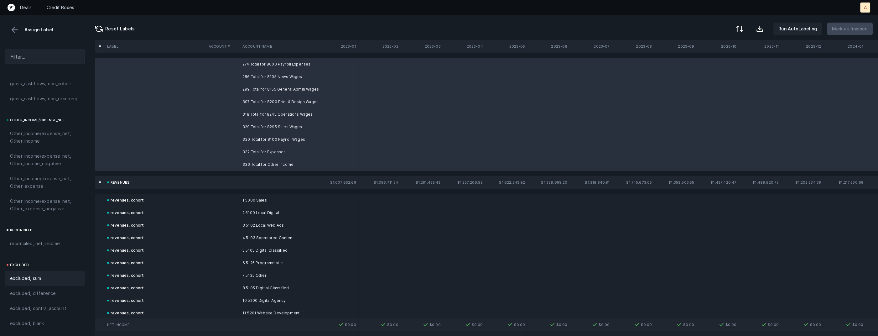
click at [42, 280] on div "excluded, sum" at bounding box center [45, 279] width 70 height 8
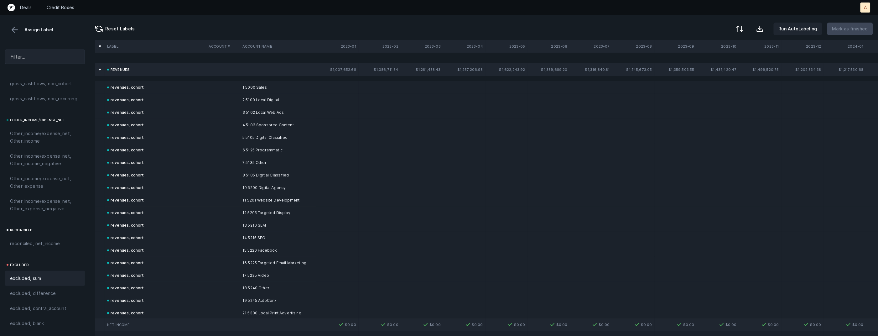
click at [13, 29] on button at bounding box center [14, 29] width 9 height 9
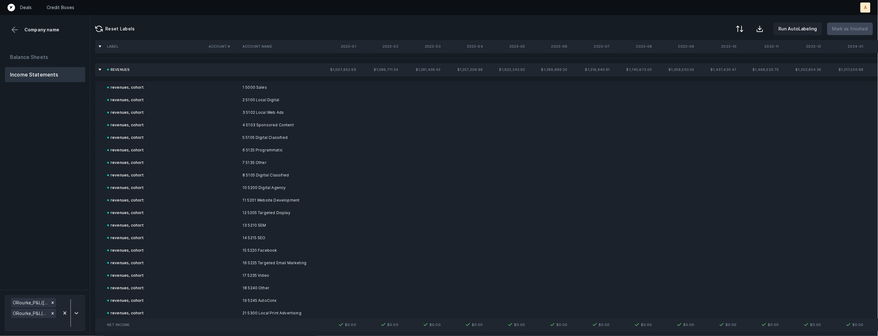
click at [39, 61] on button "Balance Sheets" at bounding box center [45, 57] width 80 height 15
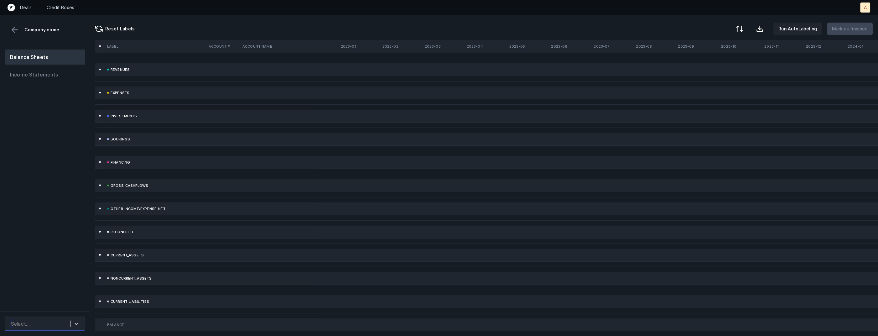
click at [65, 330] on div "Select..." at bounding box center [45, 324] width 80 height 14
click at [63, 296] on div "ORourke_BS(2024)_Cleaned.csv" at bounding box center [45, 294] width 80 height 13
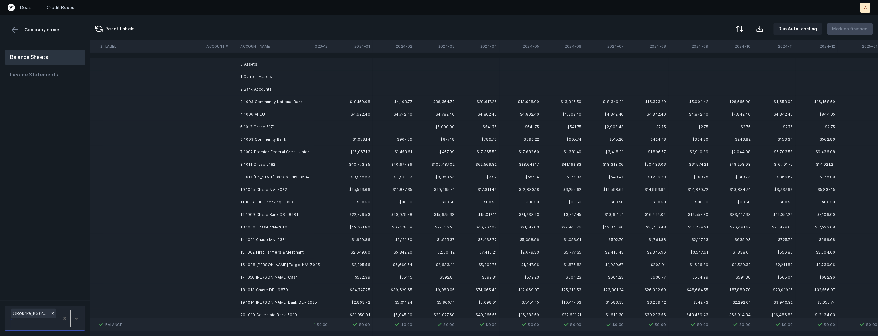
scroll to position [0, 482]
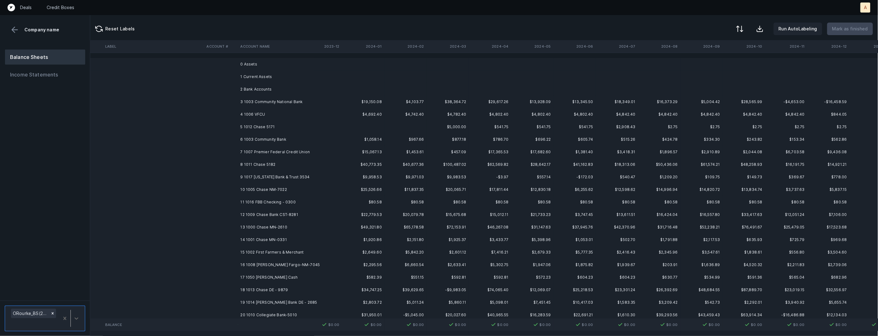
click at [273, 101] on td "3 1003 Community National Bank" at bounding box center [276, 102] width 76 height 13
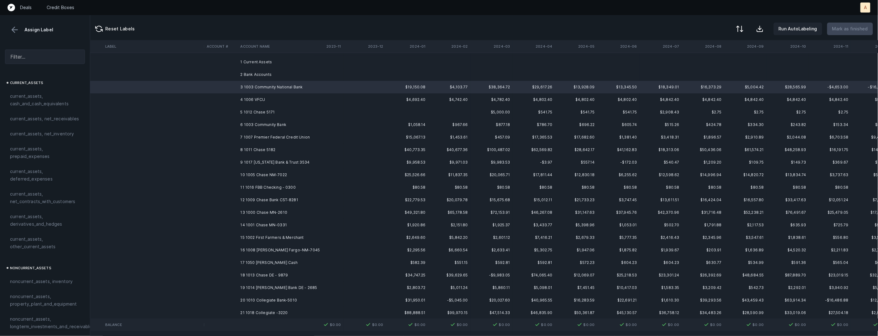
scroll to position [17, 438]
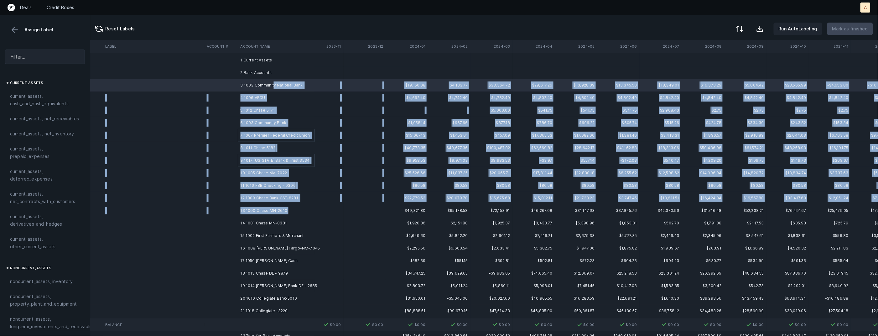
click at [278, 215] on td "13 1000 Chase MN-2610" at bounding box center [276, 210] width 76 height 13
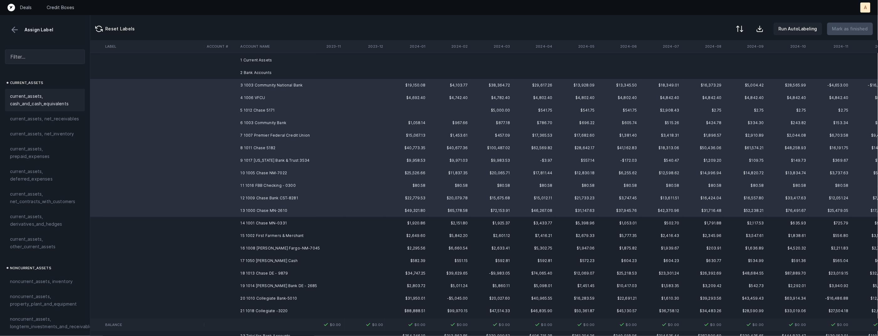
click at [34, 101] on span "current_assets, cash_and_cash_equivalents" at bounding box center [45, 99] width 70 height 15
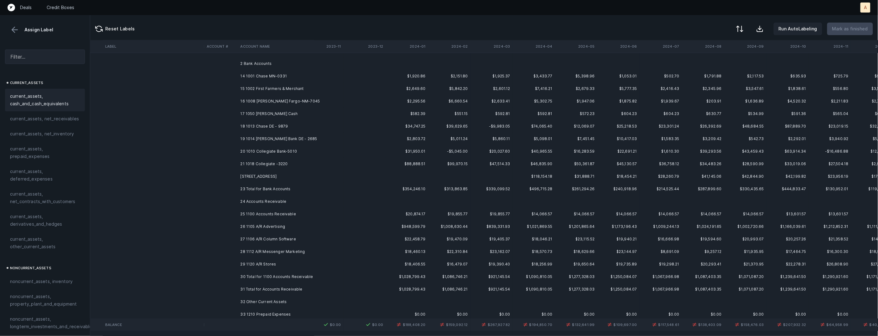
scroll to position [0, 438]
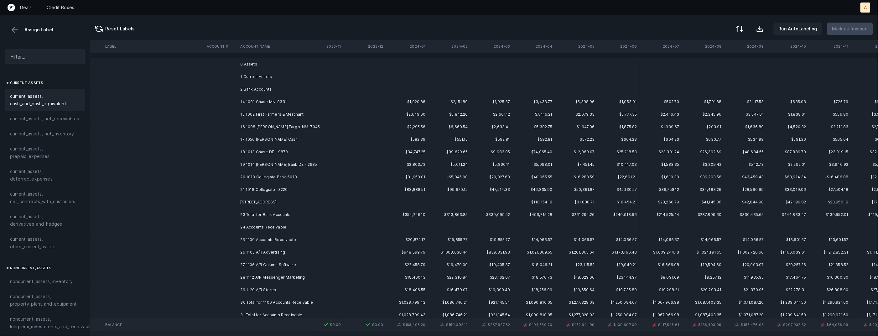
click at [275, 103] on td "14 1001 Chase MN-0331" at bounding box center [276, 102] width 76 height 13
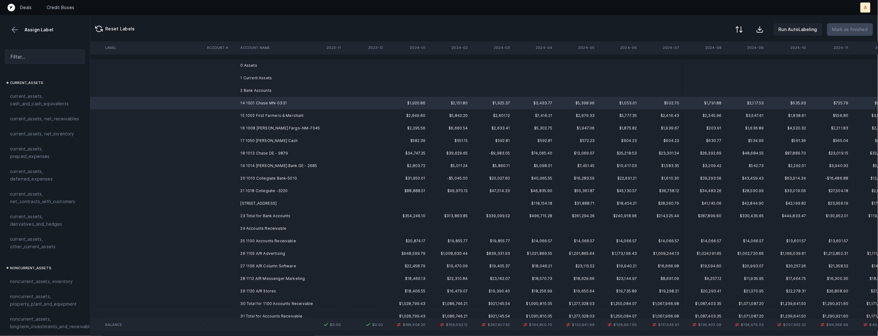
click at [746, 24] on button at bounding box center [740, 30] width 14 height 14
click at [708, 53] on div "By original order" at bounding box center [703, 54] width 35 height 8
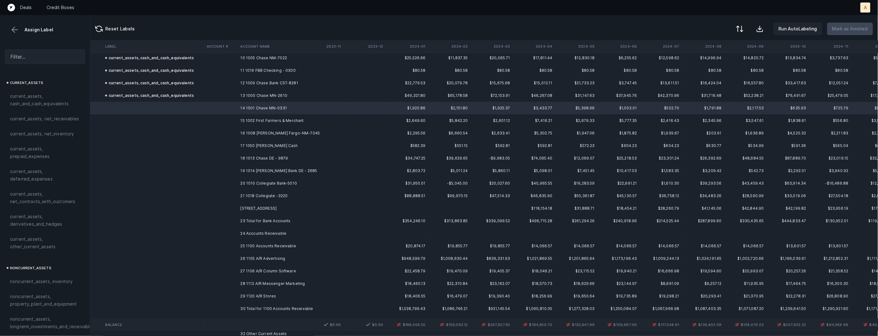
scroll to position [141, 438]
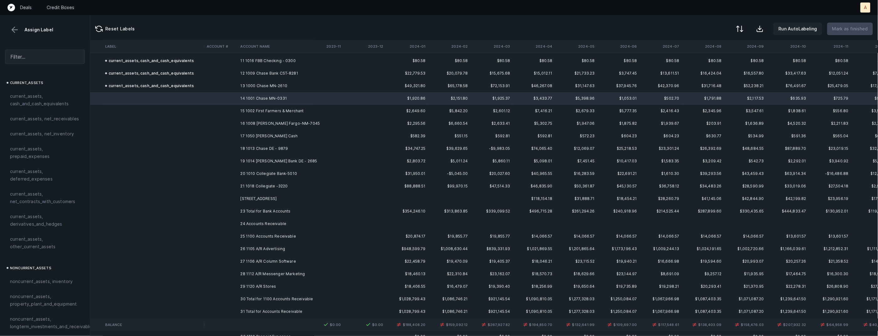
click at [267, 193] on td "[STREET_ADDRESS]" at bounding box center [276, 198] width 76 height 13
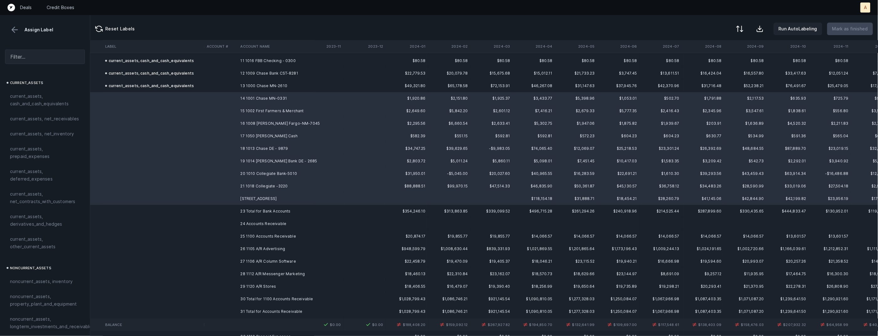
click at [46, 98] on span "current_assets, cash_and_cash_equivalents" at bounding box center [45, 99] width 70 height 15
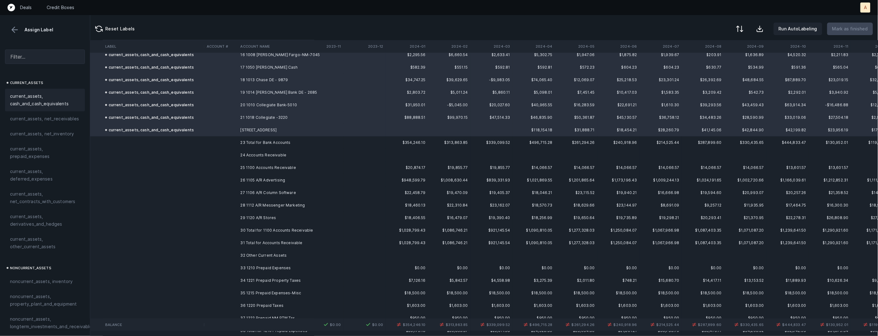
scroll to position [259, 438]
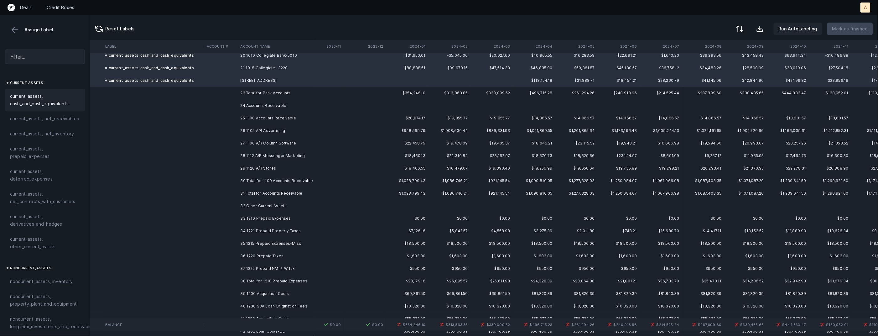
click at [275, 121] on td "25 1100 Accounts Receivable" at bounding box center [276, 118] width 76 height 13
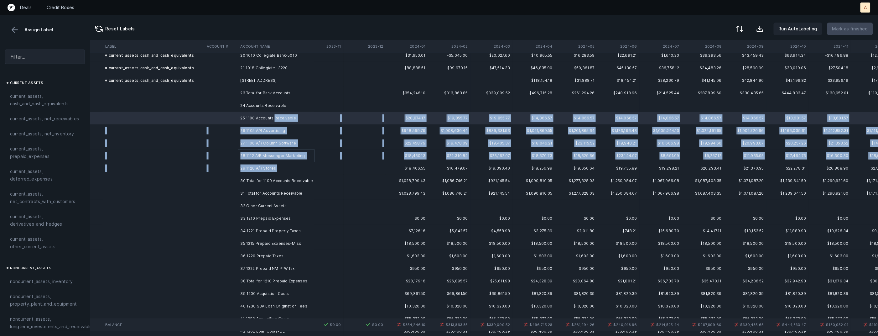
click at [283, 171] on td "29 1120 A/R Stores" at bounding box center [276, 168] width 76 height 13
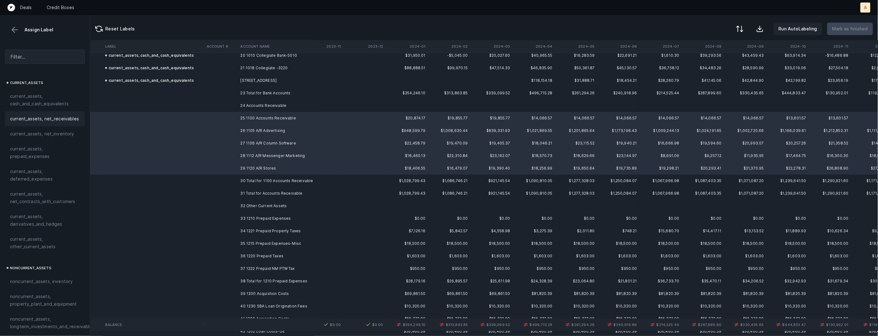
click at [45, 118] on span "current_assets, net_receivables" at bounding box center [44, 119] width 69 height 8
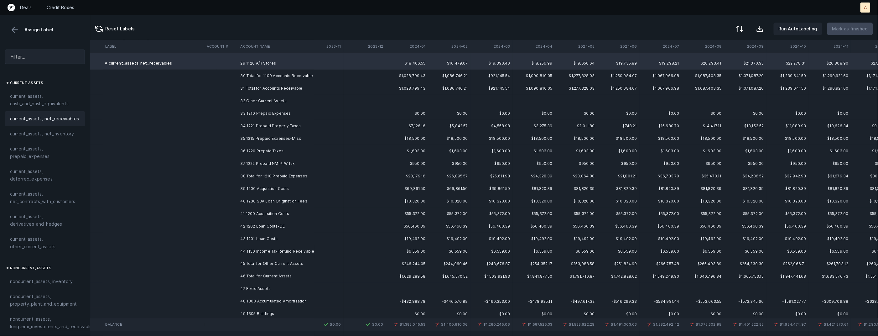
scroll to position [388, 438]
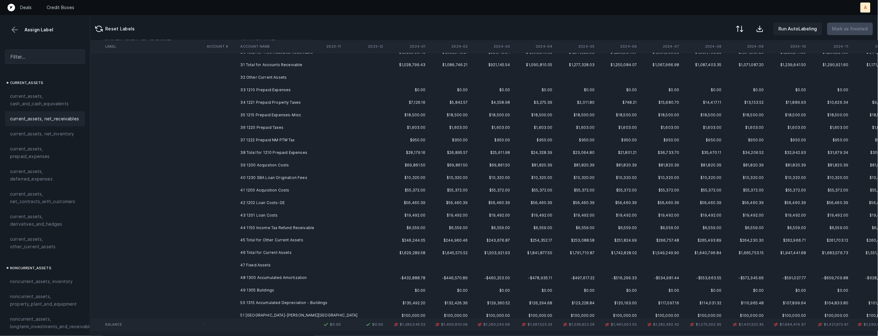
click at [284, 86] on td "33 1210 Prepaid Expenses" at bounding box center [276, 90] width 76 height 13
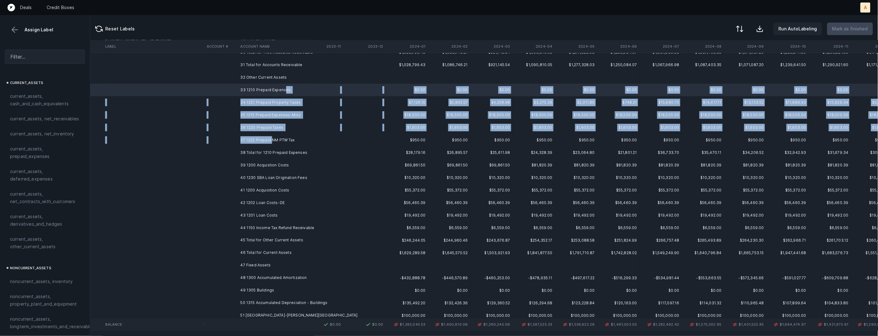
click at [273, 140] on td "37 1222 Prepaid NM PTW Tax" at bounding box center [276, 140] width 76 height 13
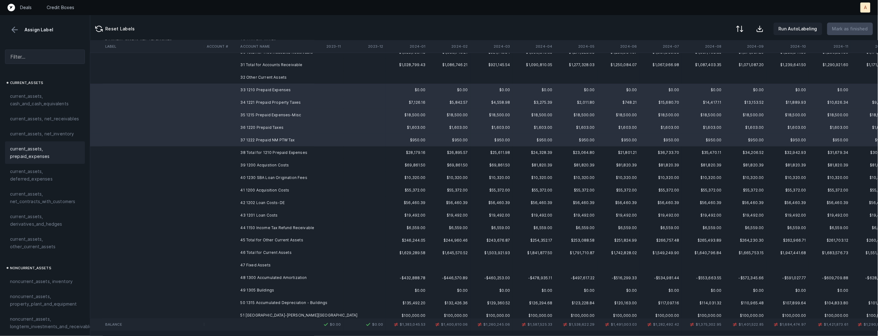
click at [36, 151] on span "current_assets, prepaid_expenses" at bounding box center [45, 152] width 70 height 15
click at [255, 162] on td "39 1200 Acquistion Costs" at bounding box center [276, 165] width 76 height 13
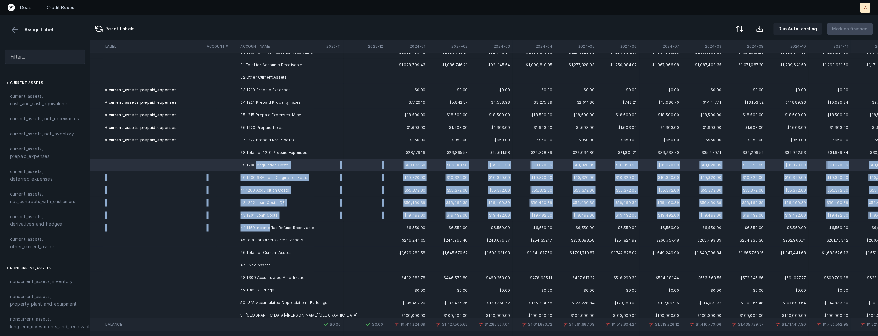
click at [269, 227] on td "44 1150 Income Tax Refund Receivable" at bounding box center [276, 228] width 76 height 13
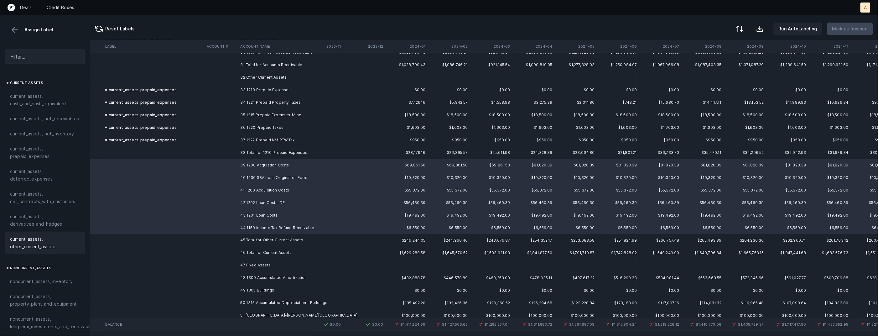
click at [39, 245] on span "current_assets, other_current_assets" at bounding box center [45, 242] width 70 height 15
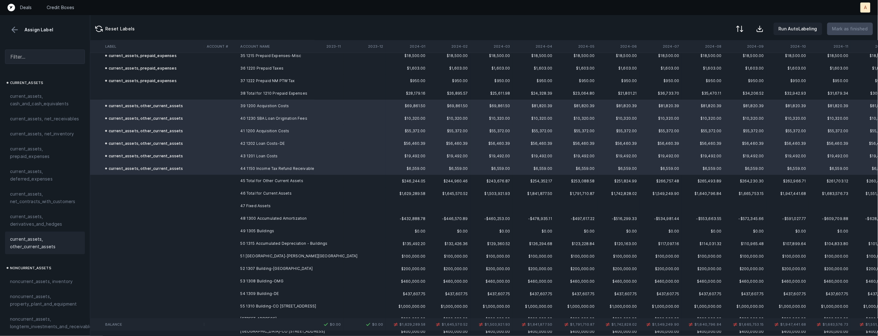
scroll to position [495, 438]
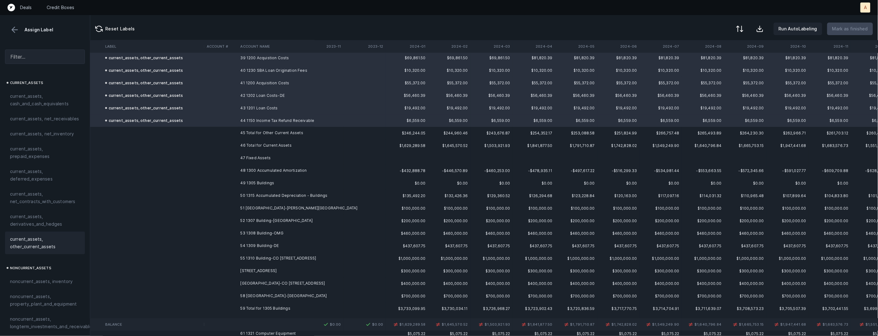
click at [267, 173] on td "48 1300 Accumulated Amortization" at bounding box center [276, 171] width 76 height 13
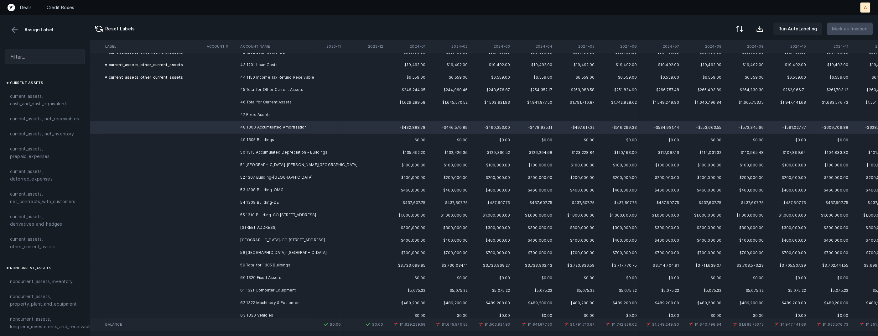
scroll to position [541, 438]
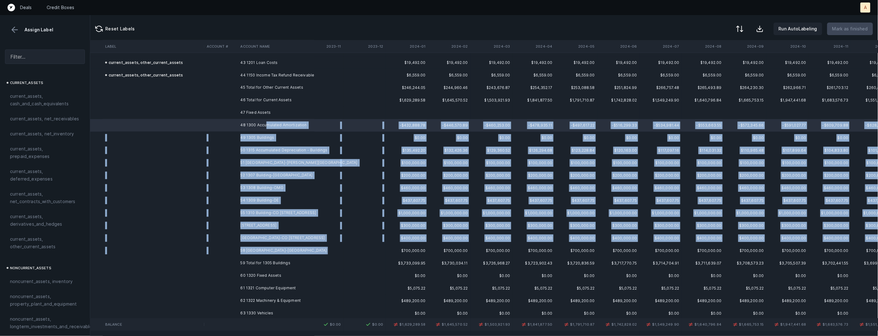
click at [261, 254] on td "58 [GEOGRAPHIC_DATA]-[GEOGRAPHIC_DATA]" at bounding box center [276, 250] width 76 height 13
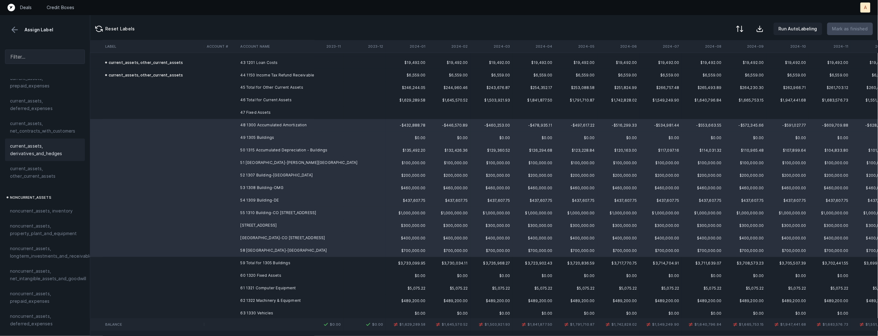
scroll to position [98, 0]
click at [55, 199] on span "noncurrent_assets, property_plant_and_equipment" at bounding box center [45, 202] width 70 height 15
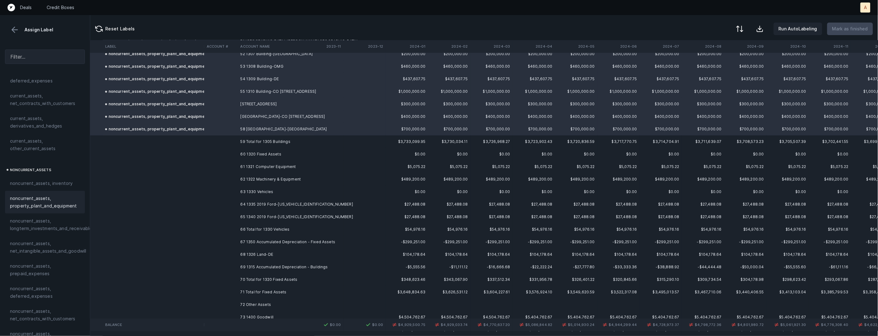
scroll to position [680, 438]
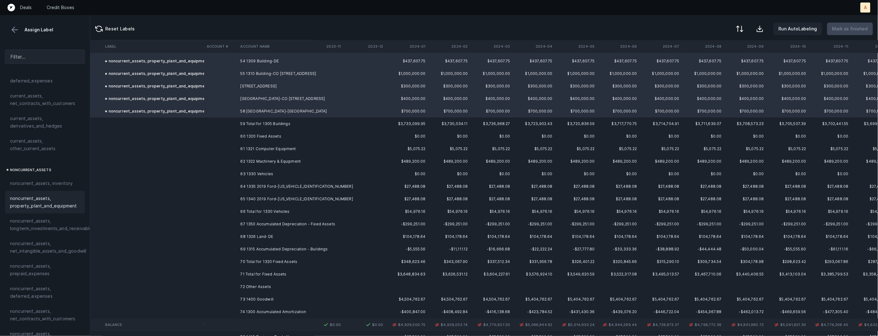
click at [270, 139] on td "60 1320 Fixed Assets" at bounding box center [276, 136] width 76 height 13
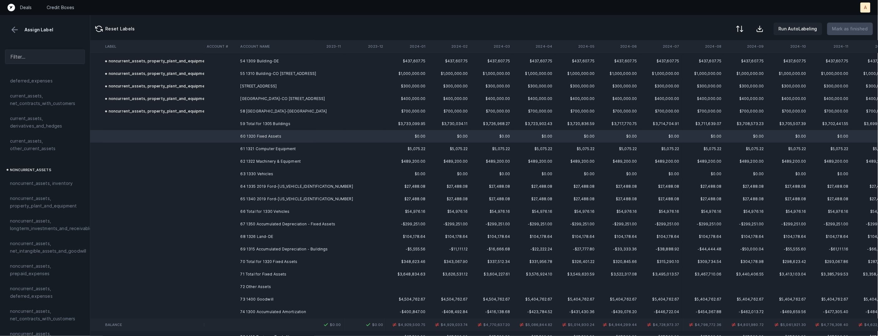
click at [266, 199] on td "65 1340 2019 Ford-[US_VEHICLE_IDENTIFICATION_NUMBER]" at bounding box center [276, 199] width 76 height 13
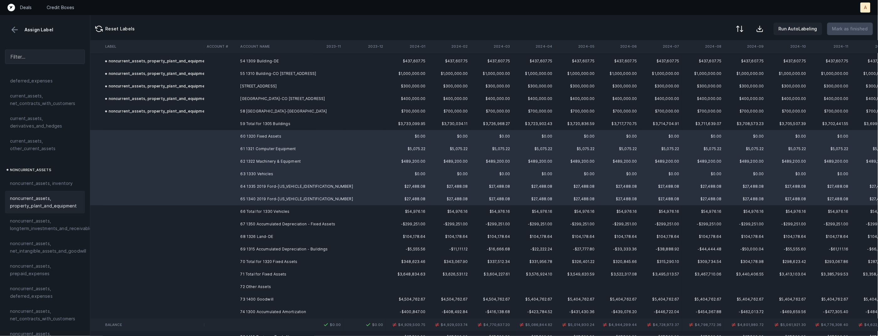
click at [56, 210] on div "noncurrent_assets, property_plant_and_equipment" at bounding box center [45, 202] width 80 height 23
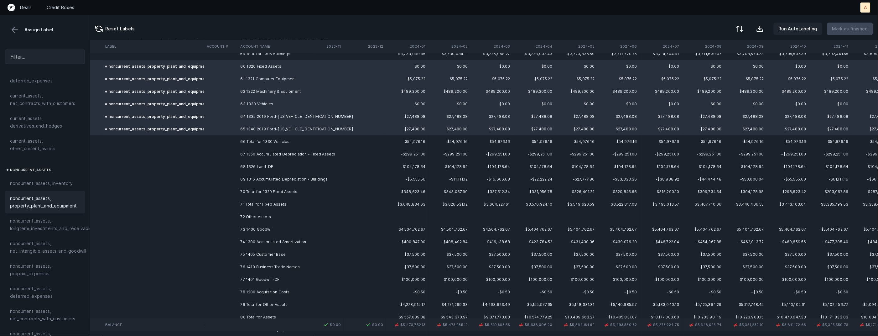
scroll to position [753, 438]
click at [248, 151] on td "67 1350 Accumulated Depreciation - Fixed Assets" at bounding box center [276, 151] width 76 height 13
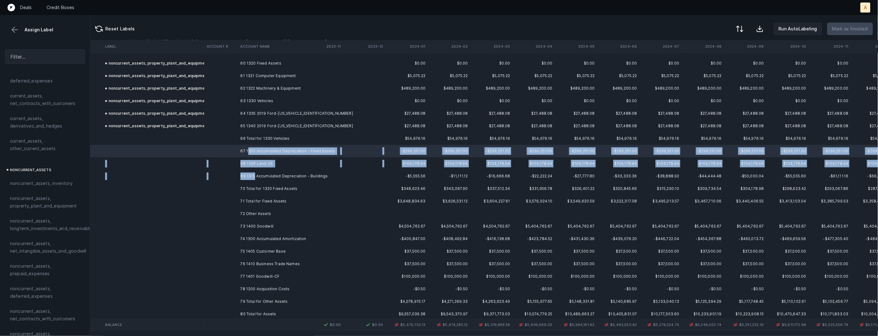
click at [254, 175] on td "69 1315 Accumulated Depreciation - Buildings" at bounding box center [276, 176] width 76 height 13
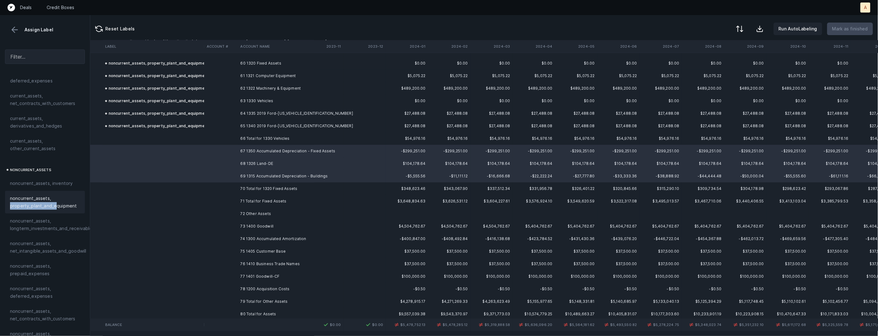
click at [56, 202] on span "noncurrent_assets, property_plant_and_equipment" at bounding box center [45, 202] width 70 height 15
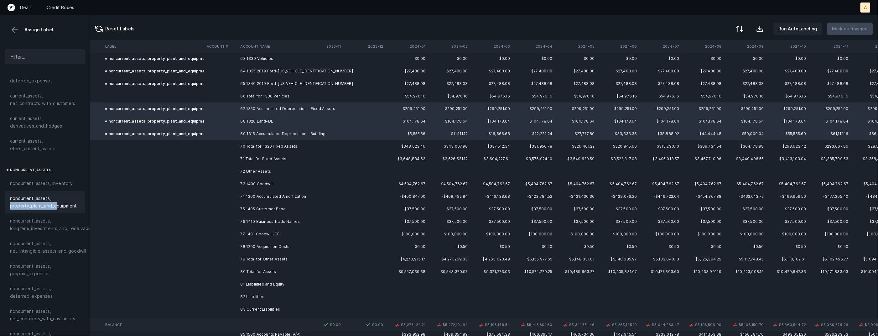
scroll to position [831, 438]
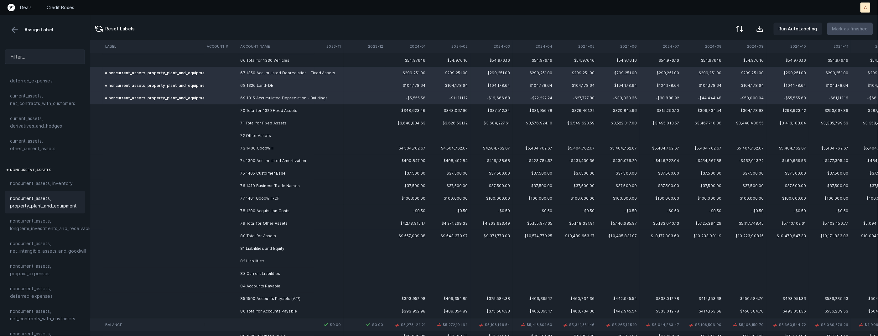
click at [274, 148] on td "73 1400 Goodwill" at bounding box center [276, 148] width 76 height 13
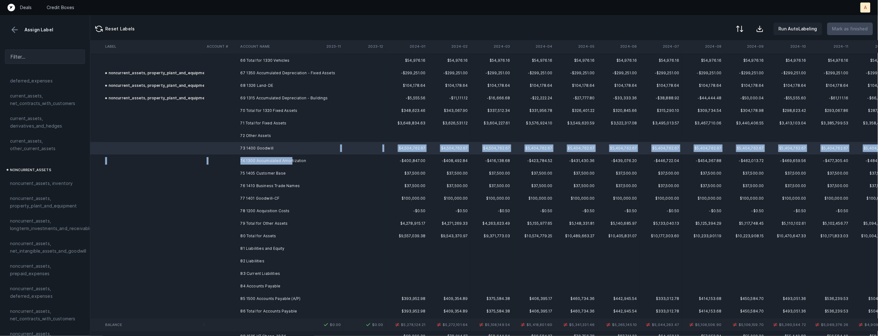
click at [290, 160] on td "74 1300 Accumulated Amortization" at bounding box center [276, 160] width 76 height 13
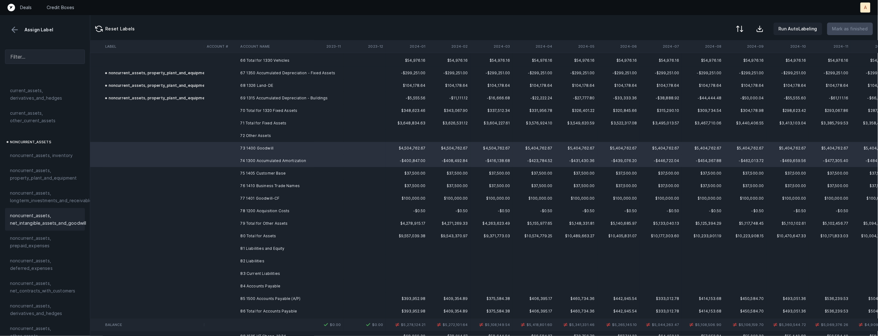
scroll to position [129, 0]
click at [35, 212] on span "noncurrent_assets, net_intangible_assets_and_goodwill" at bounding box center [48, 216] width 76 height 15
click at [226, 175] on td at bounding box center [221, 173] width 34 height 13
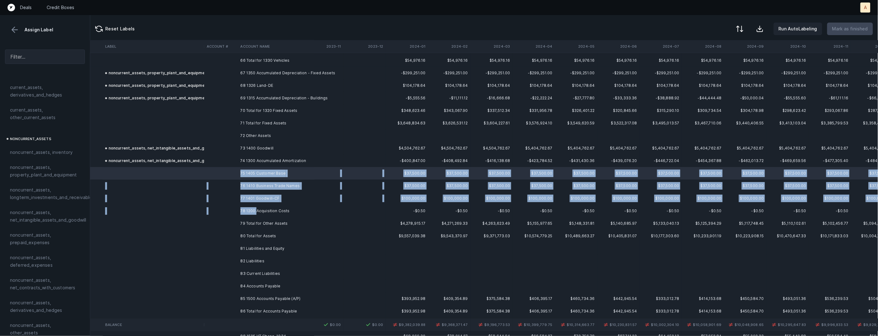
click at [257, 211] on td "78 1200 Acquisition Costs" at bounding box center [276, 211] width 76 height 13
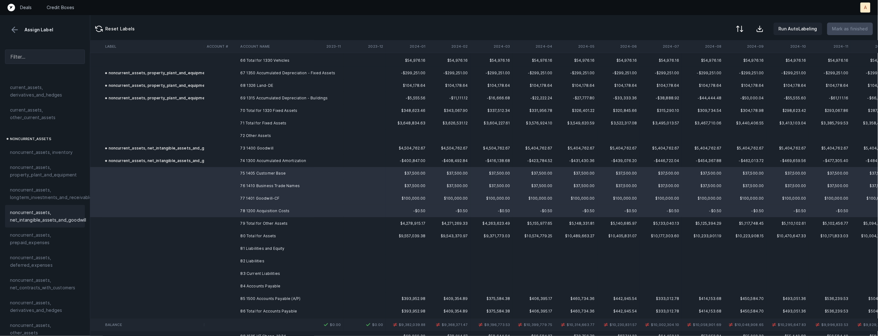
click at [29, 217] on span "noncurrent_assets, net_intangible_assets_and_goodwill" at bounding box center [48, 216] width 76 height 15
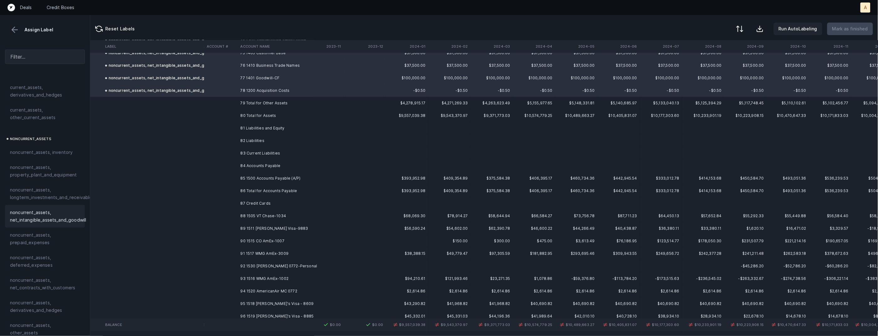
scroll to position [956, 438]
click at [243, 169] on td "85 1500 Accounts Payable (A/P)" at bounding box center [276, 173] width 76 height 13
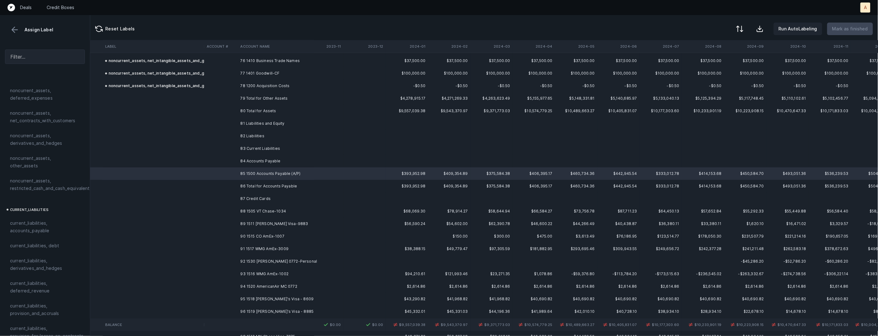
scroll to position [386, 0]
click at [44, 134] on span "current_liabilities, accounts_payable" at bounding box center [45, 136] width 70 height 15
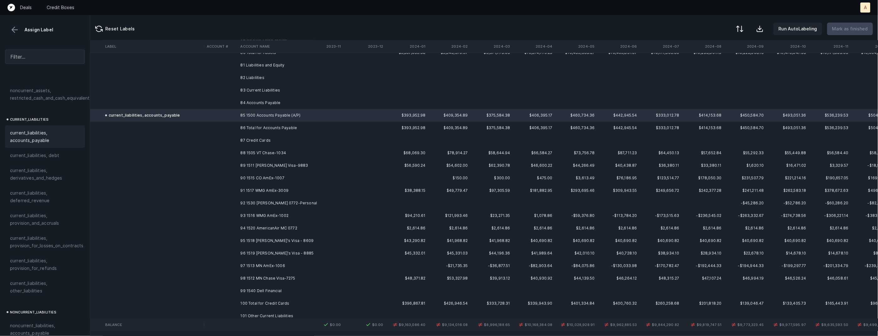
scroll to position [1027, 438]
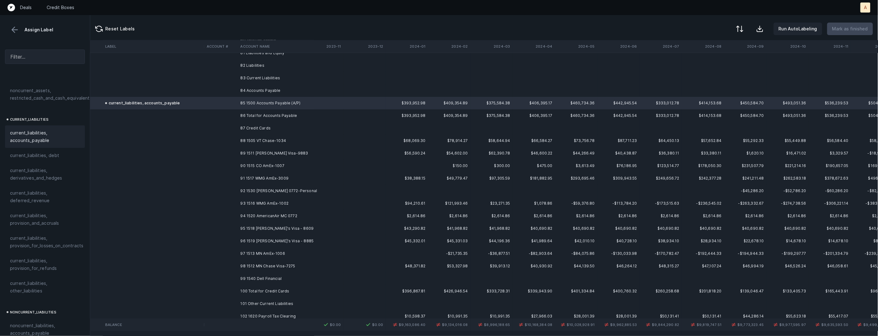
click at [273, 139] on td "88 1505 VT Chase-1034" at bounding box center [276, 140] width 76 height 13
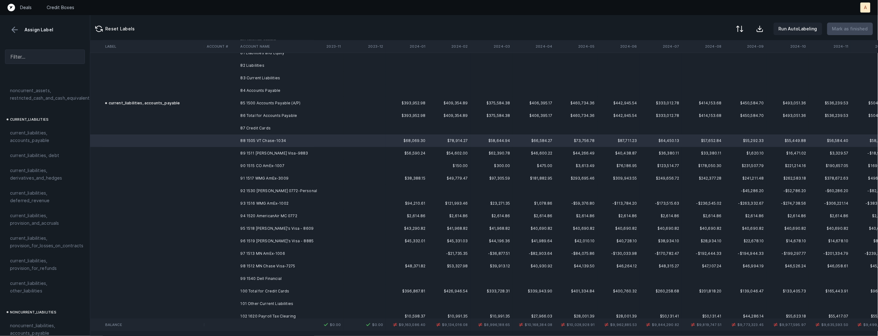
scroll to position [1038, 438]
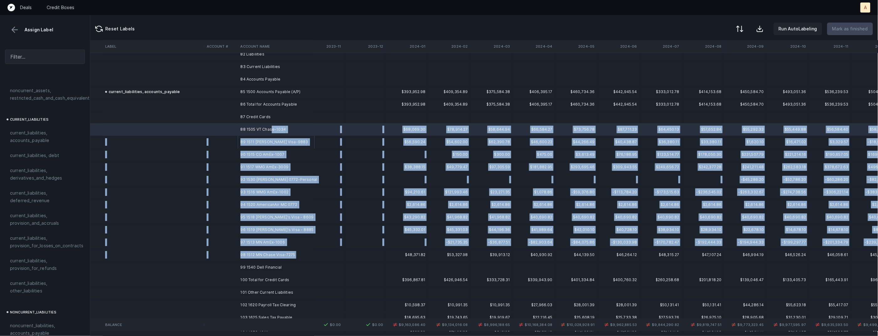
click at [268, 259] on td "98 1512 MN Chase Visa-7275" at bounding box center [276, 255] width 76 height 13
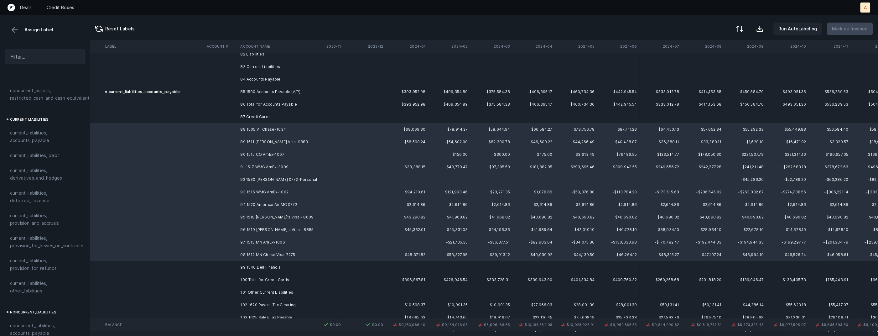
click at [257, 264] on td "99 1540 Dell Financial" at bounding box center [276, 267] width 76 height 13
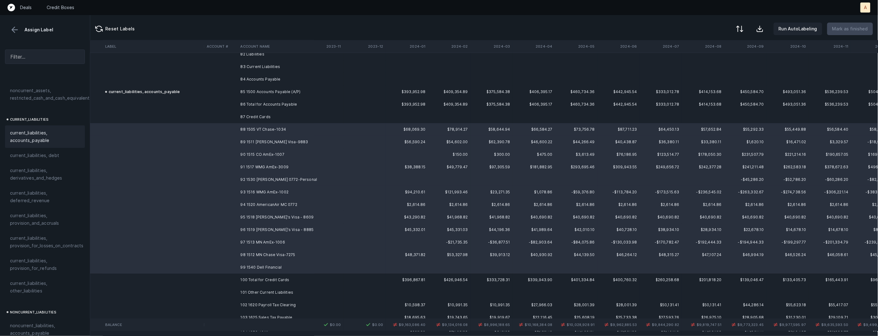
click at [47, 134] on span "current_liabilities, accounts_payable" at bounding box center [45, 136] width 70 height 15
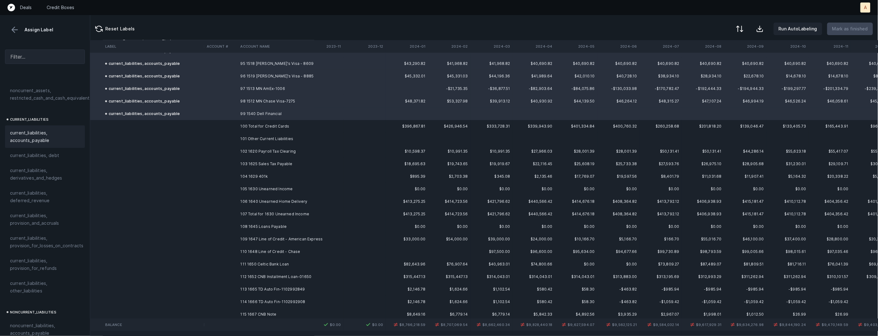
scroll to position [1195, 438]
click at [277, 149] on td "102 1620 Payroll Tax Clearing" at bounding box center [276, 148] width 76 height 13
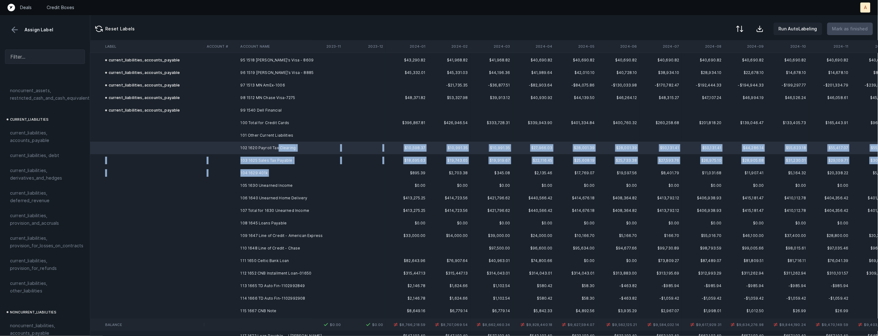
click at [272, 176] on td "104 1629 401k" at bounding box center [276, 173] width 76 height 13
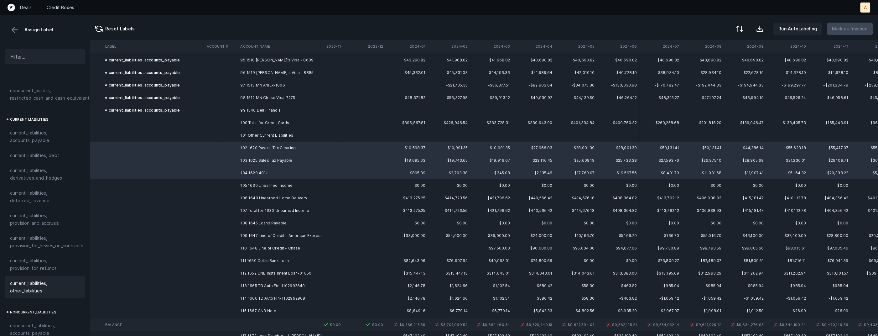
click at [22, 280] on span "current_liabilities, other_liabilities" at bounding box center [45, 287] width 70 height 15
click at [252, 183] on td "105 1630 Unearned Income" at bounding box center [276, 185] width 76 height 13
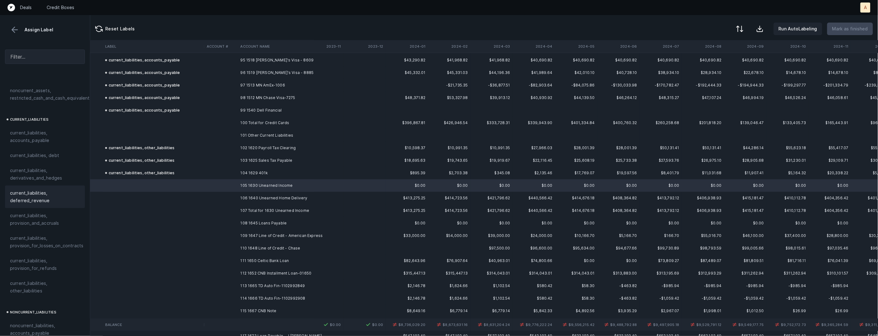
click at [50, 191] on span "current_liabilities, deferred_revenue" at bounding box center [45, 196] width 70 height 15
click at [254, 196] on td "106 1640 Unearned Home Delivery" at bounding box center [276, 198] width 76 height 13
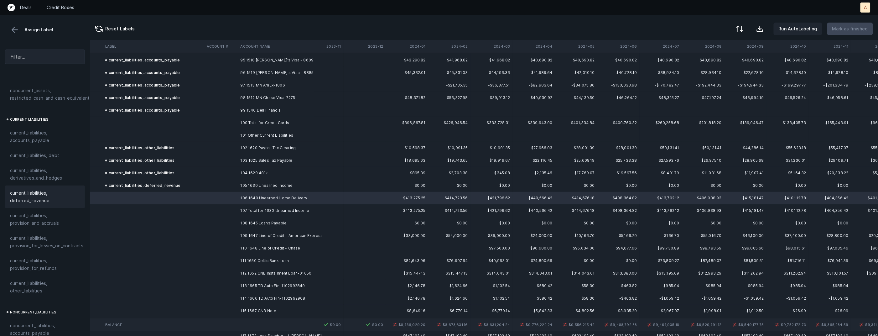
click at [49, 189] on span "current_liabilities, deferred_revenue" at bounding box center [45, 196] width 70 height 15
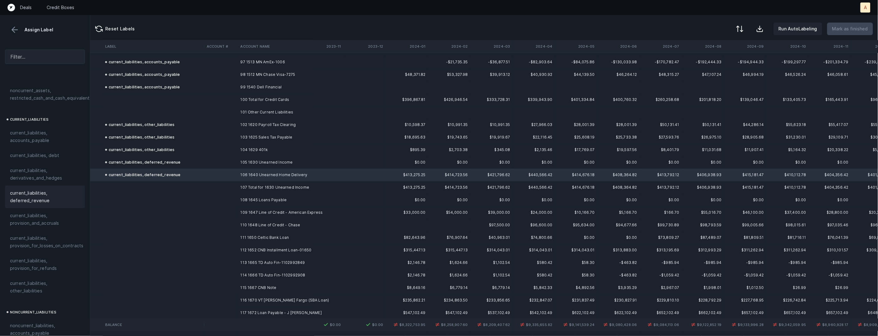
scroll to position [1260, 438]
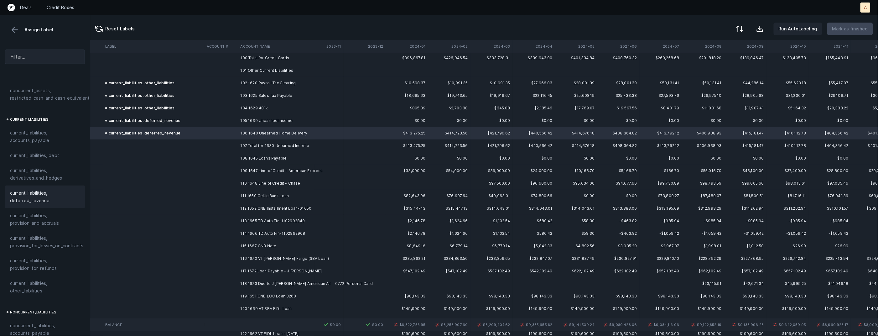
click at [273, 162] on td "108 1645 Loans Payable" at bounding box center [276, 158] width 76 height 13
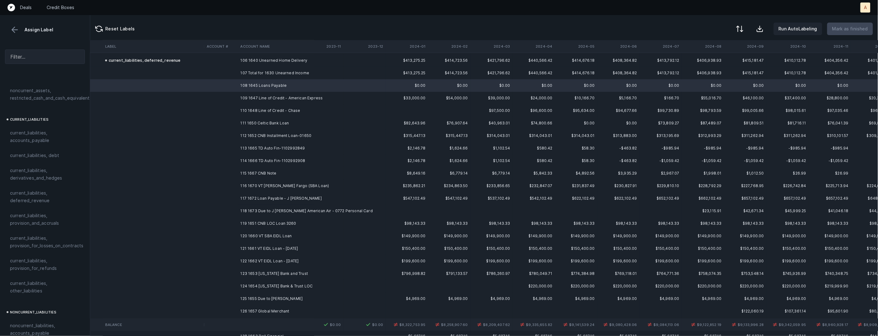
scroll to position [1320, 438]
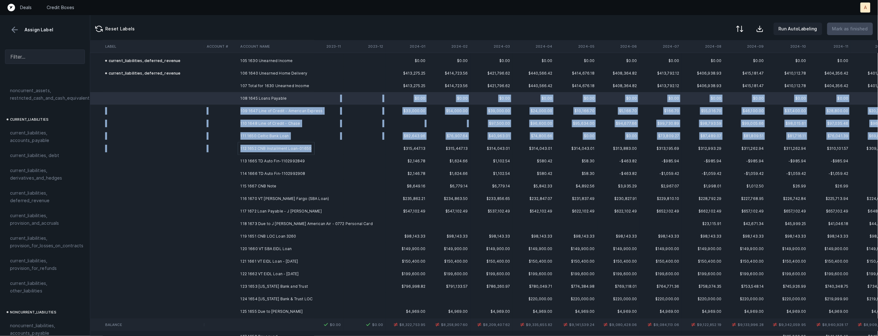
click at [310, 147] on td "112 1652 CNB Installment Loan-01650" at bounding box center [276, 148] width 76 height 13
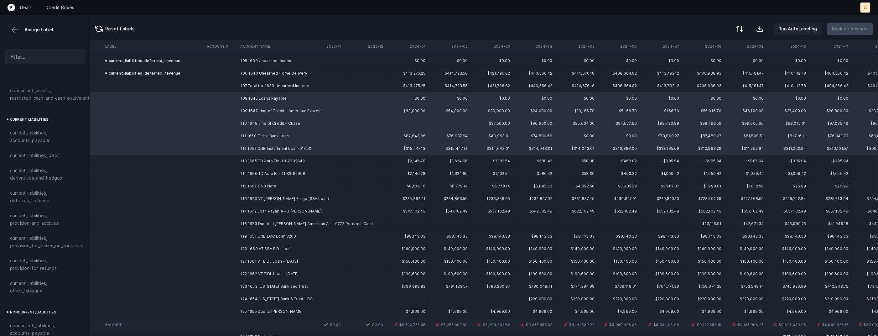
click at [293, 169] on td "114 1666 TD Auto Fin-1102992908" at bounding box center [276, 173] width 76 height 13
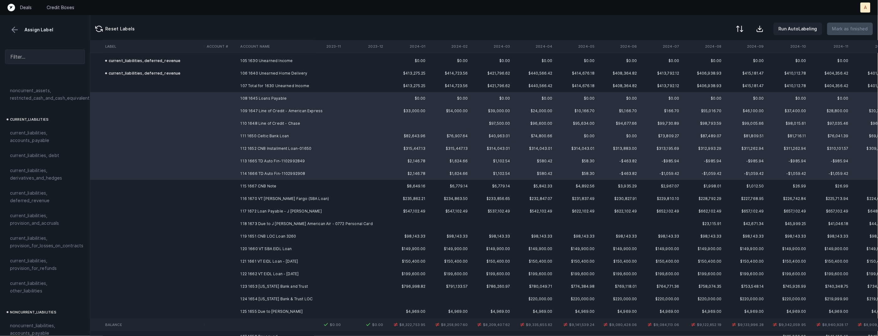
click at [287, 187] on td "115 1667 CNB Note" at bounding box center [276, 186] width 76 height 13
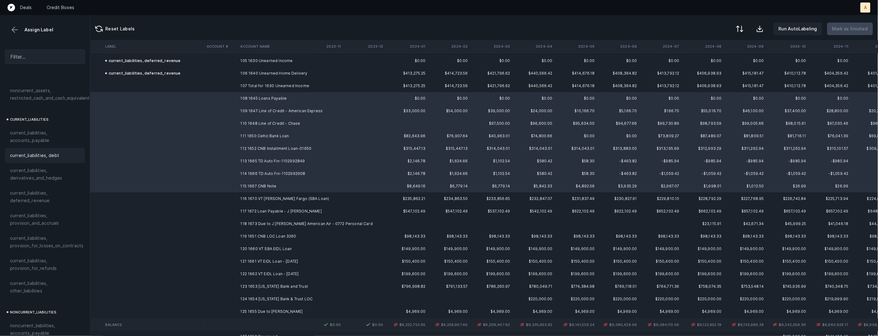
click at [39, 152] on span "current_liabilities, debt" at bounding box center [34, 156] width 49 height 8
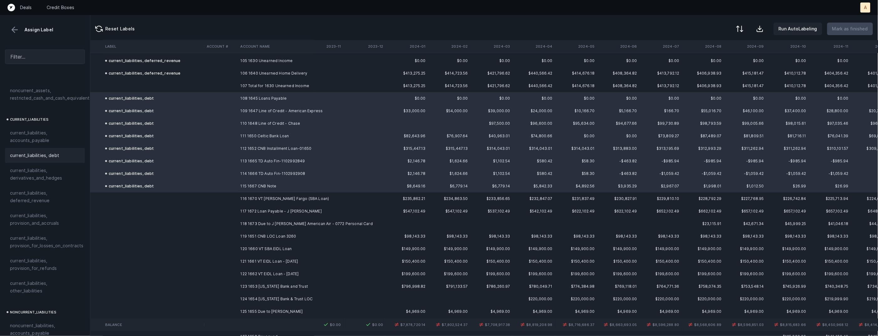
click at [267, 199] on td "116 1670 VT [PERSON_NAME] Fargo (SBA Loan)" at bounding box center [276, 198] width 76 height 13
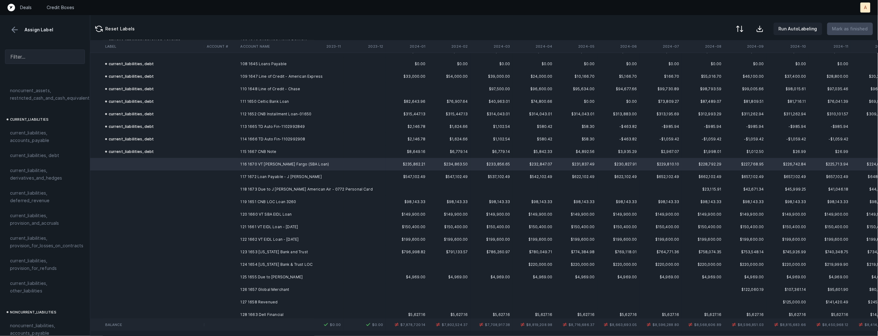
scroll to position [1377, 438]
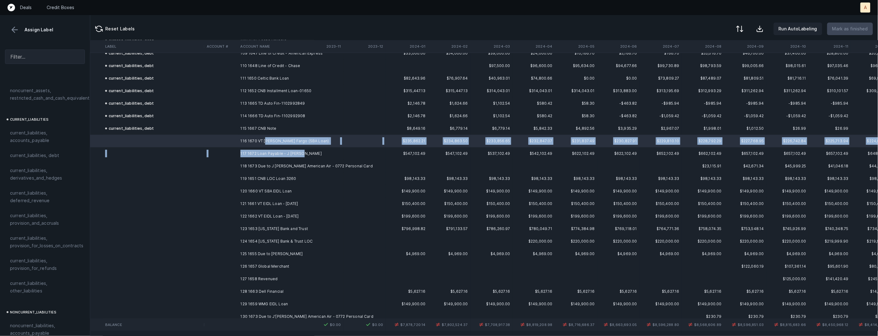
click at [302, 152] on td "117 1672 Loan Payable - J [PERSON_NAME]" at bounding box center [276, 153] width 76 height 13
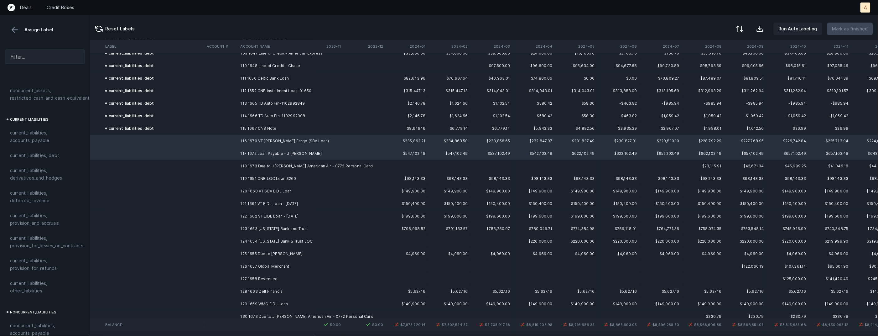
click at [61, 154] on div "current_liabilities, debt" at bounding box center [45, 155] width 80 height 15
click at [237, 166] on td at bounding box center [221, 166] width 34 height 13
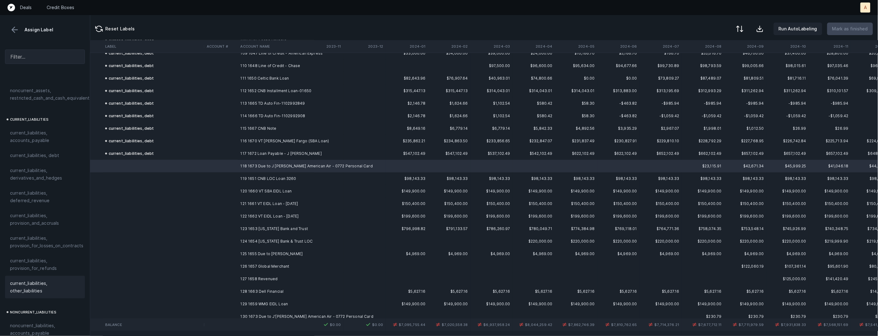
click at [33, 280] on span "current_liabilities, other_liabilities" at bounding box center [45, 287] width 70 height 15
click at [280, 175] on td "119 1651 CNB LOC Loan 3260" at bounding box center [276, 178] width 76 height 13
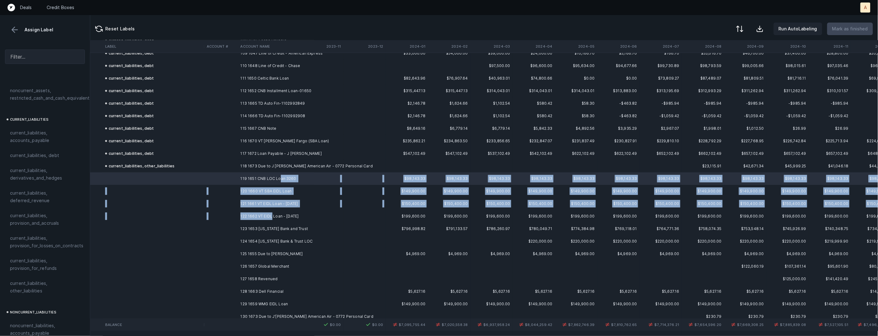
click at [273, 217] on td "122 1662 VT EIDL Loan - [DATE]" at bounding box center [276, 216] width 76 height 13
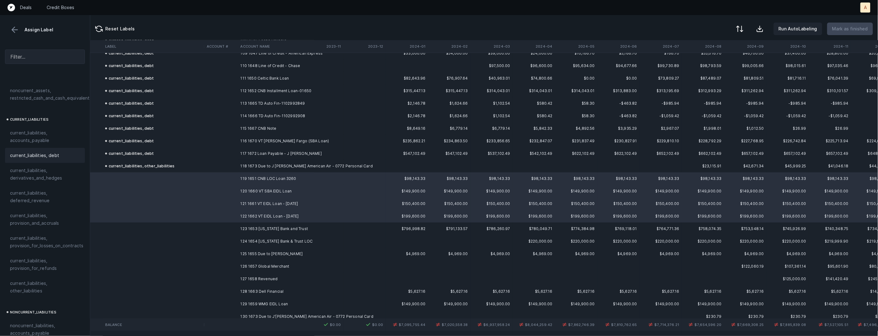
click at [42, 153] on div "current_liabilities, debt" at bounding box center [45, 155] width 80 height 15
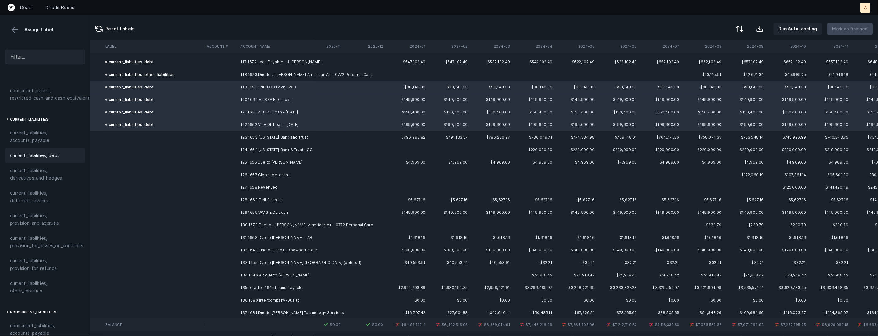
scroll to position [1477, 438]
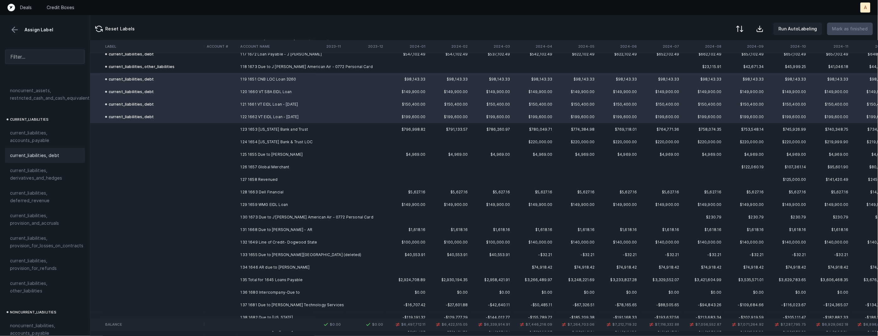
click at [297, 128] on td "123 1653 [US_STATE] Bank and Trust" at bounding box center [276, 129] width 76 height 13
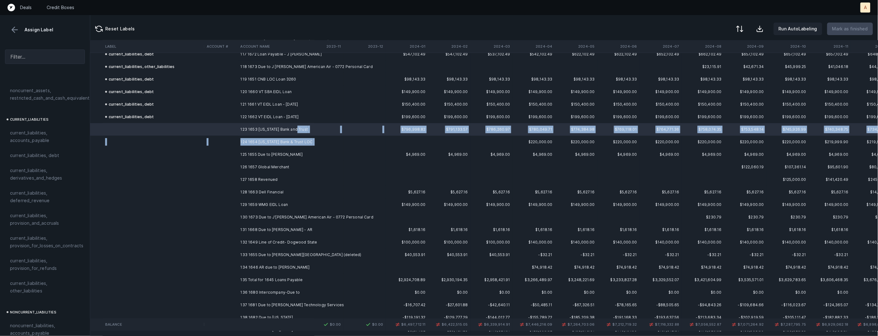
click at [321, 139] on td at bounding box center [322, 142] width 42 height 13
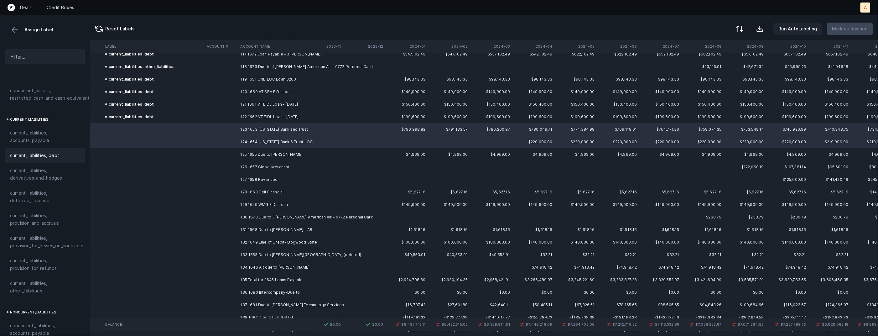
click at [34, 152] on span "current_liabilities, debt" at bounding box center [34, 156] width 49 height 8
click at [243, 154] on td "125 1655 Due to [PERSON_NAME]" at bounding box center [276, 154] width 76 height 13
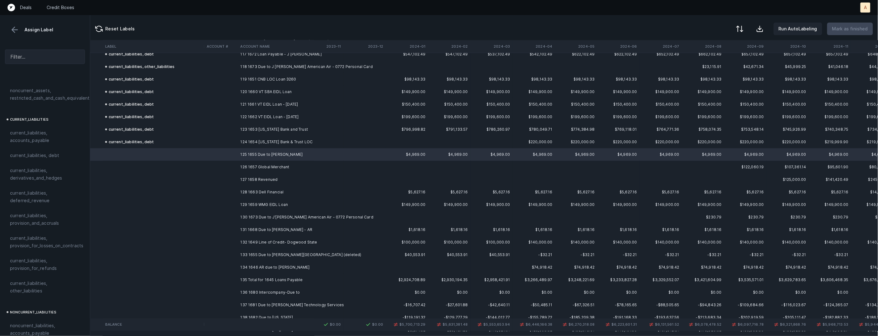
click at [41, 280] on span "current_liabilities, other_liabilities" at bounding box center [45, 287] width 70 height 15
click at [287, 167] on td "126 1657 Global Merchant" at bounding box center [276, 167] width 76 height 13
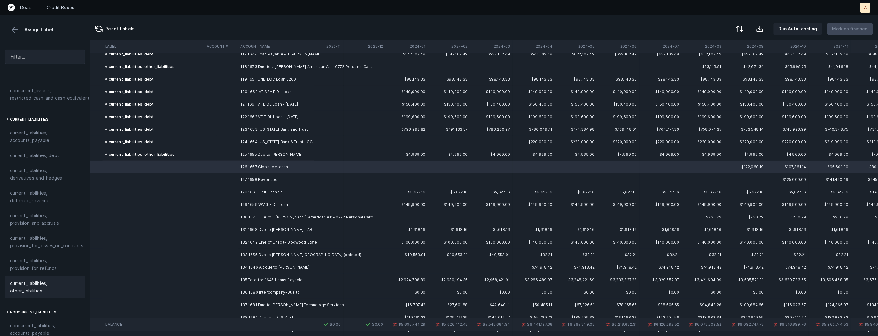
click at [46, 284] on span "current_liabilities, other_liabilities" at bounding box center [45, 287] width 70 height 15
click at [252, 183] on td "127 1658 Revenued" at bounding box center [276, 179] width 76 height 13
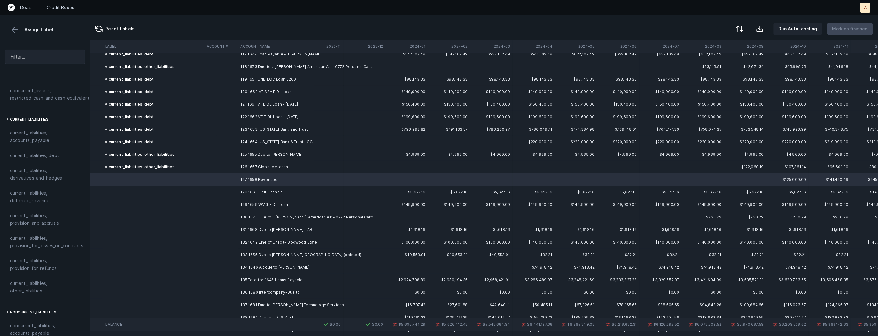
click at [62, 152] on div "current_liabilities, debt" at bounding box center [45, 156] width 70 height 8
click at [230, 191] on td at bounding box center [221, 192] width 34 height 13
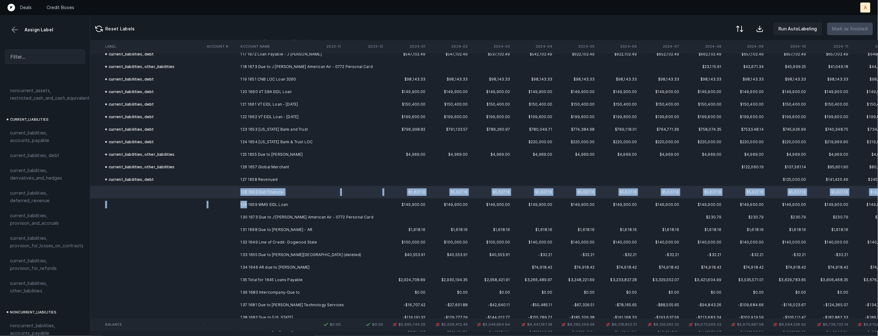
click at [247, 207] on td "129 1659 WMG EIDL Loan" at bounding box center [276, 204] width 76 height 13
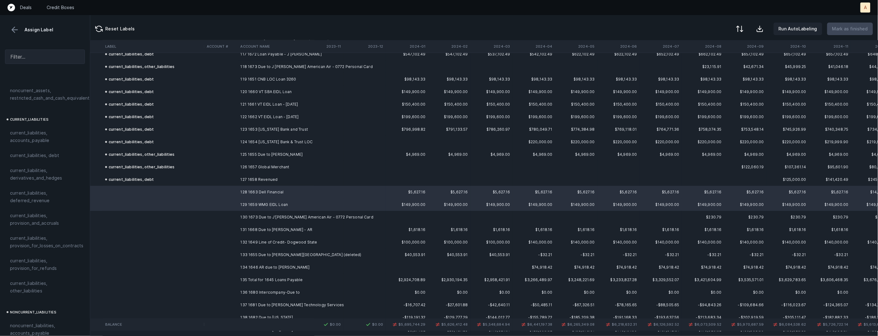
click at [52, 152] on span "current_liabilities, debt" at bounding box center [34, 156] width 49 height 8
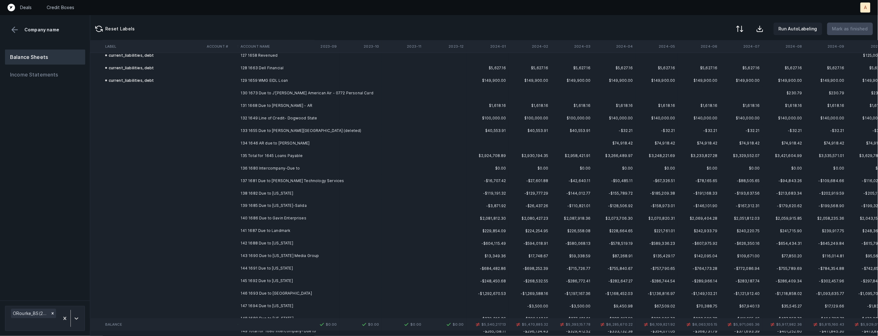
scroll to position [1608, 358]
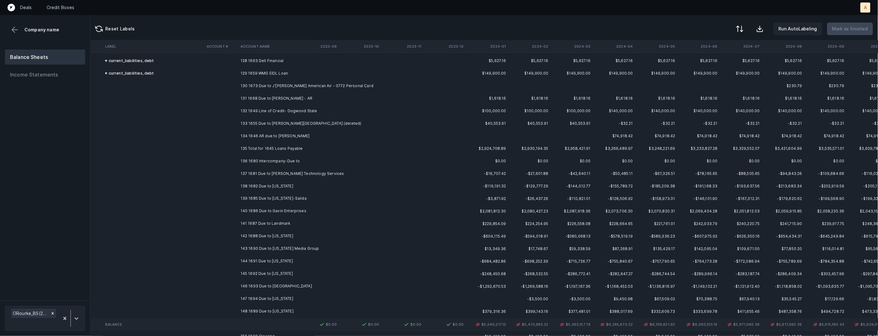
click at [283, 87] on td "130 1673 Due to J'[PERSON_NAME] American Air - 0772 Personal Card" at bounding box center [276, 86] width 76 height 13
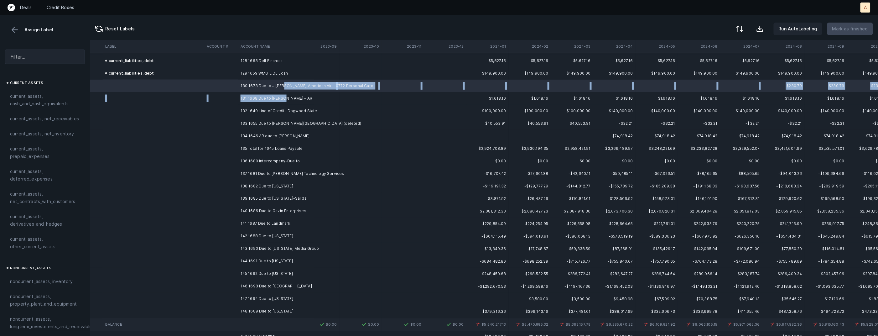
click at [283, 98] on td "131 1668 Due to [PERSON_NAME] - AR" at bounding box center [276, 98] width 76 height 13
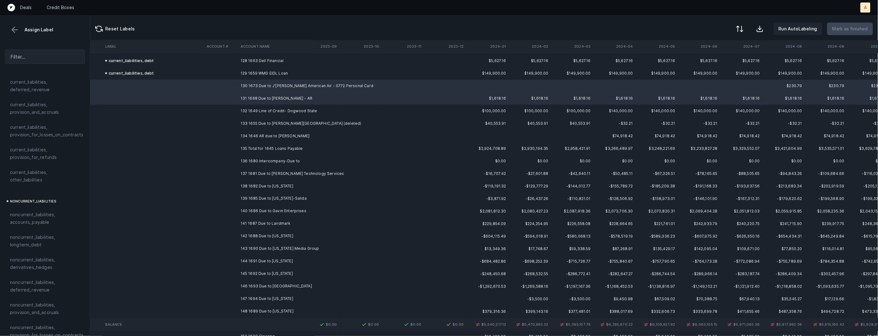
scroll to position [469, 0]
click at [34, 196] on span "current_liabilities, other_liabilities" at bounding box center [45, 203] width 70 height 15
click at [269, 109] on td "132 1649 Line of Credit- Dogwood State" at bounding box center [276, 111] width 76 height 13
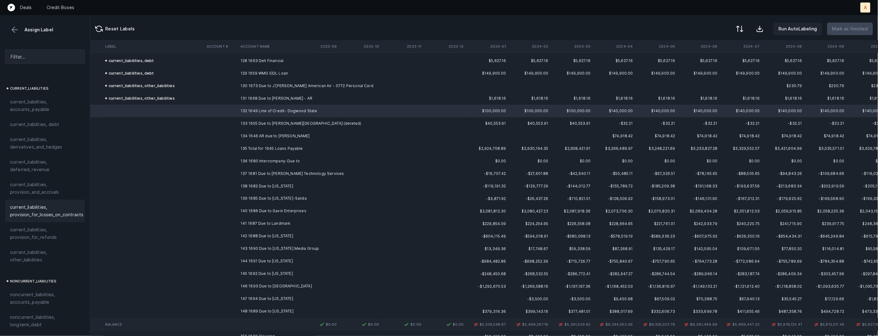
scroll to position [406, 0]
click at [56, 132] on span "current_liabilities, debt" at bounding box center [34, 136] width 49 height 8
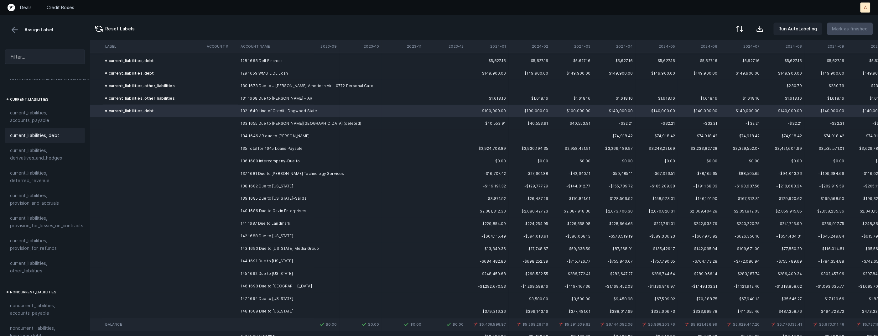
click at [267, 127] on td "133 1655 Due to [PERSON_NAME][GEOGRAPHIC_DATA] (deleted)" at bounding box center [276, 123] width 76 height 13
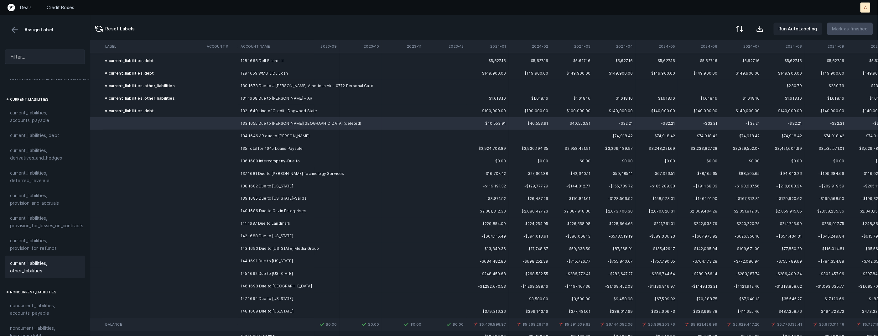
click at [50, 260] on span "current_liabilities, other_liabilities" at bounding box center [45, 266] width 70 height 15
click at [318, 134] on td at bounding box center [318, 136] width 42 height 13
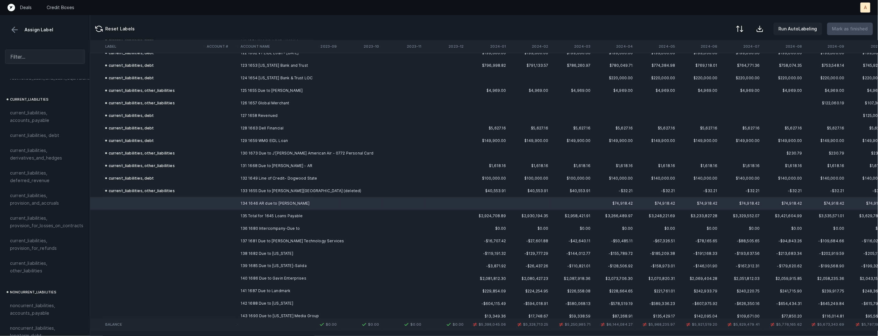
scroll to position [1548, 358]
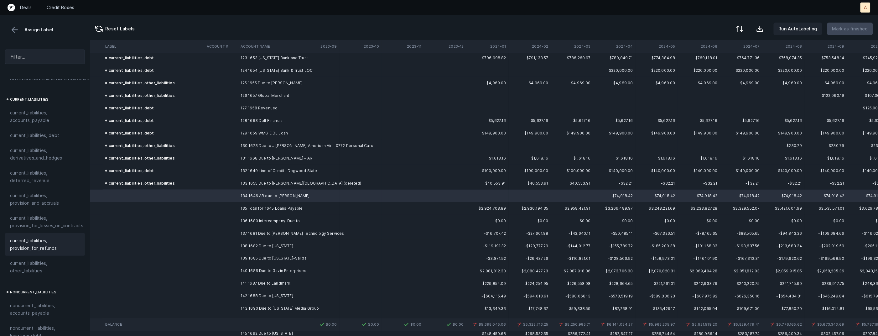
click at [25, 259] on span "current_liabilities, other_liabilities" at bounding box center [45, 266] width 70 height 15
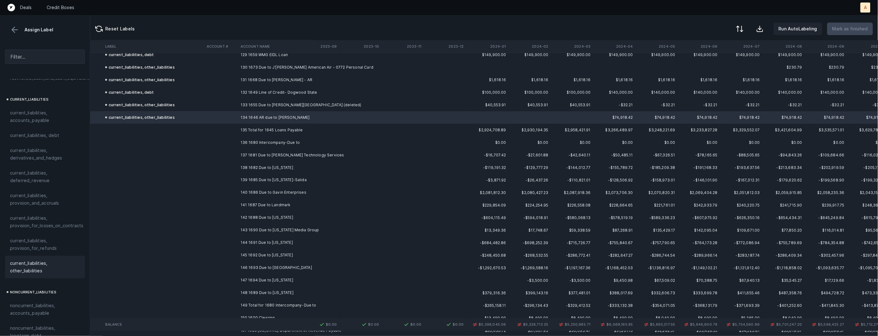
scroll to position [1639, 358]
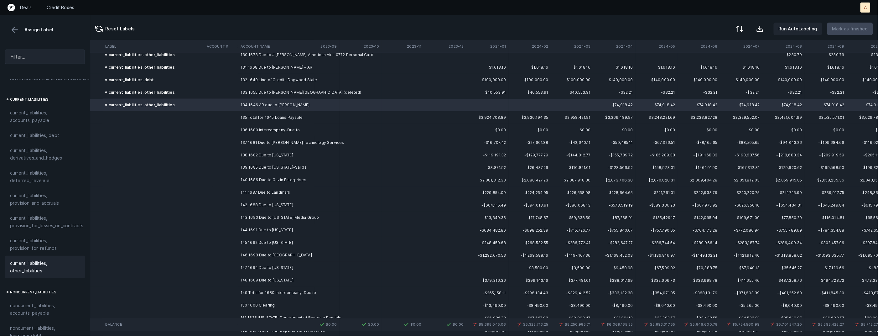
click at [273, 131] on td "136 1680 Intercompany-Due to" at bounding box center [276, 130] width 76 height 13
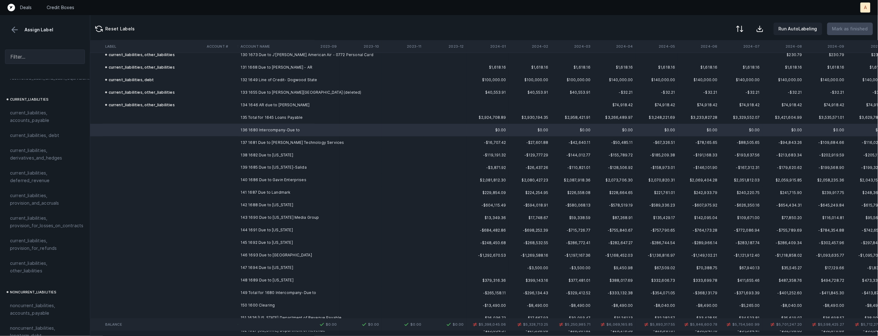
click at [260, 278] on td "148 1689 Due to [US_STATE]" at bounding box center [276, 280] width 76 height 13
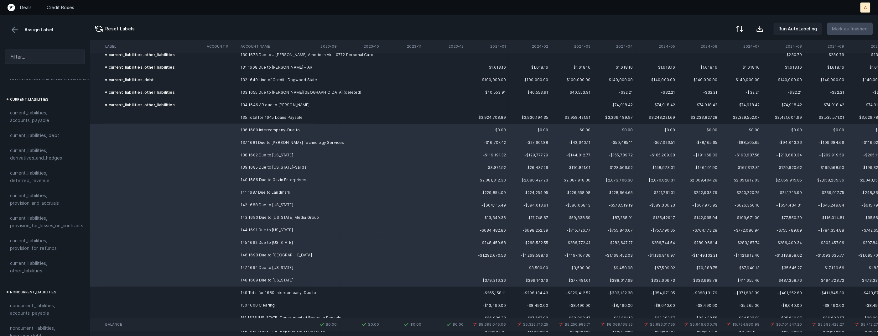
click at [50, 259] on span "current_liabilities, other_liabilities" at bounding box center [45, 266] width 70 height 15
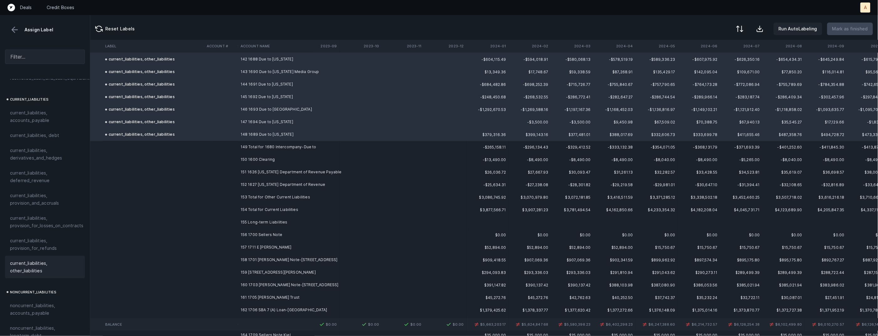
scroll to position [1786, 358]
click at [273, 160] on td "150 1600 Clearing" at bounding box center [276, 159] width 76 height 13
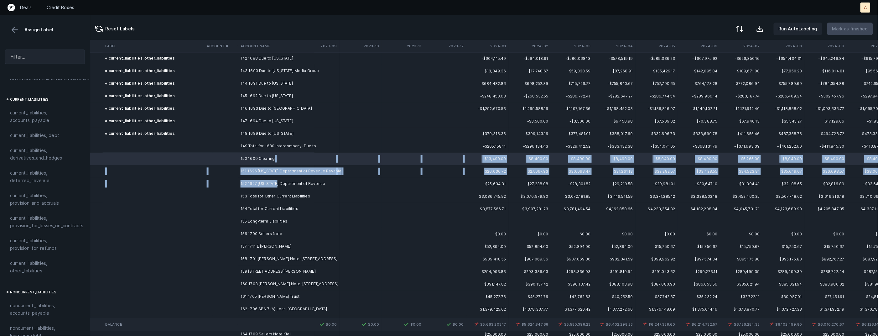
click at [275, 184] on td "152 1627 [US_STATE] Department of Revenue" at bounding box center [276, 184] width 76 height 13
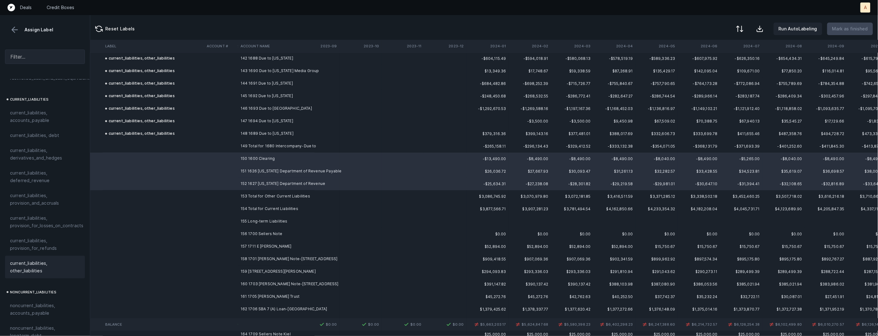
click at [37, 259] on span "current_liabilities, other_liabilities" at bounding box center [45, 266] width 70 height 15
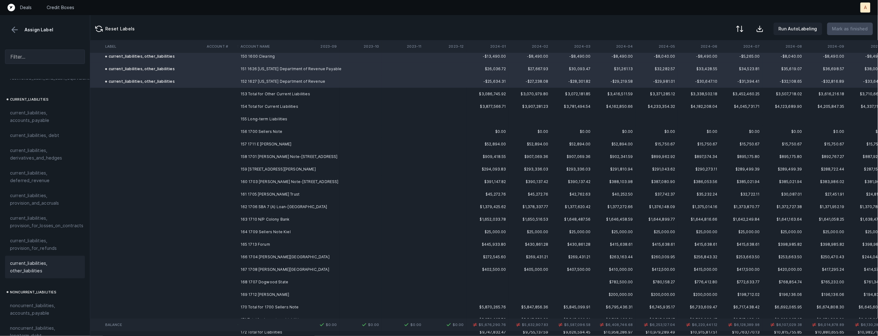
scroll to position [1906, 358]
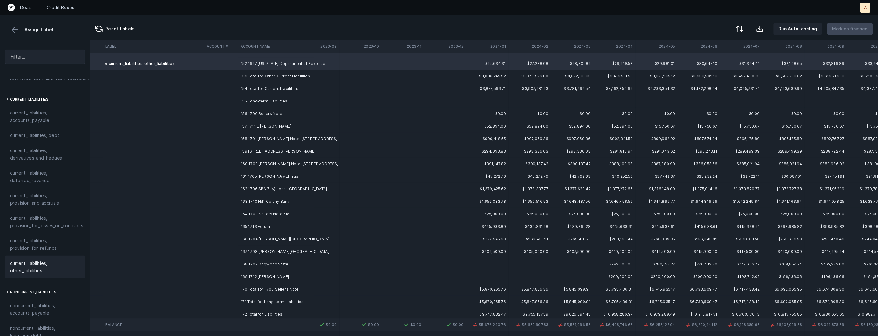
click at [266, 115] on td "156 1700 Sellers Note" at bounding box center [276, 113] width 76 height 13
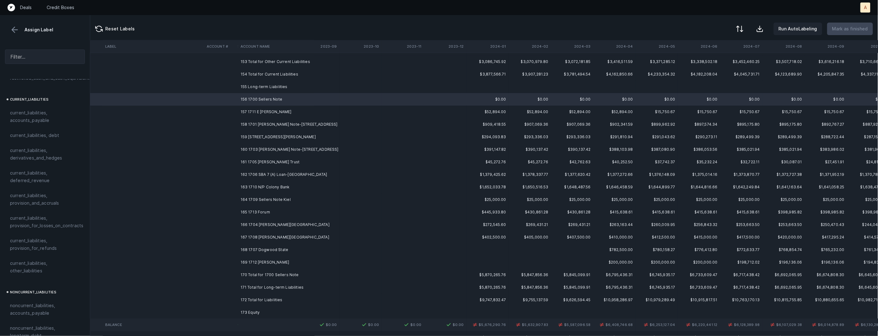
scroll to position [1924, 358]
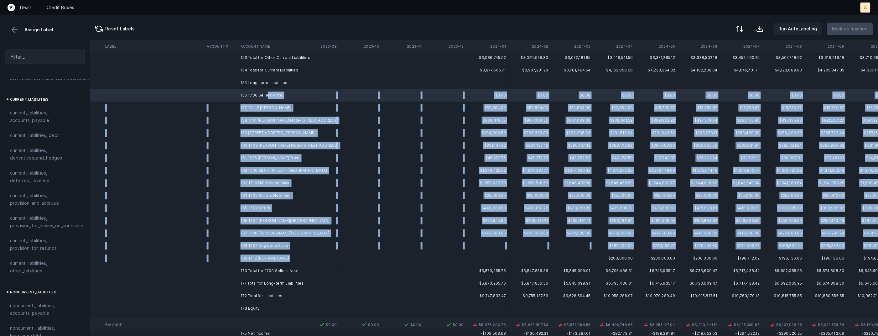
click at [298, 258] on td "169 1712 [PERSON_NAME]" at bounding box center [276, 258] width 76 height 13
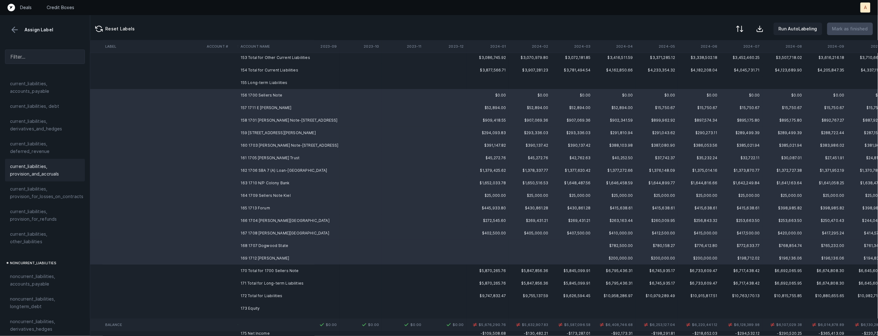
scroll to position [540, 0]
click at [49, 197] on span "noncurrent_liabilities, longterm_debt" at bounding box center [45, 198] width 70 height 15
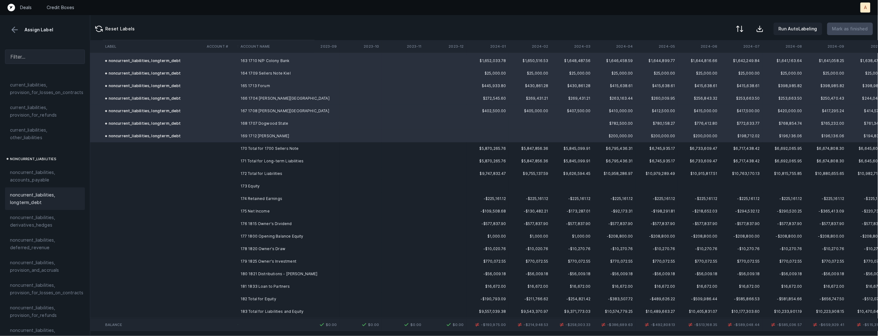
scroll to position [2050, 358]
click at [264, 193] on td "174 Retained Earnings" at bounding box center [276, 195] width 76 height 13
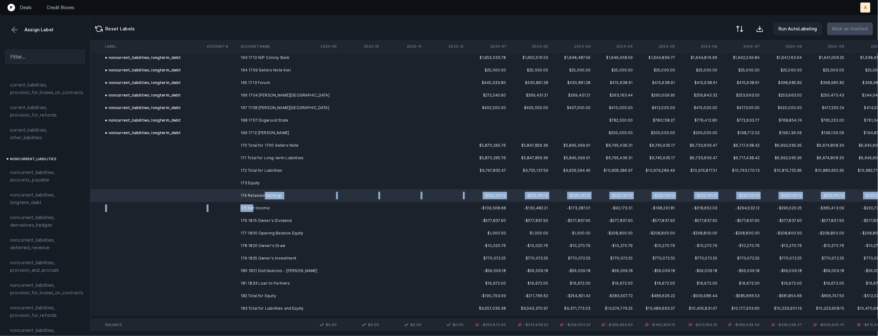
click at [254, 206] on td "175 Net Income" at bounding box center [276, 208] width 76 height 13
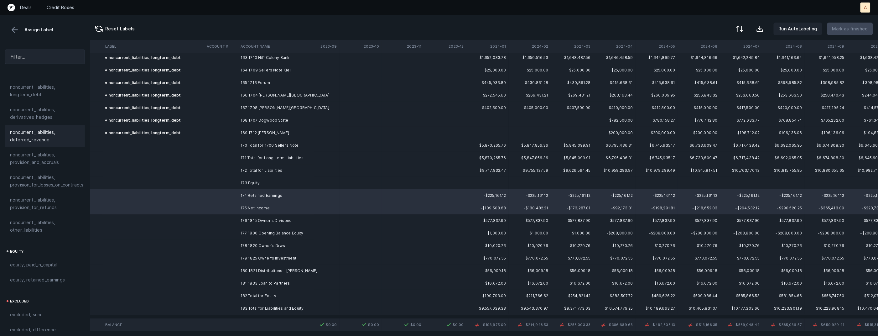
scroll to position [677, 0]
click at [46, 246] on span "equity, retained_earnings" at bounding box center [37, 250] width 55 height 8
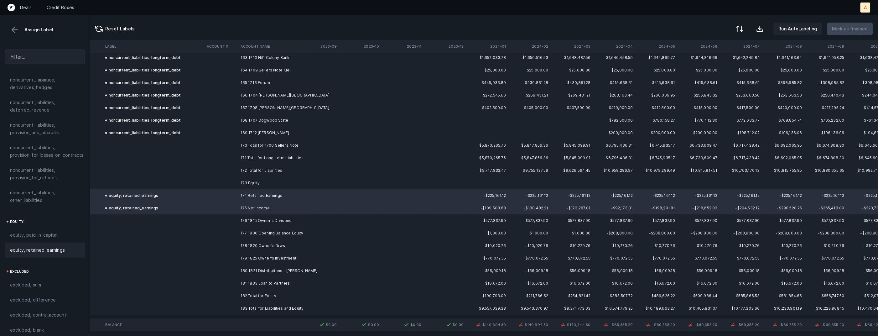
click at [270, 214] on td "176 1815 Owner's Dividend" at bounding box center [276, 220] width 76 height 13
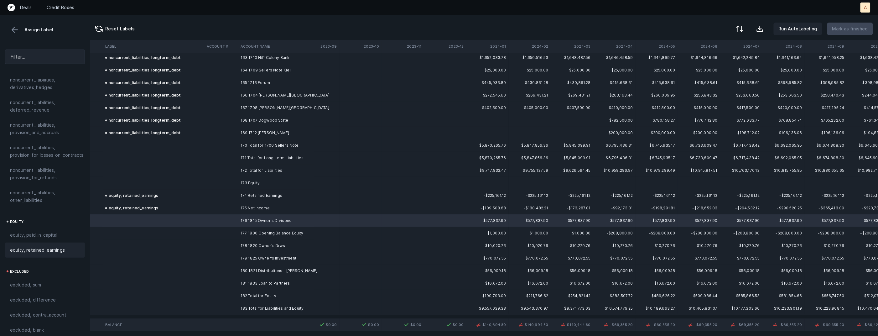
click at [51, 246] on span "equity, retained_earnings" at bounding box center [37, 250] width 55 height 8
click at [270, 233] on td "177 1800 Opening Balance Equity" at bounding box center [276, 233] width 76 height 13
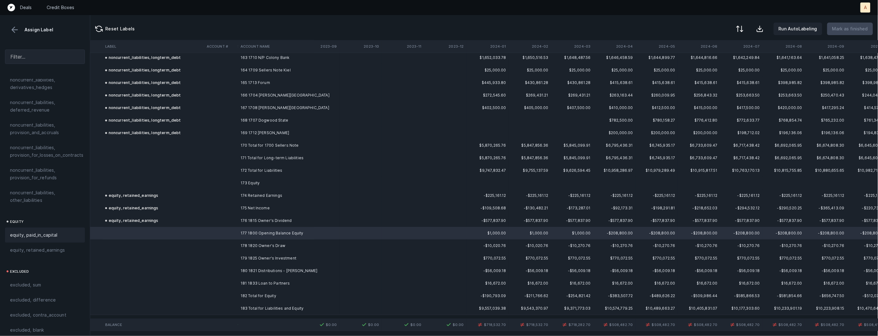
click at [51, 228] on div "equity, paid_in_capital" at bounding box center [45, 235] width 80 height 15
click at [270, 242] on td "178 1820 Owner's Draw" at bounding box center [276, 245] width 76 height 13
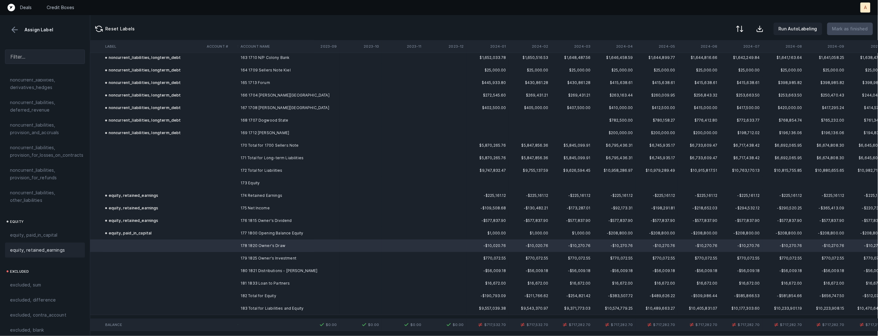
click at [64, 246] on div "equity, retained_earnings" at bounding box center [45, 250] width 70 height 8
click at [245, 259] on td "179 1825 Owner's Investment" at bounding box center [276, 258] width 76 height 13
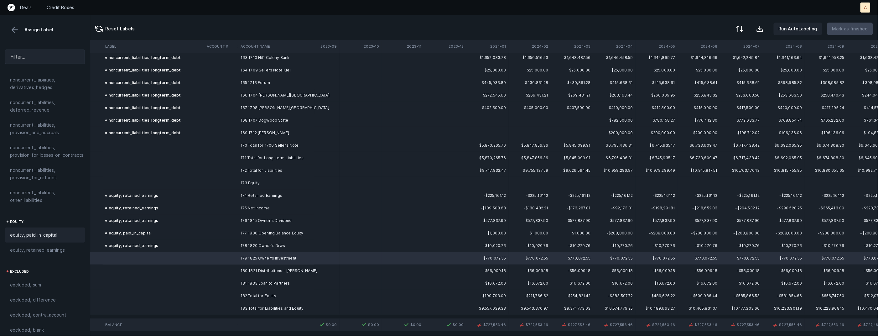
click at [40, 231] on span "equity, paid_in_capital" at bounding box center [34, 235] width 48 height 8
click at [262, 267] on td "180 1821 Distributions - [PERSON_NAME]" at bounding box center [276, 270] width 76 height 13
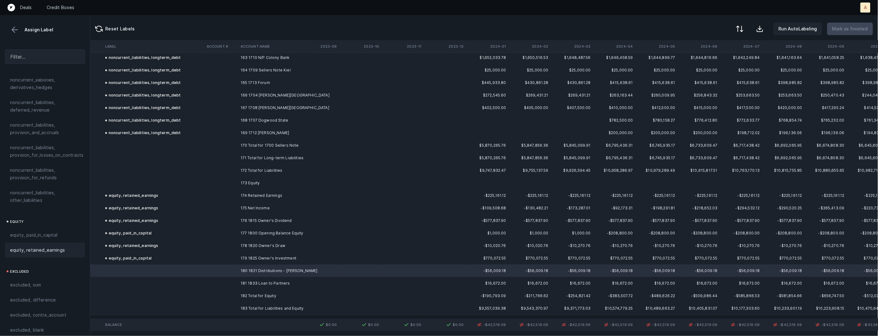
click at [30, 247] on span "equity, retained_earnings" at bounding box center [37, 250] width 55 height 8
click at [253, 283] on td "181 1833 Loan to Partners" at bounding box center [276, 283] width 76 height 13
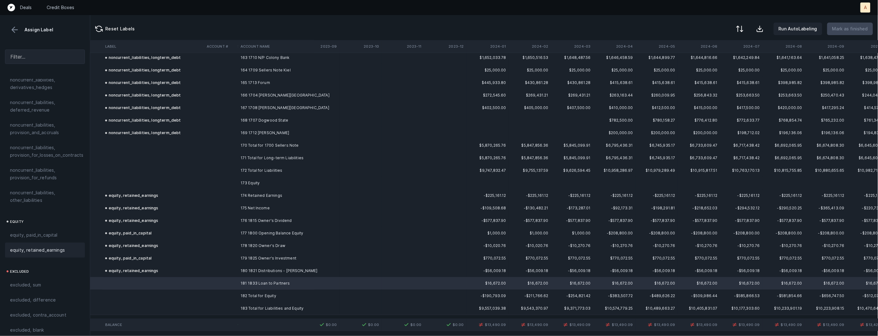
click at [47, 246] on span "equity, retained_earnings" at bounding box center [37, 250] width 55 height 8
click at [505, 45] on th "2024-01" at bounding box center [488, 46] width 42 height 13
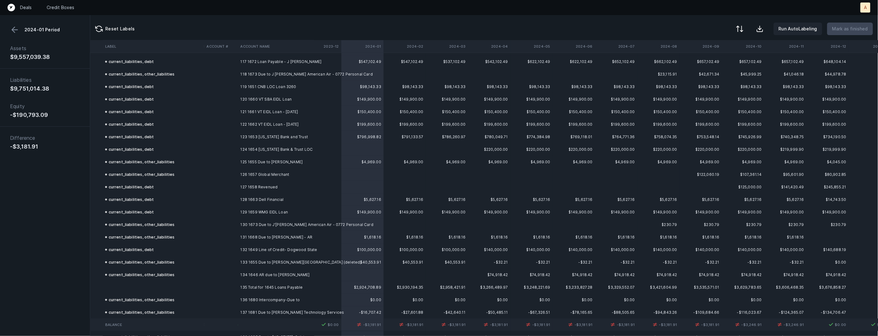
scroll to position [1477, 483]
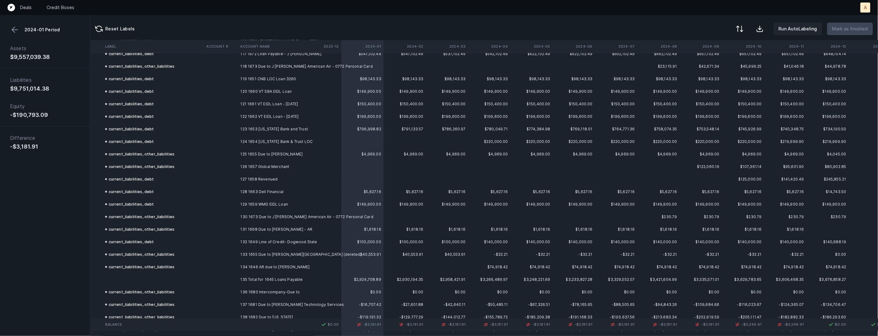
click at [275, 229] on td "131 1668 Due to [PERSON_NAME] - AR" at bounding box center [276, 229] width 76 height 13
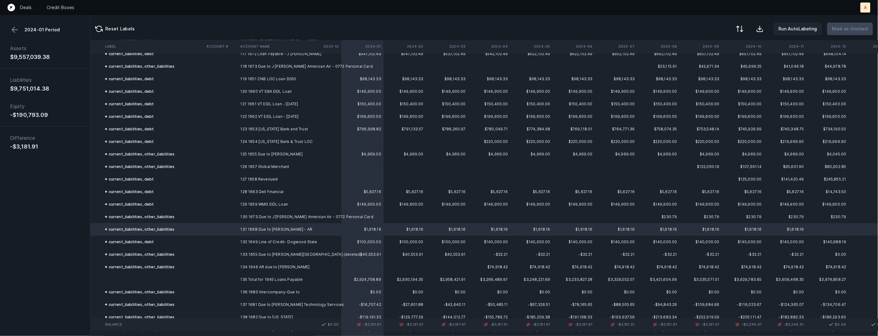
click at [14, 31] on button at bounding box center [14, 29] width 9 height 9
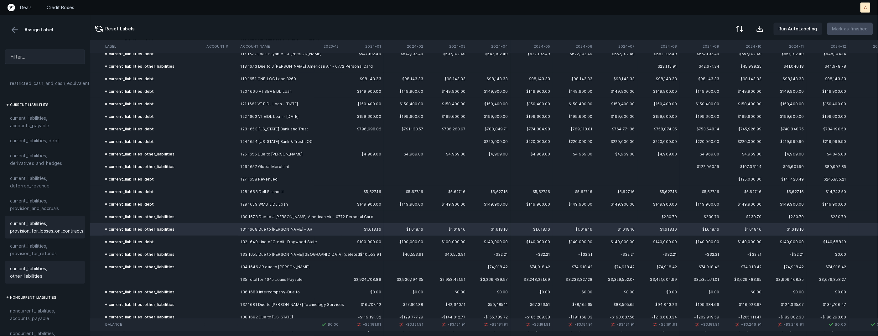
scroll to position [408, 0]
click at [28, 258] on span "current_liabilities, other_liabilities" at bounding box center [45, 265] width 70 height 15
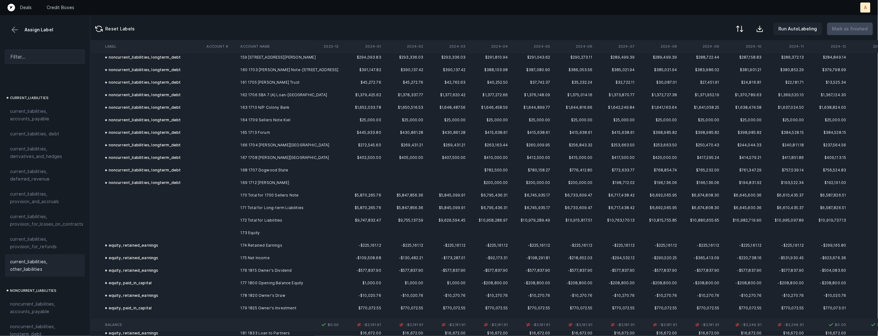
scroll to position [2050, 483]
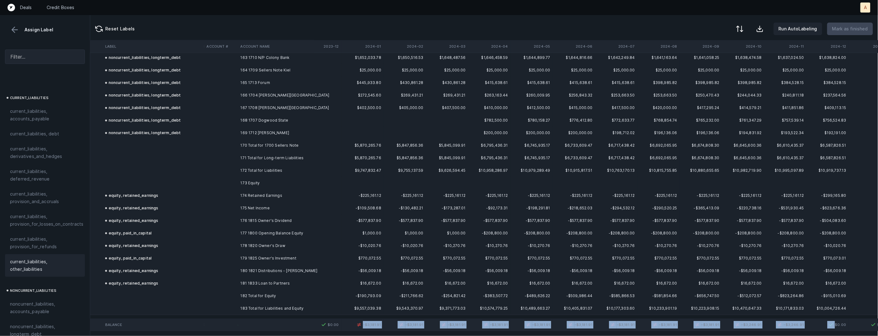
drag, startPoint x: 364, startPoint y: 327, endPoint x: 806, endPoint y: 320, distance: 441.9
click at [806, 320] on tr "Balance $0.00 $0.00 $0.00 $0.00 $0.00 $0.00 $0.00 $0.00 $0.00 $0.00 $0.00 $0.00…" at bounding box center [379, 324] width 1533 height 13
copy tr "-$3,181.91 -$3,181.91 -$3,181.91 -$3,181.91 -$3,181.91 -$3,181.91 -$3,181.91 -$…"
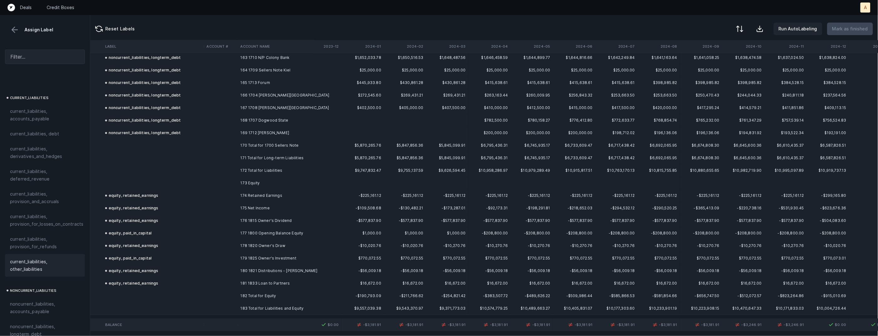
click at [300, 322] on td at bounding box center [276, 324] width 76 height 13
click at [16, 31] on button at bounding box center [14, 29] width 9 height 9
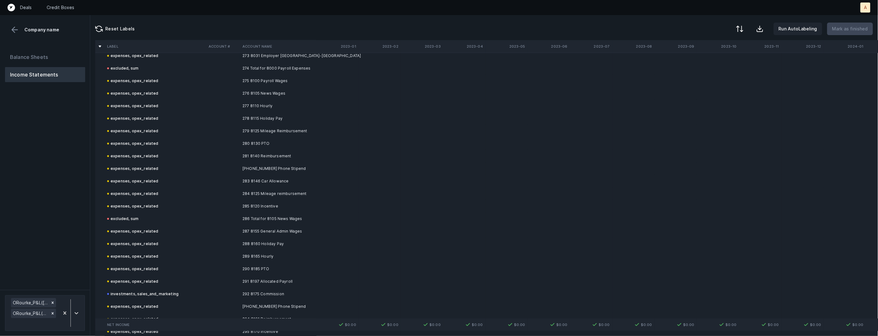
scroll to position [3480, 0]
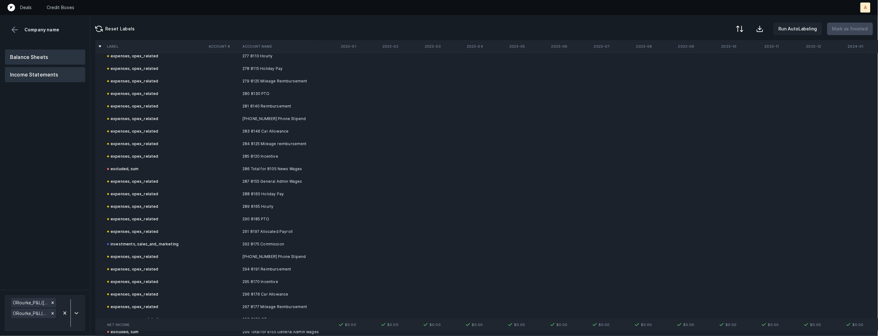
click at [60, 57] on button "Balance Sheets" at bounding box center [45, 57] width 80 height 15
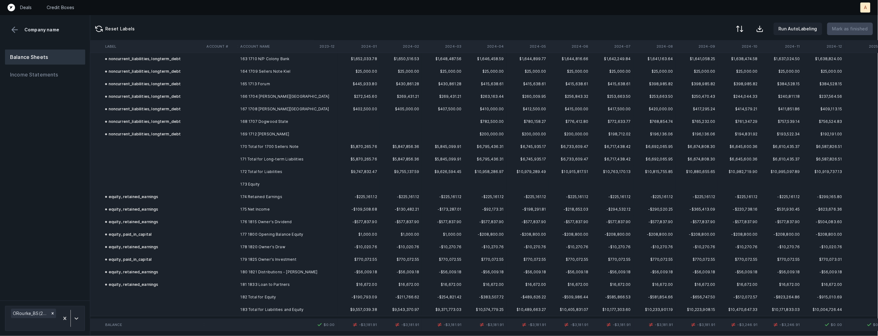
scroll to position [2049, 485]
click at [79, 312] on div at bounding box center [70, 318] width 23 height 22
click at [76, 301] on div "ORourke_BS(2024)_Adjustment.csv" at bounding box center [45, 296] width 80 height 13
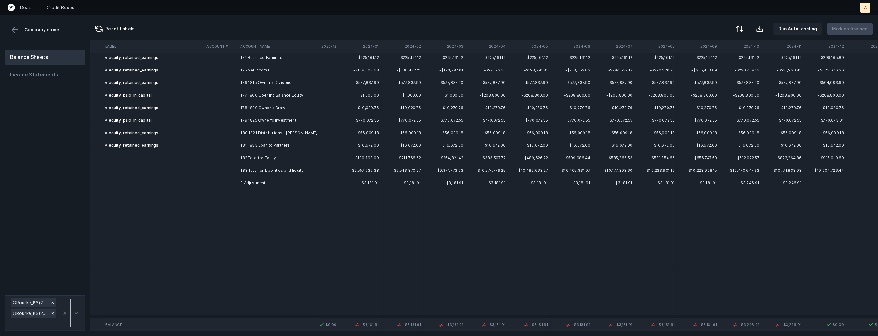
click at [322, 183] on td at bounding box center [318, 183] width 42 height 13
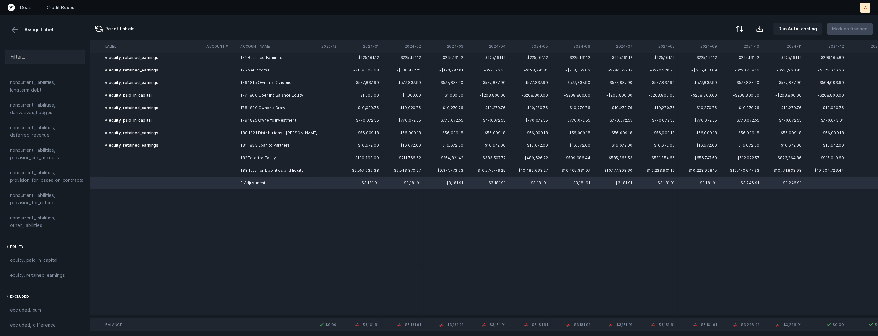
scroll to position [677, 0]
click at [44, 246] on span "equity, retained_earnings" at bounding box center [37, 250] width 55 height 8
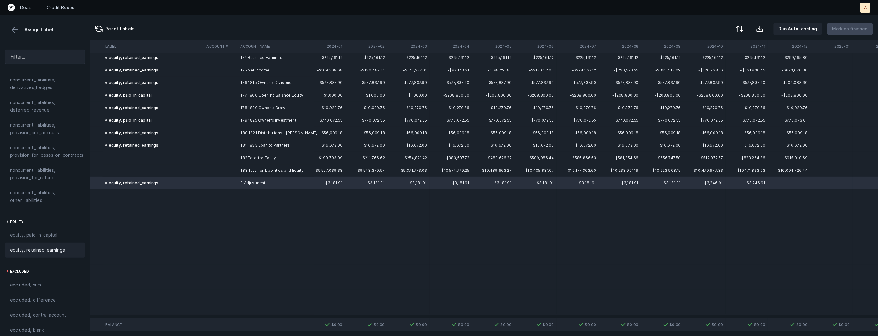
scroll to position [2188, 524]
click at [181, 223] on td at bounding box center [154, 220] width 102 height 13
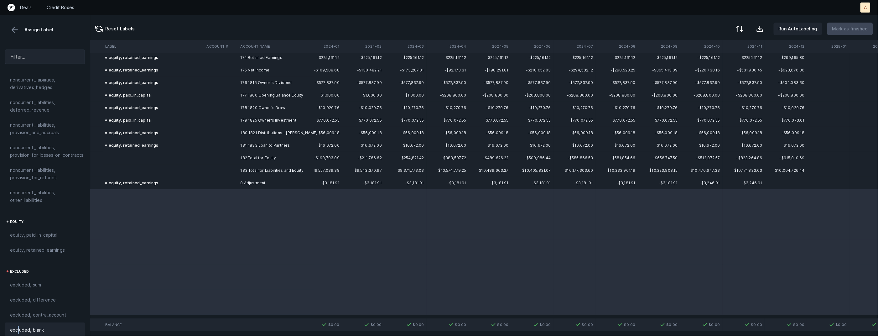
click at [18, 326] on span "excluded, blank" at bounding box center [27, 330] width 34 height 8
click at [17, 30] on button at bounding box center [14, 29] width 9 height 9
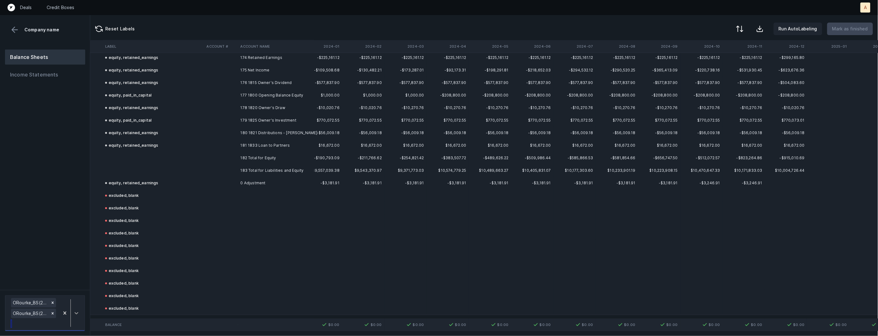
click at [80, 308] on div at bounding box center [76, 312] width 11 height 11
click at [77, 286] on div "ORourke_BS(2025)_Cleaned.csv" at bounding box center [45, 285] width 80 height 13
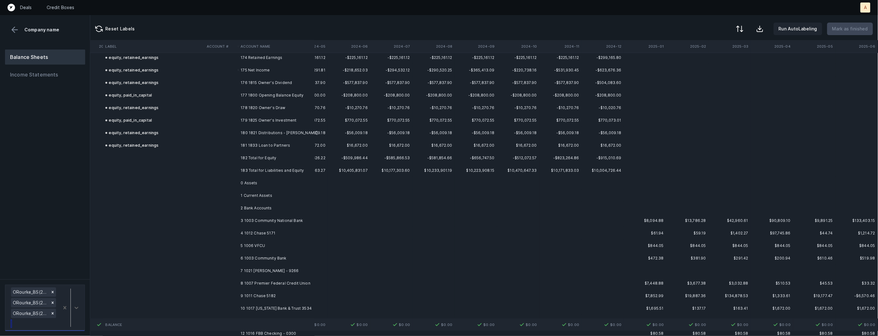
scroll to position [2188, 749]
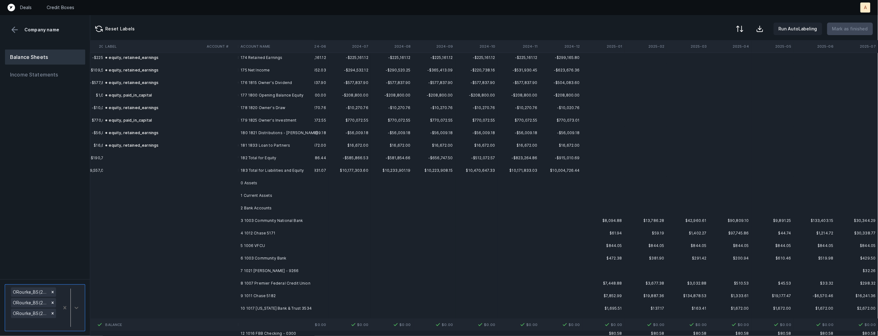
click at [290, 218] on td "3 1003 Community National Bank" at bounding box center [276, 220] width 76 height 13
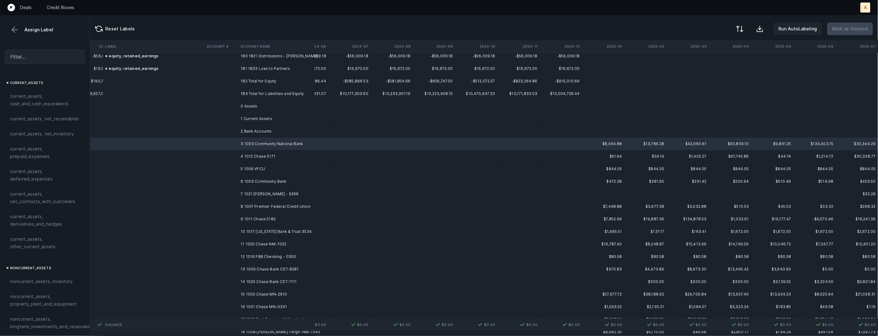
scroll to position [2273, 749]
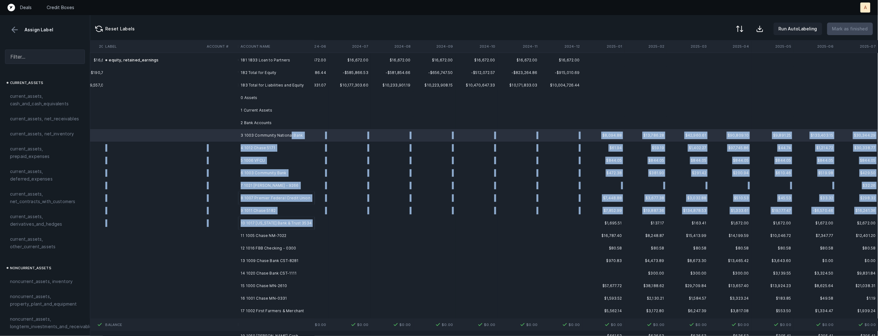
click at [298, 226] on td "10 1017 [US_STATE] Bank & Trust 3534" at bounding box center [276, 223] width 76 height 13
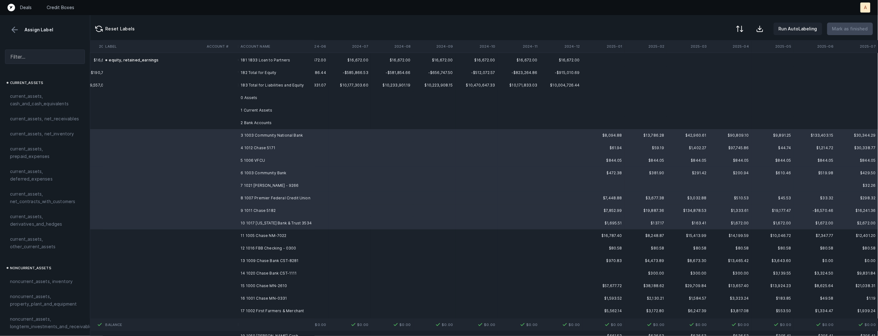
click at [50, 96] on span "current_assets, cash_and_cash_equivalents" at bounding box center [45, 99] width 70 height 15
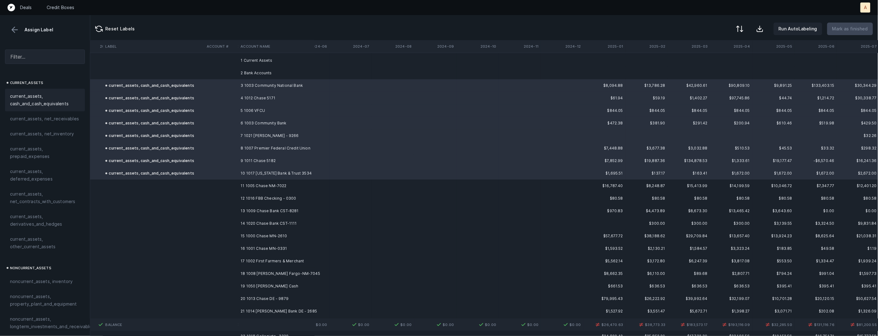
scroll to position [2325, 748]
click at [282, 182] on td "11 1005 Chase NM-7022" at bounding box center [276, 184] width 76 height 13
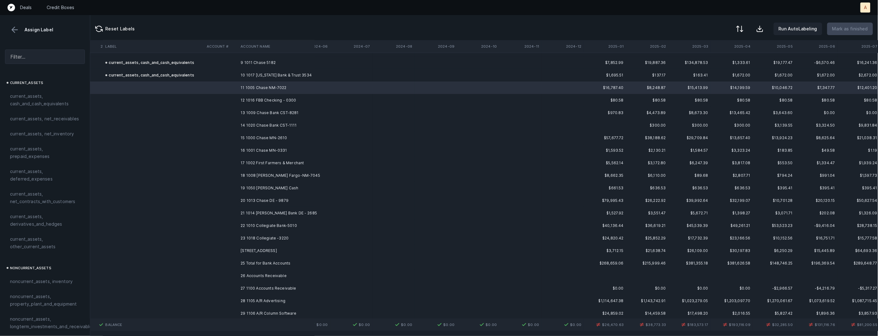
scroll to position [2427, 748]
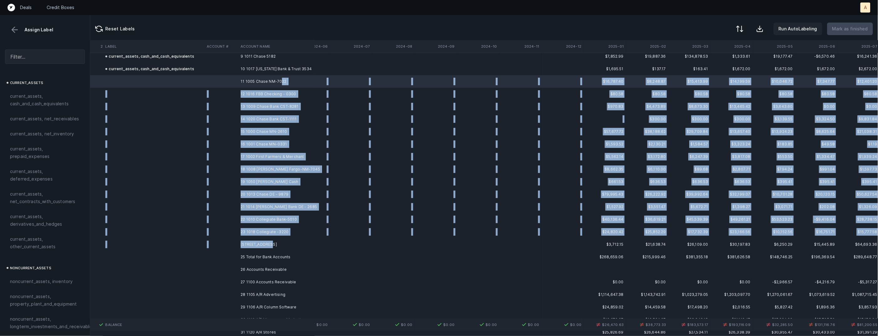
click at [268, 242] on td "[STREET_ADDRESS]" at bounding box center [276, 244] width 76 height 13
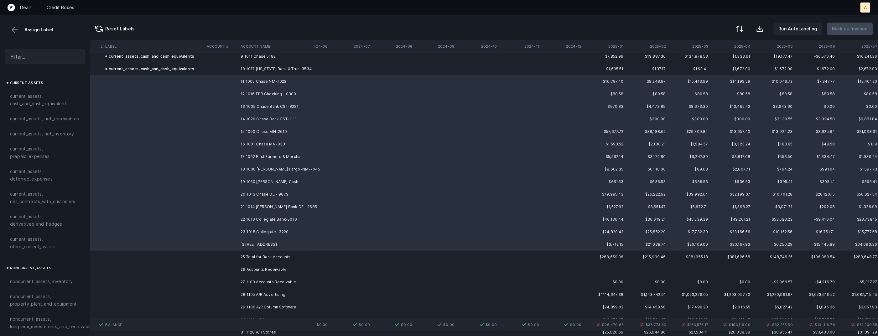
click at [41, 96] on span "current_assets, cash_and_cash_equivalents" at bounding box center [45, 99] width 70 height 15
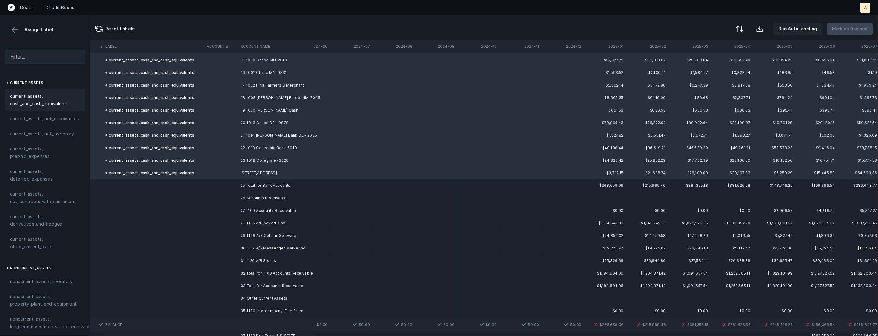
scroll to position [2572, 748]
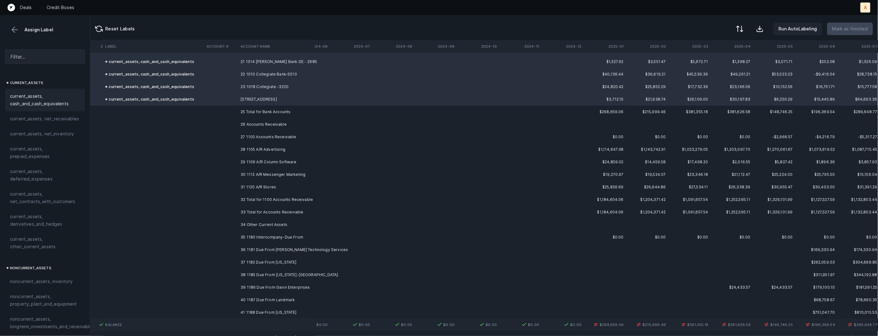
click at [268, 146] on td "28 1105 A/R Advertising" at bounding box center [276, 149] width 76 height 13
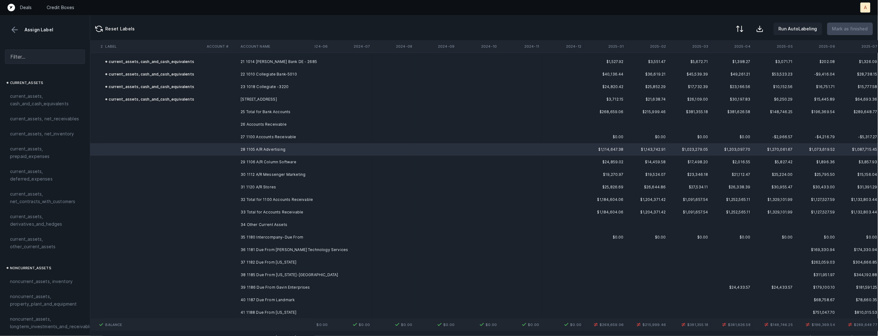
click at [271, 135] on td "27 1100 Accounts Receivable" at bounding box center [276, 137] width 76 height 13
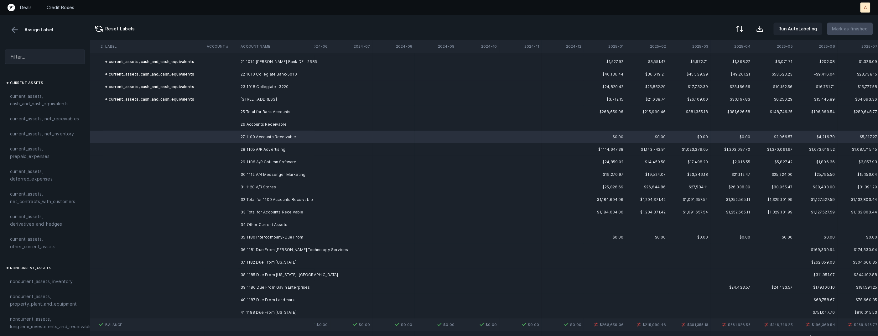
click at [255, 188] on td "31 1120 A/R Stores" at bounding box center [276, 187] width 76 height 13
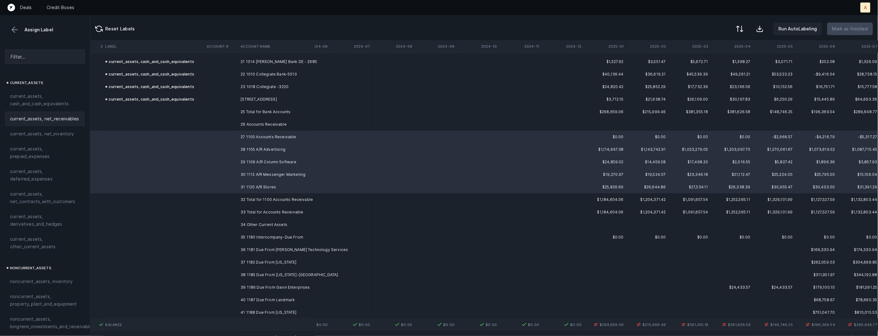
click at [67, 118] on span "current_assets, net_receivables" at bounding box center [44, 119] width 69 height 8
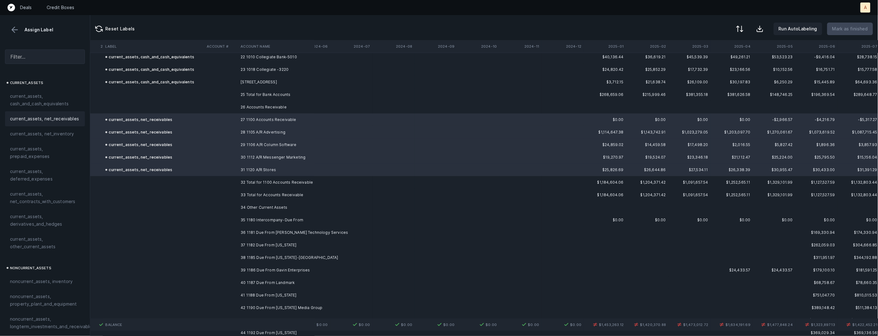
scroll to position [2643, 748]
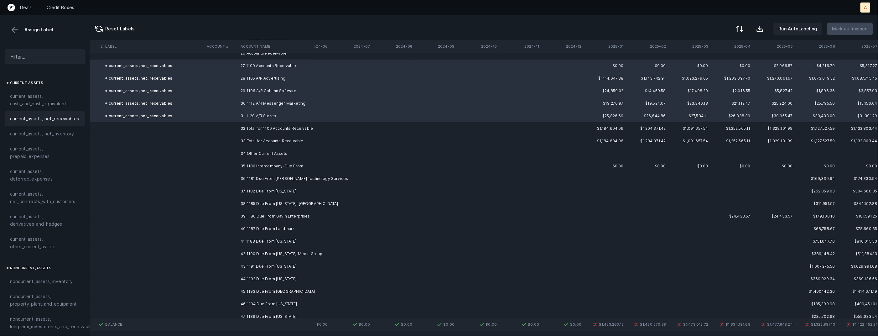
click at [281, 164] on td "35 1180 Intercompany-Due From" at bounding box center [276, 166] width 76 height 13
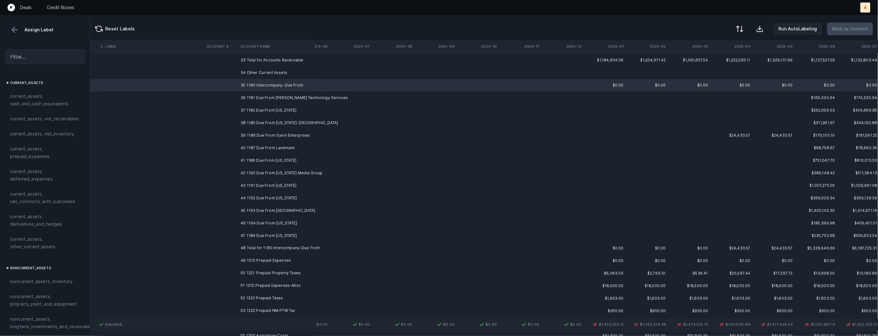
scroll to position [2728, 748]
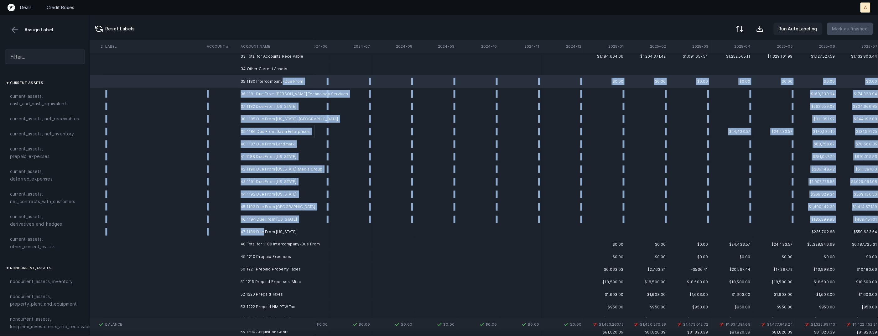
click at [263, 228] on td "47 1189 Due From [US_STATE]" at bounding box center [276, 232] width 76 height 13
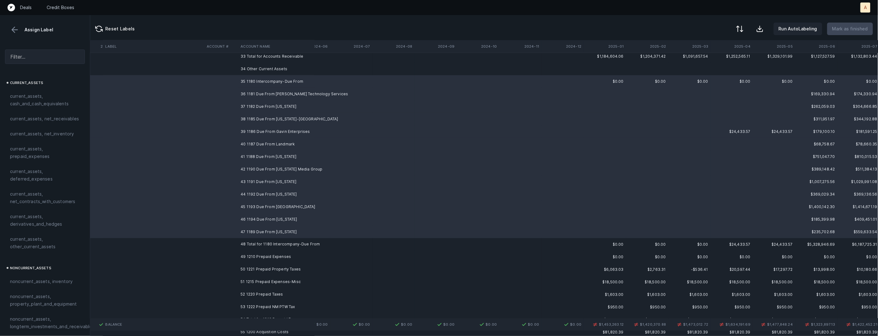
click at [60, 246] on span "current_assets, other_current_assets" at bounding box center [45, 242] width 70 height 15
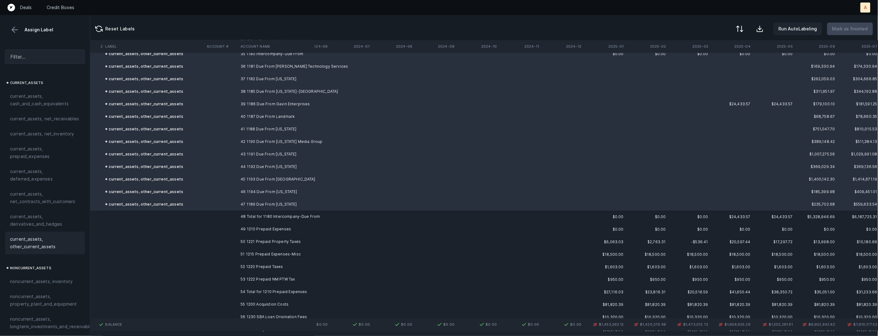
scroll to position [2790, 748]
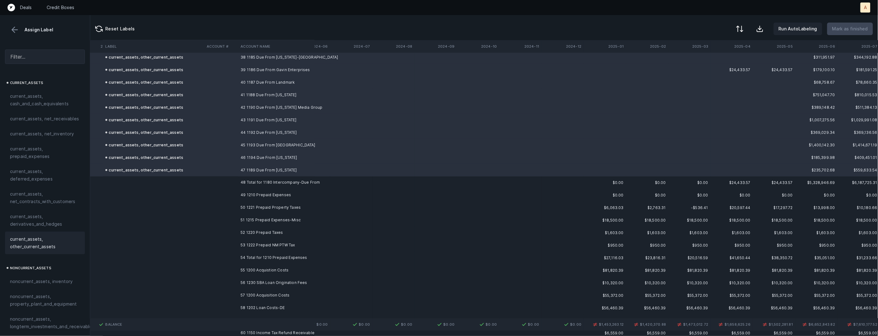
click at [288, 193] on td "49 1210 Prepaid Expenses" at bounding box center [276, 195] width 76 height 13
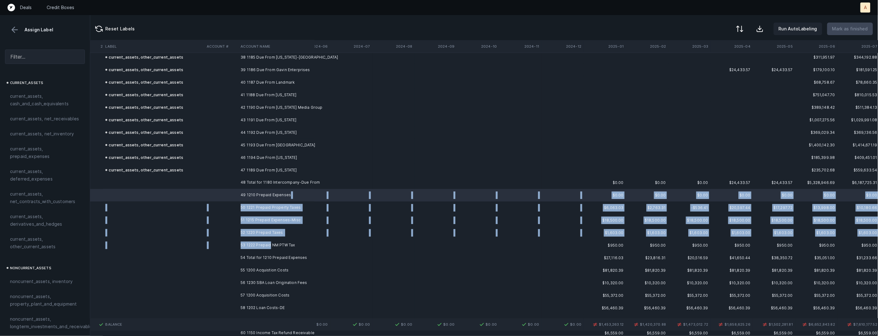
click at [271, 241] on td "53 1222 Prepaid NM PTW Tax" at bounding box center [276, 245] width 76 height 13
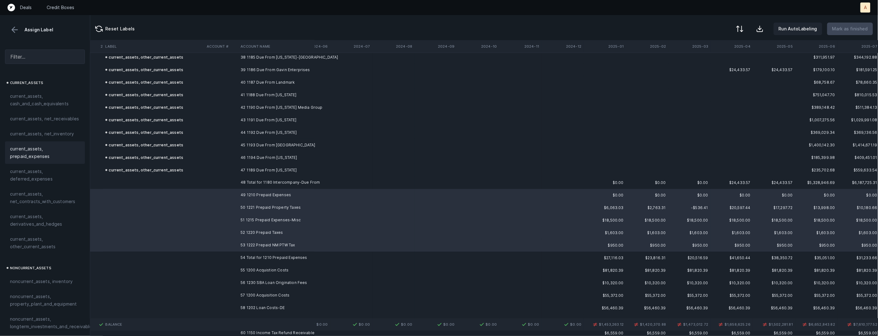
click at [48, 152] on span "current_assets, prepaid_expenses" at bounding box center [45, 152] width 70 height 15
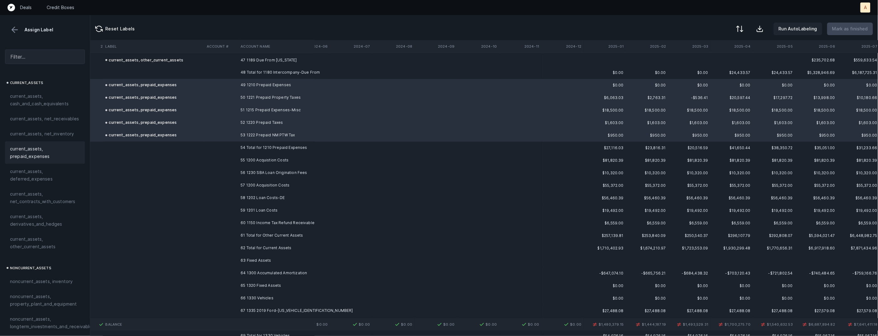
click at [286, 158] on td "55 1200 Acquistion Costs" at bounding box center [276, 160] width 76 height 13
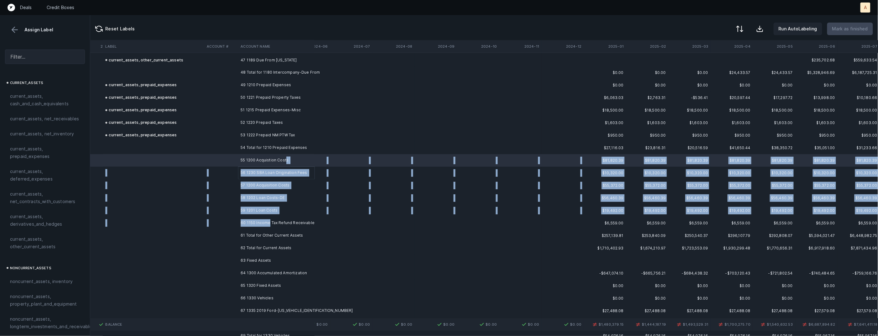
click at [268, 221] on td "60 1150 Income Tax Refund Receivable" at bounding box center [276, 223] width 76 height 13
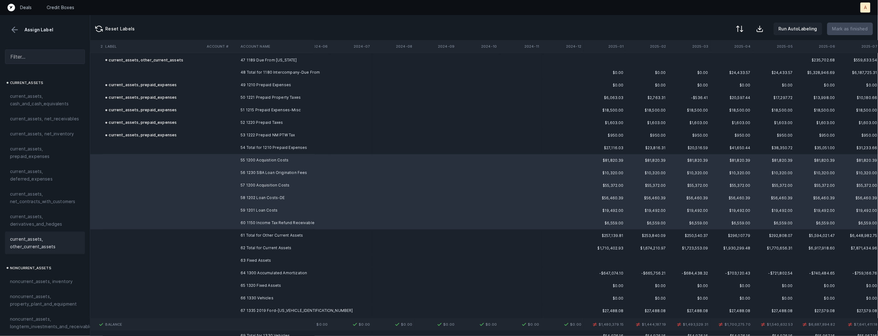
click at [42, 242] on span "current_assets, other_current_assets" at bounding box center [45, 242] width 70 height 15
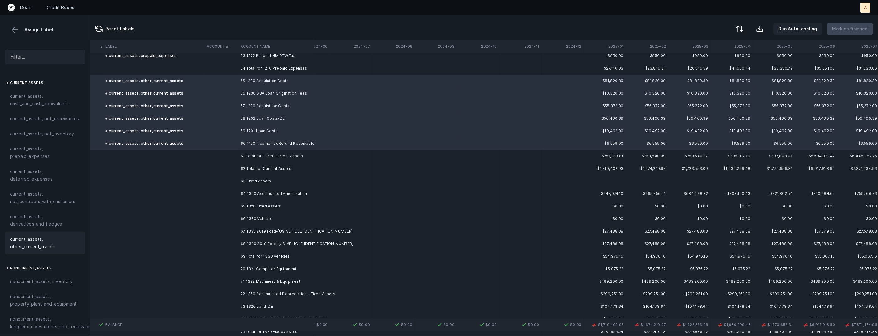
scroll to position [2990, 748]
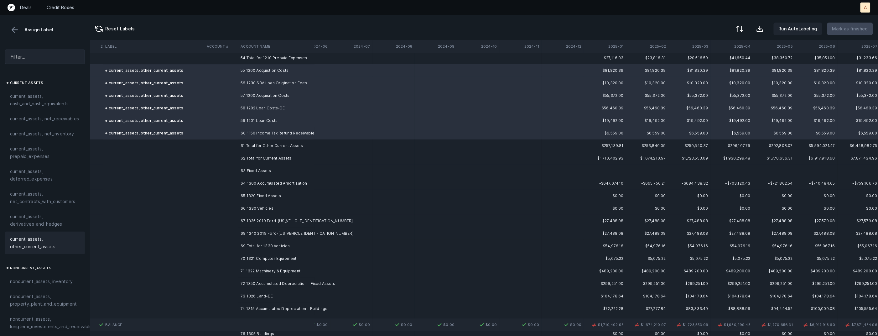
click at [286, 181] on td "64 1300 Accumulated Amortization" at bounding box center [276, 183] width 76 height 13
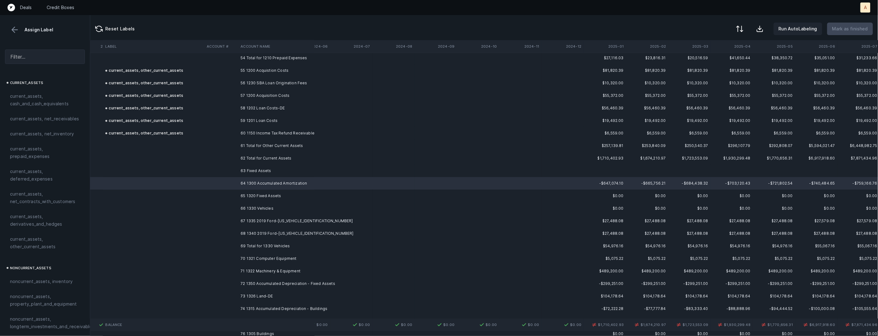
click at [296, 195] on td "65 1320 Fixed Assets" at bounding box center [276, 196] width 76 height 13
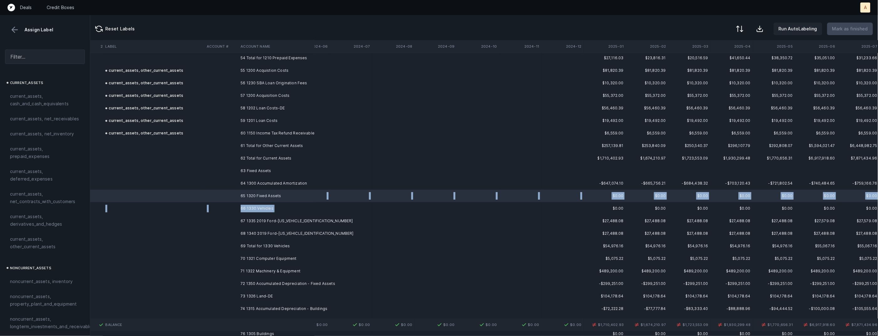
click at [274, 206] on td "66 1330 Vehicles" at bounding box center [276, 208] width 76 height 13
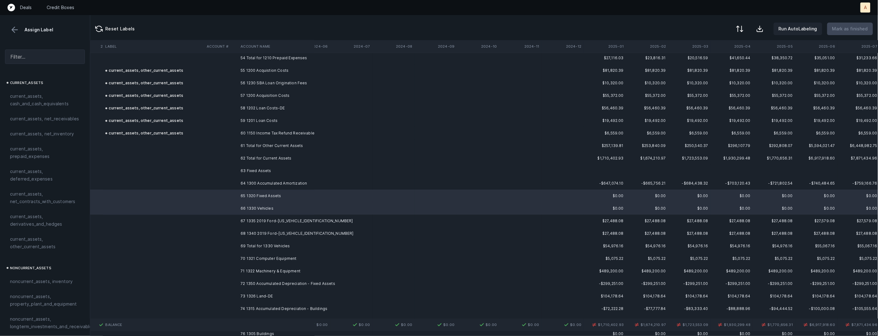
click at [254, 232] on td "68 1340 2019 Ford-[US_VEHICLE_IDENTIFICATION_NUMBER]" at bounding box center [276, 233] width 76 height 13
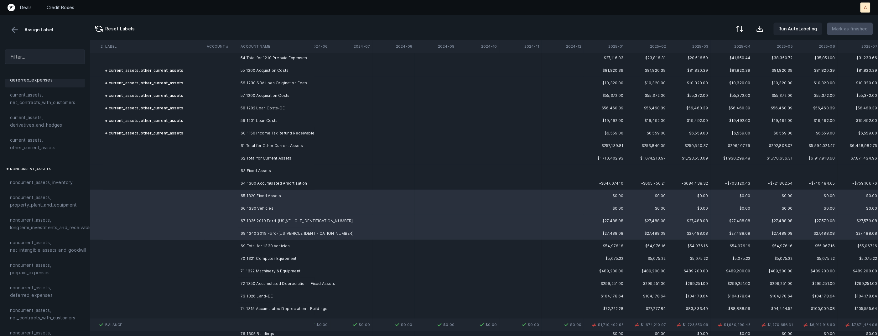
scroll to position [106, 0]
click at [42, 189] on span "noncurrent_assets, property_plant_and_equipment" at bounding box center [45, 194] width 70 height 15
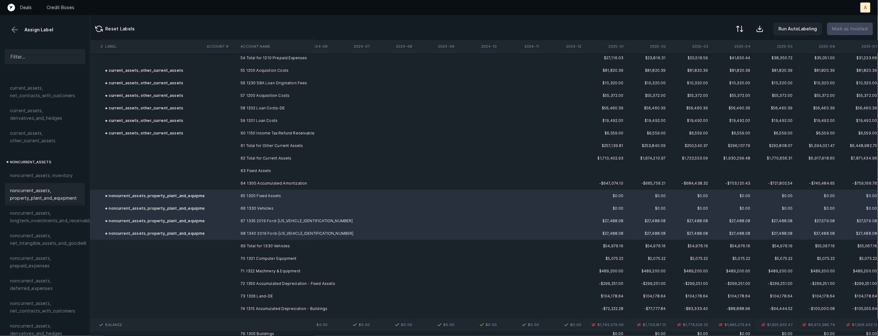
click at [206, 184] on td at bounding box center [221, 183] width 34 height 13
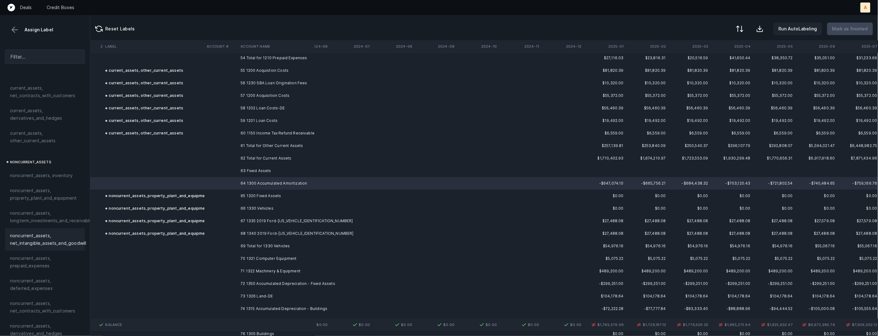
click at [38, 236] on span "noncurrent_assets, net_intangible_assets_and_goodwill" at bounding box center [48, 239] width 76 height 15
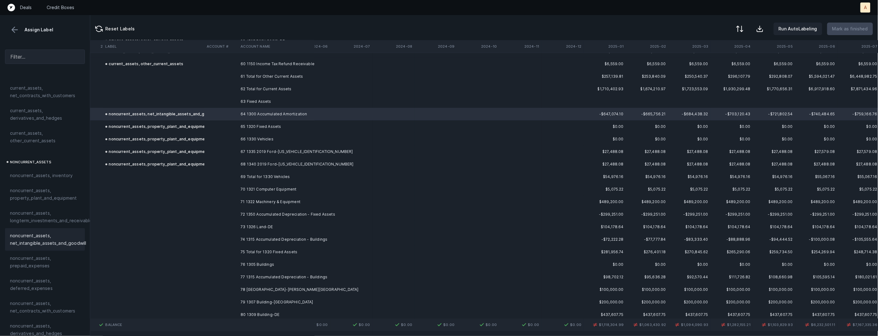
scroll to position [3062, 748]
click at [303, 188] on td "70 1321 Computer Equipment" at bounding box center [276, 186] width 76 height 13
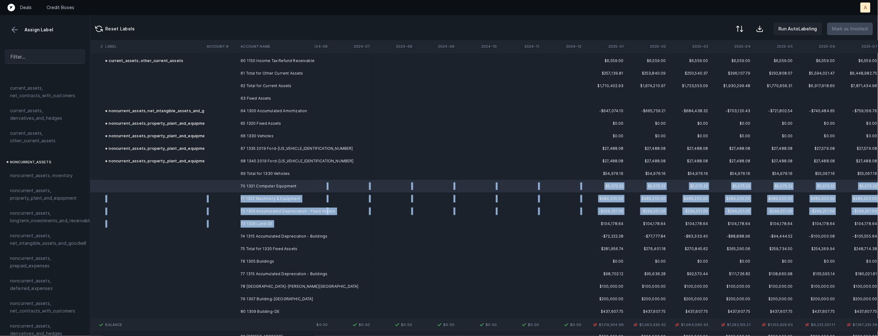
click at [297, 226] on td "73 1326 Land-DE" at bounding box center [276, 223] width 76 height 13
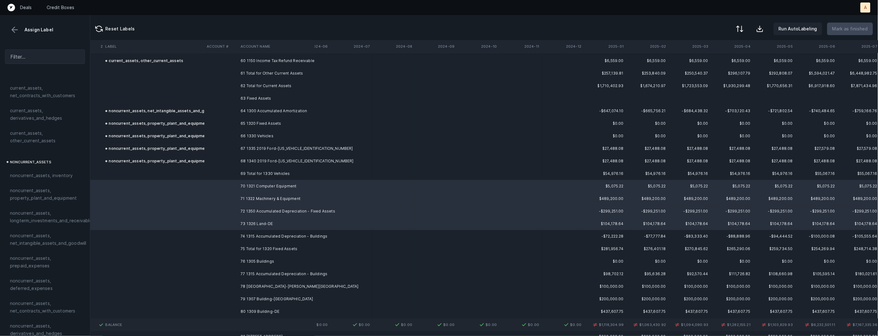
click at [278, 233] on td "74 1315 Accumulated Depreciation - Buildings" at bounding box center [276, 236] width 76 height 13
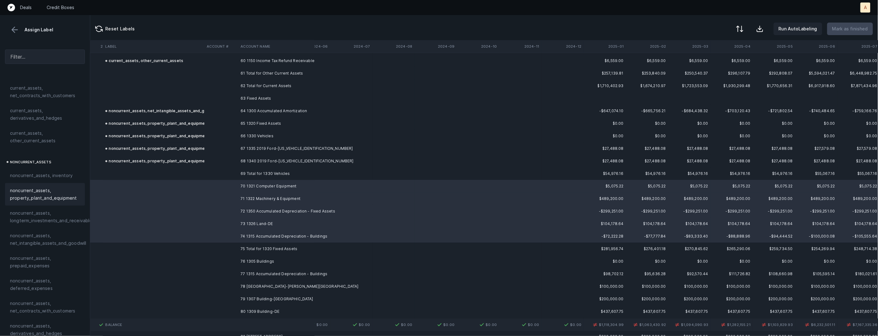
click at [50, 200] on span "noncurrent_assets, property_plant_and_equipment" at bounding box center [45, 194] width 70 height 15
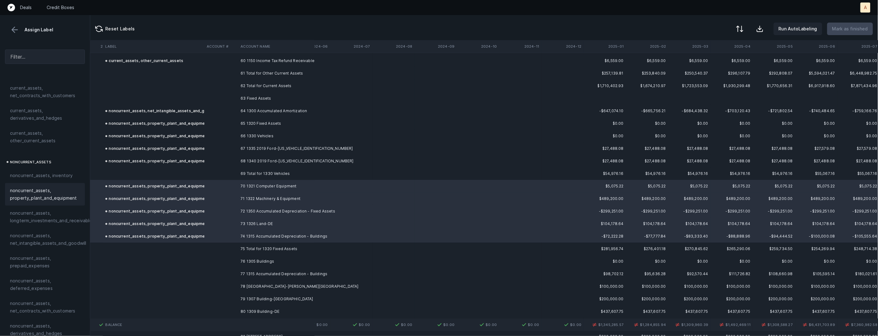
scroll to position [3176, 748]
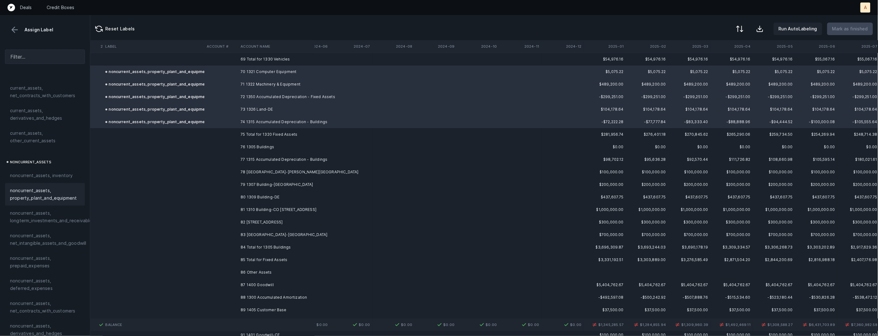
click at [274, 145] on td "76 1305 Buildings" at bounding box center [276, 147] width 76 height 13
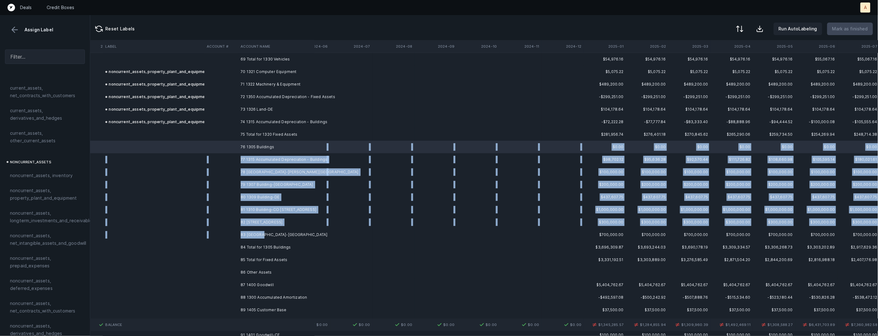
click at [260, 235] on td "83 [GEOGRAPHIC_DATA]-[GEOGRAPHIC_DATA]" at bounding box center [276, 234] width 76 height 13
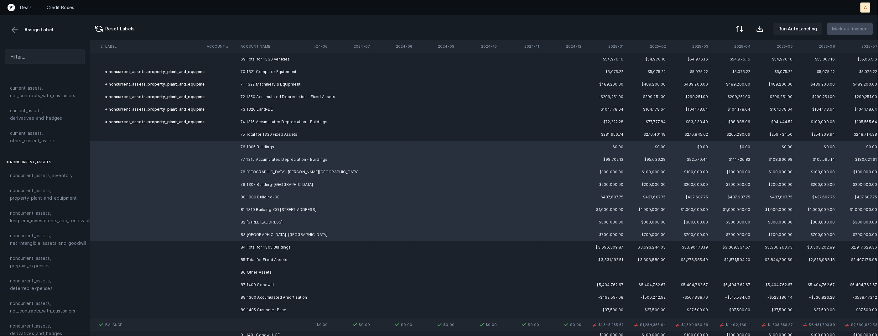
click at [41, 199] on span "noncurrent_assets, property_plant_and_equipment" at bounding box center [45, 194] width 70 height 15
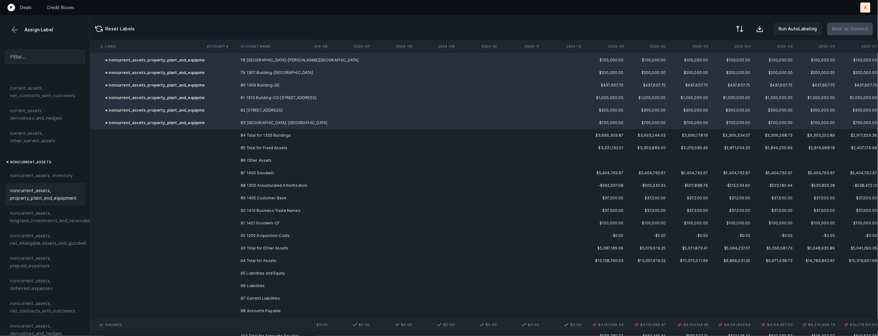
scroll to position [3306, 748]
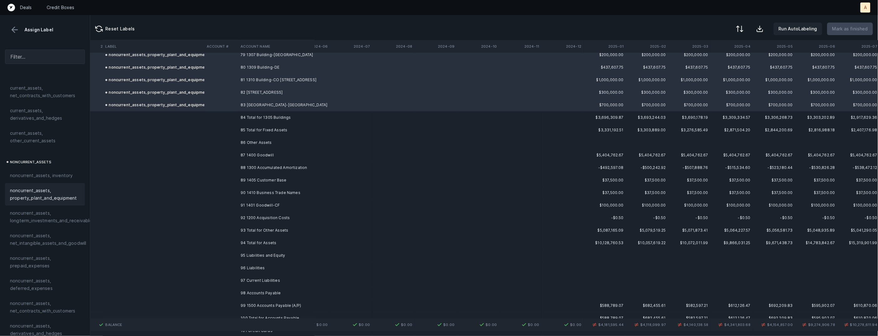
click at [266, 151] on td "87 1400 Goodwill" at bounding box center [276, 155] width 76 height 13
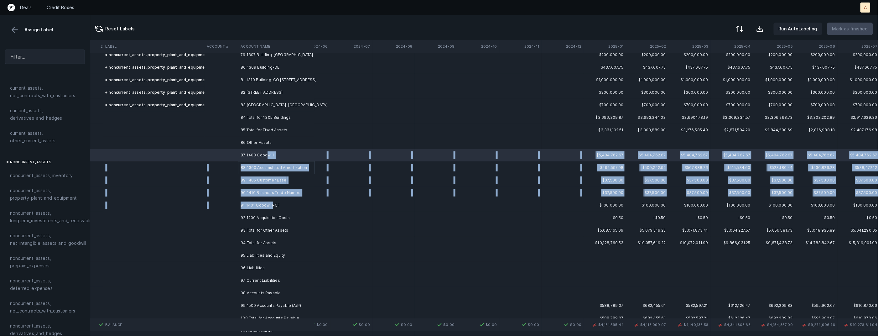
click at [271, 207] on td "91 1401 Goodwill-CF" at bounding box center [276, 205] width 76 height 13
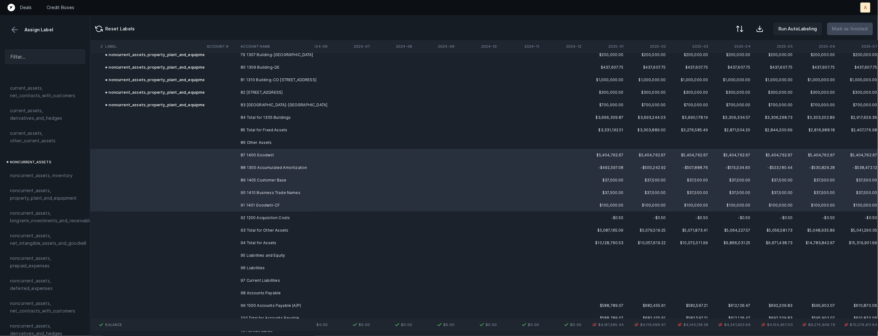
click at [254, 216] on td "92 1200 Acquisition Costs" at bounding box center [276, 218] width 76 height 13
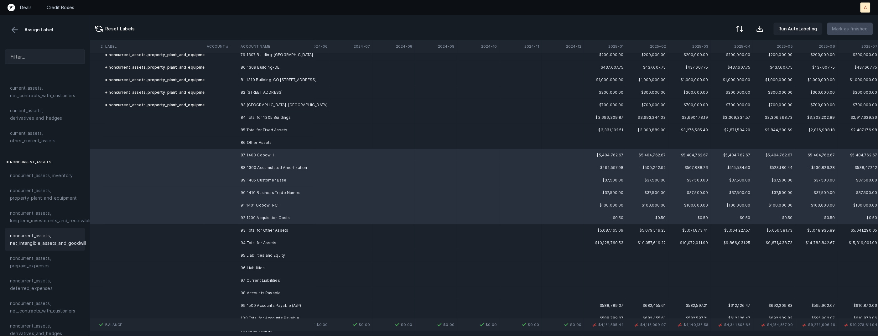
click at [56, 242] on span "noncurrent_assets, net_intangible_assets_and_goodwill" at bounding box center [48, 239] width 76 height 15
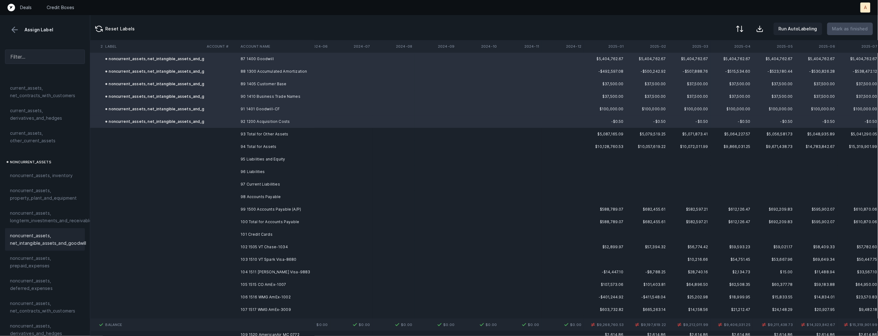
scroll to position [3432, 748]
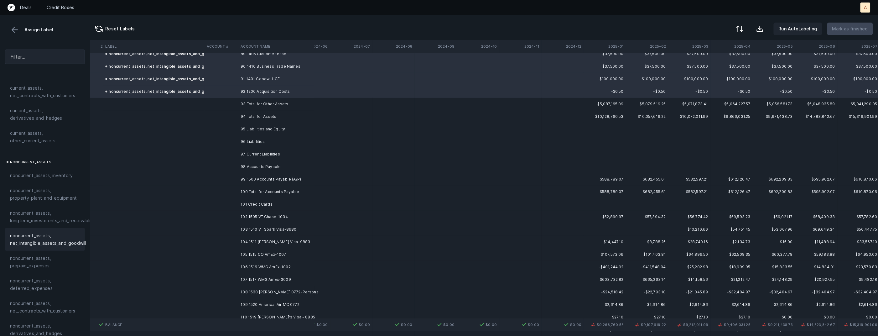
click at [295, 176] on td "99 1500 Accounts Payable (A/P)" at bounding box center [276, 179] width 76 height 13
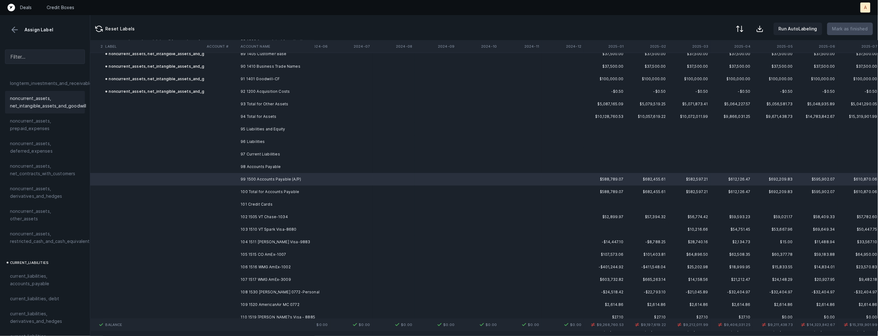
scroll to position [254, 0]
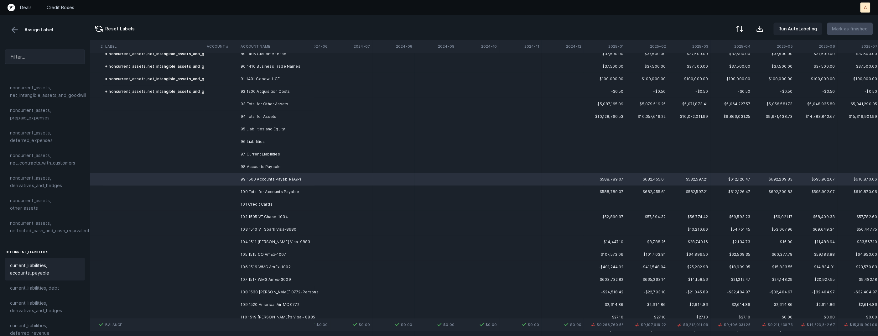
click at [30, 262] on span "current_liabilities, accounts_payable" at bounding box center [45, 269] width 70 height 15
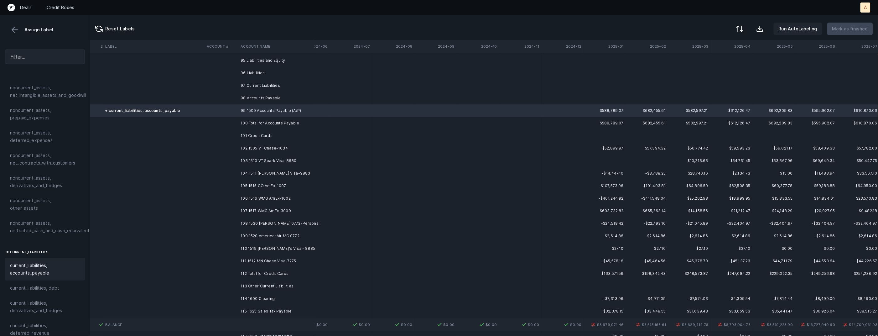
scroll to position [3514, 748]
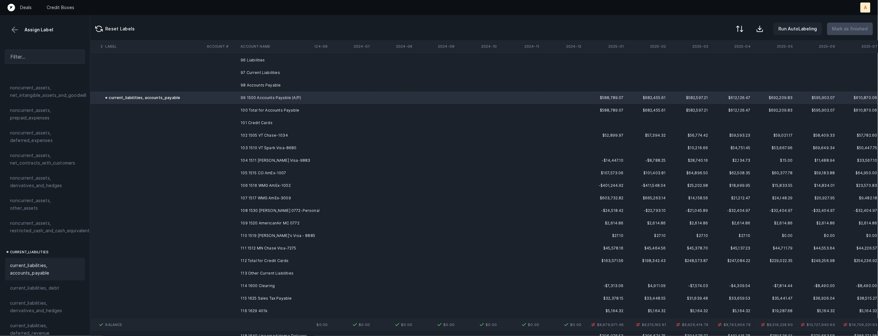
click at [270, 134] on td "102 1505 VT Chase-1034" at bounding box center [276, 135] width 76 height 13
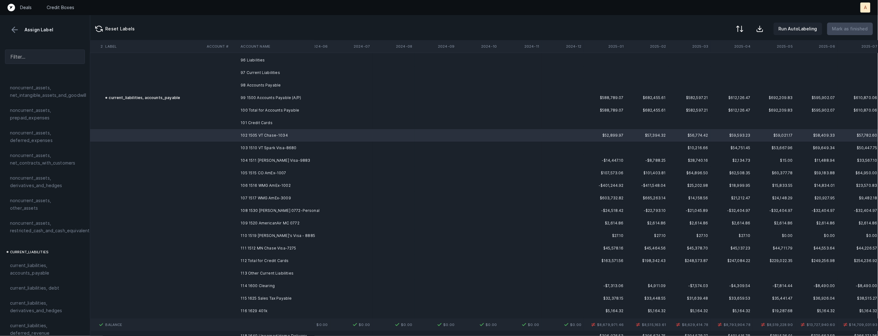
click at [269, 248] on td "111 1512 MN Chase Visa-7275" at bounding box center [276, 248] width 76 height 13
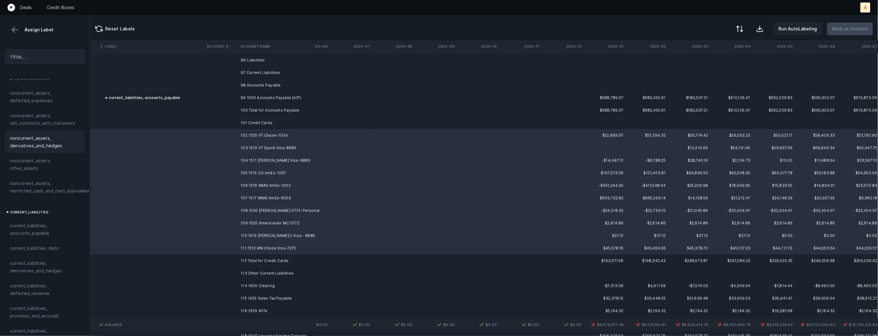
scroll to position [318, 0]
click at [37, 197] on span "current_liabilities, accounts_payable" at bounding box center [45, 204] width 70 height 15
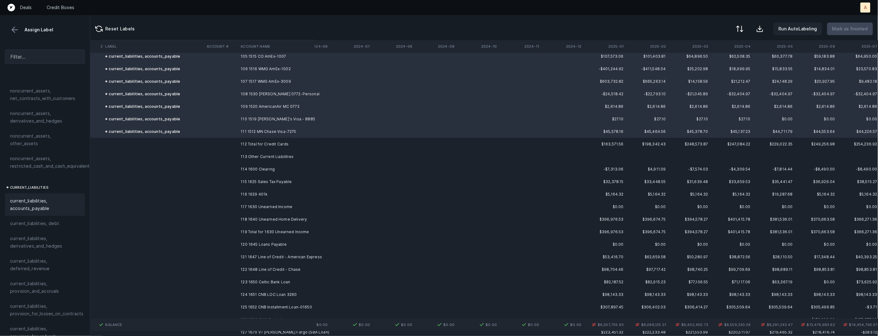
scroll to position [3642, 748]
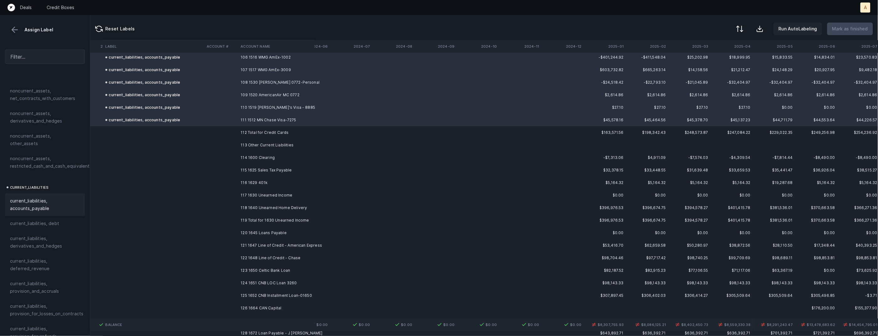
click at [293, 158] on td "114 1600 Clearing" at bounding box center [276, 157] width 76 height 13
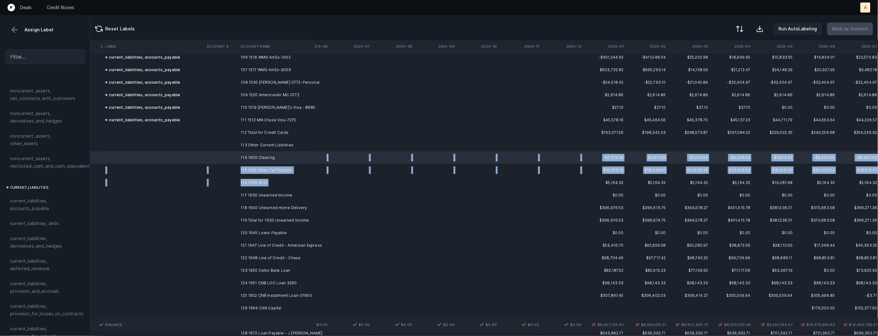
click at [281, 182] on td "116 1629 401k" at bounding box center [276, 182] width 76 height 13
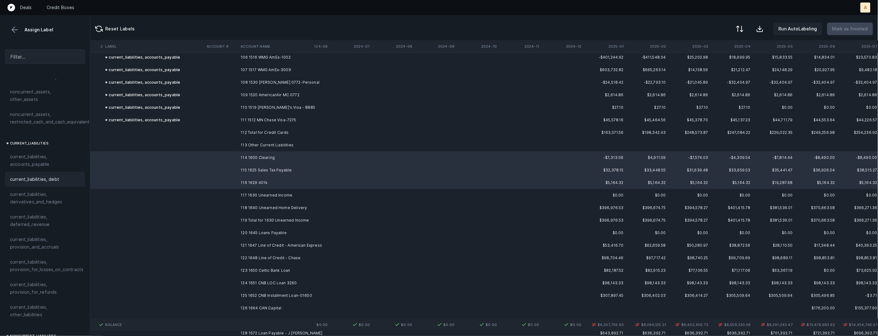
scroll to position [385, 0]
click at [35, 281] on span "current_liabilities, other_liabilities" at bounding box center [45, 288] width 70 height 15
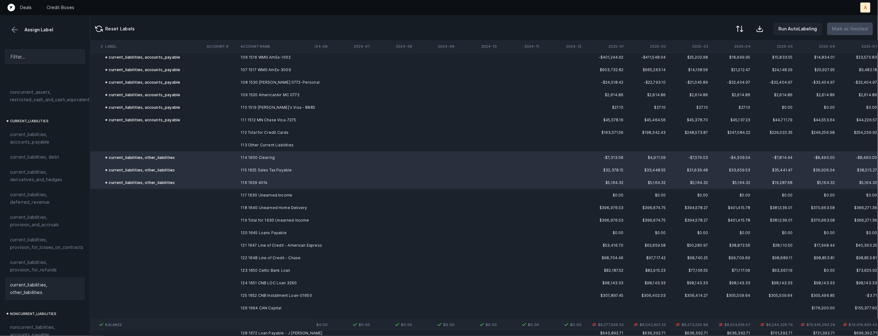
click at [250, 195] on td "117 1630 Unearned Income" at bounding box center [276, 195] width 76 height 13
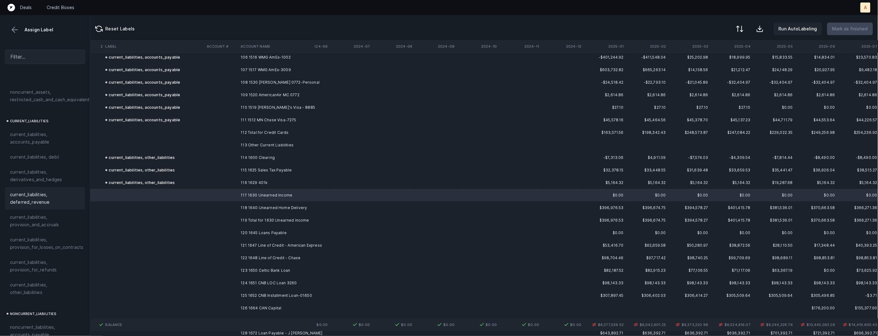
click at [41, 194] on span "current_liabilities, deferred_revenue" at bounding box center [45, 198] width 70 height 15
click at [214, 205] on td at bounding box center [221, 207] width 34 height 13
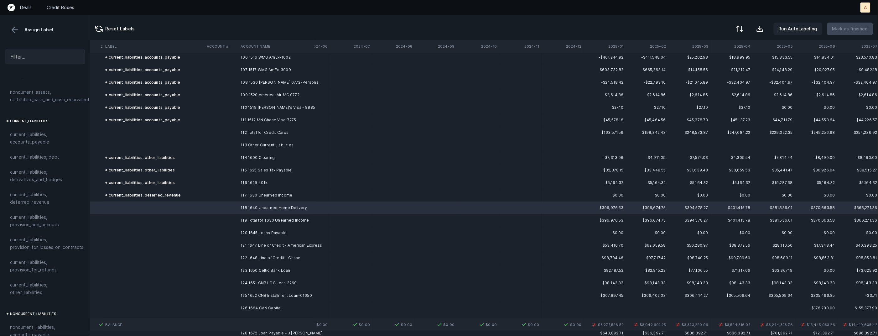
click at [42, 191] on span "current_liabilities, deferred_revenue" at bounding box center [45, 198] width 70 height 15
click at [264, 229] on td "120 1645 Loans Payable" at bounding box center [276, 233] width 76 height 13
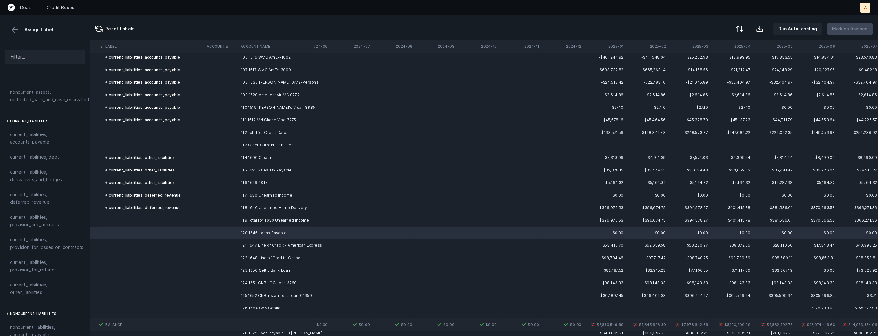
click at [277, 278] on td "124 1651 CNB LOC Loan 3260" at bounding box center [276, 283] width 76 height 13
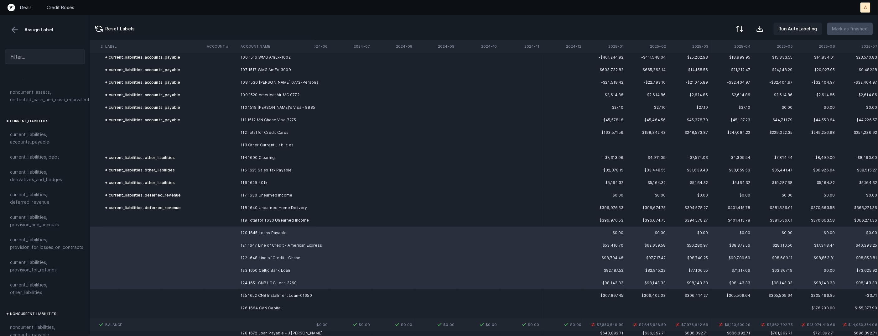
click at [63, 153] on div "current_liabilities, debt" at bounding box center [45, 157] width 70 height 8
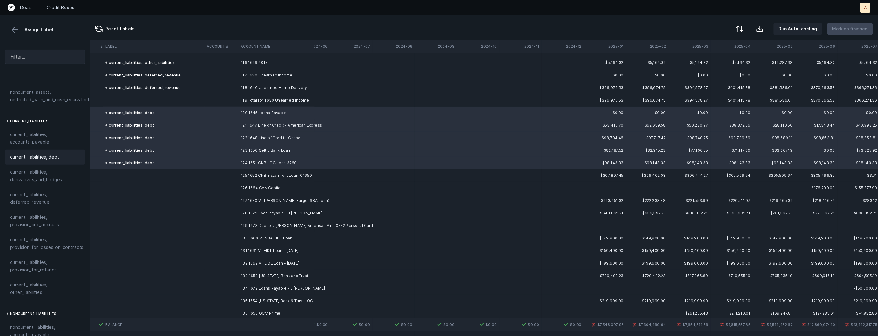
scroll to position [3780, 748]
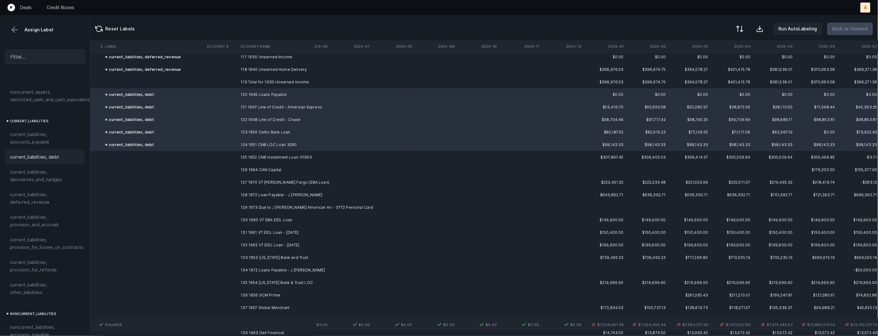
click at [288, 155] on td "125 1652 CNB Installment Loan-01650" at bounding box center [276, 157] width 76 height 13
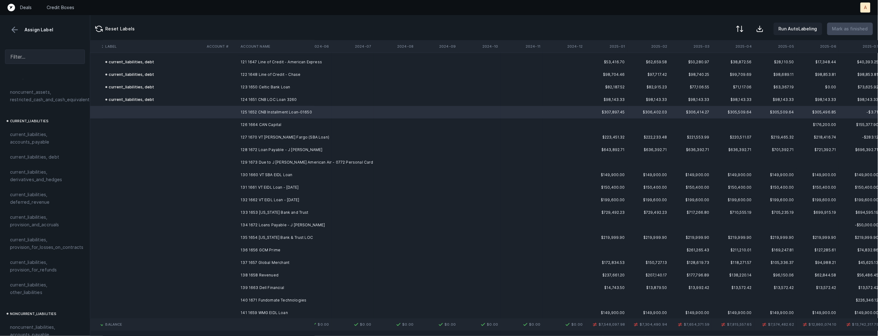
scroll to position [3825, 746]
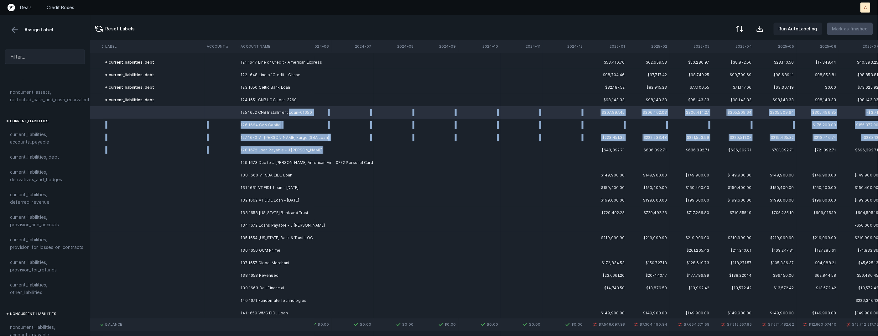
click at [310, 150] on td "128 1672 Loan Payable - J [PERSON_NAME]" at bounding box center [276, 150] width 76 height 13
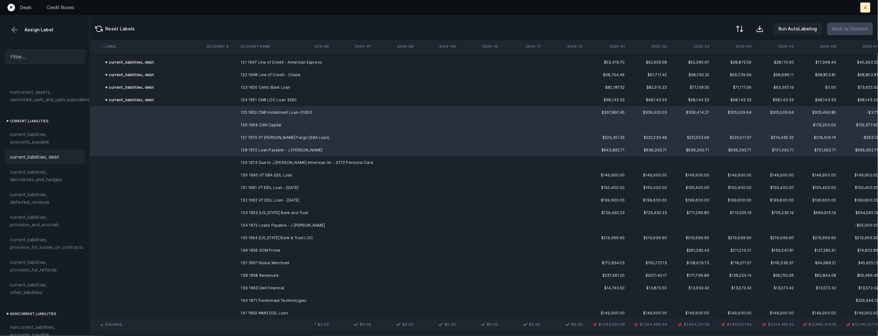
click at [52, 153] on span "current_liabilities, debt" at bounding box center [34, 157] width 49 height 8
click at [218, 159] on td at bounding box center [221, 162] width 34 height 13
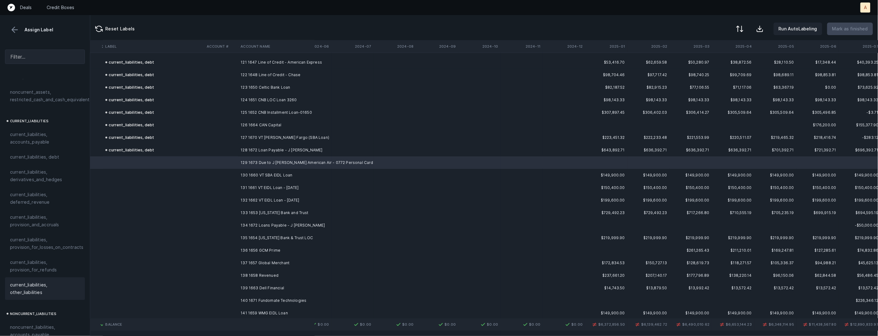
click at [48, 281] on span "current_liabilities, other_liabilities" at bounding box center [45, 288] width 70 height 15
click at [298, 171] on td "130 1660 VT SBA EIDL Loan" at bounding box center [276, 175] width 76 height 13
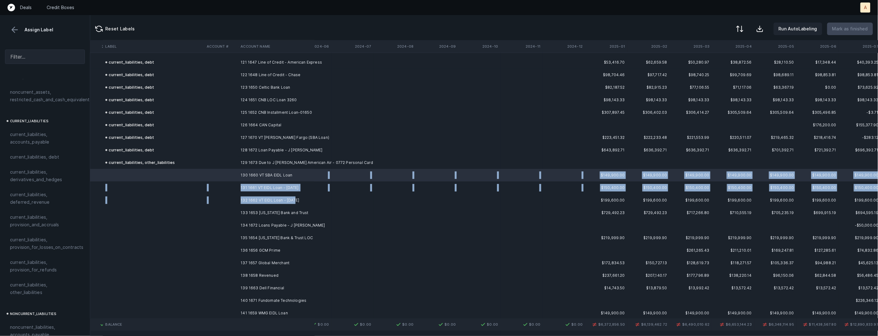
click at [295, 199] on td "132 1662 VT EIDL Loan - [DATE]" at bounding box center [276, 200] width 76 height 13
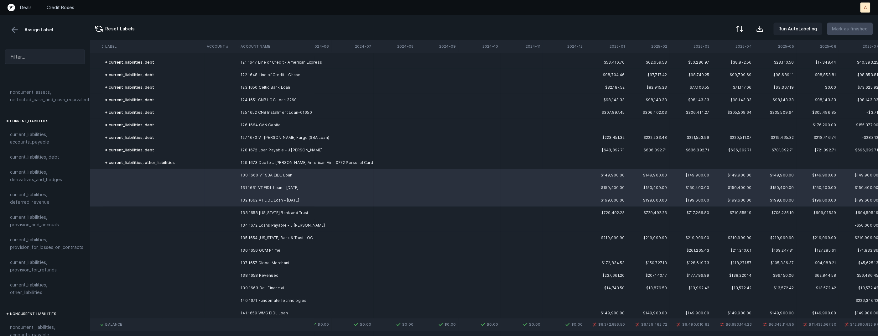
click at [280, 235] on td "135 1654 [US_STATE] Bank & Trust LOC" at bounding box center [276, 238] width 76 height 13
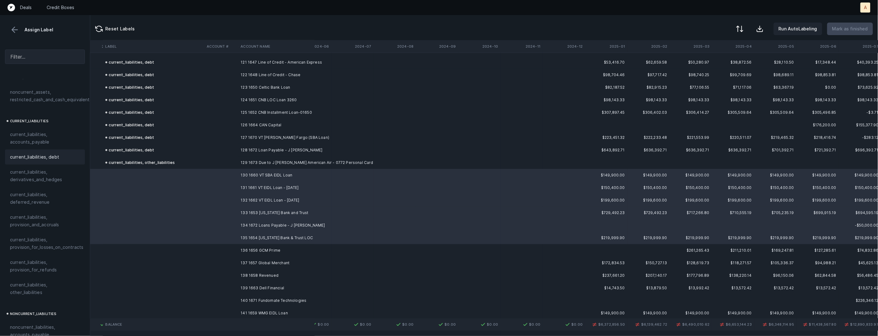
click at [59, 153] on div "current_liabilities, debt" at bounding box center [45, 157] width 70 height 8
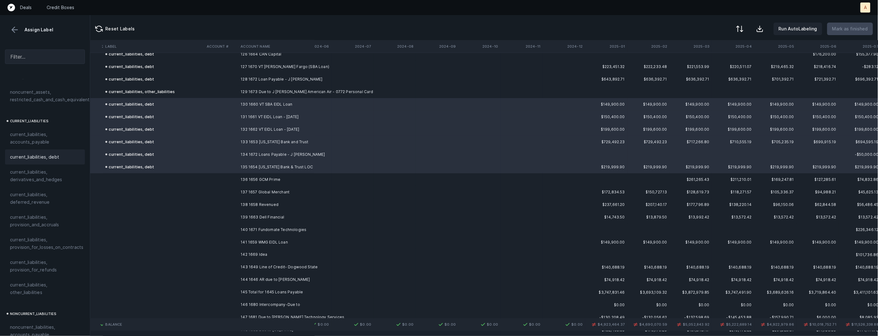
scroll to position [3898, 746]
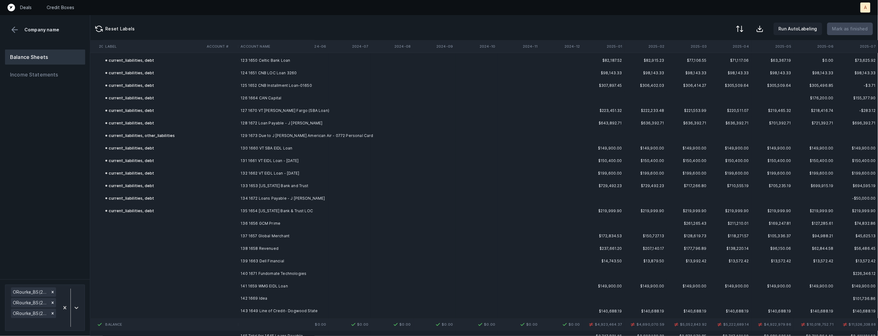
scroll to position [3883, 749]
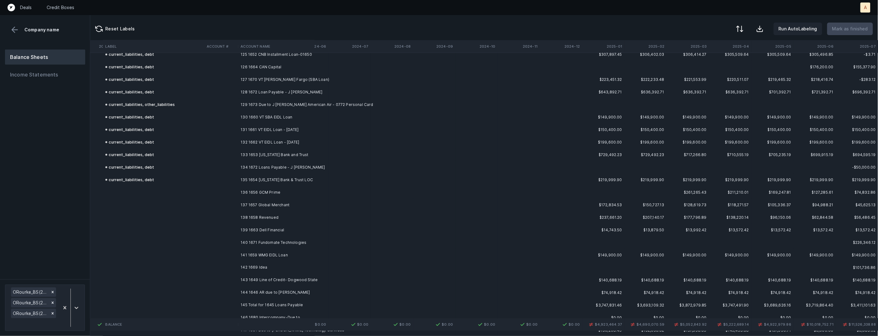
click at [272, 187] on td "136 1656 GCM Prime" at bounding box center [276, 192] width 76 height 13
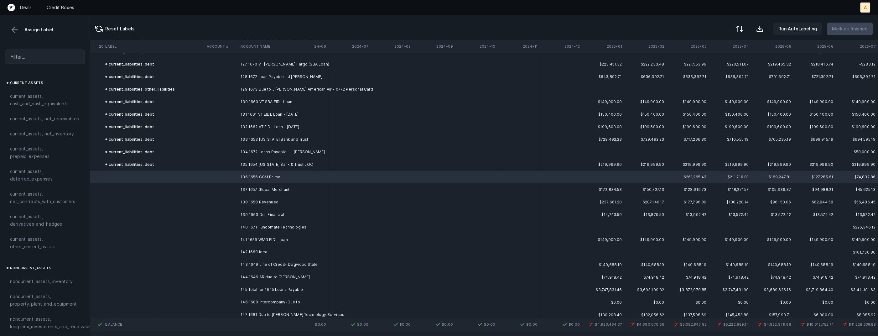
scroll to position [3915, 749]
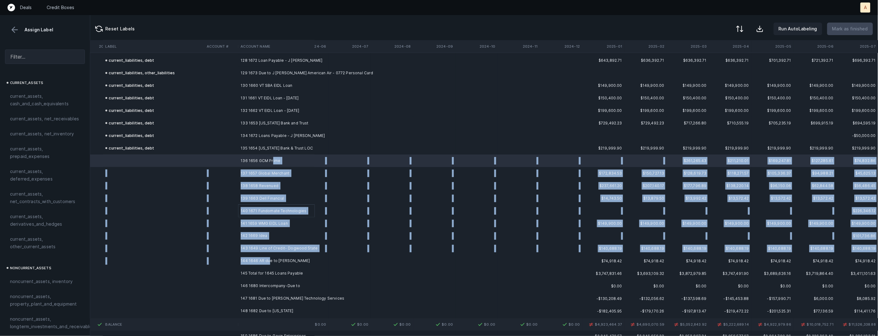
click at [269, 259] on td "144 1646 AR due to [PERSON_NAME]" at bounding box center [276, 261] width 76 height 13
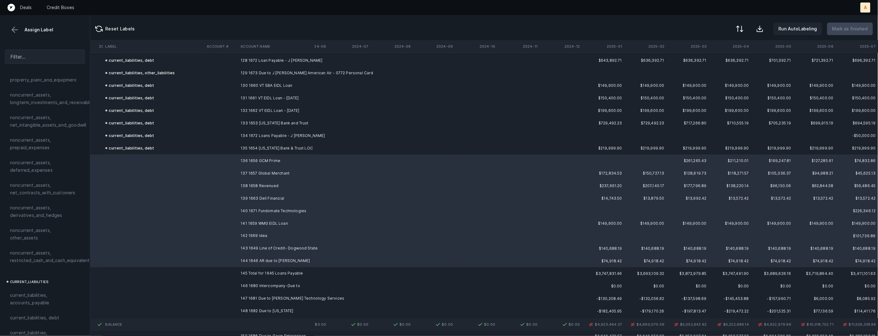
scroll to position [283, 0]
click at [52, 255] on span "current_liabilities, debt" at bounding box center [34, 259] width 49 height 8
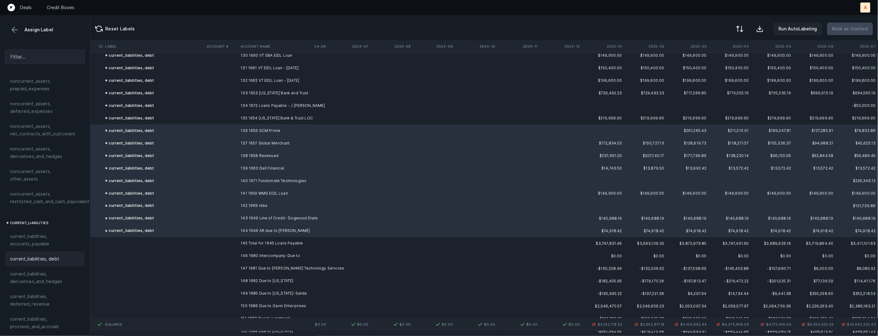
scroll to position [4014, 749]
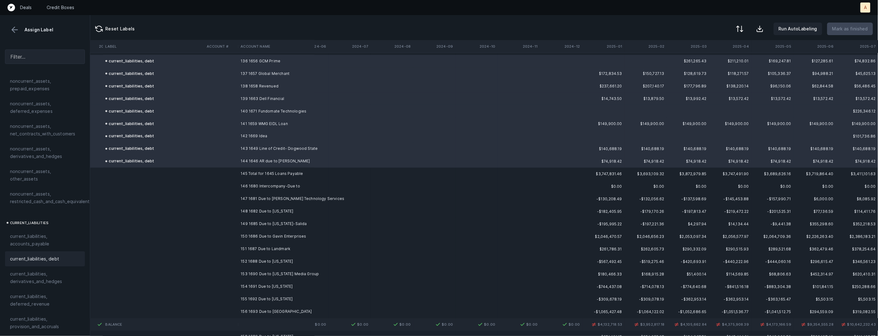
click at [273, 187] on td "146 1680 Intercompany-Due to" at bounding box center [276, 186] width 76 height 13
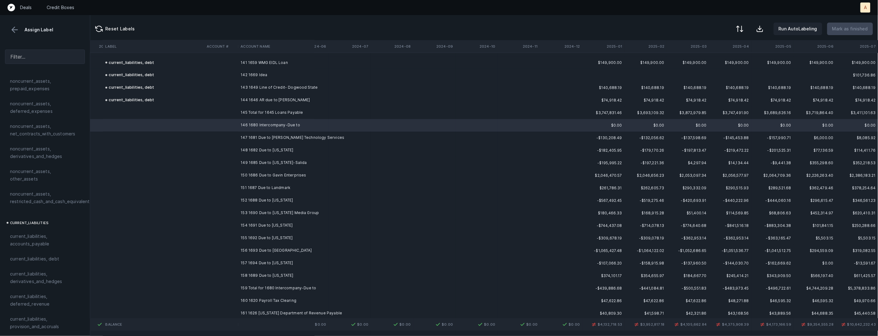
scroll to position [4093, 749]
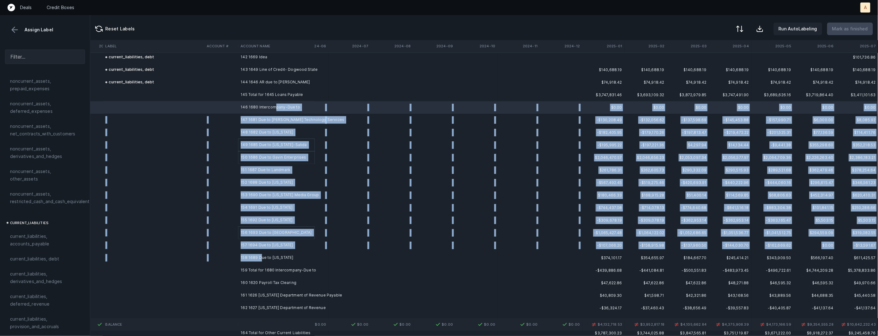
click at [262, 256] on td "158 1689 Due to [US_STATE]" at bounding box center [276, 258] width 76 height 13
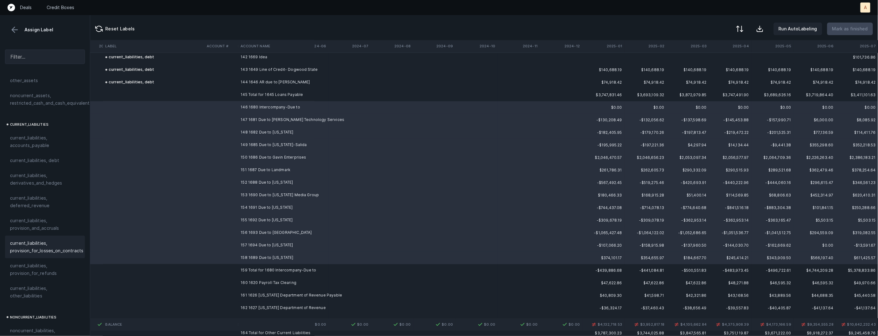
scroll to position [405, 0]
click at [40, 264] on span "current_liabilities, other_liabilities" at bounding box center [45, 268] width 70 height 15
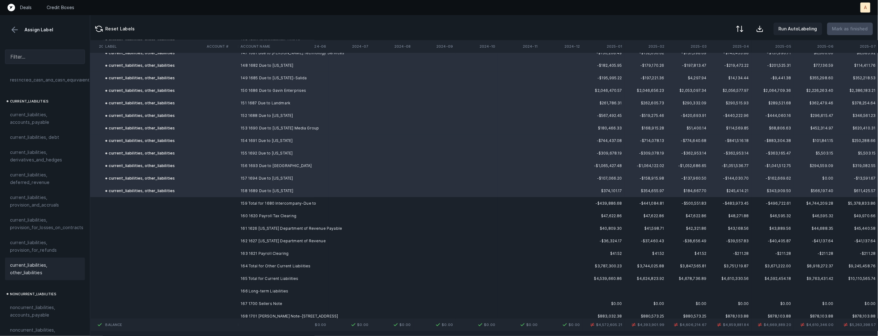
scroll to position [4193, 749]
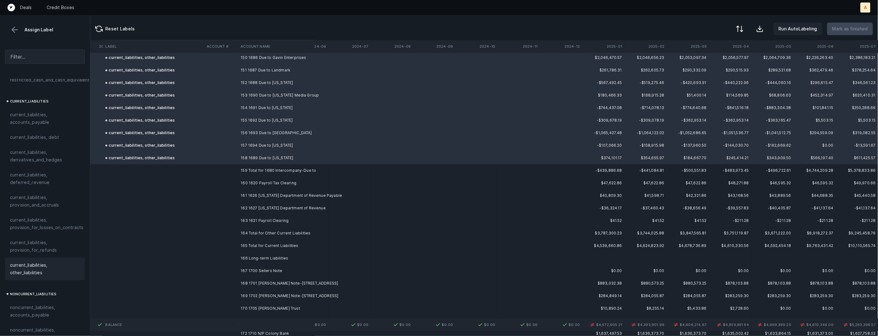
click at [306, 181] on td "160 1620 Payroll Tax Clearing" at bounding box center [276, 183] width 76 height 13
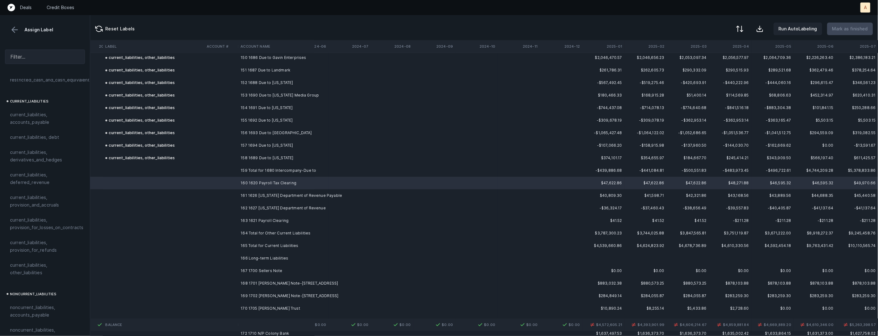
scroll to position [4196, 749]
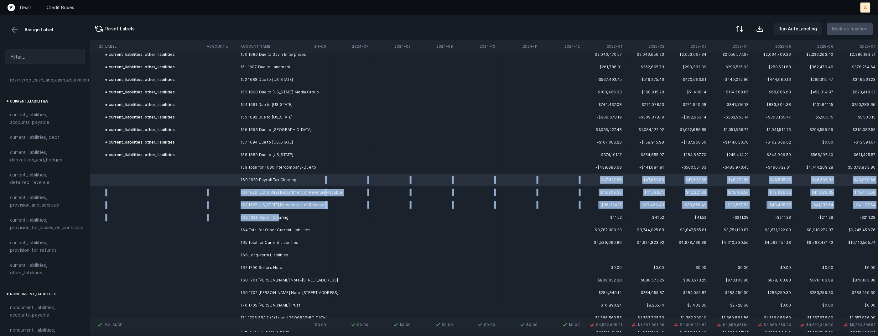
click at [276, 215] on td "163 1621 Payroll Clearing" at bounding box center [276, 217] width 76 height 13
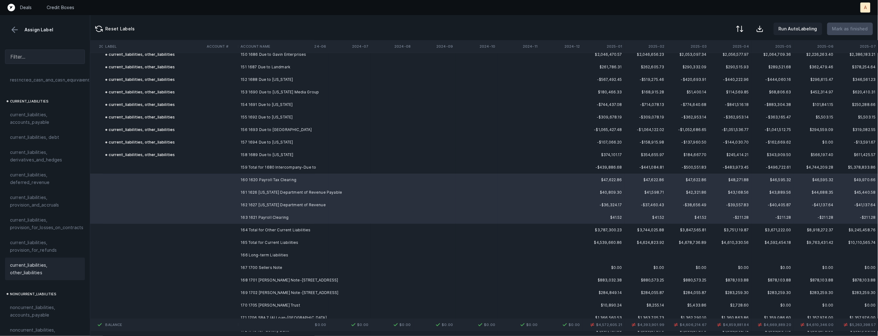
click at [48, 269] on span "current_liabilities, other_liabilities" at bounding box center [45, 268] width 70 height 15
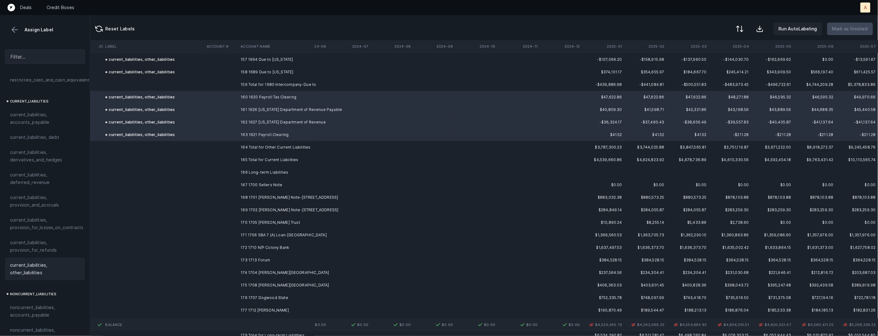
scroll to position [4285, 749]
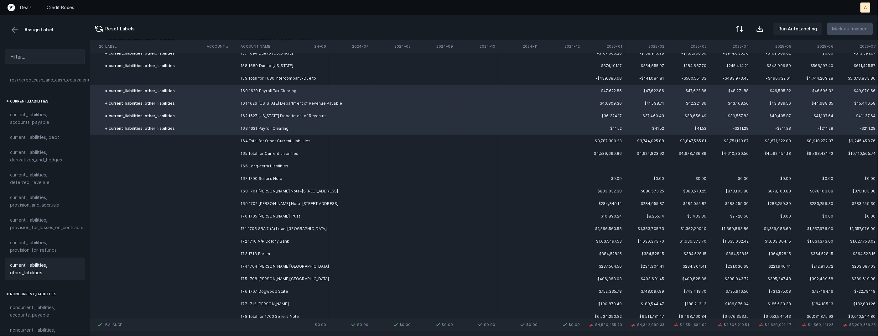
click at [287, 178] on td "167 1700 Sellers Note" at bounding box center [276, 178] width 76 height 13
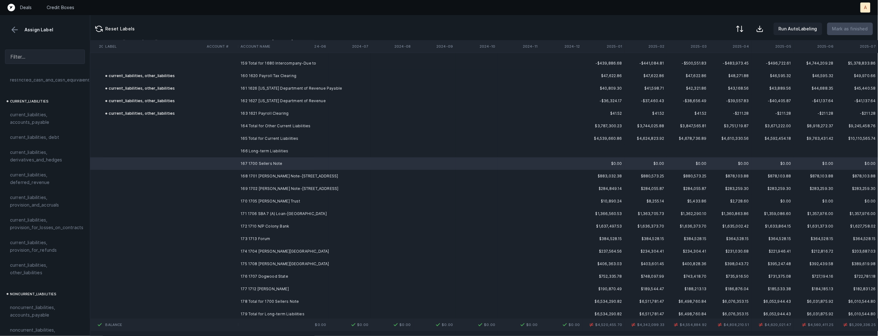
scroll to position [4303, 749]
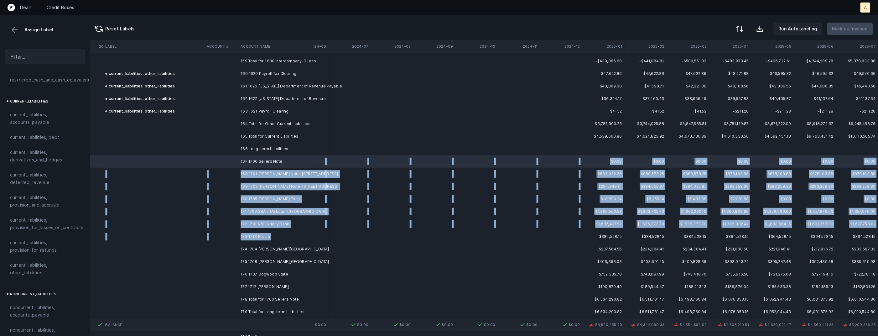
click at [305, 233] on td "173 1713 Forum" at bounding box center [276, 236] width 76 height 13
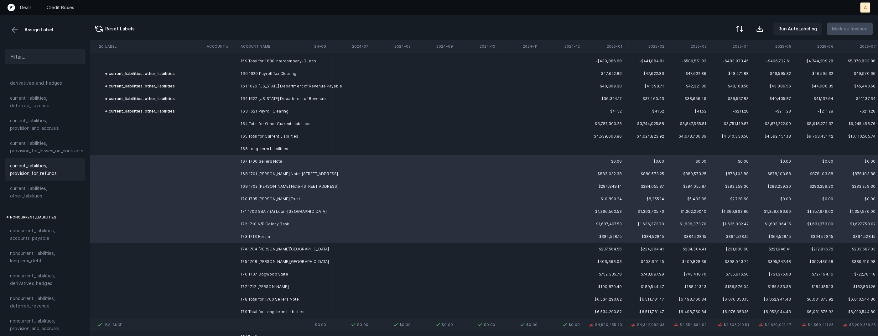
scroll to position [514, 0]
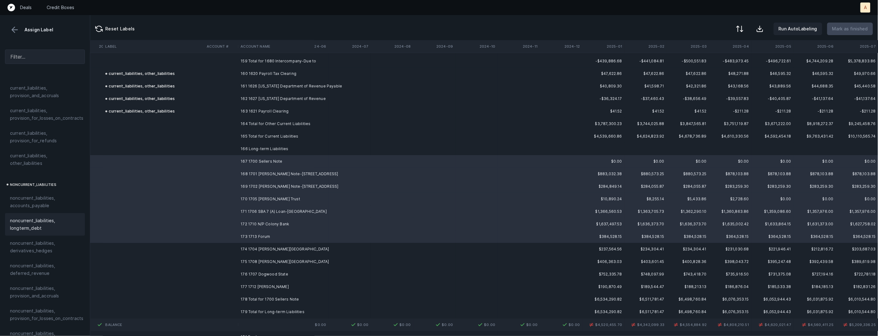
click at [45, 221] on span "noncurrent_liabilities, longterm_debt" at bounding box center [45, 224] width 70 height 15
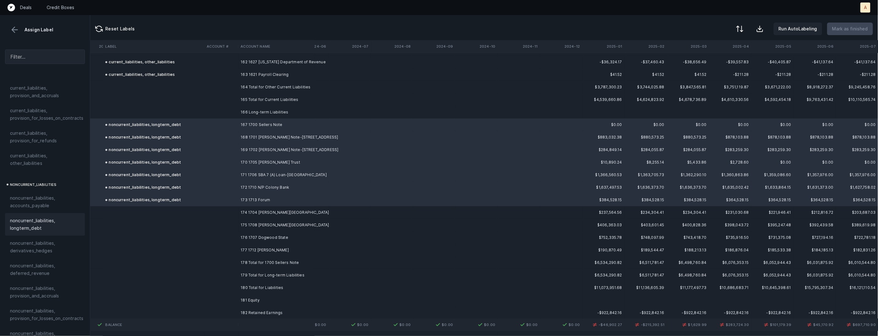
scroll to position [4377, 749]
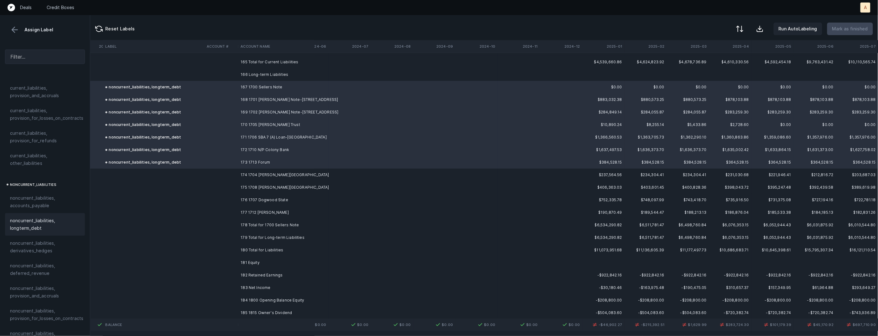
click at [302, 172] on td "174 1704 [PERSON_NAME][GEOGRAPHIC_DATA]" at bounding box center [276, 175] width 76 height 13
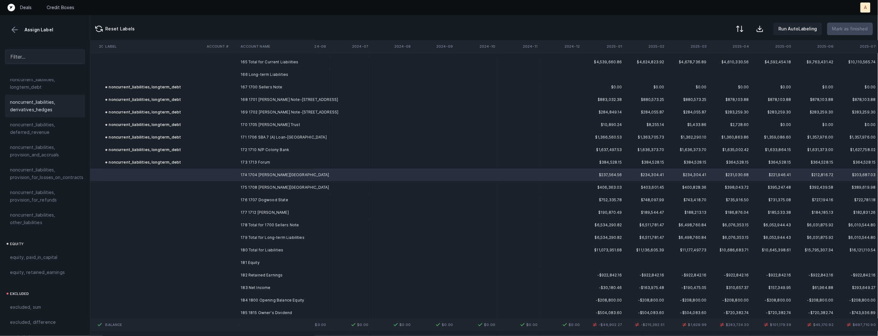
scroll to position [663, 0]
click at [38, 206] on span "noncurrent_liabilities, other_liabilities" at bounding box center [45, 210] width 70 height 15
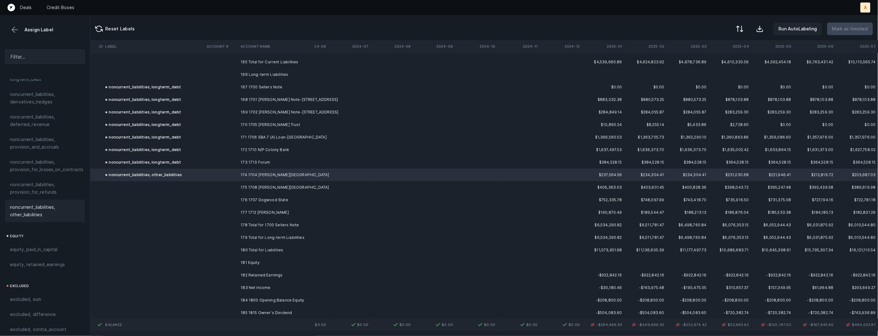
click at [229, 186] on td at bounding box center [221, 187] width 34 height 13
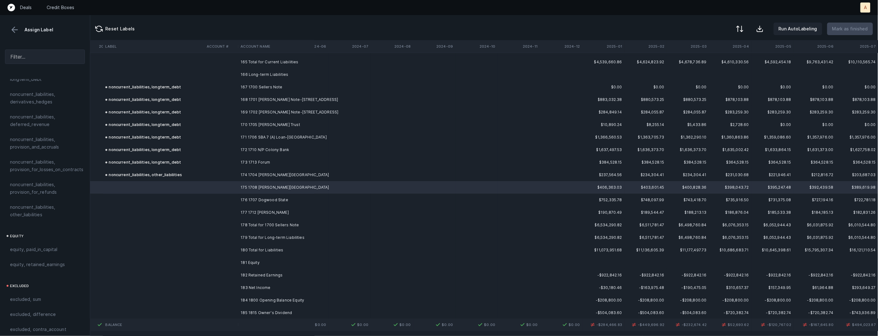
click at [245, 210] on td "177 1712 [PERSON_NAME]" at bounding box center [276, 212] width 76 height 13
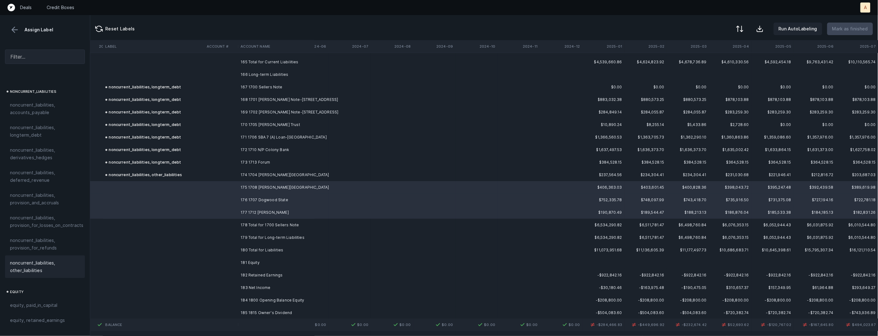
scroll to position [601, 0]
click at [159, 173] on div "noncurrent_liabilities, other_liabilities" at bounding box center [143, 175] width 77 height 8
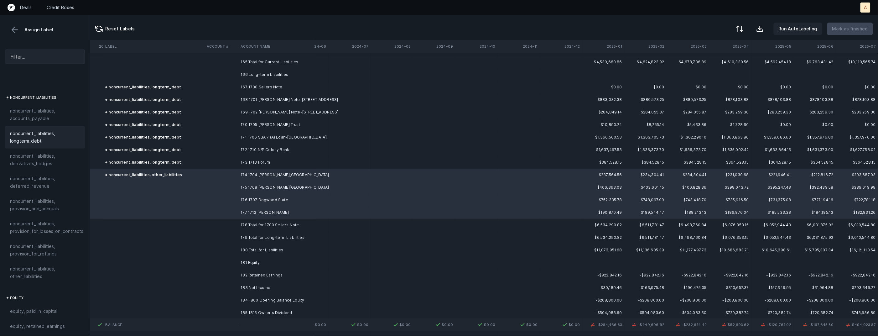
click at [37, 130] on span "noncurrent_liabilities, longterm_debt" at bounding box center [45, 137] width 70 height 15
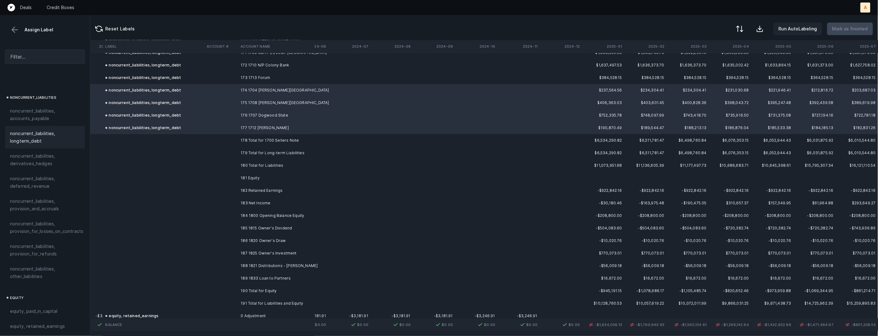
scroll to position [4471, 749]
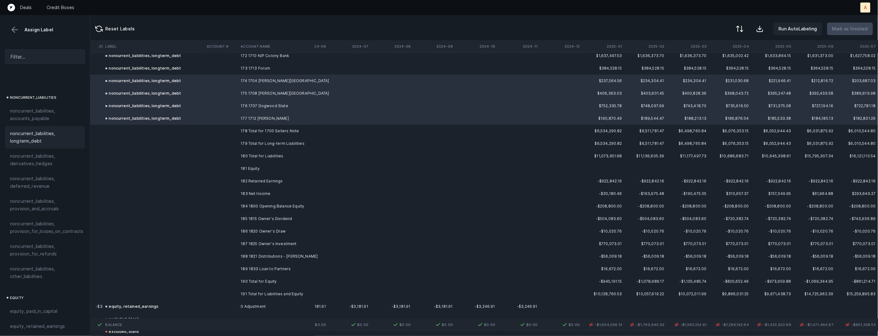
click at [265, 181] on td "182 Retained Earnings" at bounding box center [276, 181] width 76 height 13
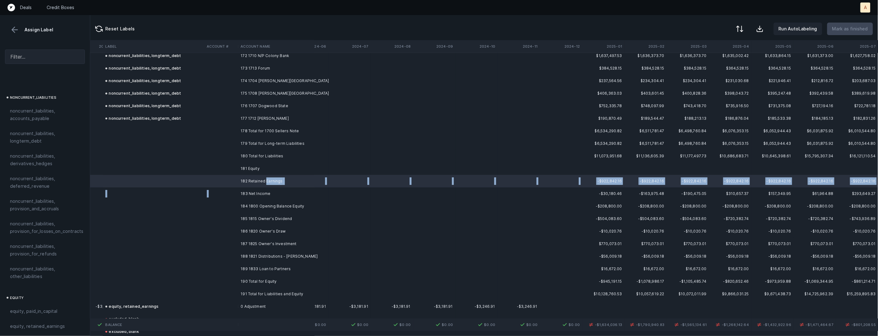
click at [255, 187] on td "183 Net Income" at bounding box center [276, 193] width 76 height 13
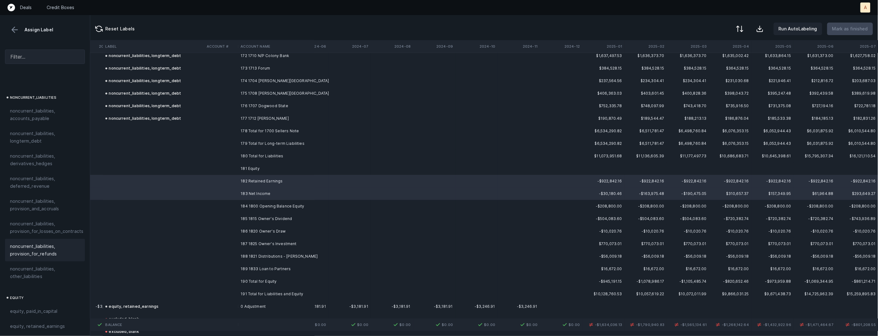
scroll to position [677, 0]
click at [39, 246] on span "equity, retained_earnings" at bounding box center [37, 250] width 55 height 8
click at [281, 205] on td "184 1800 Opening Balance Equity" at bounding box center [276, 206] width 76 height 13
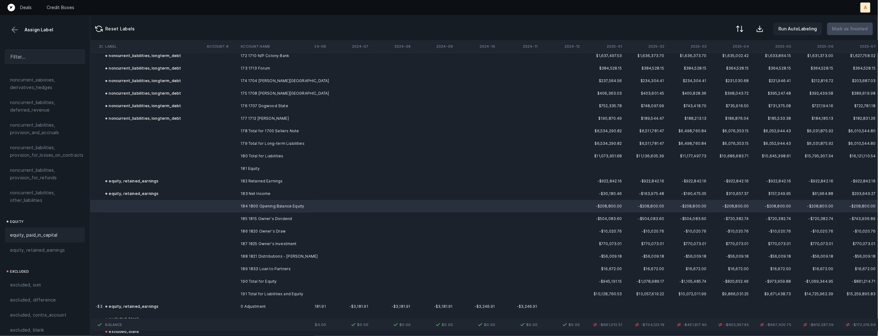
click at [61, 231] on div "equity, paid_in_capital" at bounding box center [45, 235] width 70 height 8
click at [230, 216] on td at bounding box center [221, 218] width 34 height 13
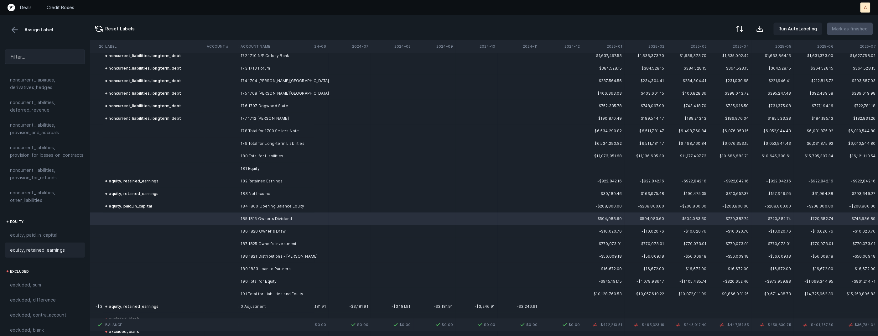
click at [46, 248] on div "equity, retained_earnings" at bounding box center [45, 250] width 80 height 15
click at [247, 230] on td "186 1820 Owner's Draw" at bounding box center [276, 231] width 76 height 13
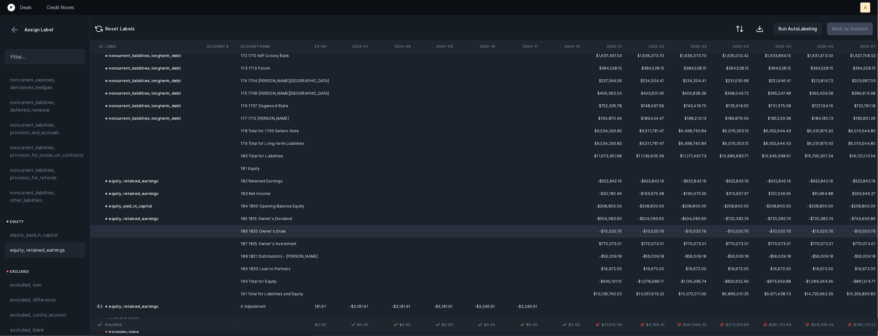
click at [39, 246] on span "equity, retained_earnings" at bounding box center [37, 250] width 55 height 8
click at [263, 243] on td "187 1825 Owner's Investment" at bounding box center [276, 244] width 76 height 13
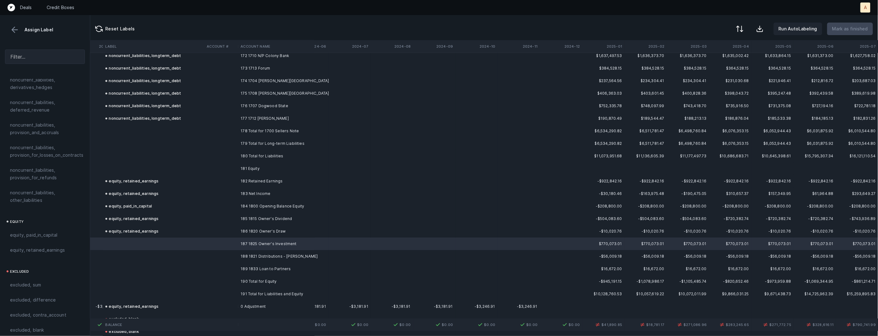
click at [27, 231] on span "equity, paid_in_capital" at bounding box center [34, 235] width 48 height 8
click at [242, 252] on td "188 1821 Distributions - [PERSON_NAME]" at bounding box center [276, 256] width 76 height 13
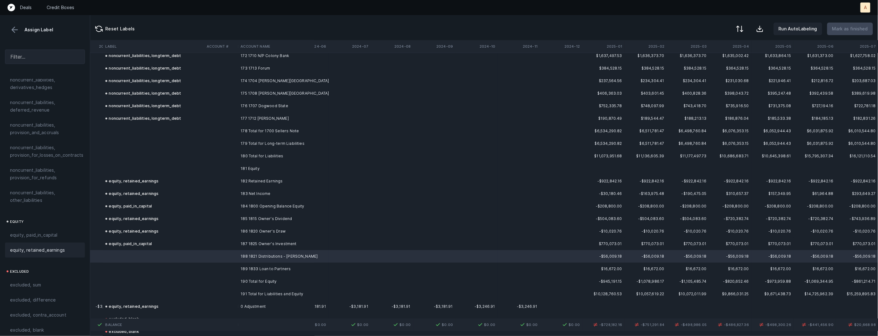
click at [56, 246] on span "equity, retained_earnings" at bounding box center [37, 250] width 55 height 8
click at [230, 264] on td at bounding box center [221, 269] width 34 height 13
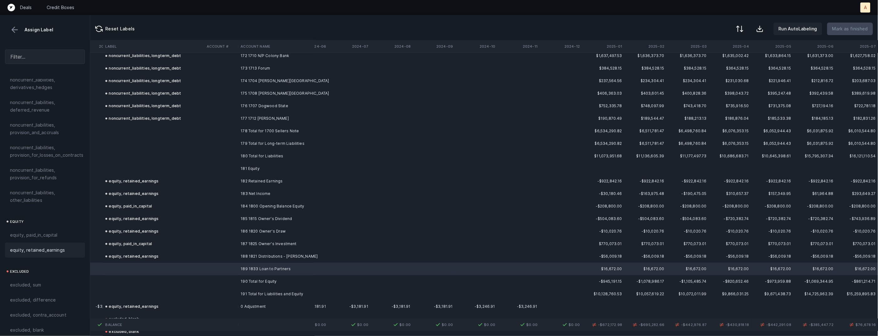
click at [63, 243] on div "equity, retained_earnings" at bounding box center [45, 250] width 80 height 15
click at [614, 50] on th "2025-01" at bounding box center [604, 46] width 42 height 13
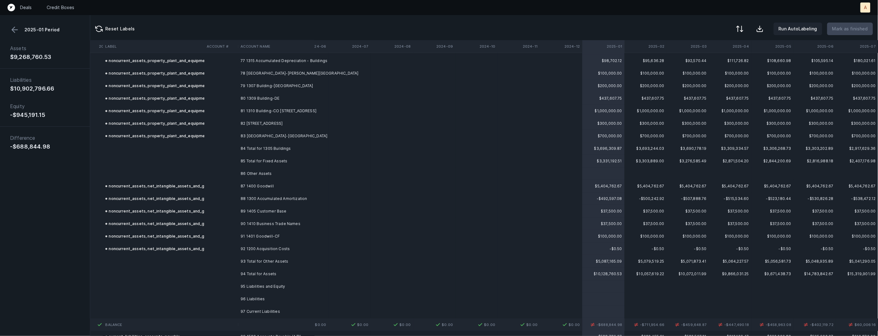
scroll to position [3281, 749]
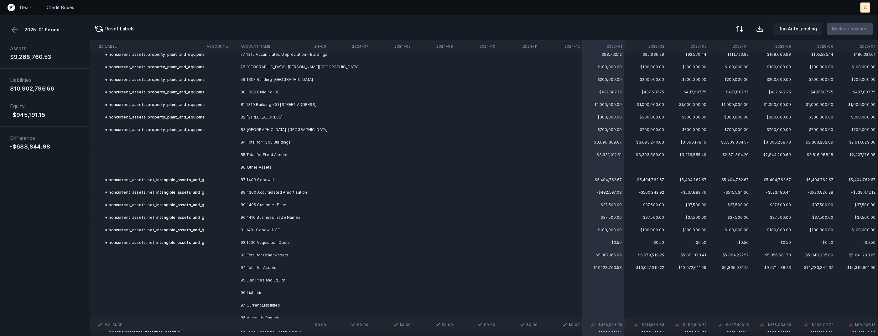
click at [299, 192] on td "88 1300 Accumulated Amortization" at bounding box center [276, 192] width 76 height 13
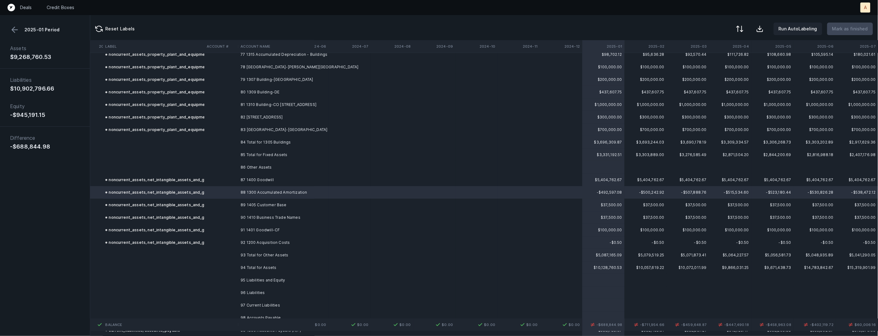
click at [290, 202] on td "89 1405 Customer Base" at bounding box center [276, 205] width 76 height 13
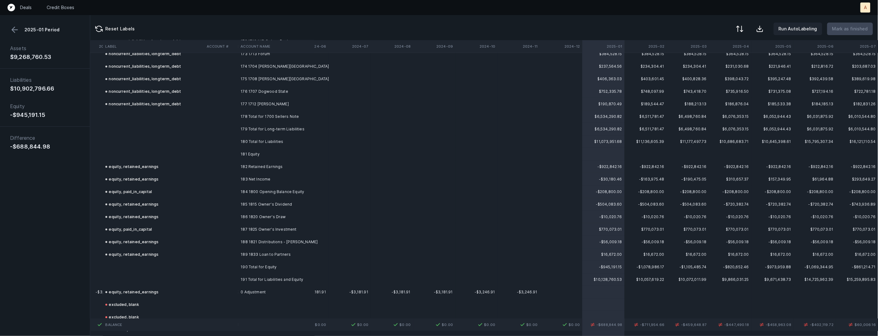
scroll to position [4494, 749]
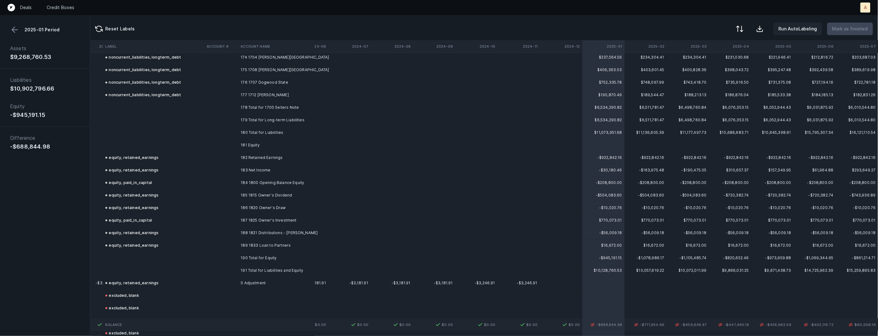
drag, startPoint x: 599, startPoint y: 327, endPoint x: 609, endPoint y: 327, distance: 10.3
click at [609, 327] on td "-$688,844.98" at bounding box center [604, 324] width 42 height 13
drag, startPoint x: 599, startPoint y: 327, endPoint x: 611, endPoint y: 327, distance: 11.3
click at [611, 327] on td "-$688,844.98" at bounding box center [604, 324] width 42 height 13
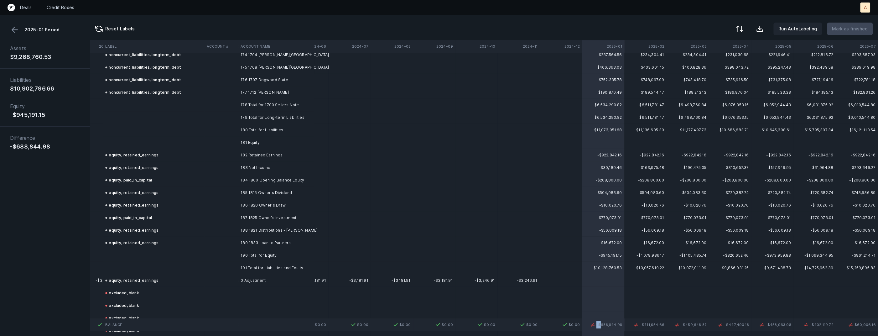
drag, startPoint x: 599, startPoint y: 326, endPoint x: 602, endPoint y: 327, distance: 3.2
click at [602, 327] on td "-$688,844.98" at bounding box center [604, 324] width 42 height 13
click at [605, 327] on td "-$688,844.98" at bounding box center [604, 324] width 42 height 13
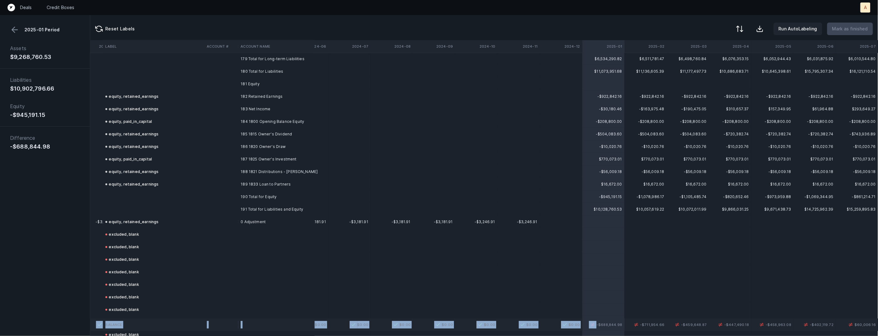
scroll to position [4593, 749]
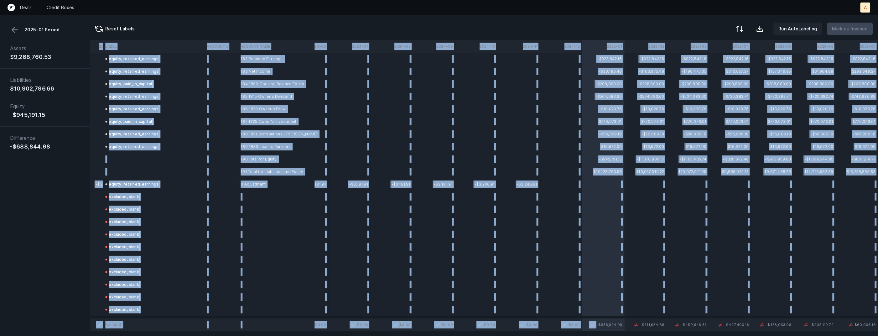
drag, startPoint x: 599, startPoint y: 326, endPoint x: 859, endPoint y: 332, distance: 259.9
click at [859, 332] on div "Label Account # Account Name 2023-01 2023-02 2023-03 2023-04 2023-05 2023-06 20…" at bounding box center [484, 188] width 788 height 296
copy table "Lorem Ipsumdo # Sitamet Cons 2745-69 7994-95 6381-52 1745-25 5394-10 0565-41 82…"
click at [10, 28] on button at bounding box center [14, 29] width 9 height 9
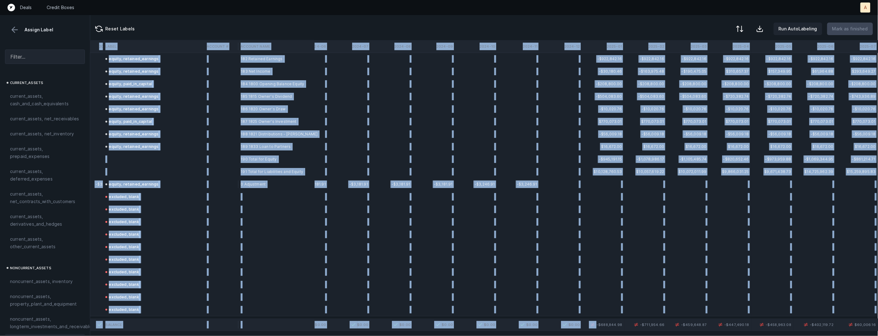
click at [15, 32] on button at bounding box center [14, 29] width 9 height 9
